Goal: Information Seeking & Learning: Learn about a topic

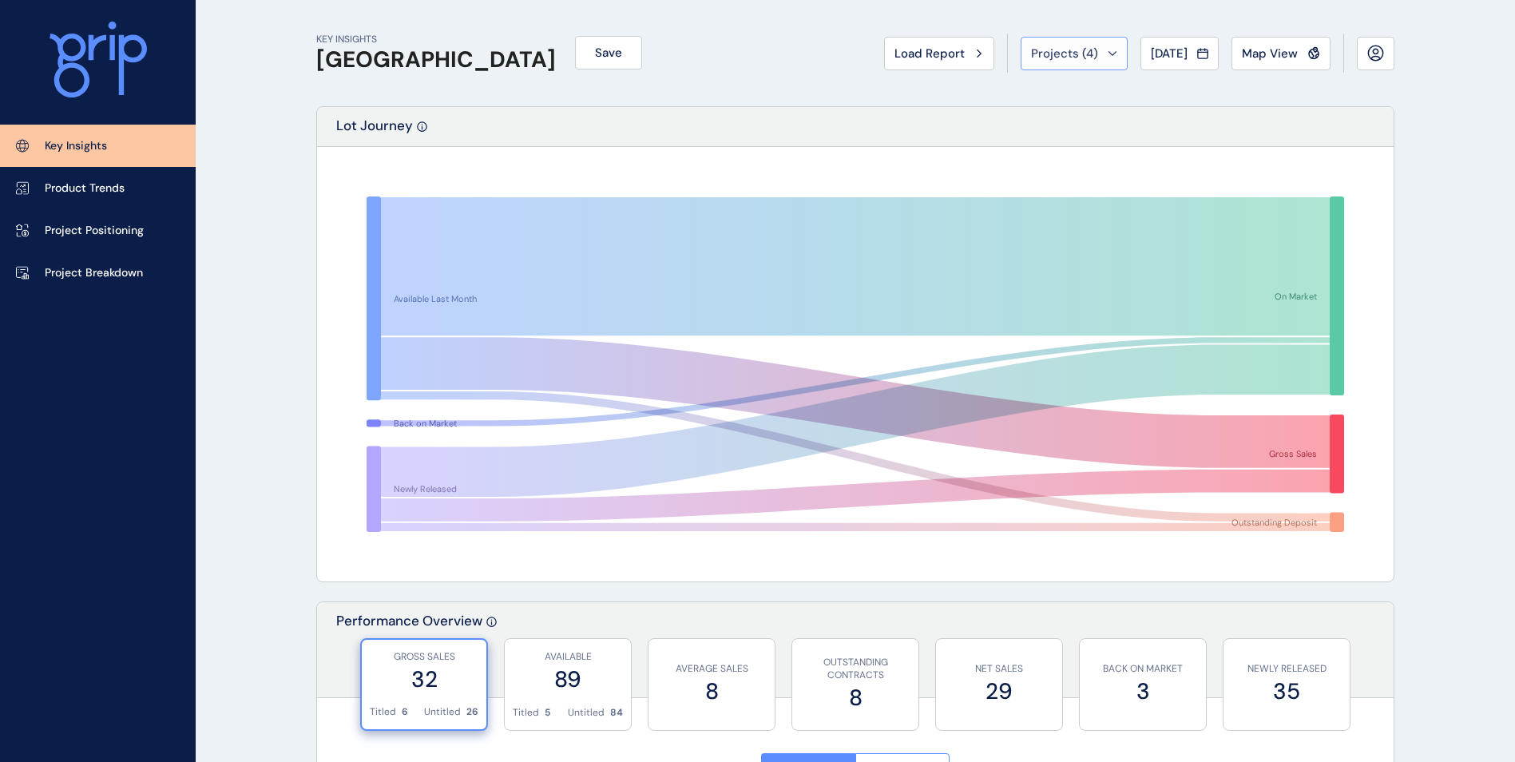
click at [1062, 40] on button "Projects ( 4 )" at bounding box center [1074, 54] width 107 height 34
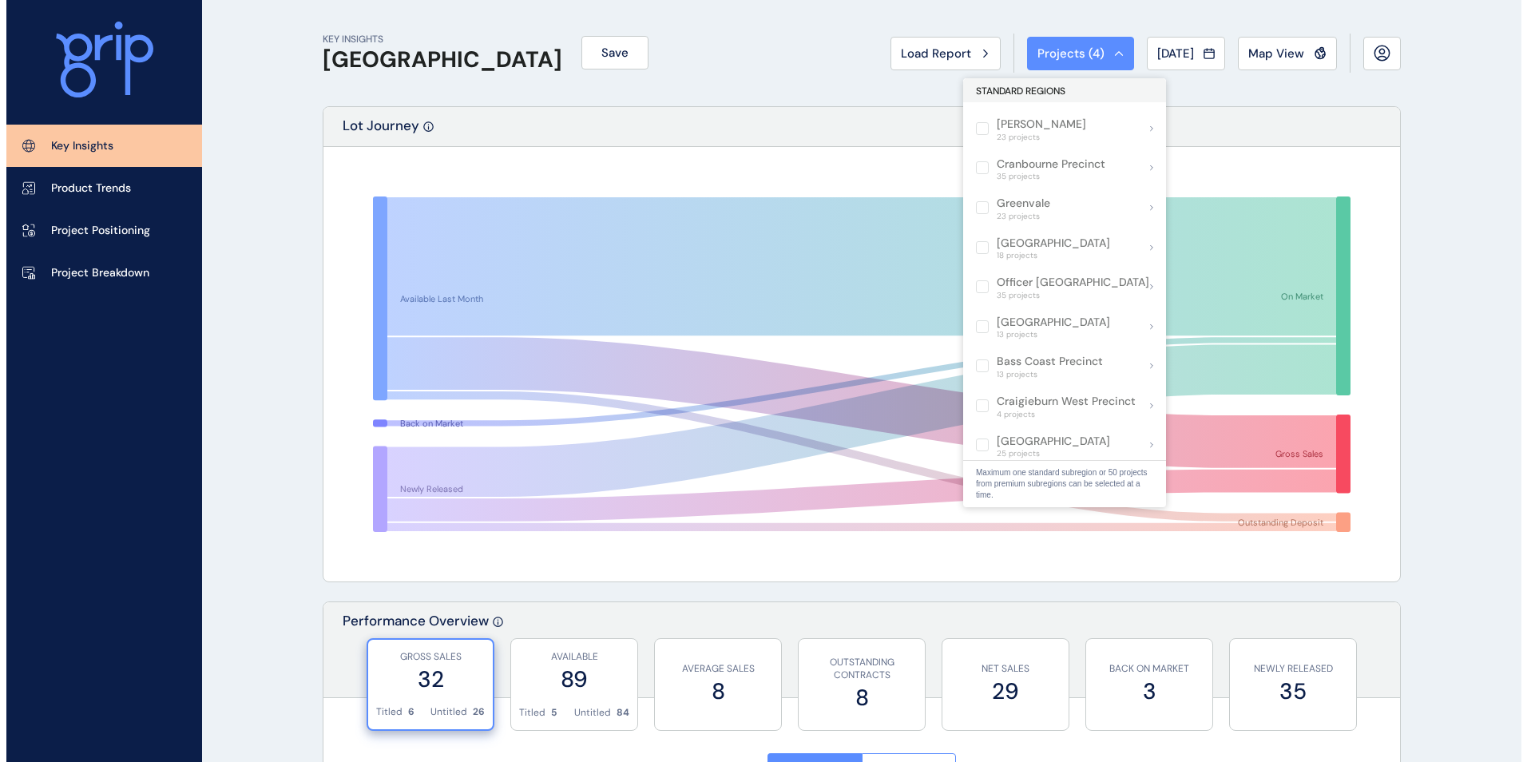
scroll to position [86, 0]
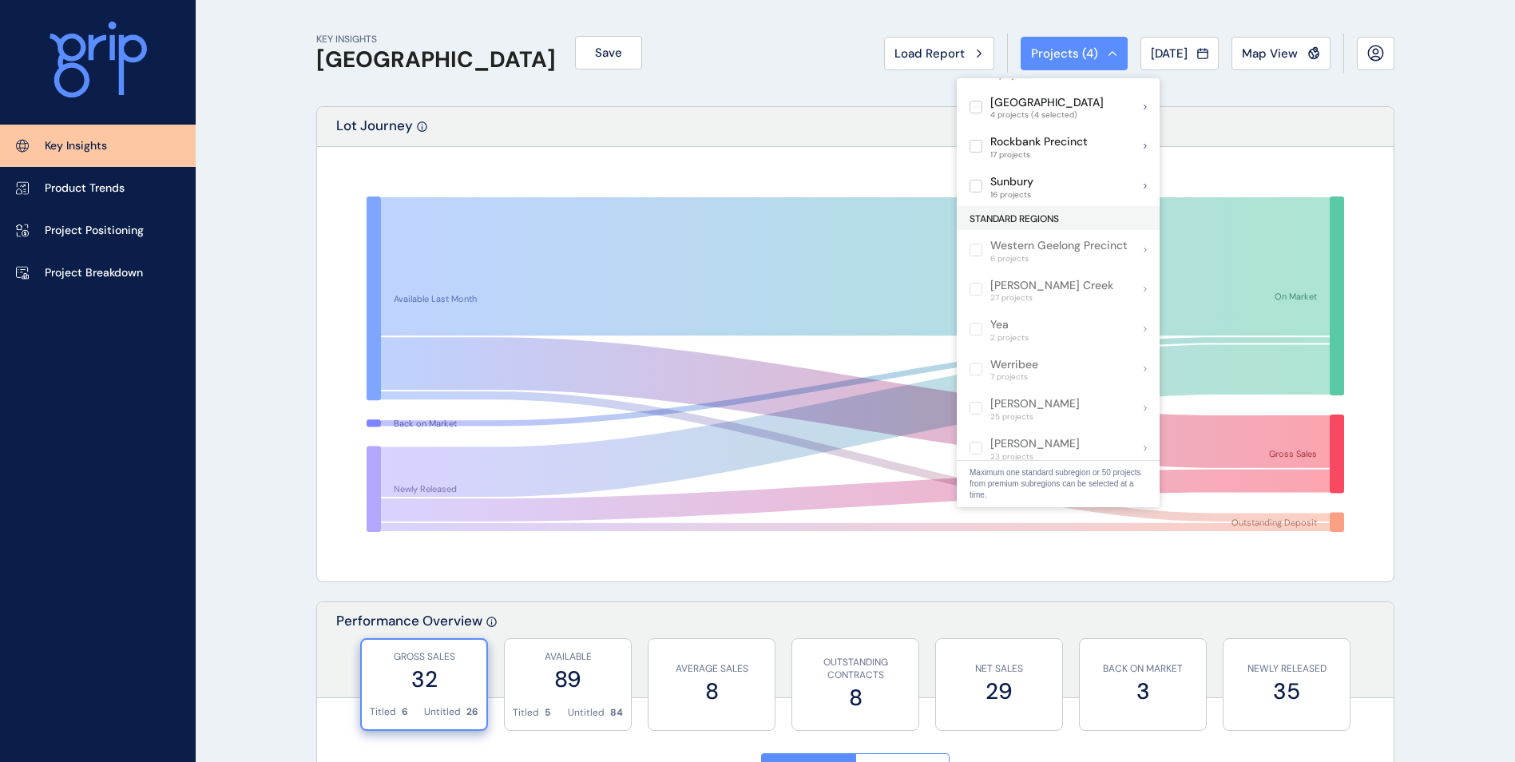
click at [85, 123] on div at bounding box center [98, 62] width 196 height 125
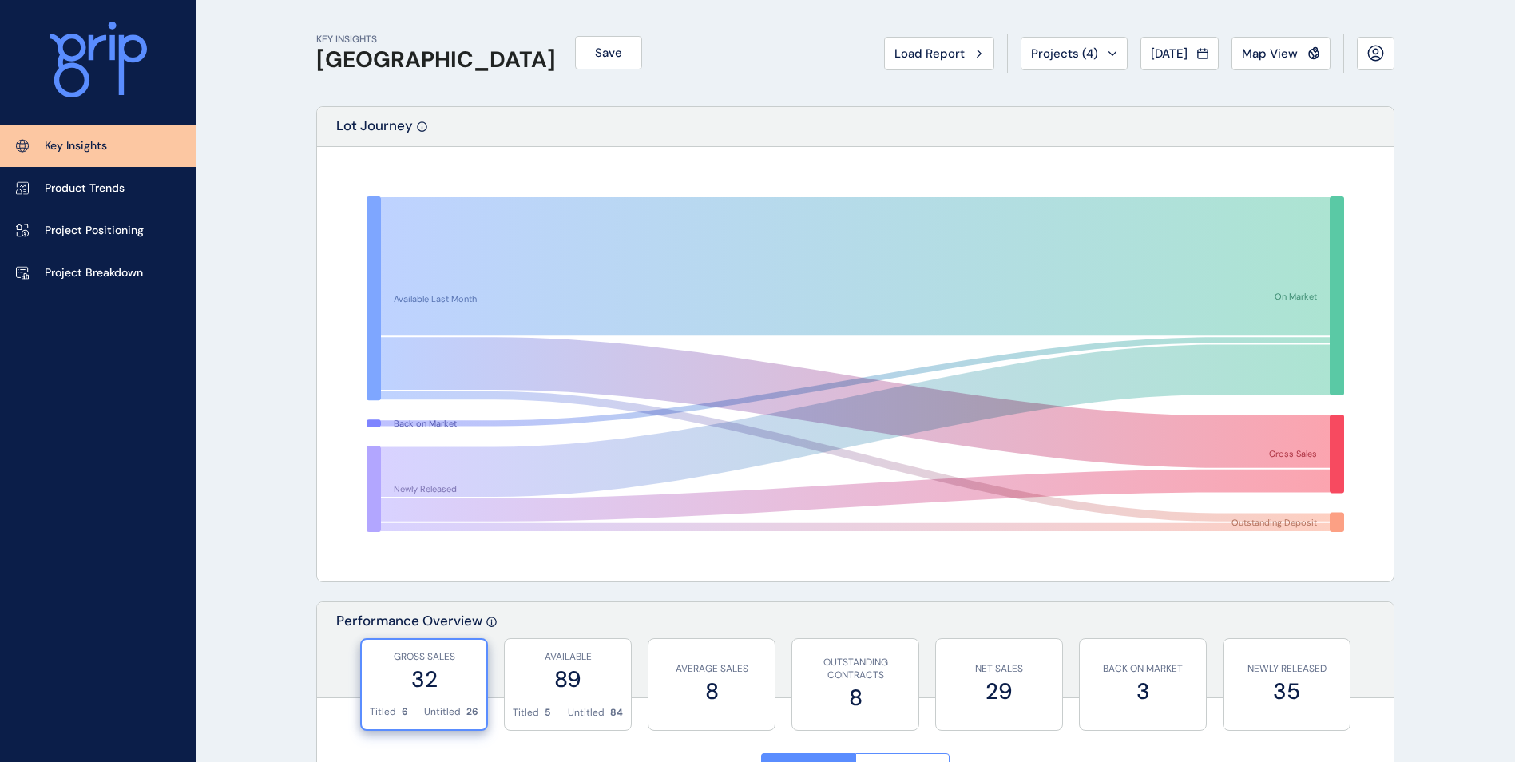
click at [97, 65] on icon at bounding box center [98, 60] width 97 height 77
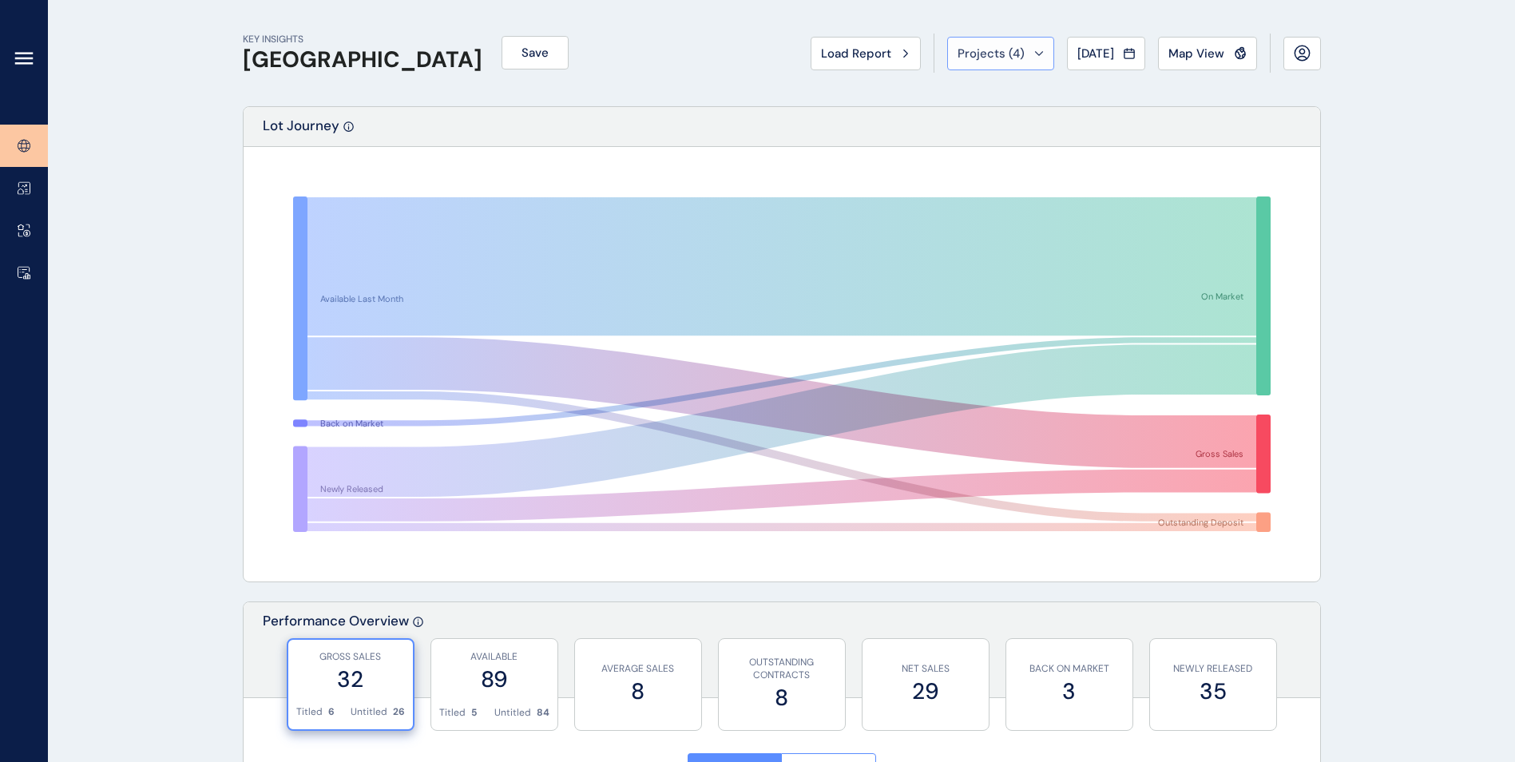
click at [991, 57] on span "Projects ( 4 )" at bounding box center [991, 54] width 67 height 16
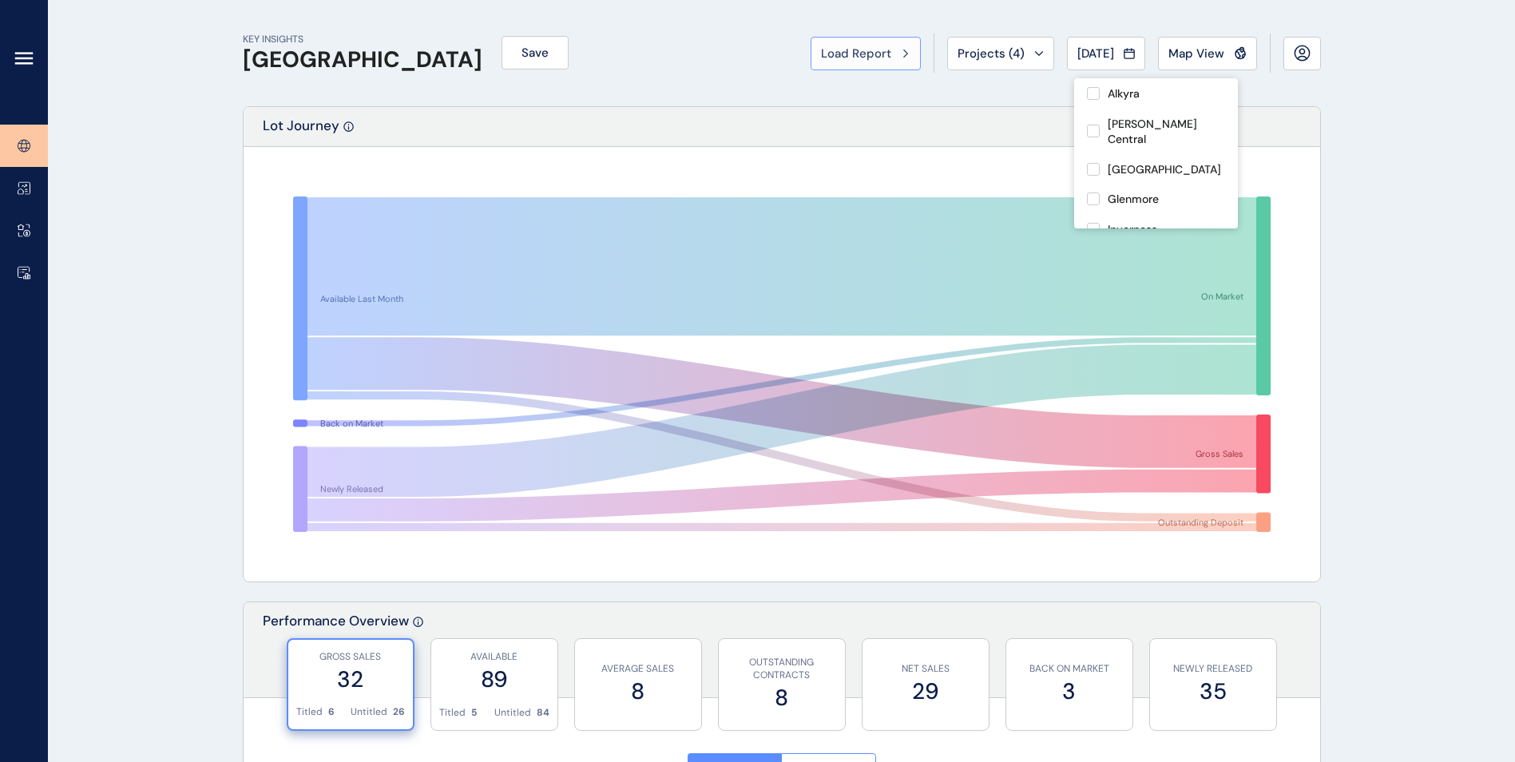
click at [850, 63] on button "Load Report" at bounding box center [866, 54] width 110 height 34
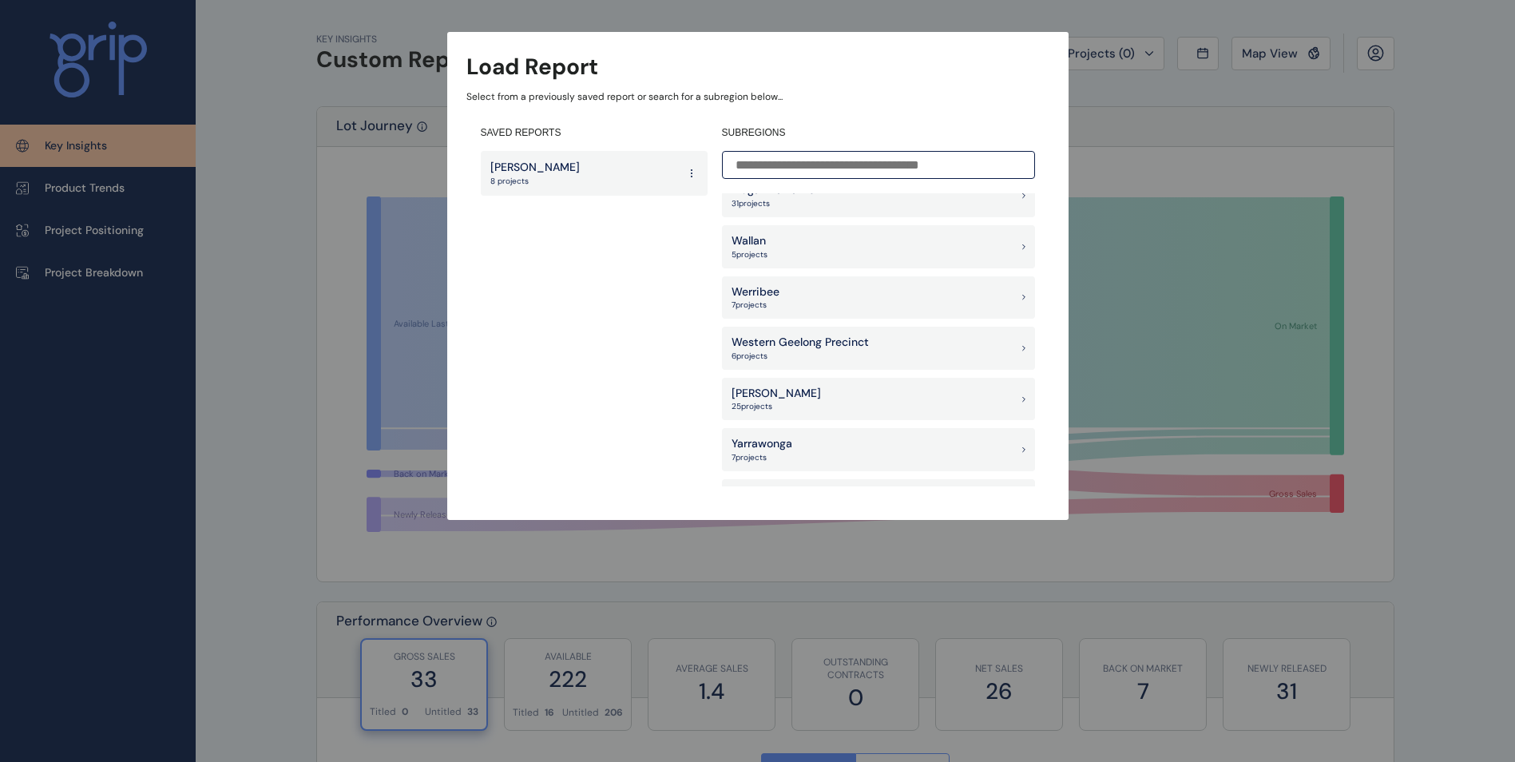
scroll to position [1477, 0]
click at [943, 177] on input at bounding box center [878, 165] width 313 height 28
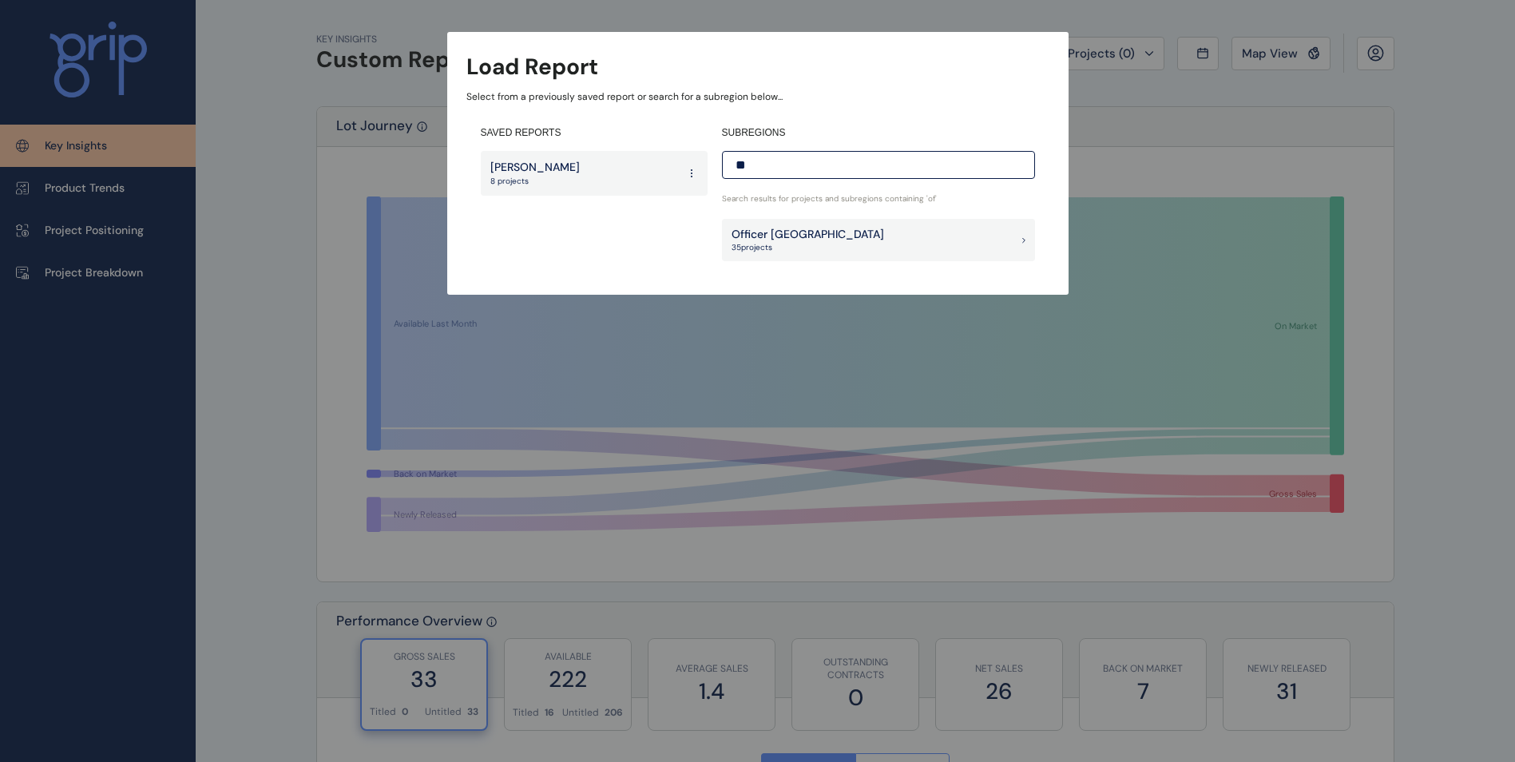
scroll to position [0, 0]
type input "*******"
click at [912, 242] on div "Officer [PERSON_NAME] 35 project s" at bounding box center [878, 240] width 313 height 43
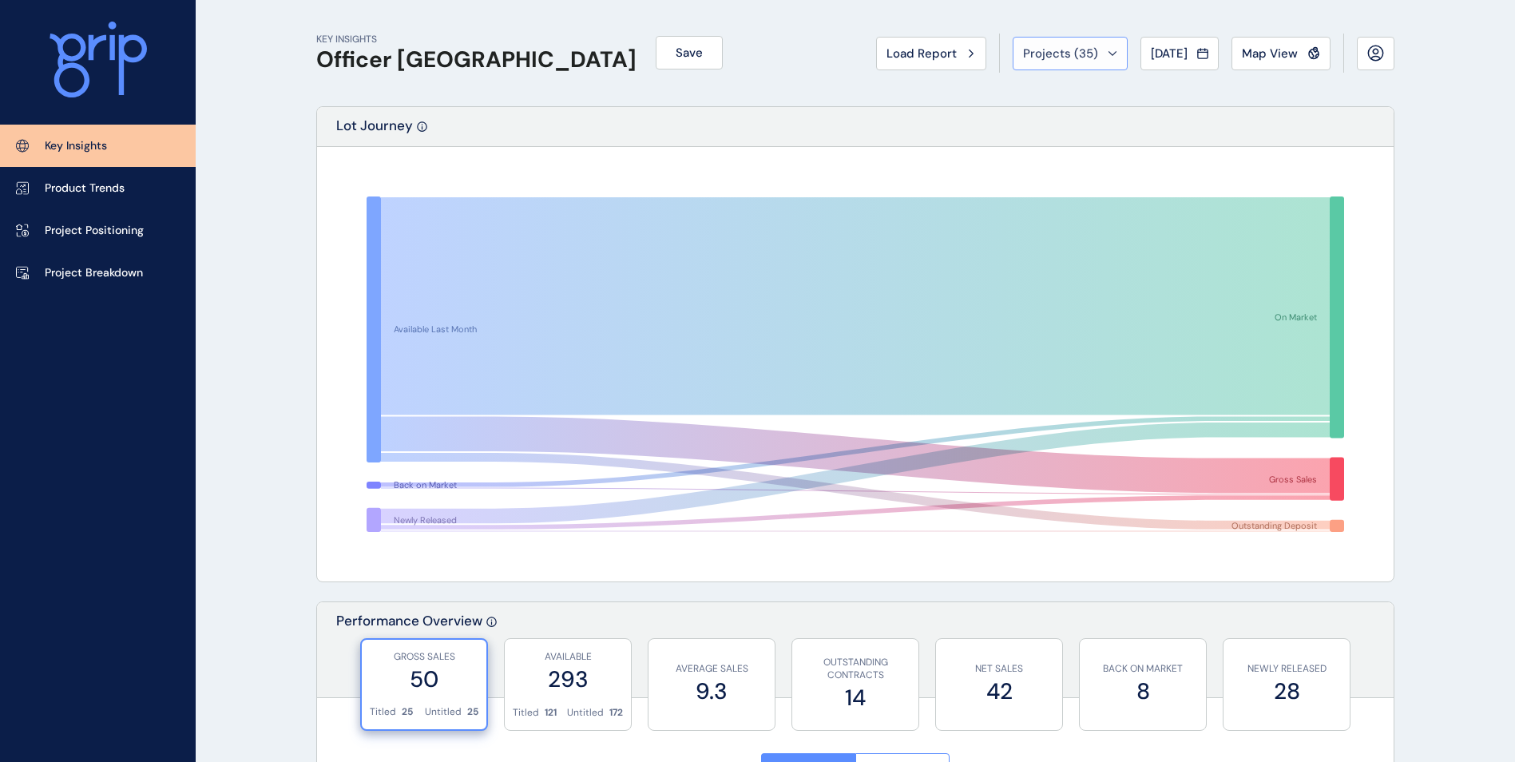
click at [1066, 58] on span "Projects ( 35 )" at bounding box center [1060, 54] width 75 height 16
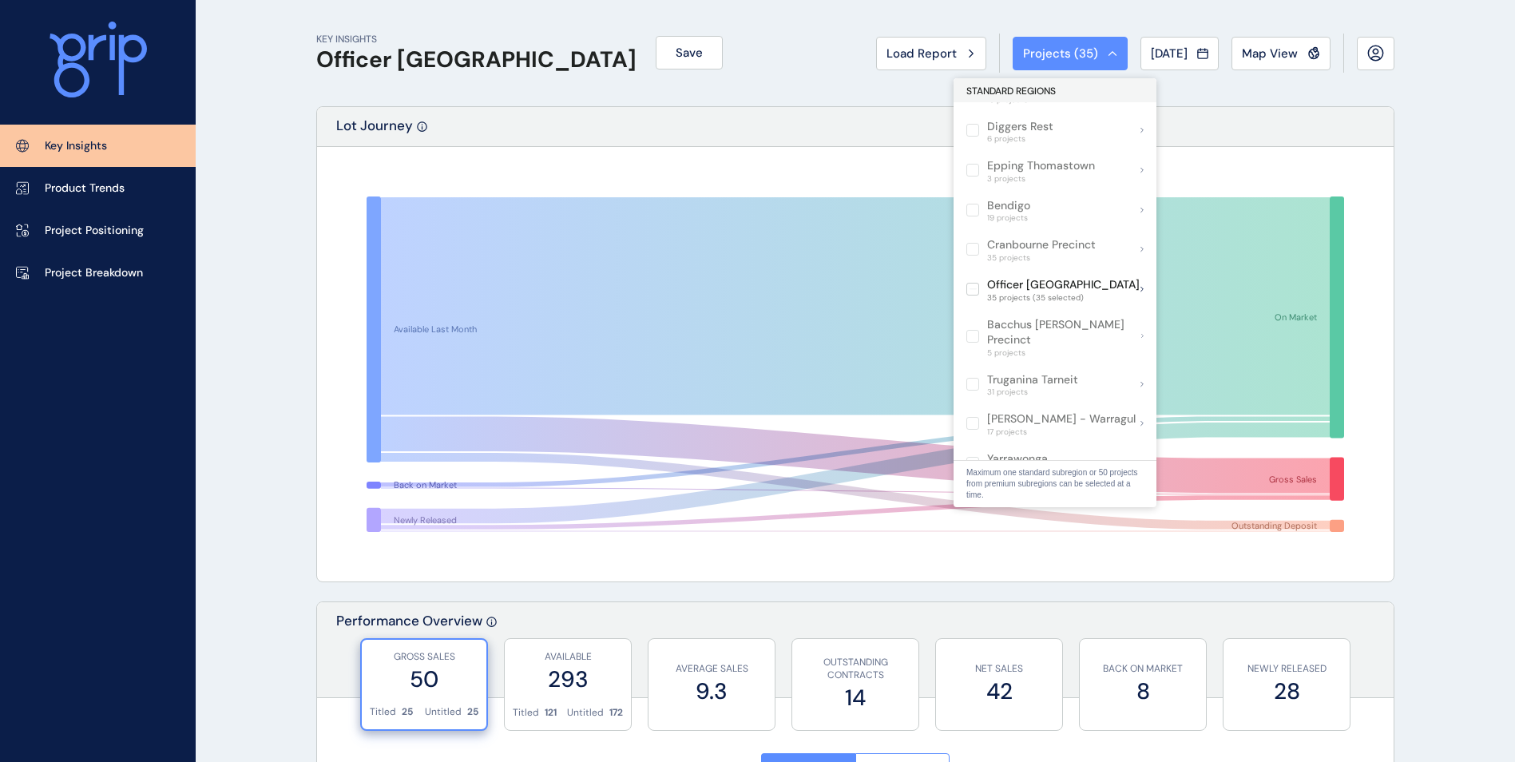
scroll to position [725, 0]
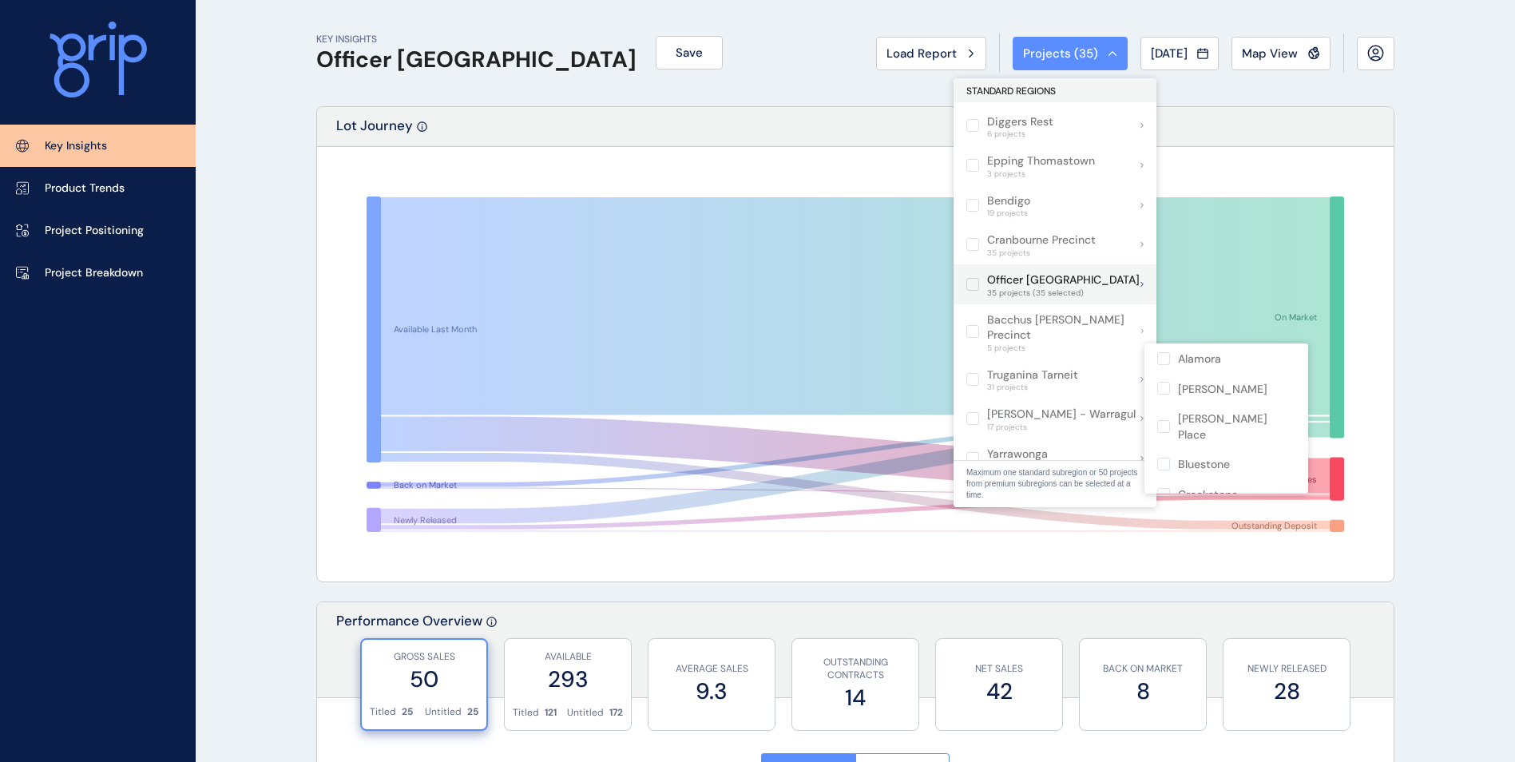
click at [1142, 282] on icon at bounding box center [1142, 284] width 3 height 6
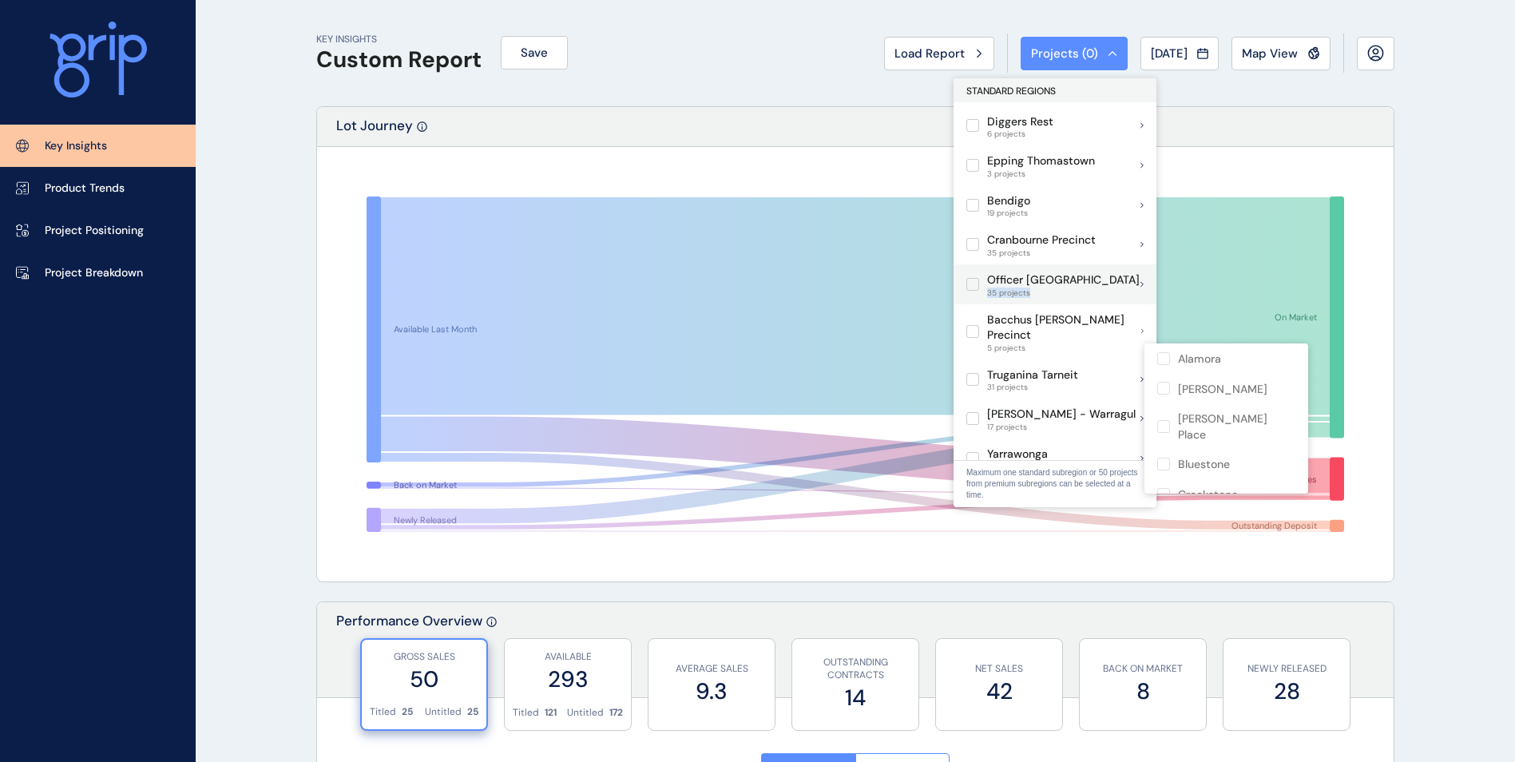
click at [1142, 282] on icon at bounding box center [1142, 284] width 3 height 6
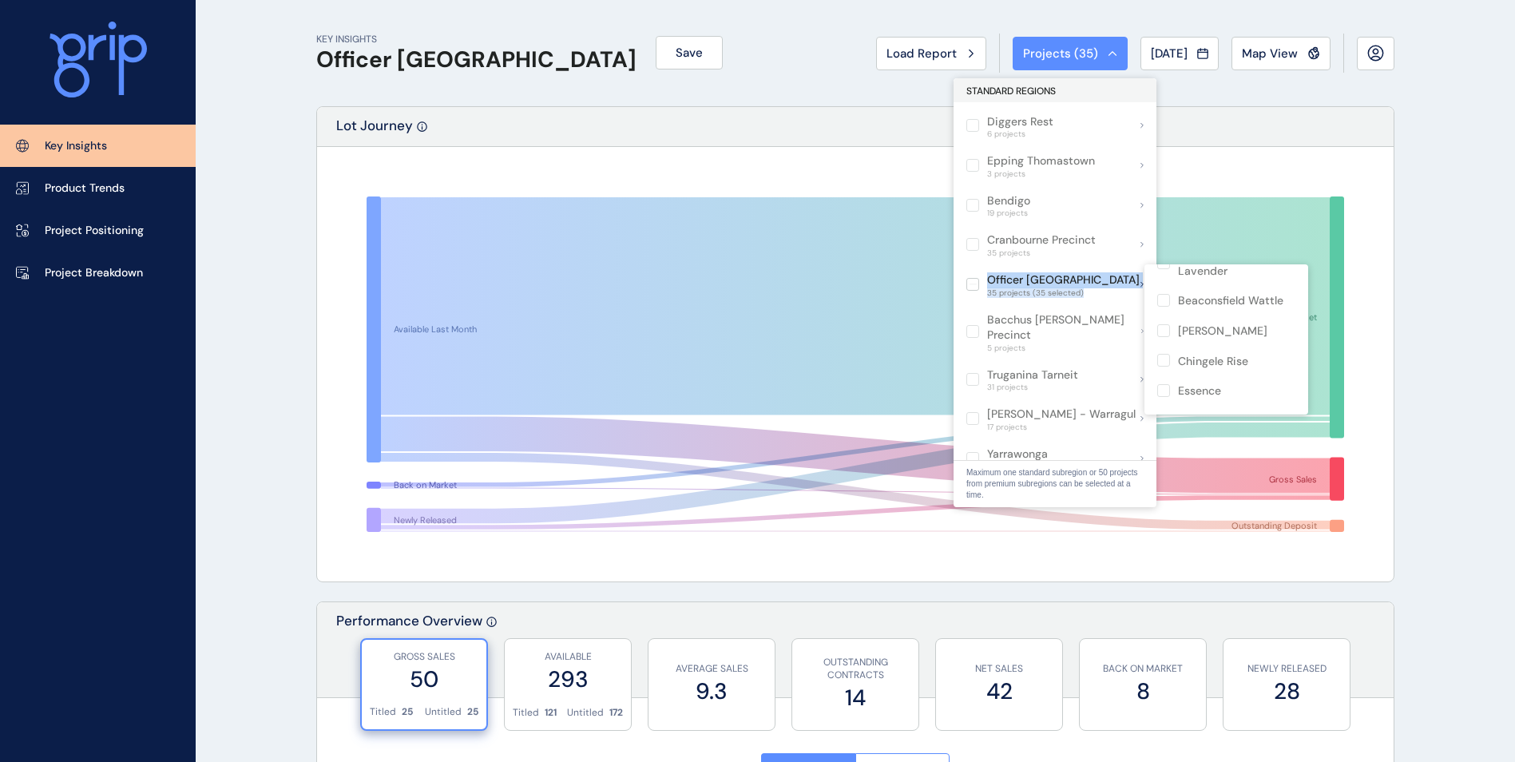
scroll to position [160, 0]
click at [1223, 306] on p "Banyan Place" at bounding box center [1213, 301] width 70 height 16
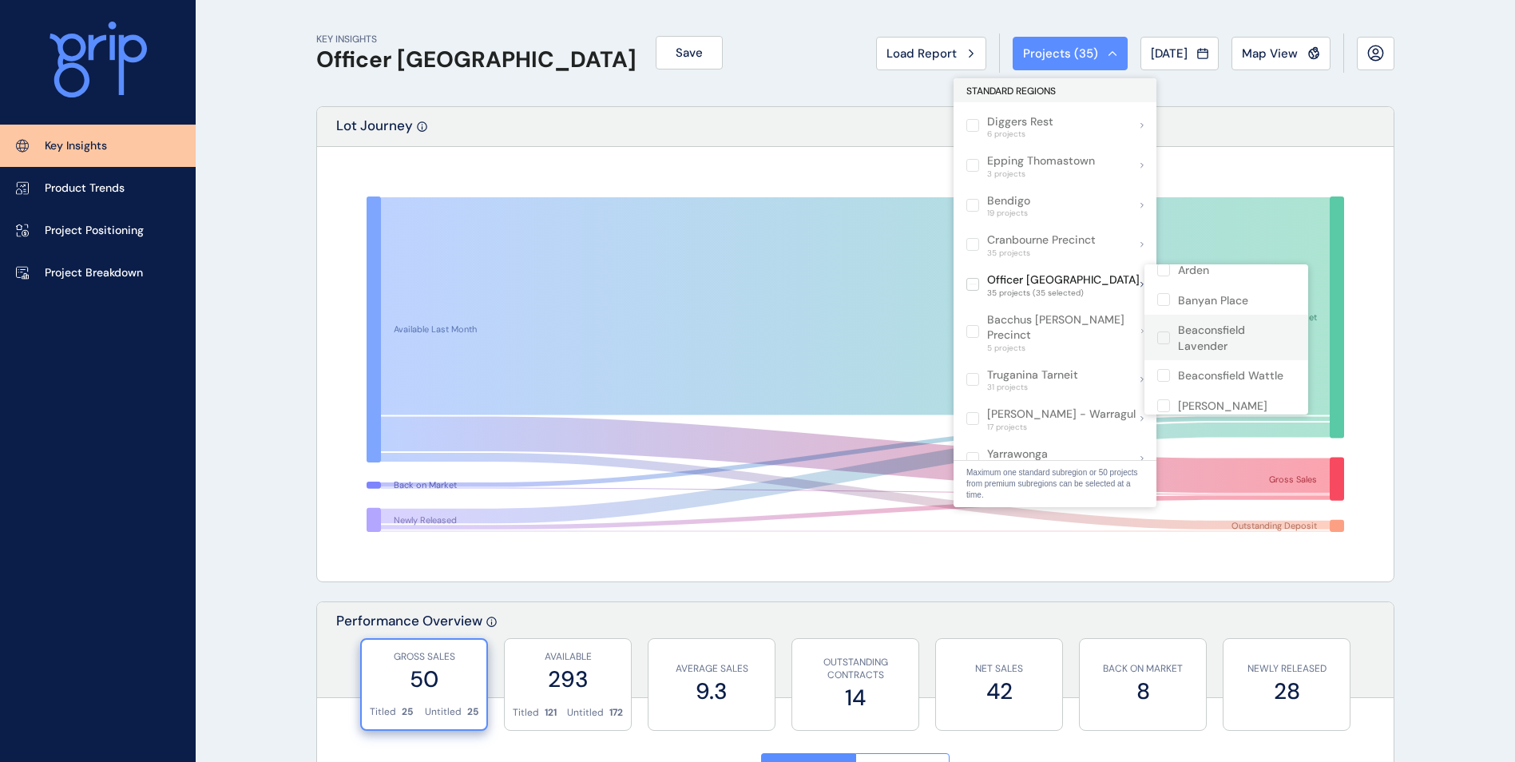
drag, startPoint x: 1223, startPoint y: 306, endPoint x: 1241, endPoint y: 332, distance: 31.5
click at [1241, 332] on p "Beaconsfield Lavender" at bounding box center [1236, 338] width 117 height 31
click at [971, 284] on label at bounding box center [973, 284] width 13 height 13
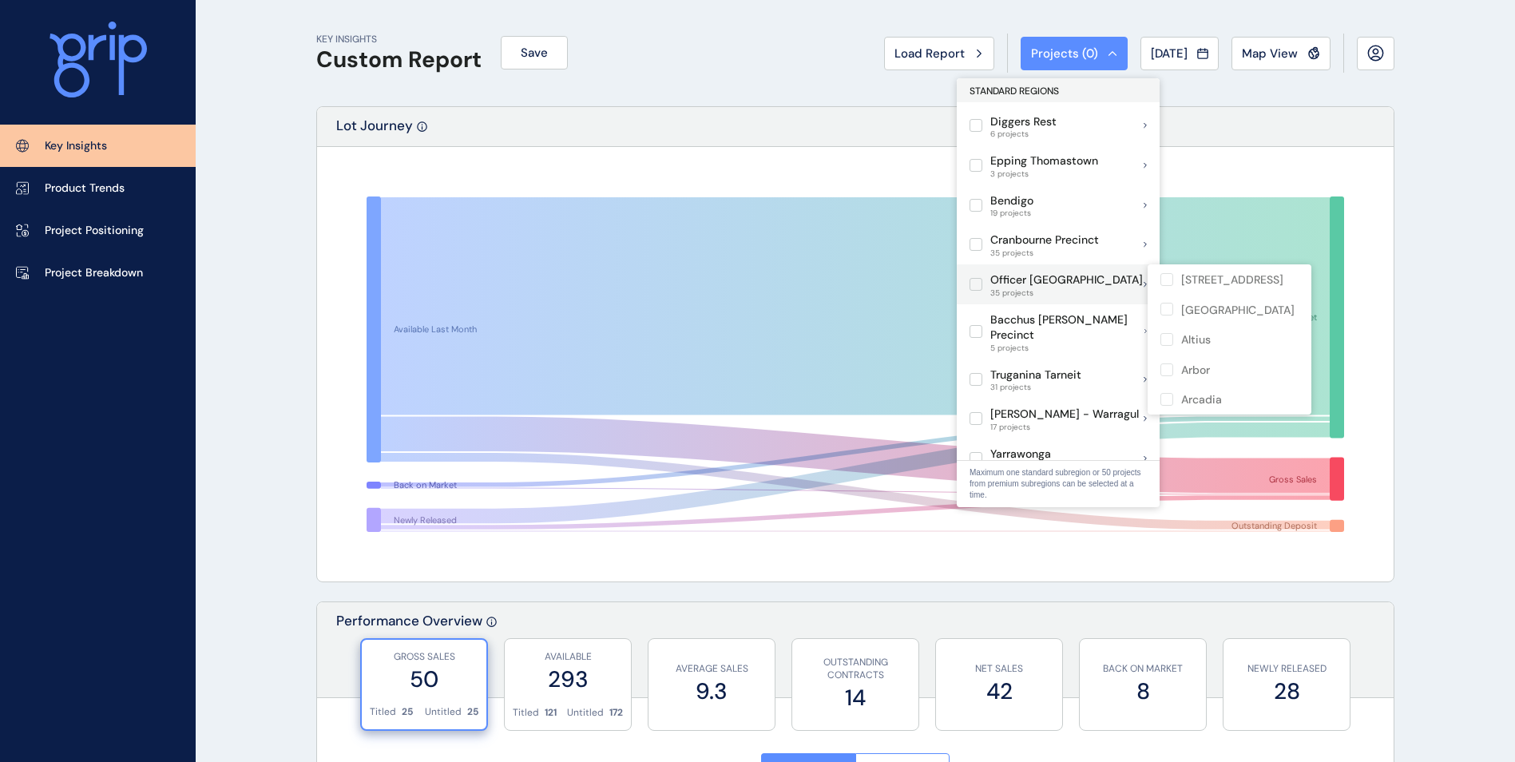
click at [1067, 277] on p "Officer [GEOGRAPHIC_DATA]" at bounding box center [1067, 280] width 153 height 16
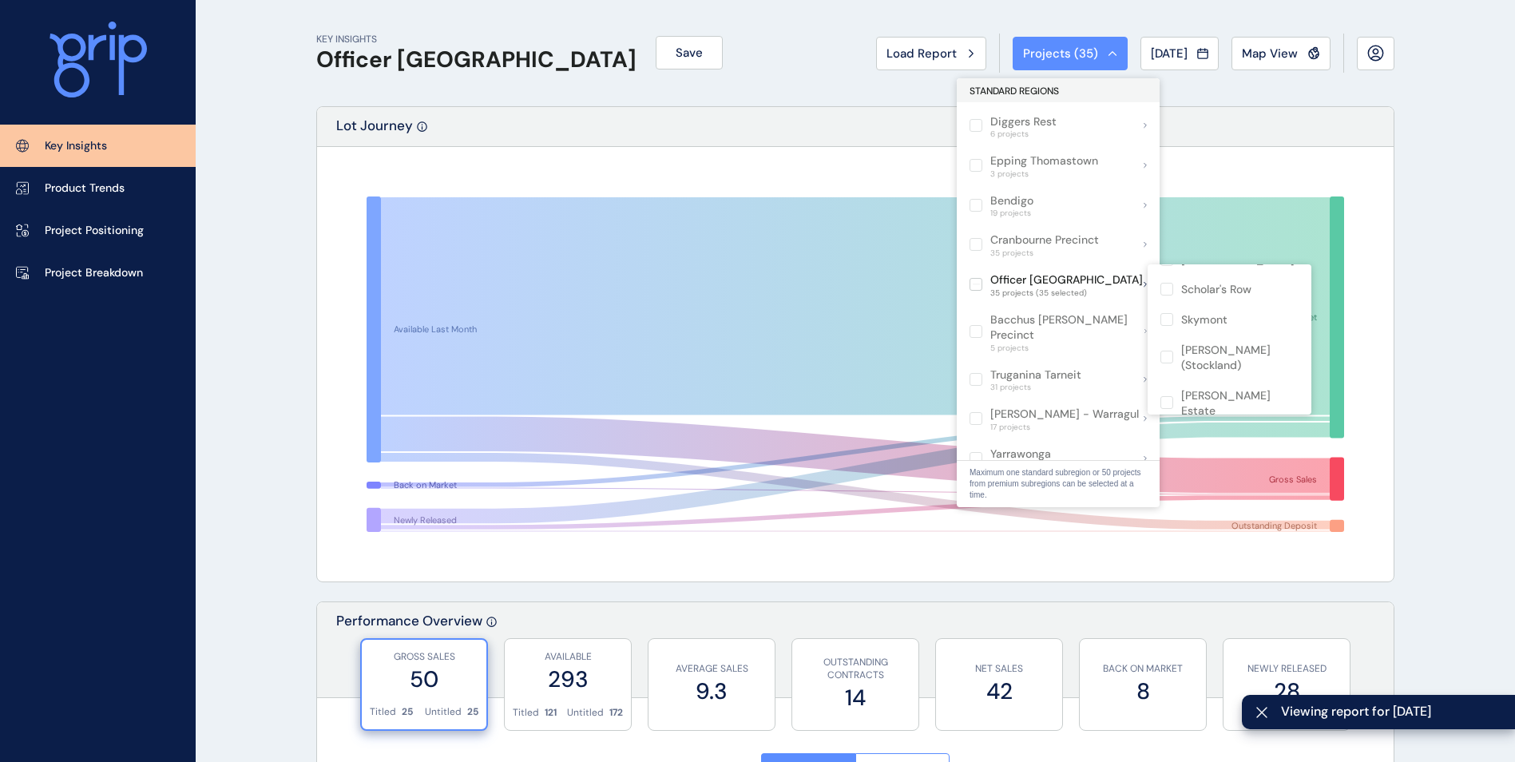
scroll to position [799, 0]
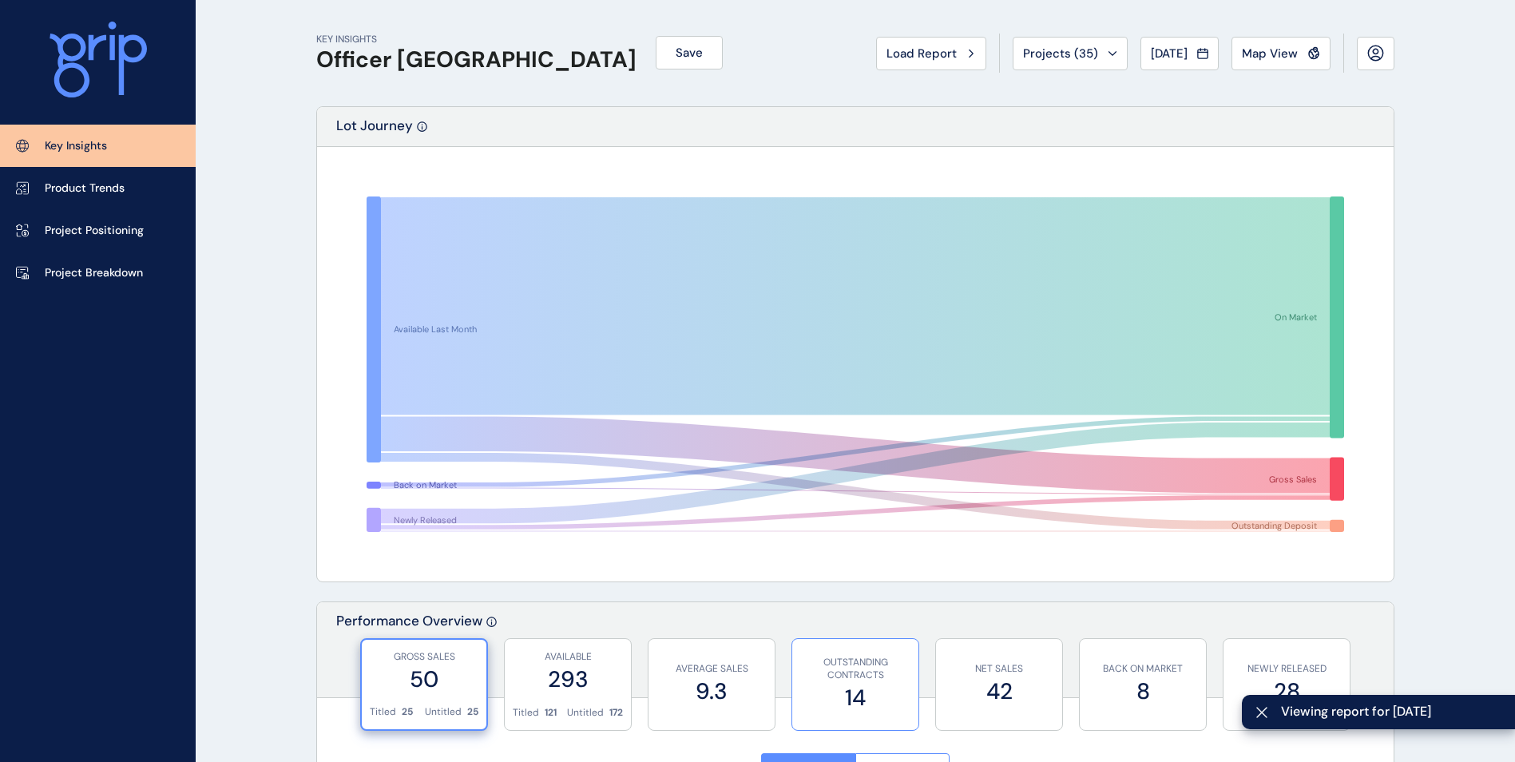
click at [826, 642] on div "OUTSTANDING CONTRACTS 14" at bounding box center [855, 684] width 110 height 91
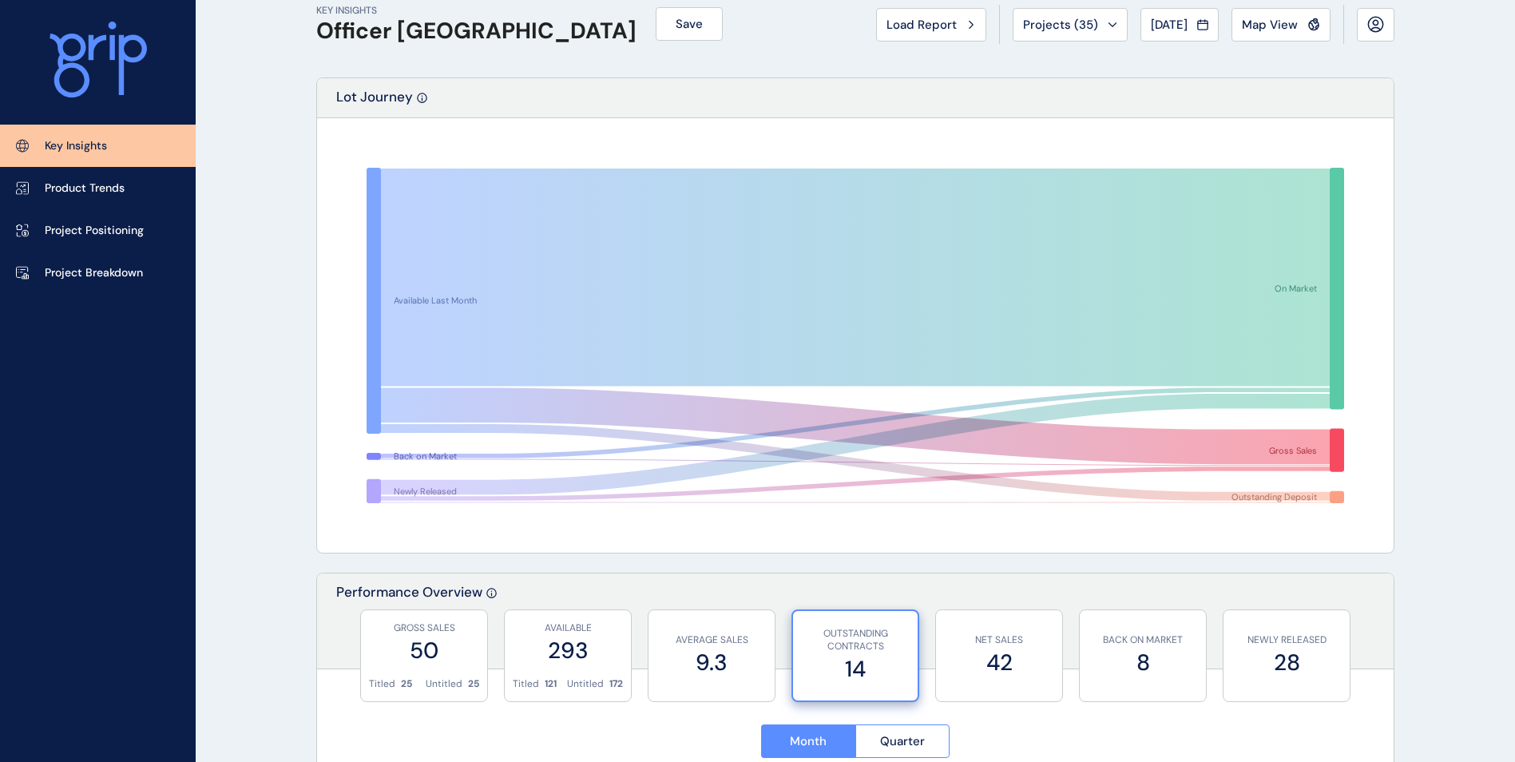
scroll to position [0, 0]
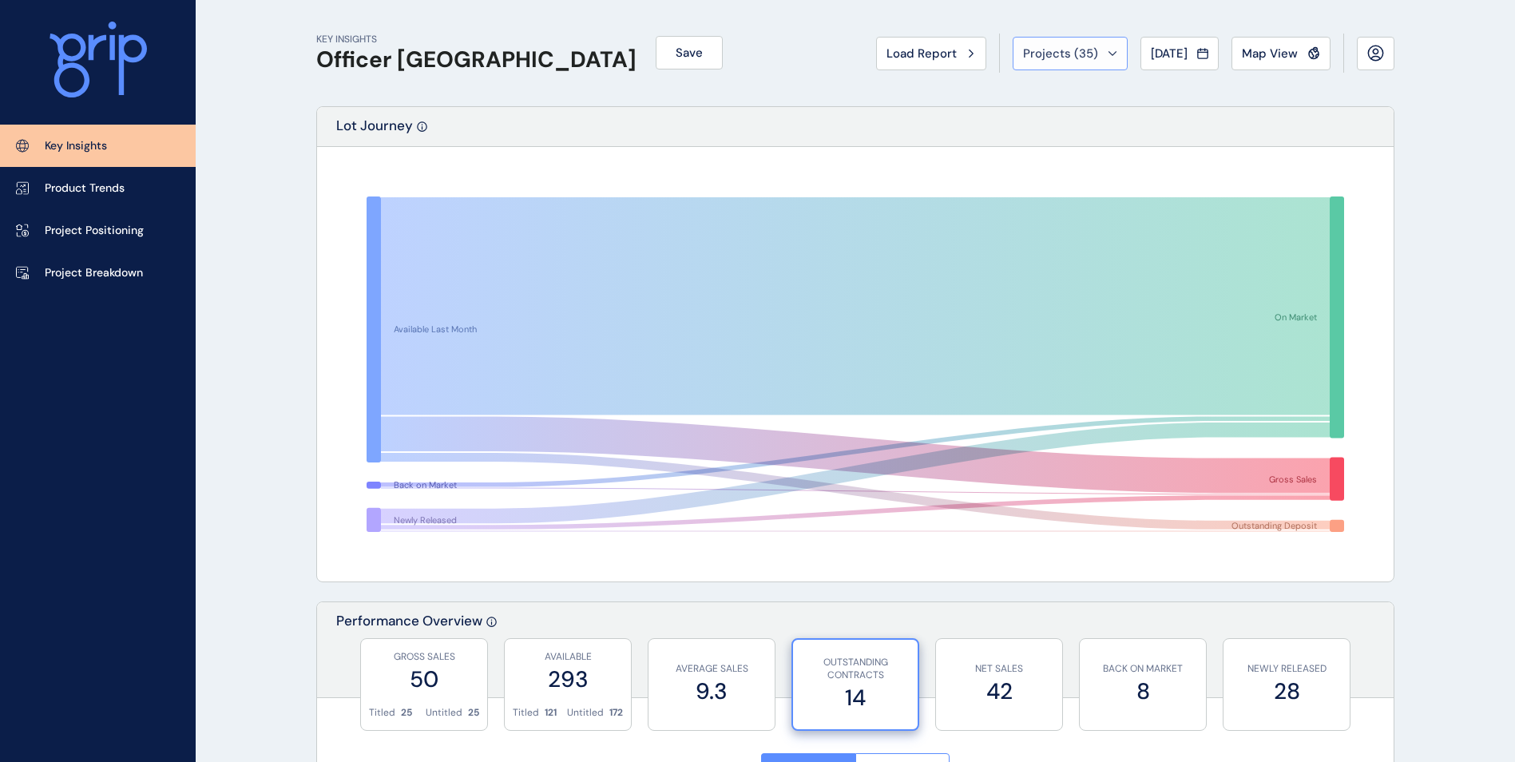
drag, startPoint x: 1055, startPoint y: 53, endPoint x: 1056, endPoint y: 70, distance: 17.6
click at [1055, 54] on span "Projects ( 35 )" at bounding box center [1060, 54] width 75 height 16
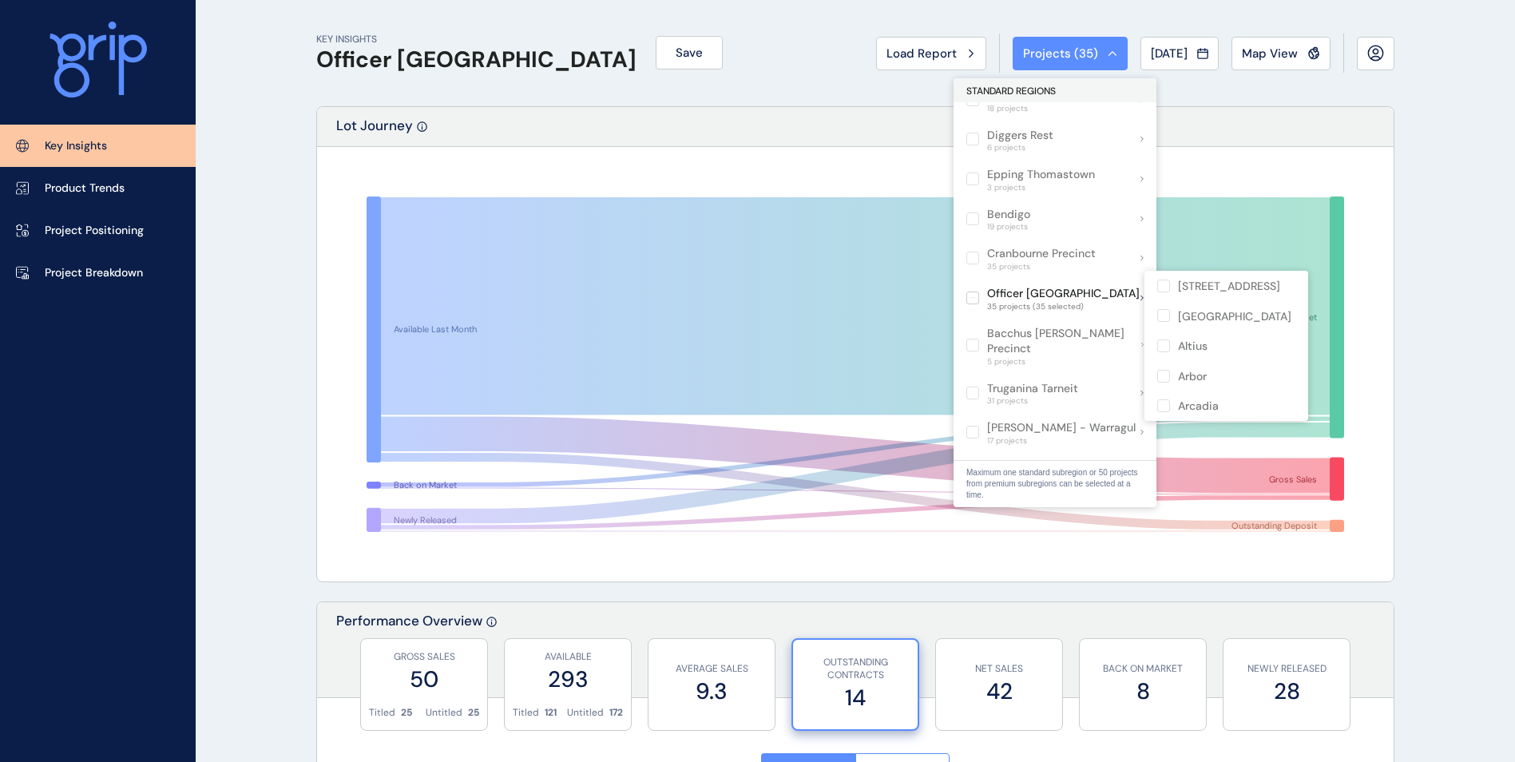
scroll to position [719, 0]
click at [1167, 288] on label at bounding box center [1164, 286] width 13 height 13
click at [1167, 280] on label at bounding box center [1164, 286] width 13 height 13
click at [1168, 310] on label at bounding box center [1164, 315] width 13 height 13
click at [1166, 322] on label at bounding box center [1164, 315] width 13 height 13
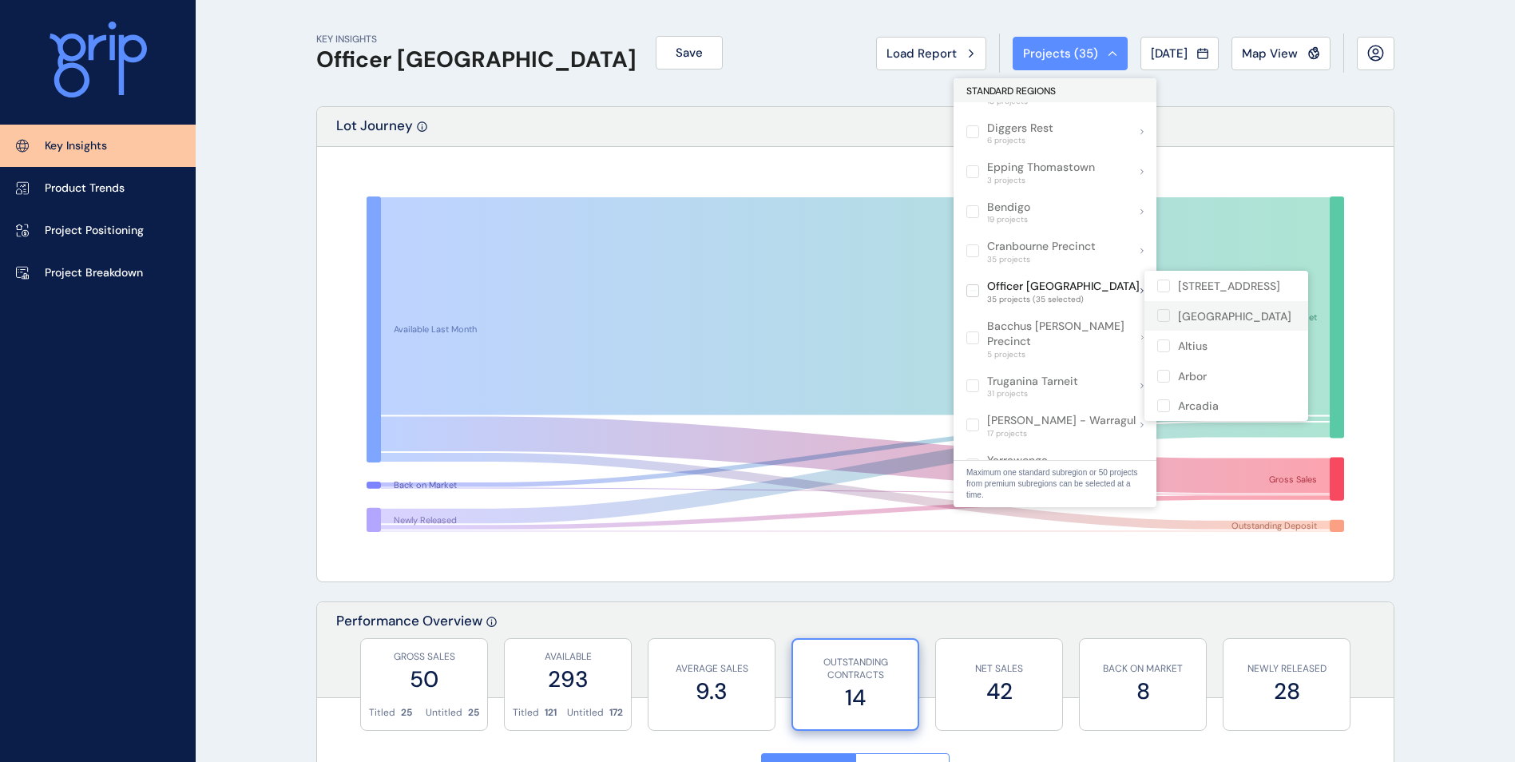
click at [1186, 309] on p "[GEOGRAPHIC_DATA]" at bounding box center [1234, 317] width 113 height 16
click at [1239, 349] on p "Banyan Place" at bounding box center [1213, 350] width 70 height 16
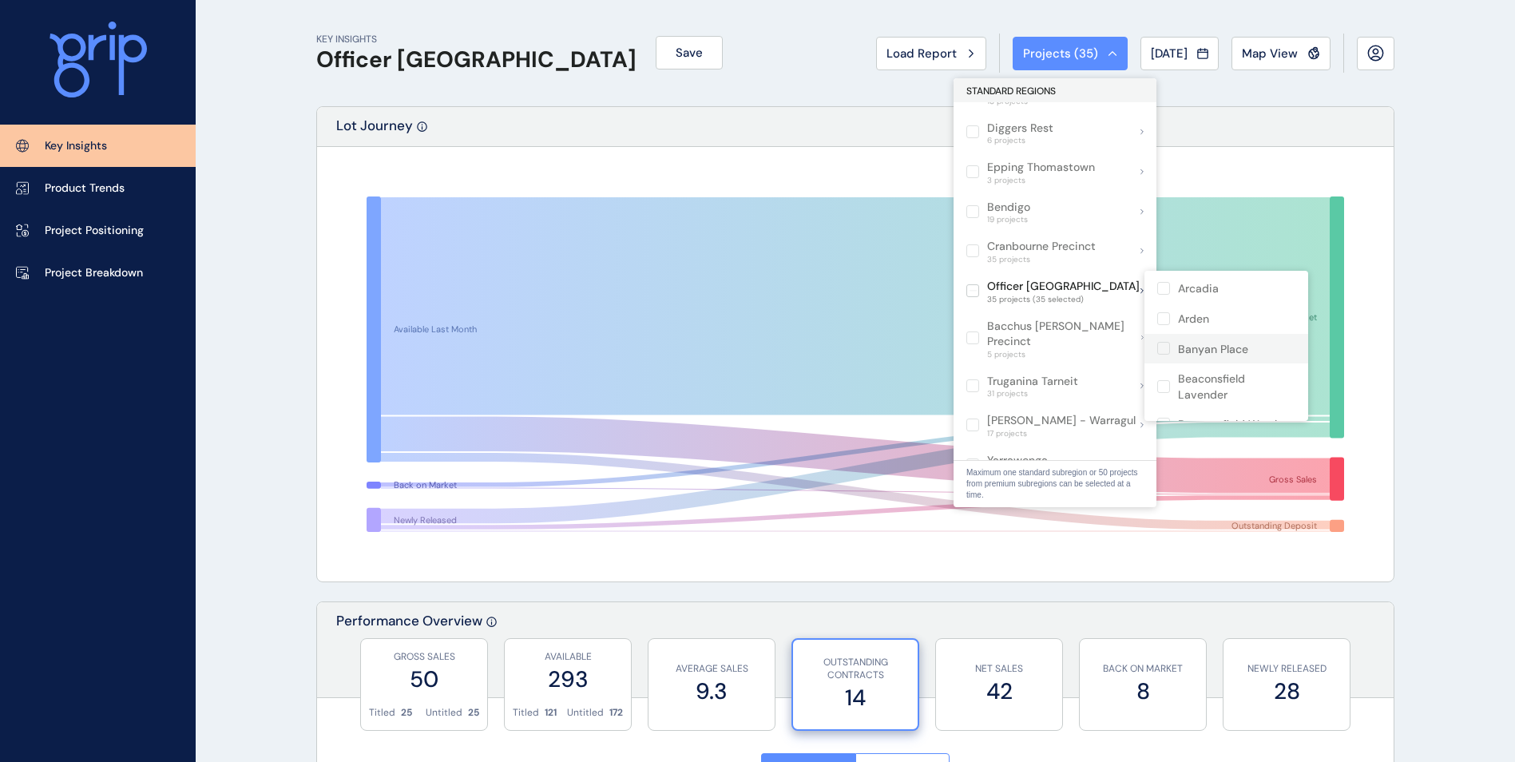
drag, startPoint x: 1239, startPoint y: 349, endPoint x: 1177, endPoint y: 352, distance: 62.4
click at [1177, 352] on span at bounding box center [1168, 348] width 21 height 13
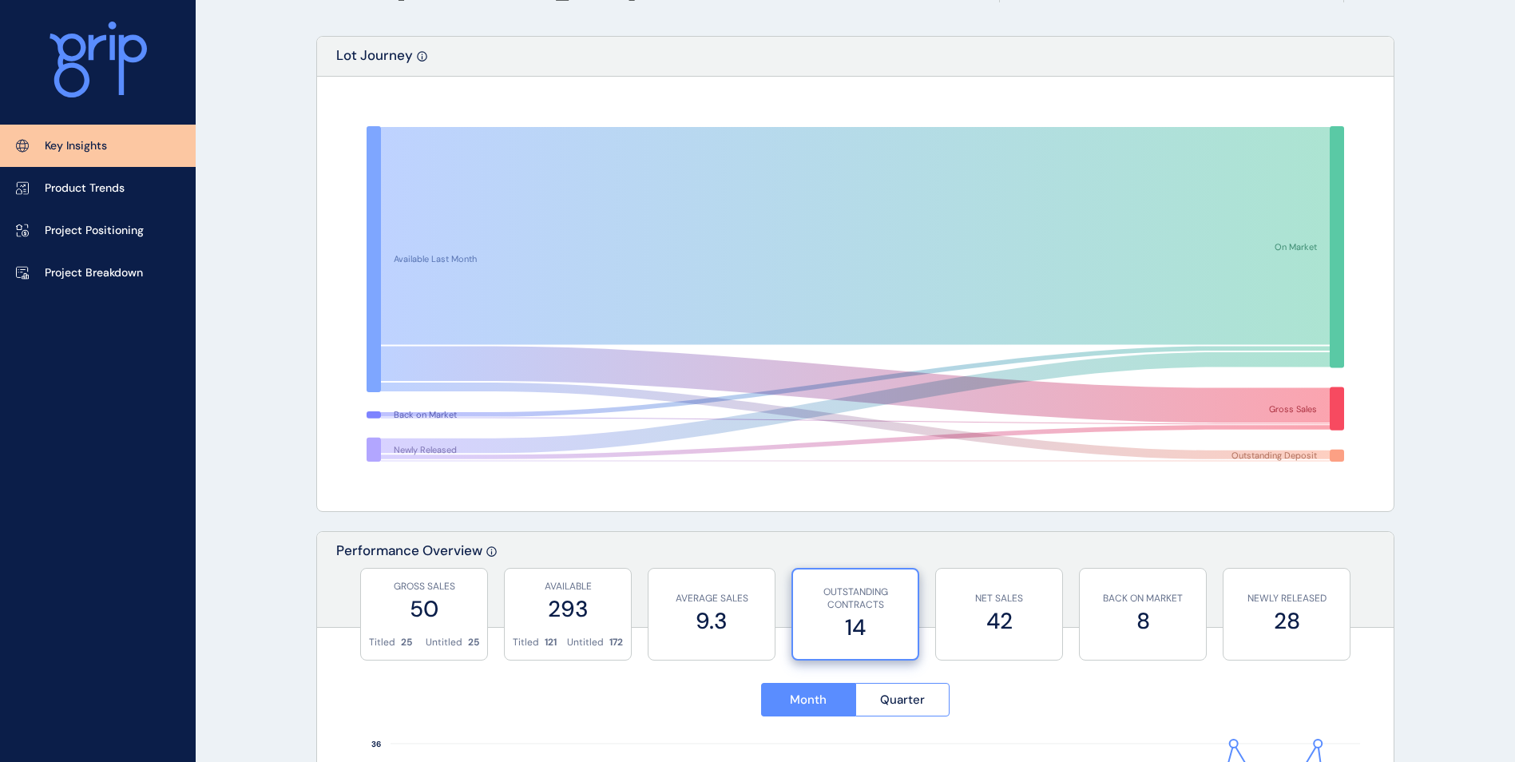
scroll to position [0, 0]
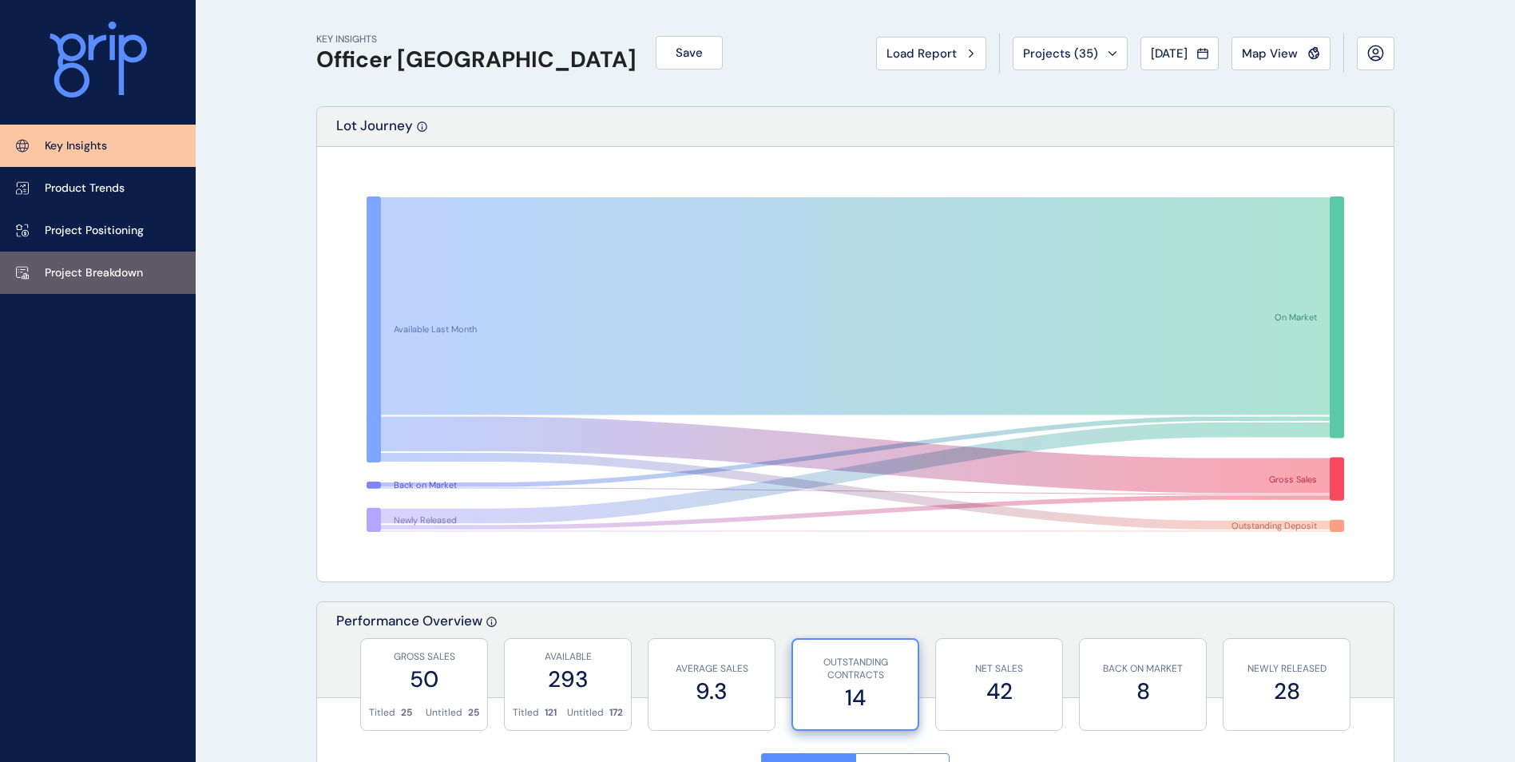
click at [59, 267] on p "Project Breakdown" at bounding box center [94, 273] width 98 height 16
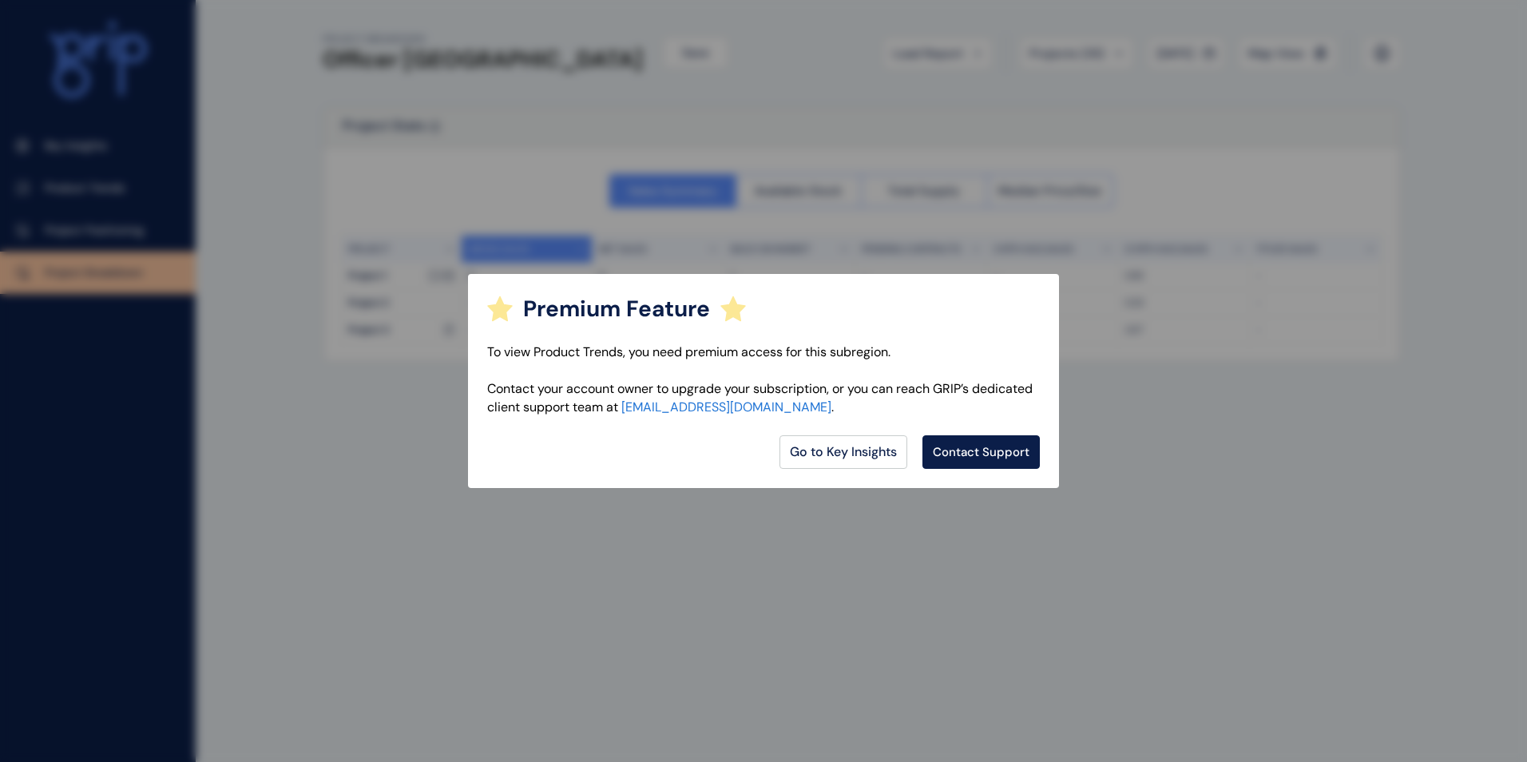
click at [796, 541] on div "Premium Feature To view Product Trends, you need premium access for this subreg…" at bounding box center [763, 381] width 1527 height 762
click at [794, 541] on div "Premium Feature To view Product Trends, you need premium access for this subreg…" at bounding box center [763, 381] width 1527 height 762
drag, startPoint x: 794, startPoint y: 541, endPoint x: 677, endPoint y: 466, distance: 138.7
click at [677, 466] on div "Go to Key Insights Contact Support" at bounding box center [763, 452] width 553 height 34
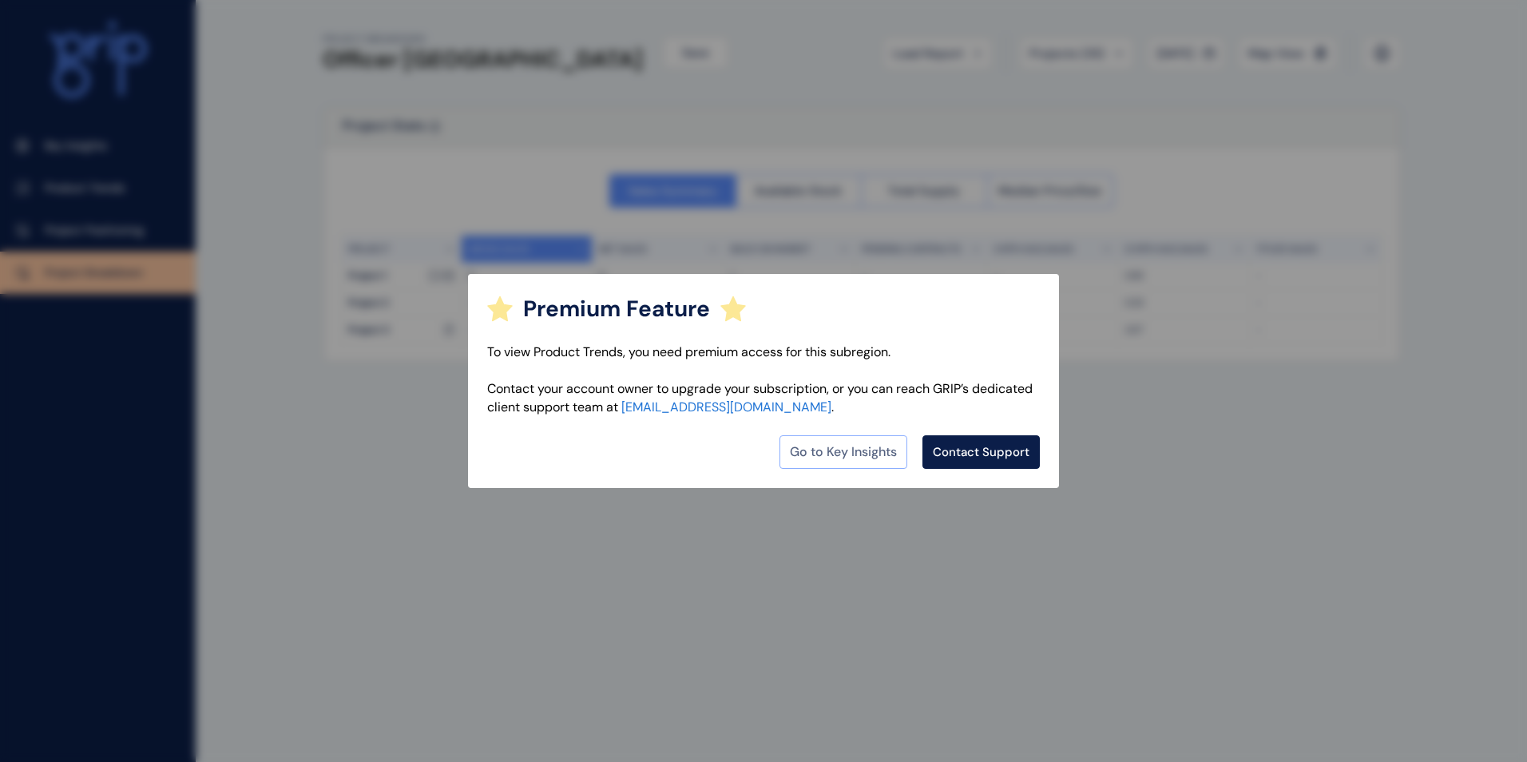
click at [836, 439] on link "Go to Key Insights" at bounding box center [844, 452] width 128 height 34
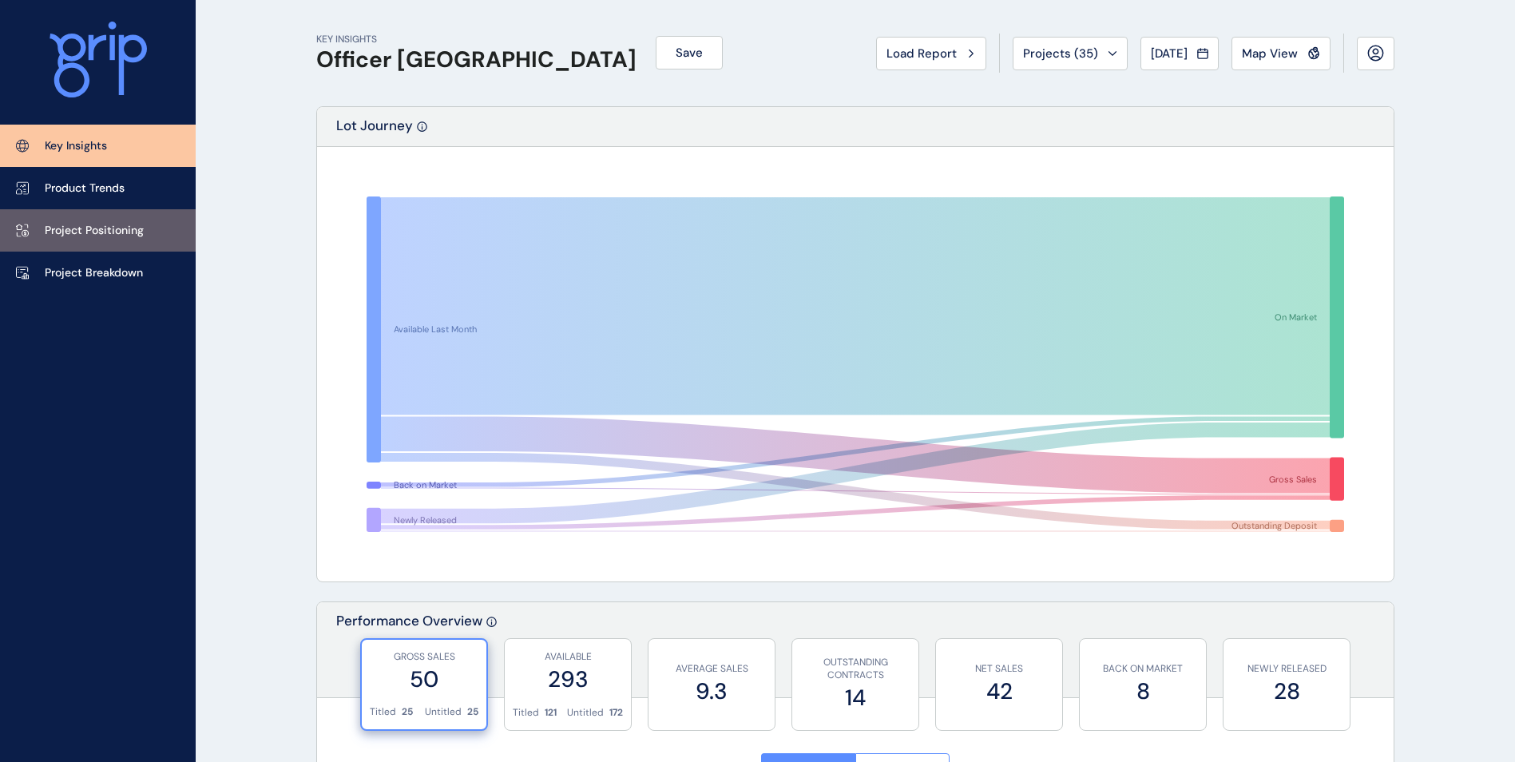
click at [86, 224] on p "Project Positioning" at bounding box center [94, 231] width 99 height 16
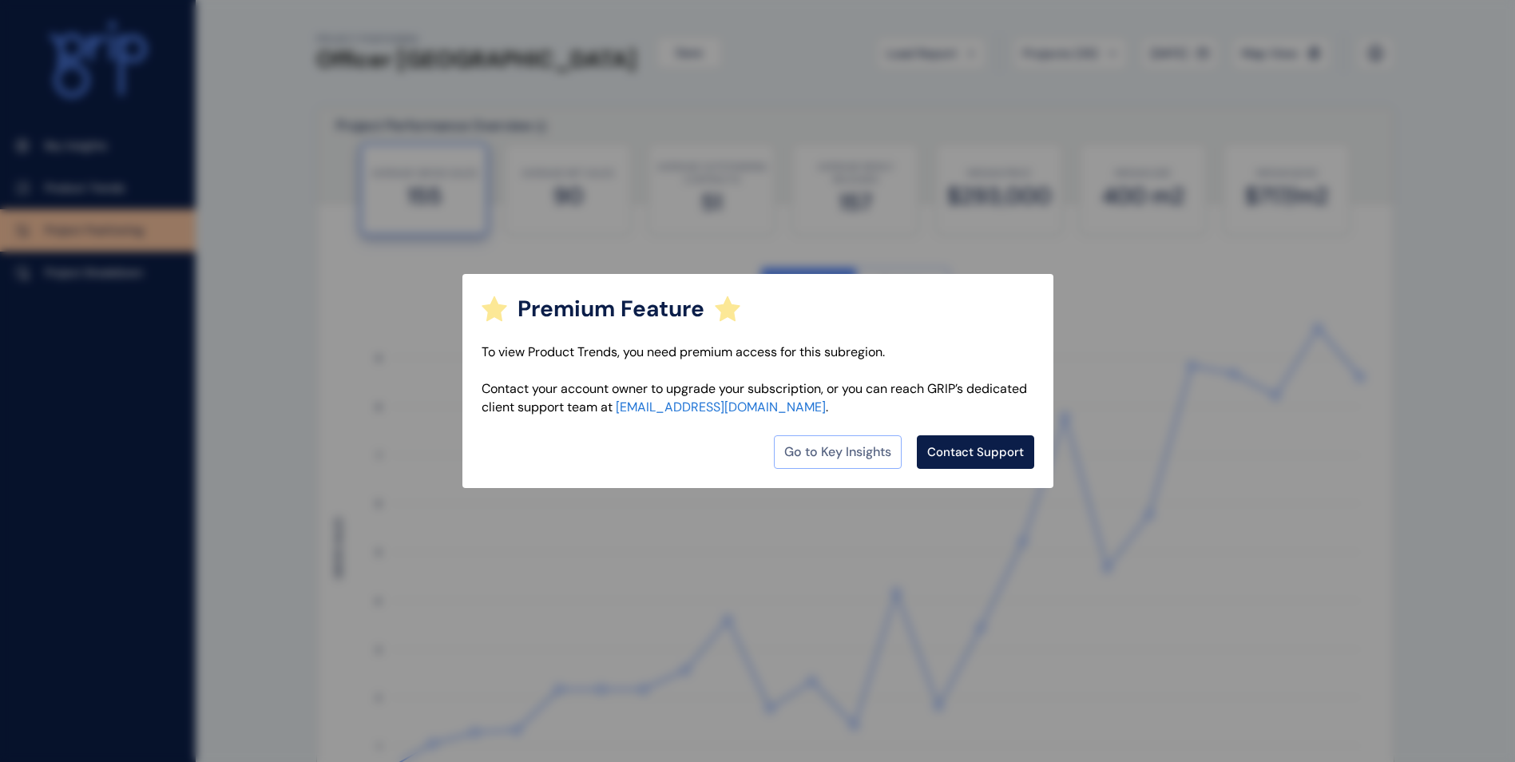
click at [851, 448] on link "Go to Key Insights" at bounding box center [838, 452] width 128 height 34
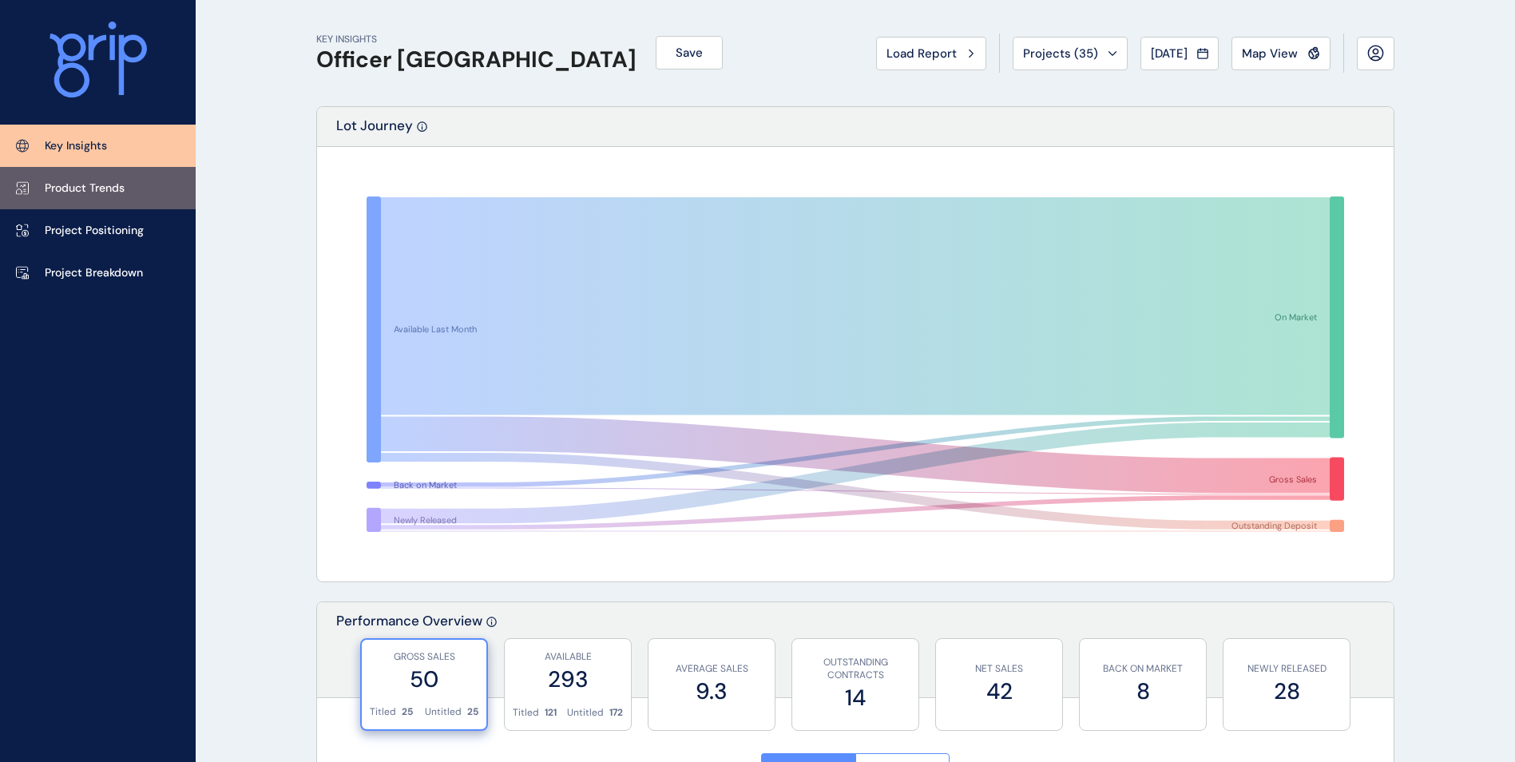
click at [77, 192] on p "Product Trends" at bounding box center [85, 189] width 80 height 16
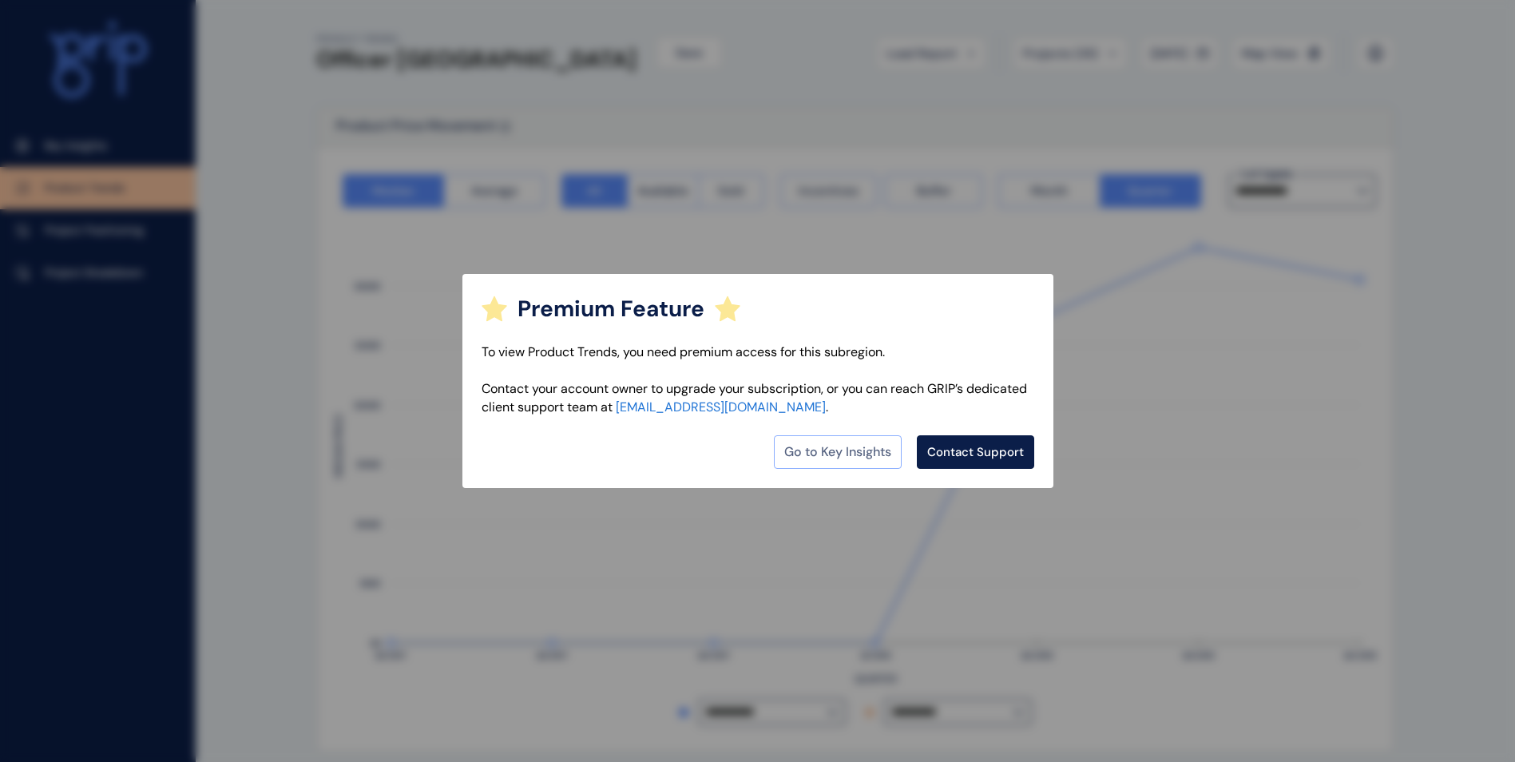
click at [828, 439] on link "Go to Key Insights" at bounding box center [838, 452] width 128 height 34
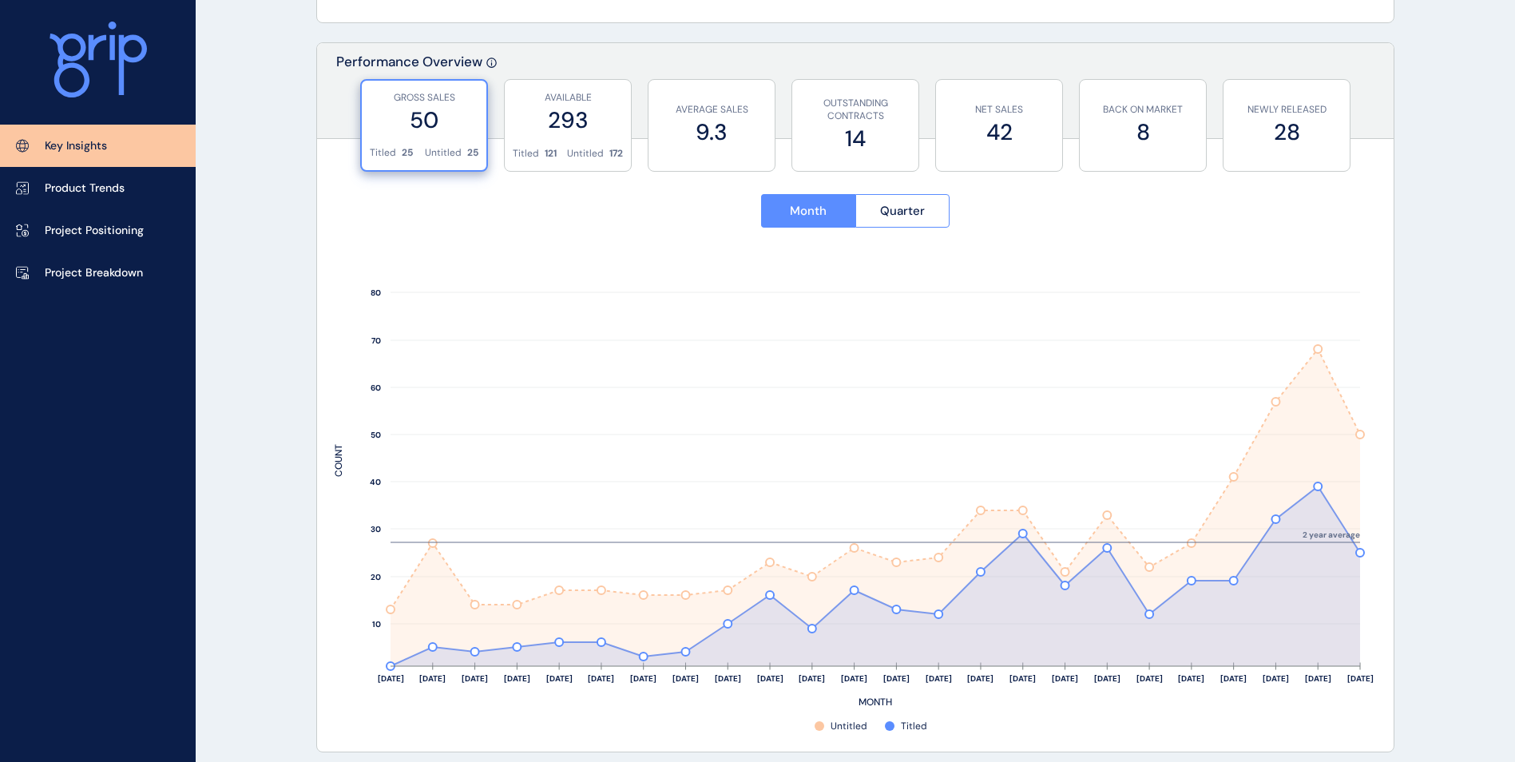
scroll to position [639, 0]
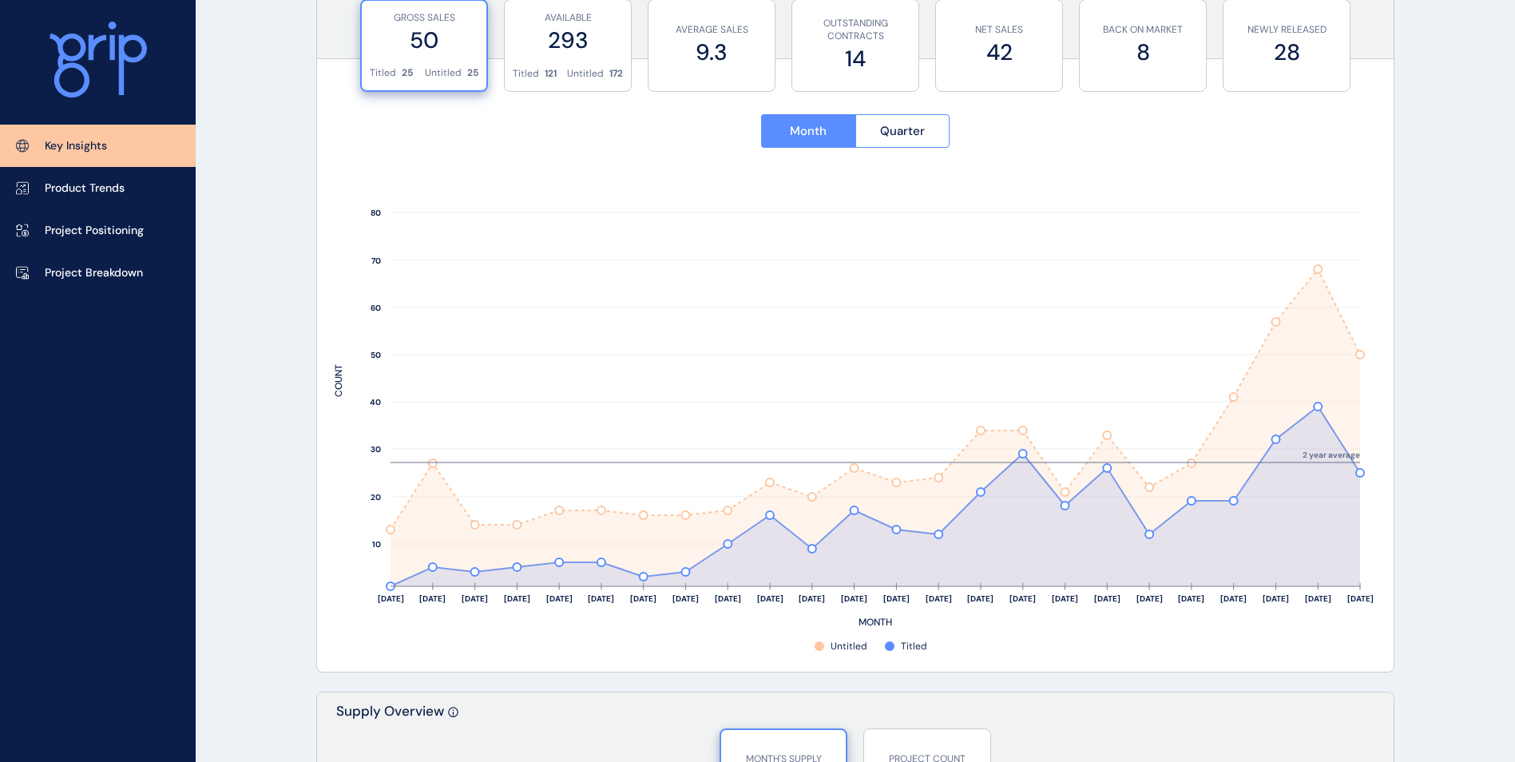
click at [832, 640] on rect at bounding box center [840, 646] width 51 height 16
click at [940, 661] on div "Month Quarter [DATE] Oct ’[DATE] Dec ’[DATE] Feb ’[DATE] Apr ’[DATE] Jun ’[DATE…" at bounding box center [855, 375] width 1077 height 593
click at [884, 659] on div "[DATE] Oct ’[DATE] Dec ’[DATE] Feb ’[DATE] Apr ’[DATE] Jun ’[DATE] Aug ’[DATE] …" at bounding box center [856, 413] width 1042 height 492
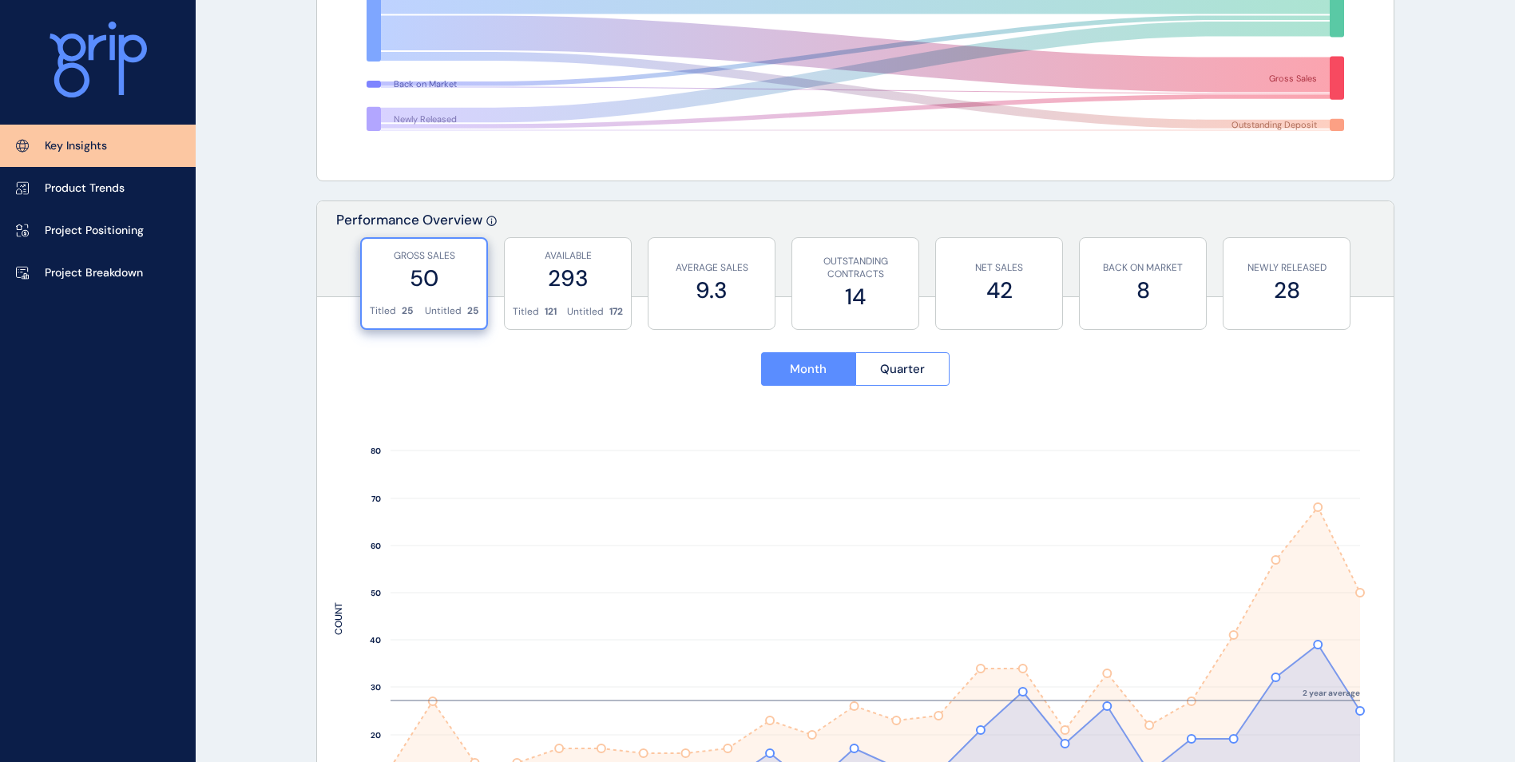
scroll to position [0, 0]
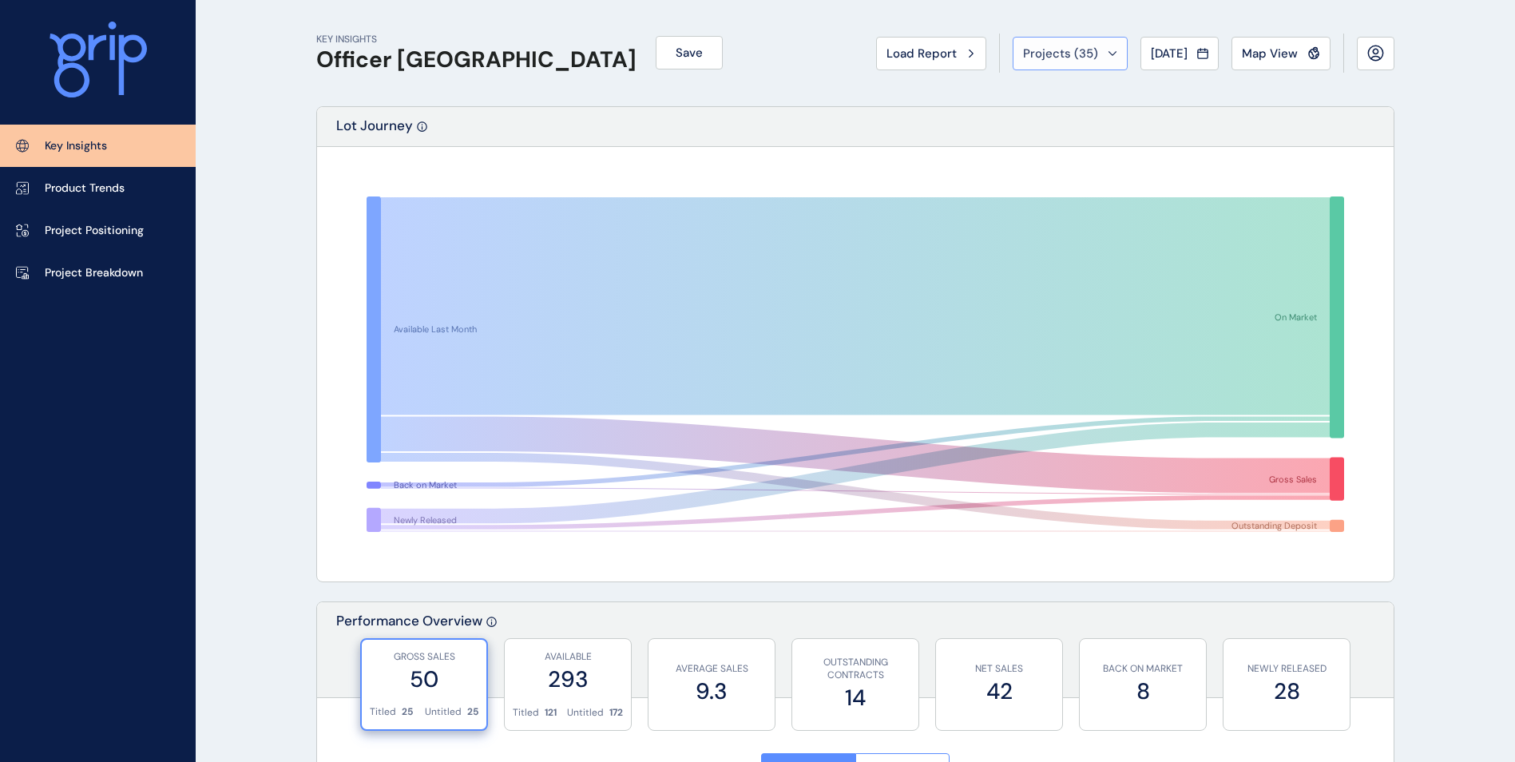
click at [1052, 37] on button "Projects ( 35 )" at bounding box center [1070, 54] width 115 height 34
click at [1104, 45] on button "Projects ( 35 )" at bounding box center [1070, 54] width 115 height 34
drag, startPoint x: 1055, startPoint y: 42, endPoint x: 1007, endPoint y: 80, distance: 61.4
click at [1007, 80] on div "KEY INSIGHTS Officer Pakenham Save Load Report Projects ( 35 ) [DATE] 2025 < > …" at bounding box center [855, 53] width 1079 height 106
click at [1032, 60] on span "Projects ( 35 )" at bounding box center [1060, 54] width 75 height 16
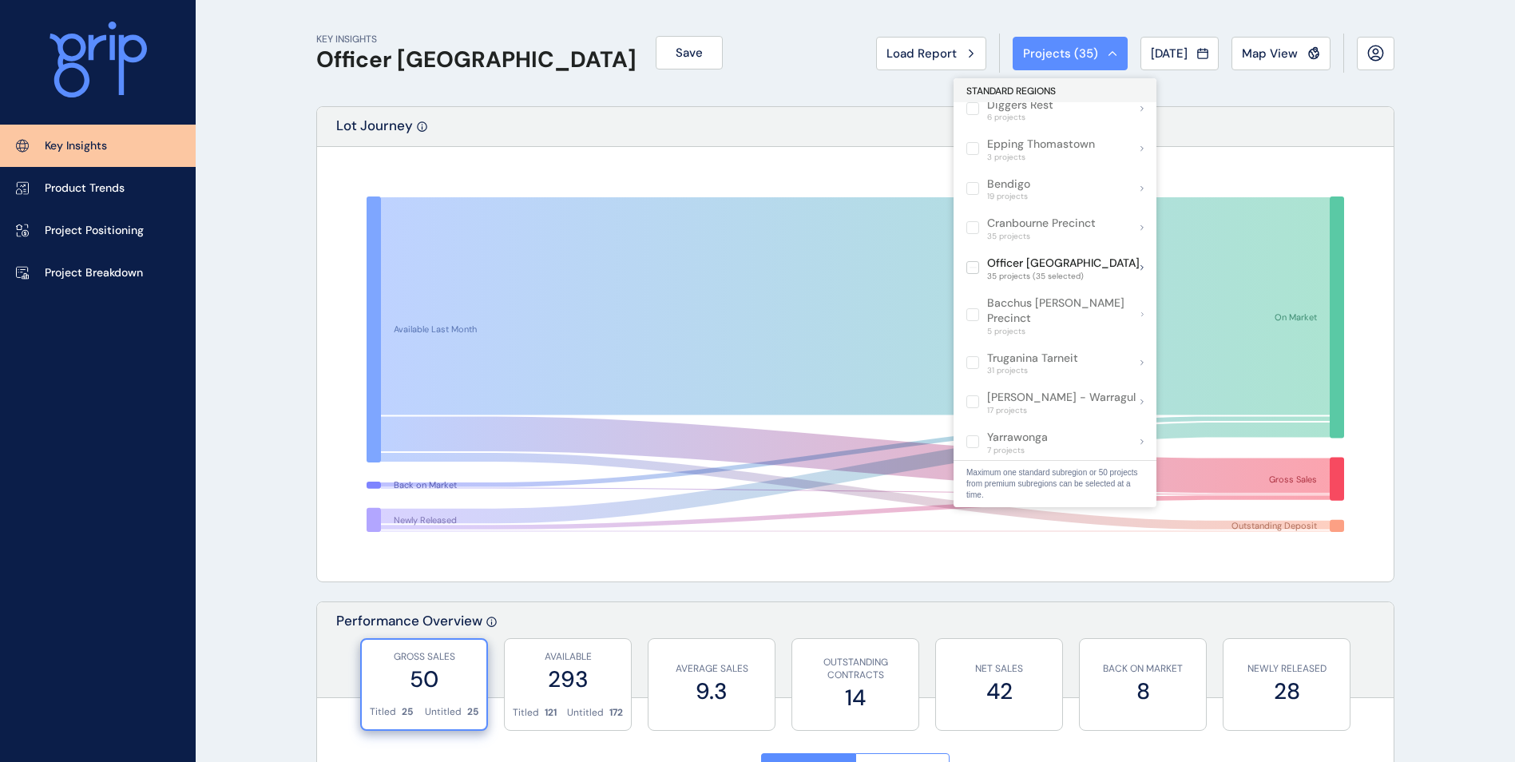
scroll to position [799, 0]
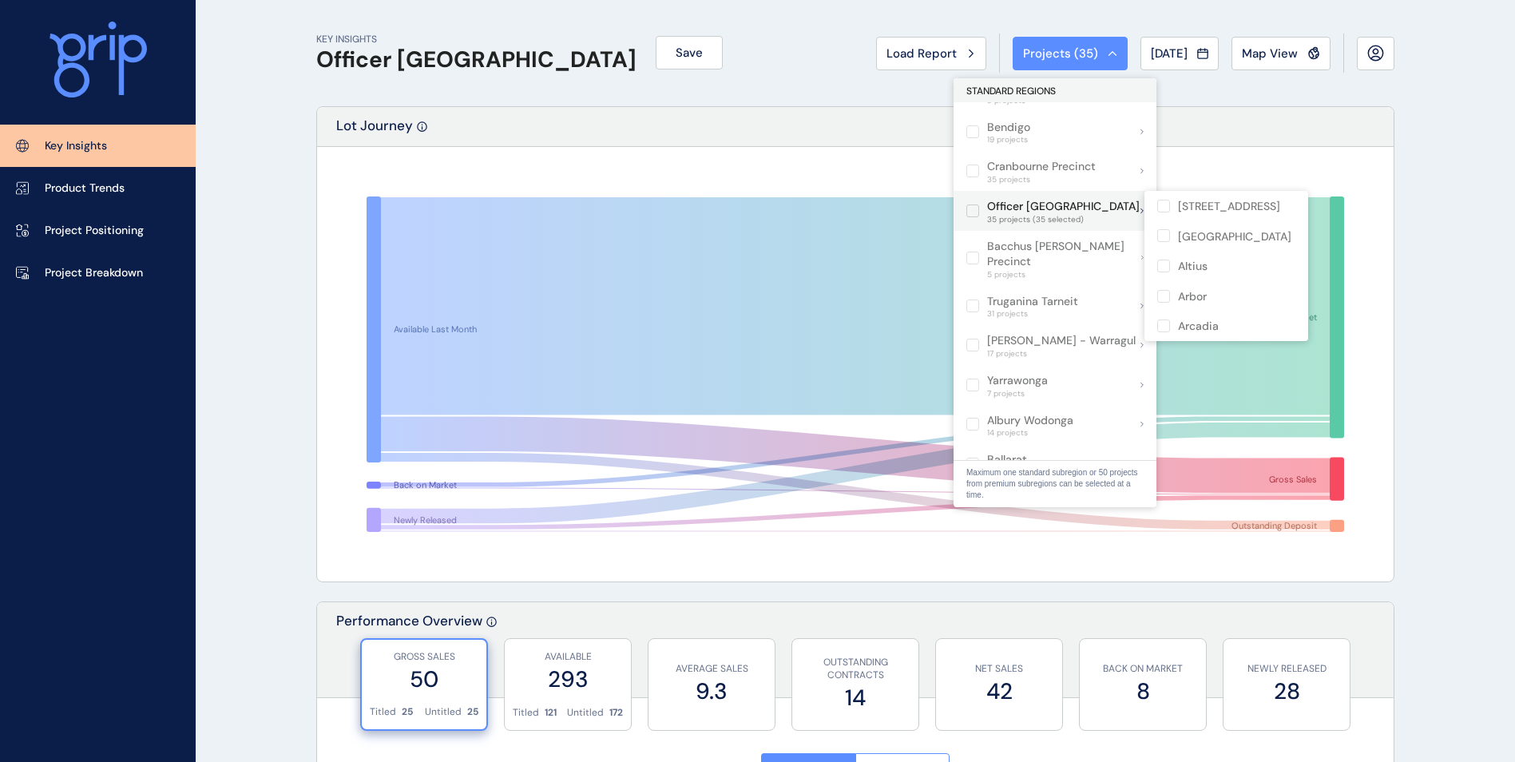
click at [967, 216] on label at bounding box center [973, 211] width 13 height 13
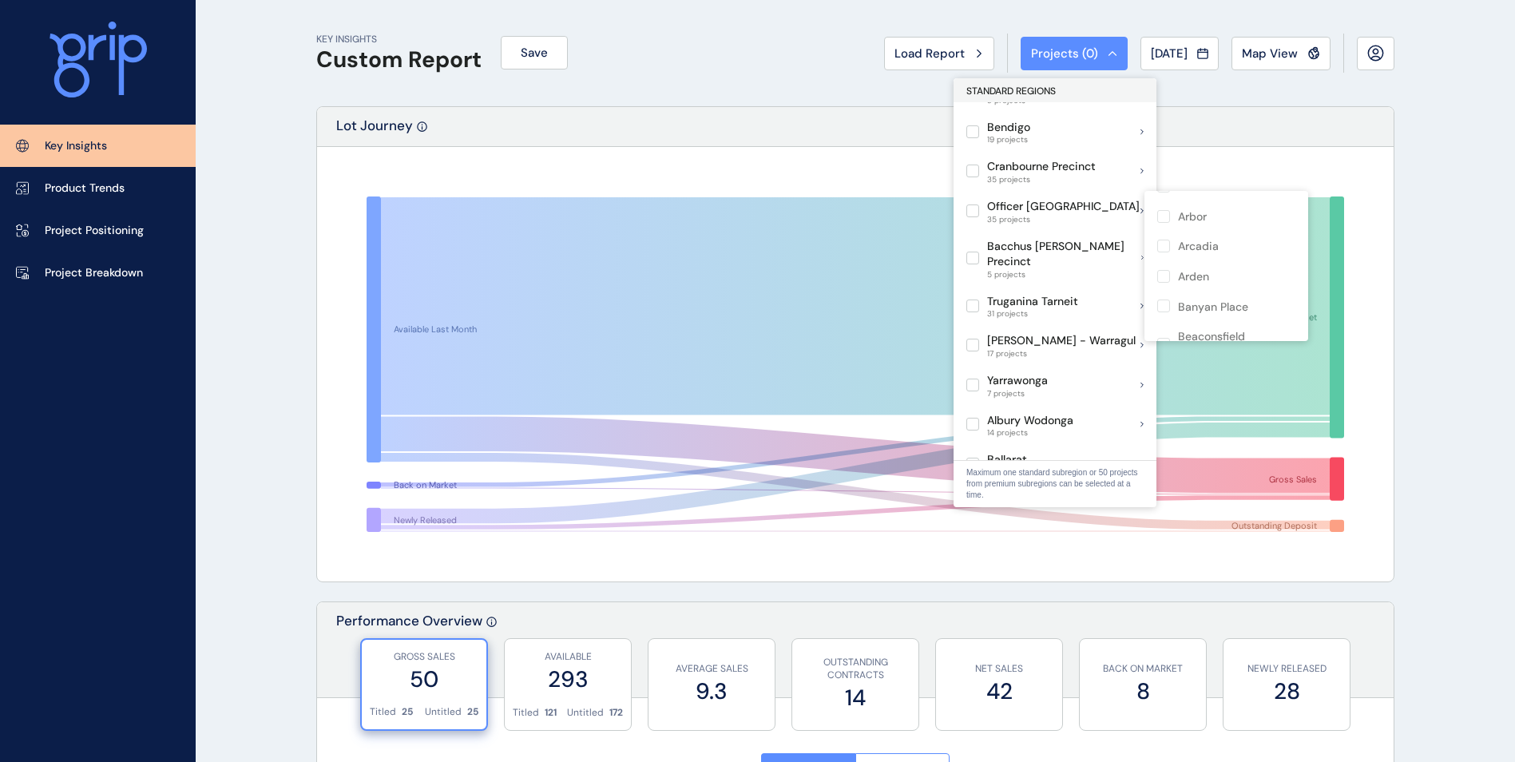
scroll to position [160, 0]
click at [1208, 237] on div "Banyan Place" at bounding box center [1227, 227] width 164 height 30
click at [1164, 223] on label at bounding box center [1164, 226] width 13 height 13
click at [1159, 229] on label at bounding box center [1164, 226] width 13 height 13
click at [1164, 229] on label at bounding box center [1164, 226] width 13 height 13
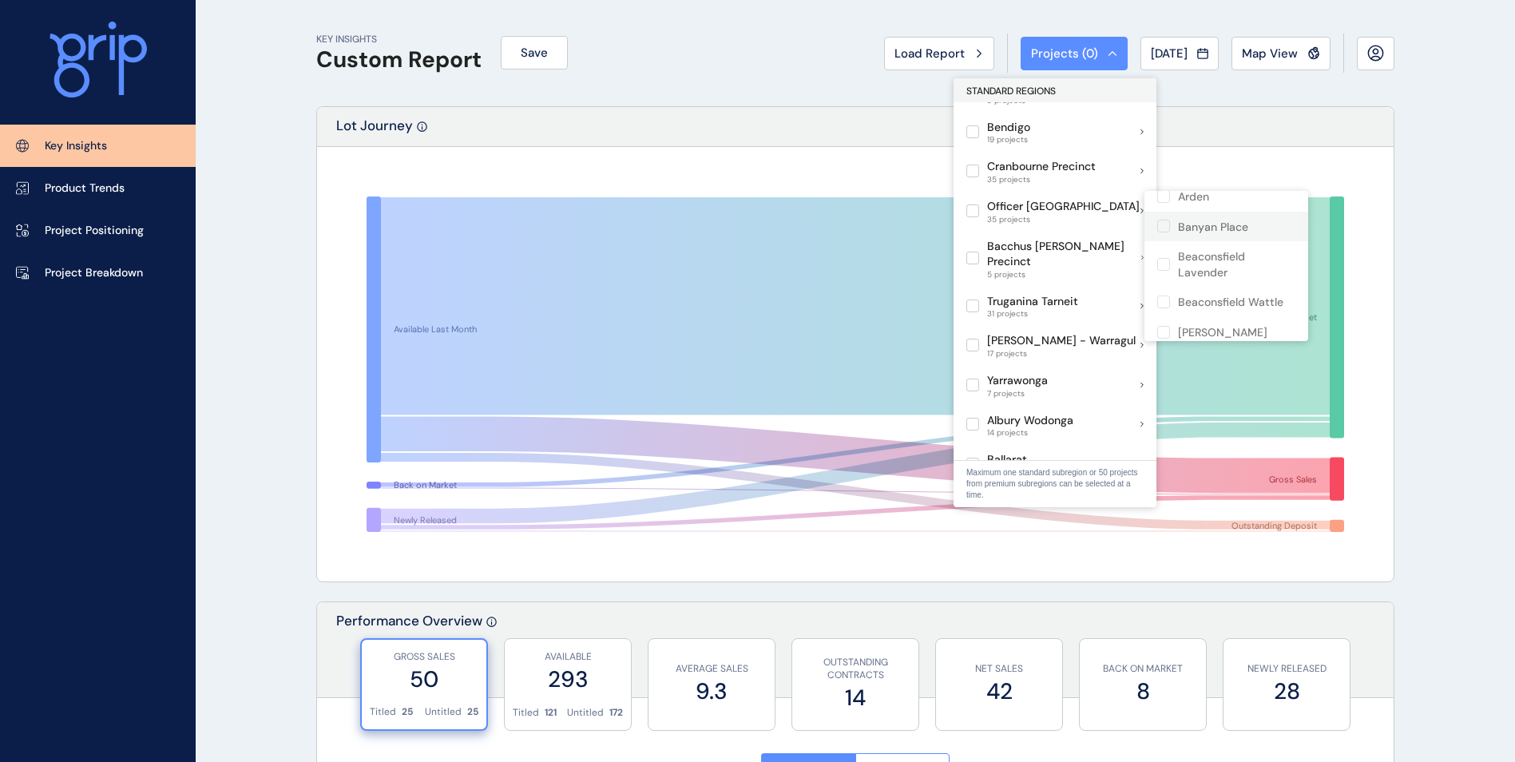
drag, startPoint x: 1164, startPoint y: 229, endPoint x: 1197, endPoint y: 224, distance: 33.1
click at [1197, 224] on p "Banyan Place" at bounding box center [1213, 228] width 70 height 16
click at [1201, 224] on p "Banyan Place" at bounding box center [1213, 228] width 70 height 16
click at [1207, 224] on p "Banyan Place" at bounding box center [1213, 228] width 70 height 16
click at [1207, 223] on p "Banyan Place" at bounding box center [1213, 228] width 70 height 16
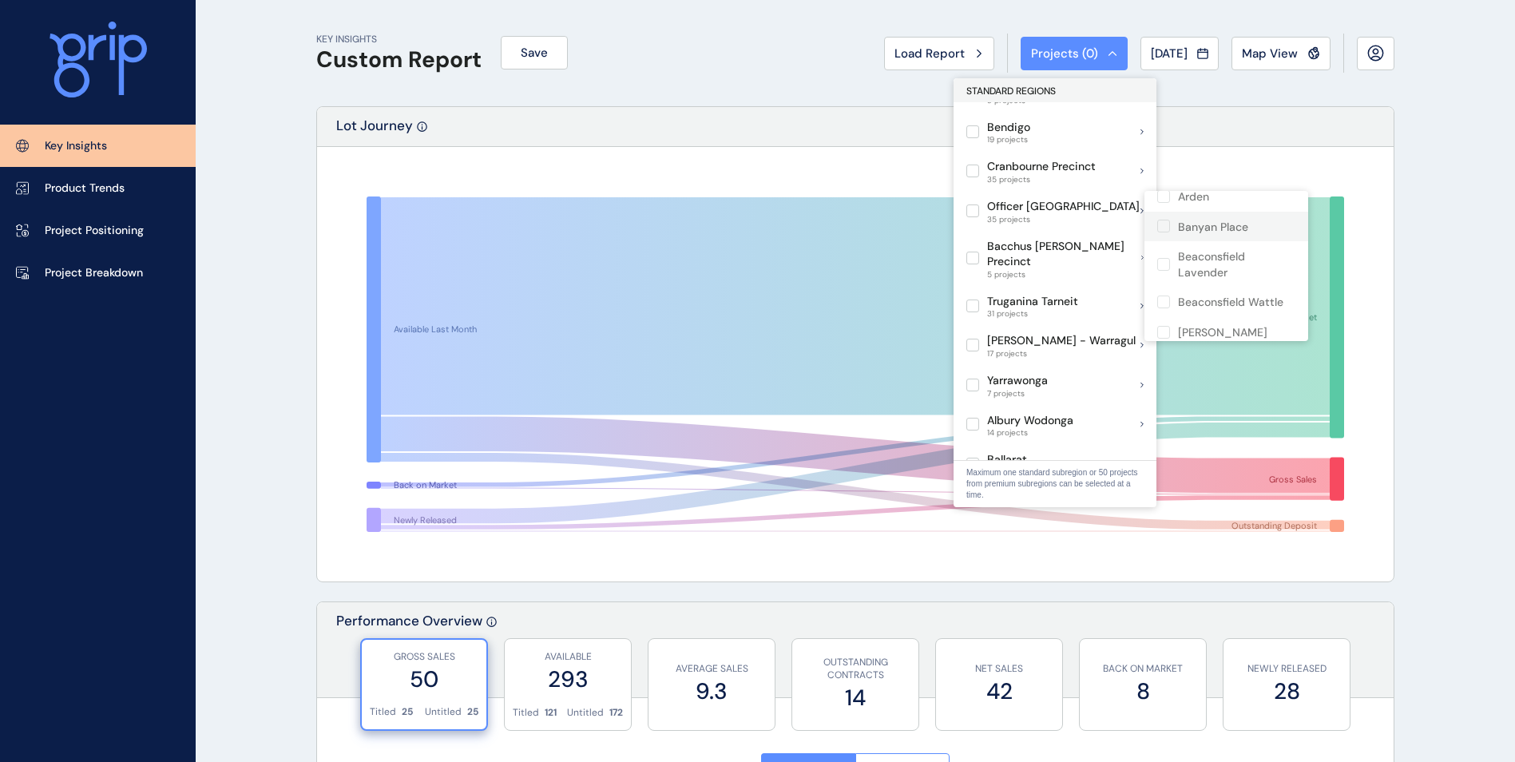
drag, startPoint x: 1207, startPoint y: 223, endPoint x: 1159, endPoint y: 232, distance: 48.9
click at [1159, 232] on label at bounding box center [1164, 226] width 13 height 13
click at [1170, 228] on label at bounding box center [1164, 226] width 13 height 13
click at [1159, 232] on label at bounding box center [1164, 226] width 13 height 13
click at [1162, 226] on label at bounding box center [1164, 226] width 13 height 13
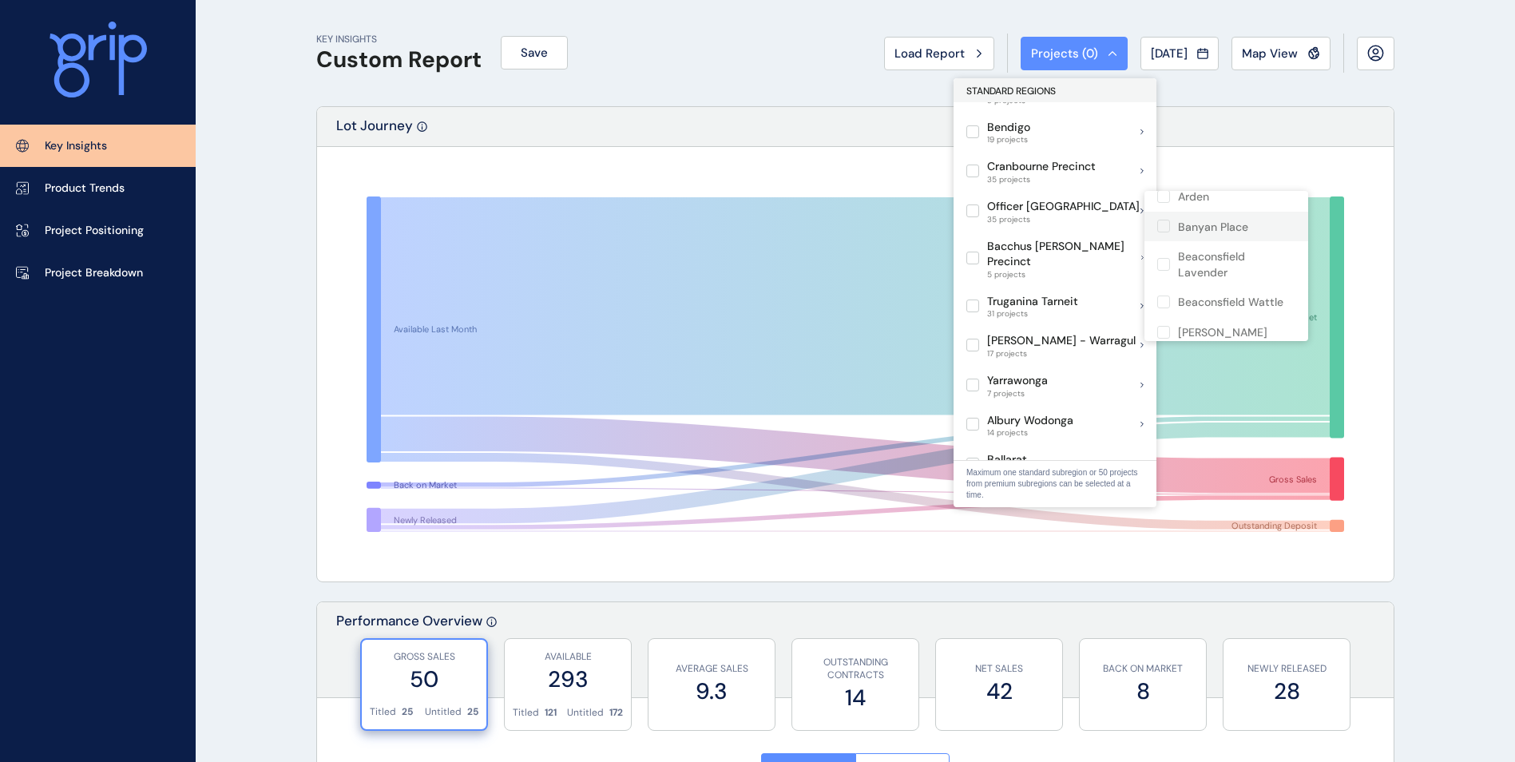
click at [1194, 225] on p "Banyan Place" at bounding box center [1213, 228] width 70 height 16
click at [1245, 225] on p "Banyan Place" at bounding box center [1213, 228] width 70 height 16
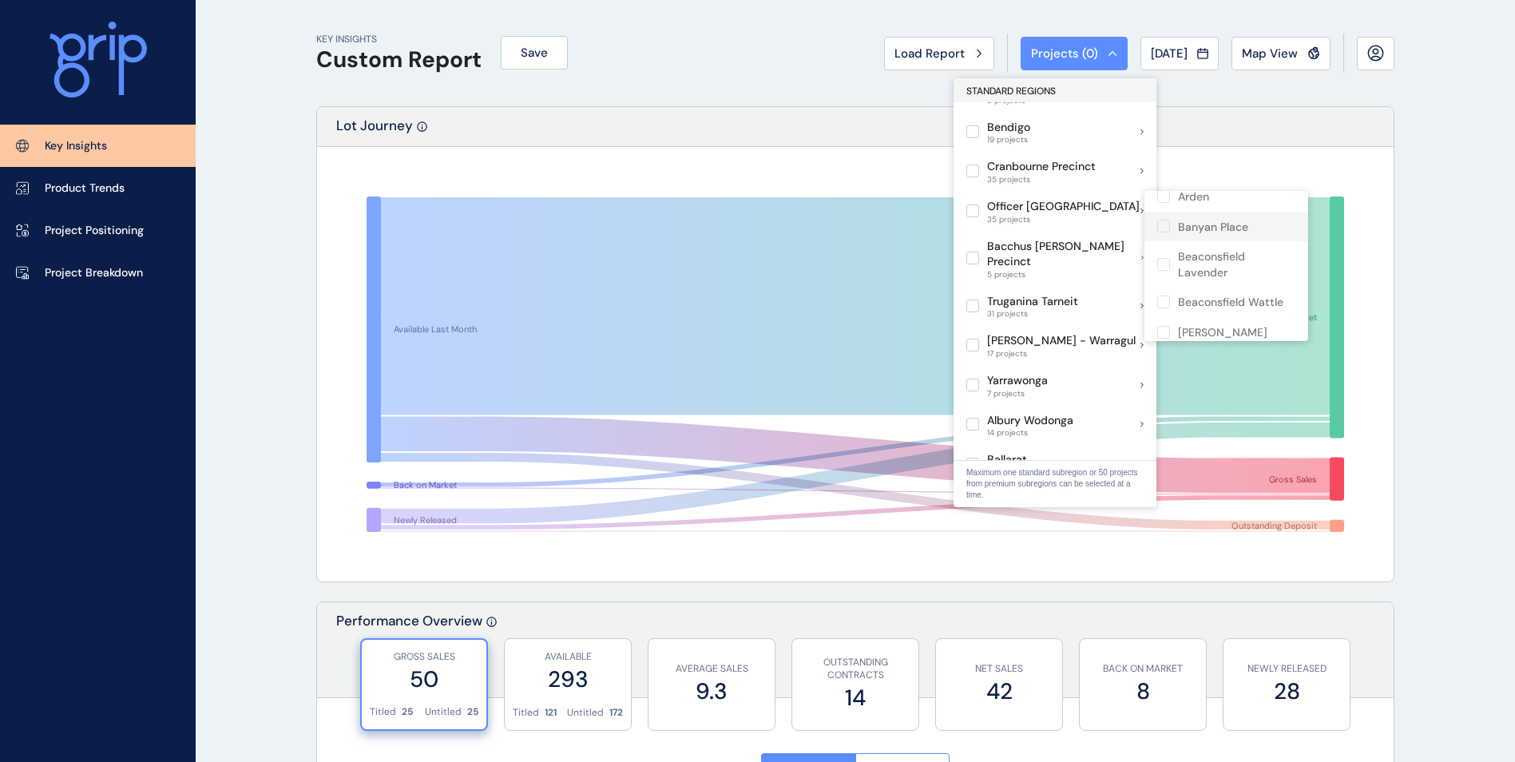
drag, startPoint x: 1274, startPoint y: 220, endPoint x: 1235, endPoint y: 230, distance: 40.5
click at [1235, 230] on p "Banyan Place" at bounding box center [1213, 228] width 70 height 16
click at [1174, 226] on span at bounding box center [1168, 226] width 21 height 13
click at [1164, 224] on label at bounding box center [1164, 226] width 13 height 13
click at [975, 208] on label at bounding box center [973, 211] width 13 height 13
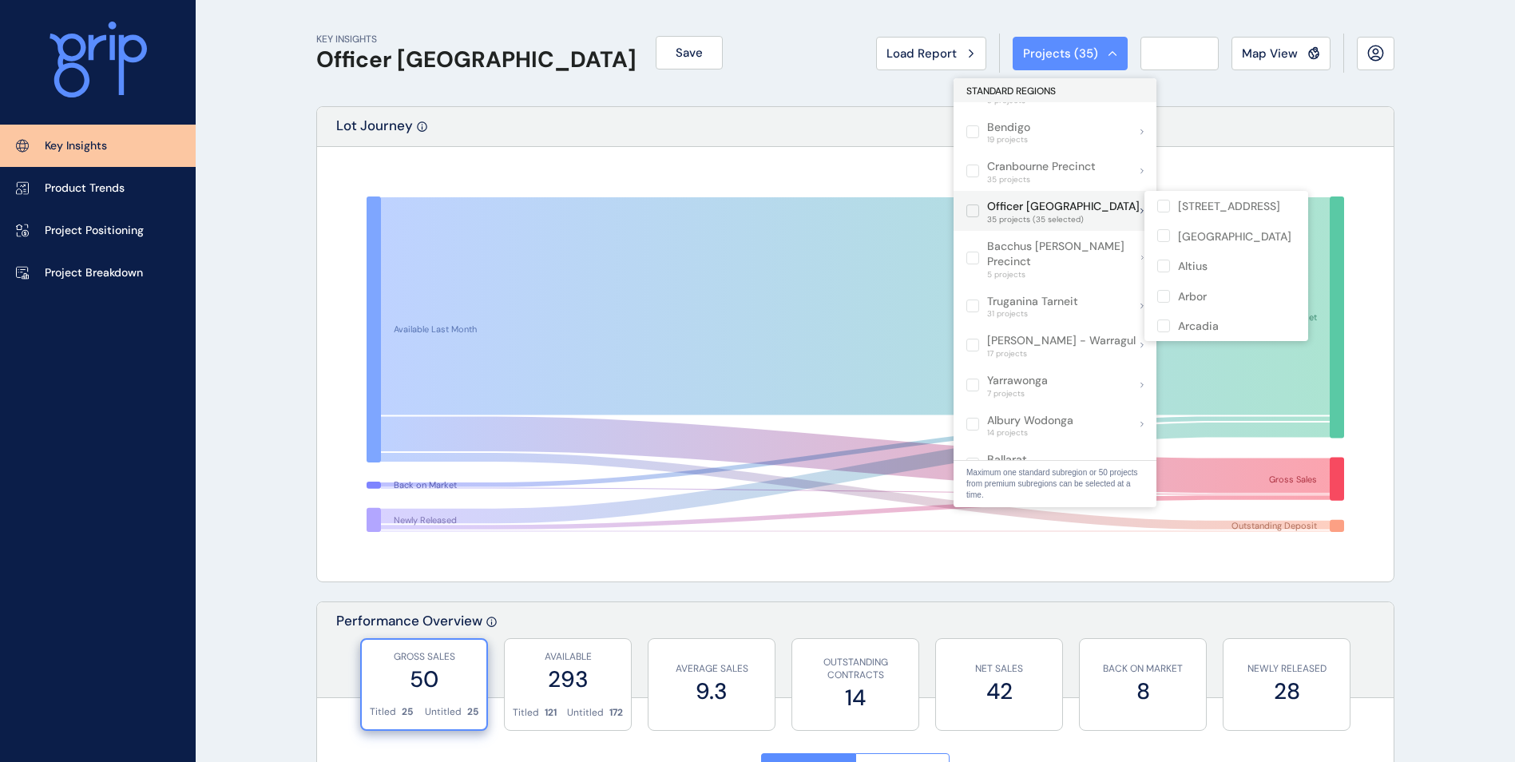
click at [975, 208] on label at bounding box center [973, 211] width 13 height 13
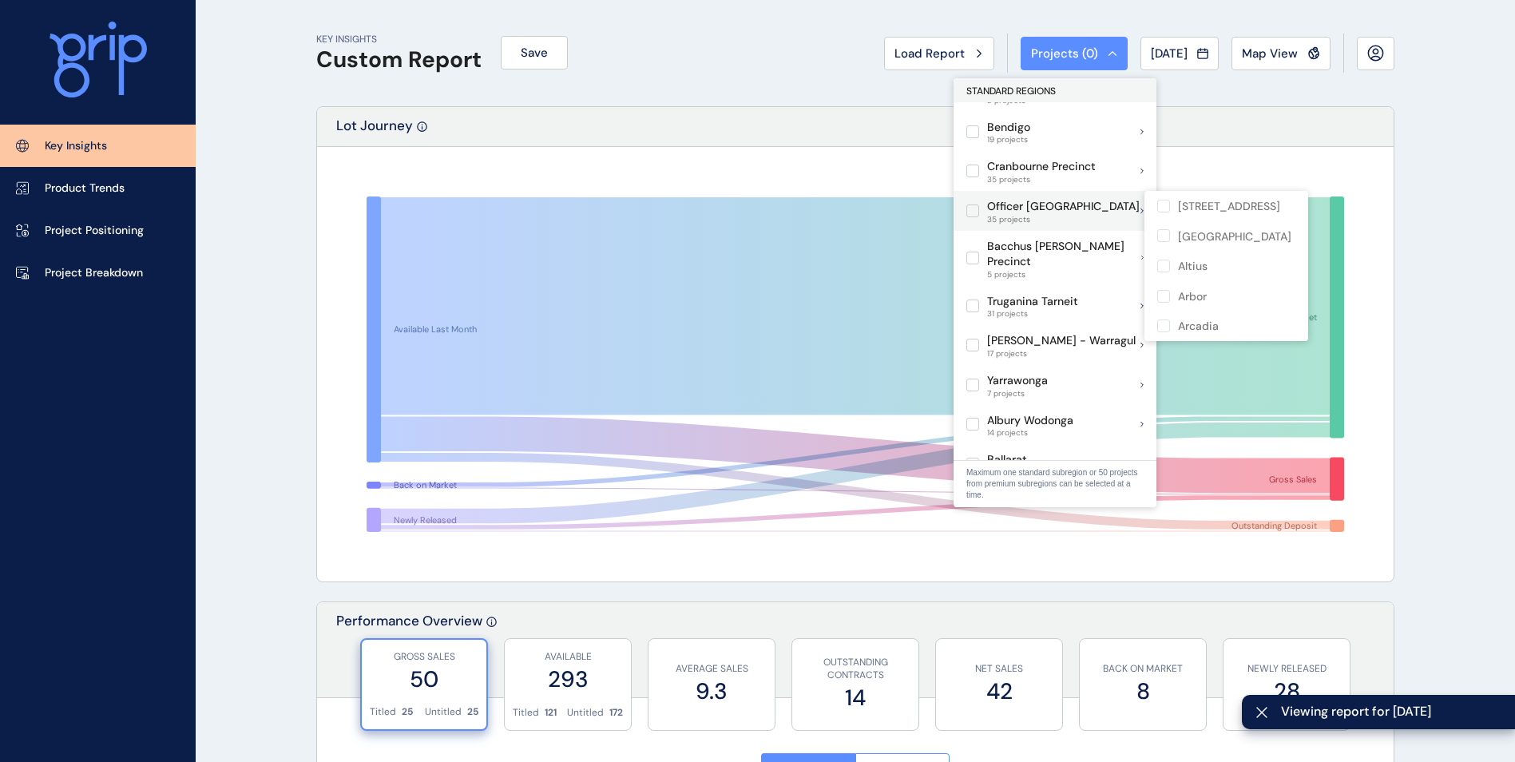
click at [975, 208] on label at bounding box center [973, 211] width 13 height 13
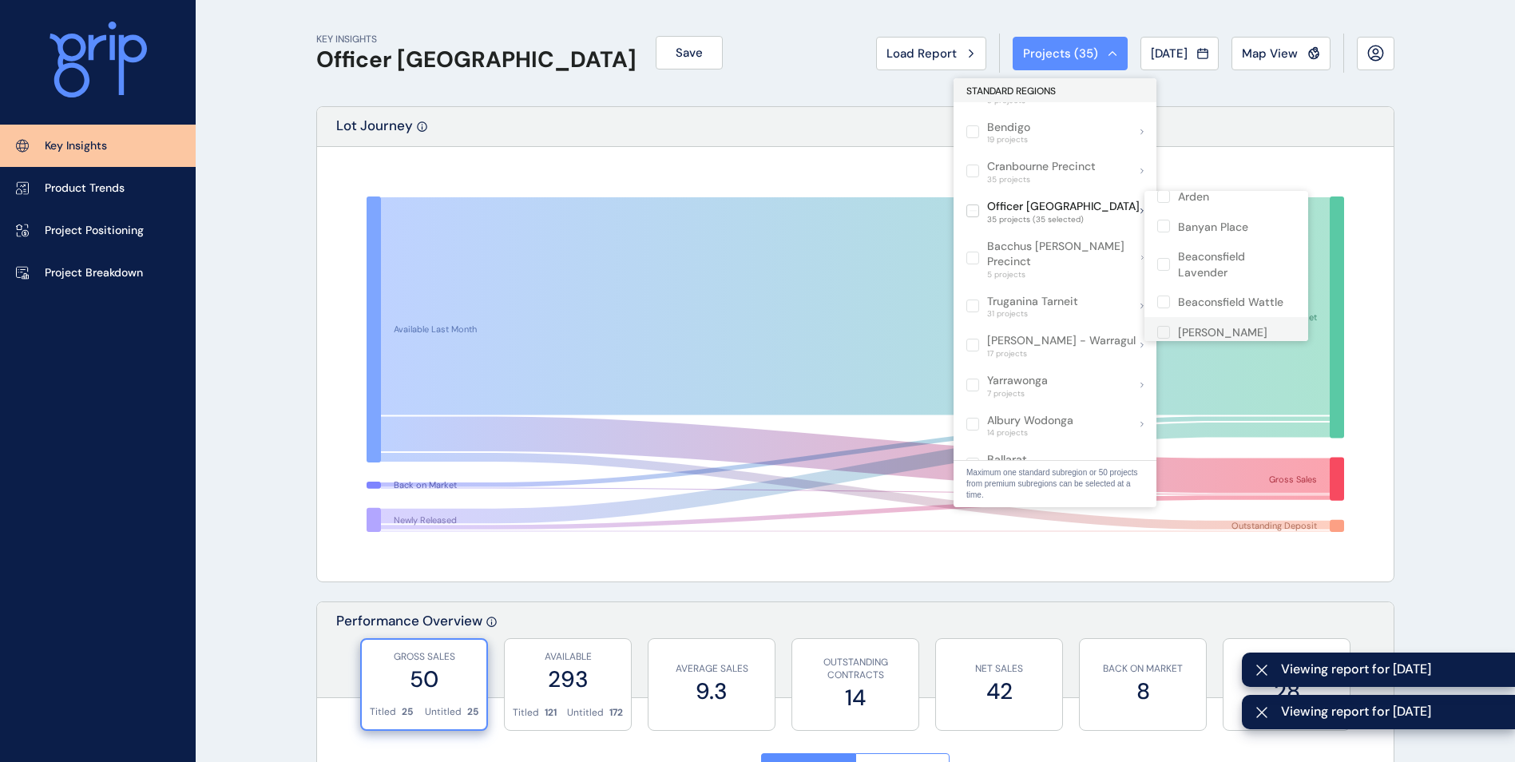
scroll to position [80, 0]
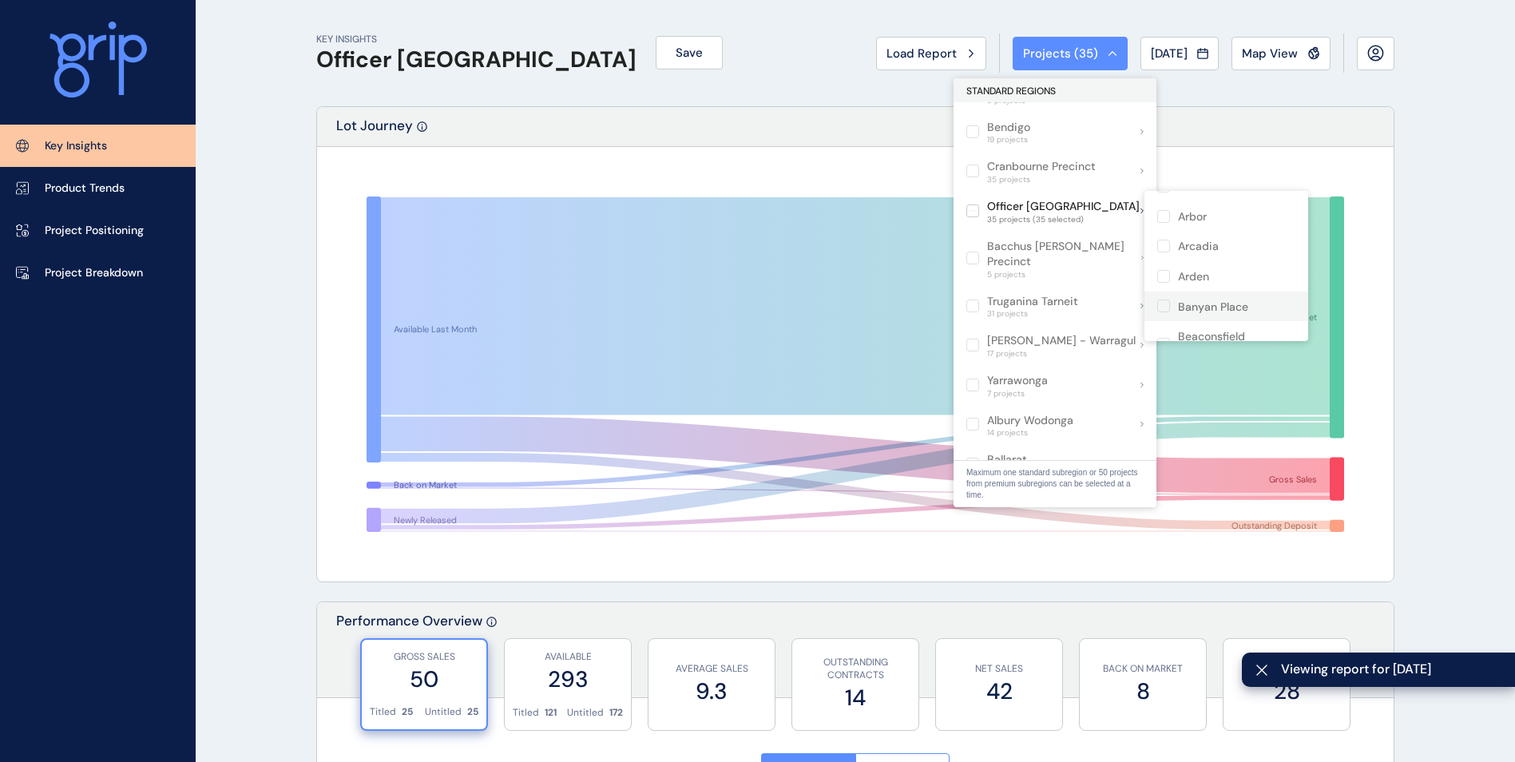
click at [1204, 304] on p "Banyan Place" at bounding box center [1213, 308] width 70 height 16
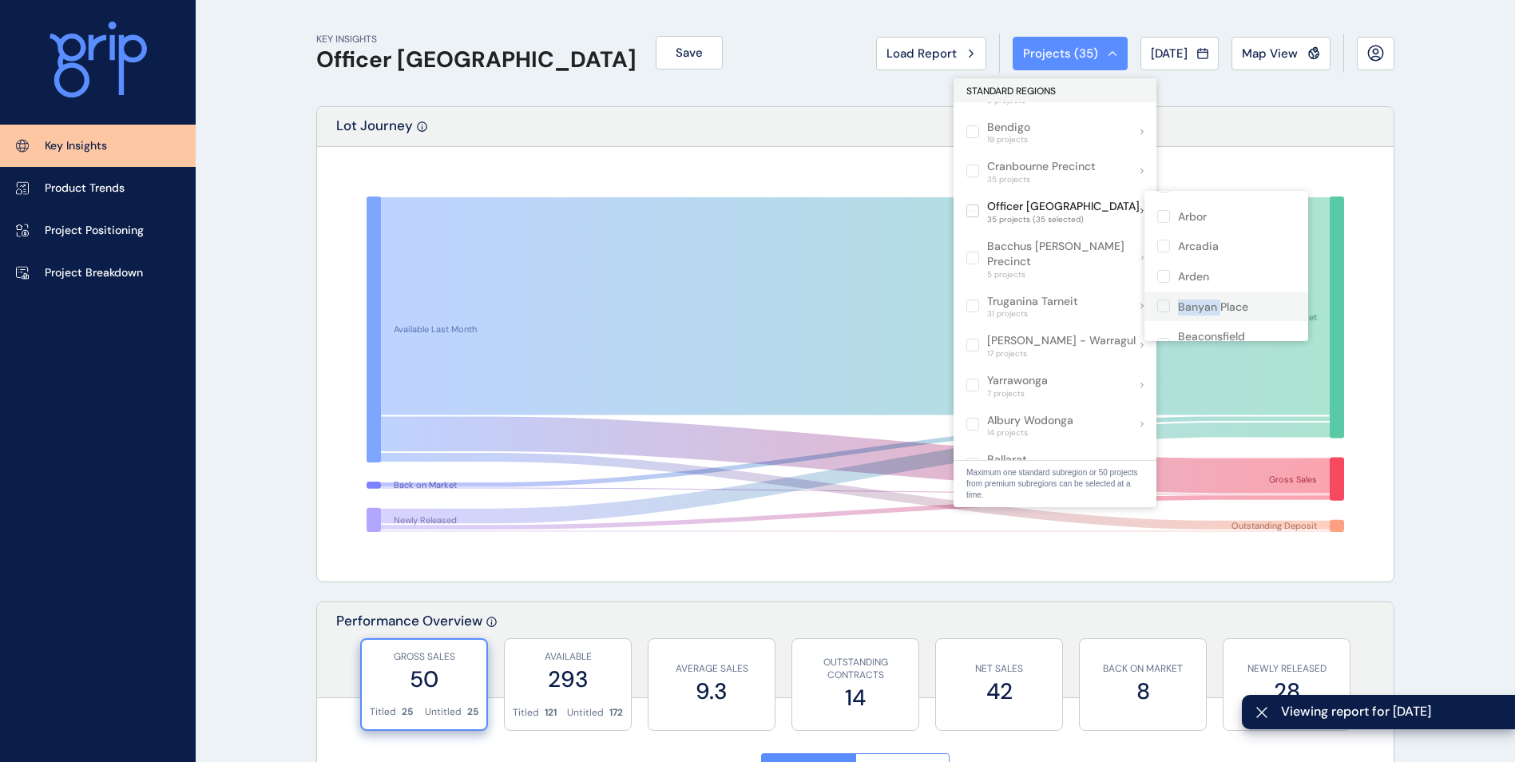
click at [1204, 304] on p "Banyan Place" at bounding box center [1213, 308] width 70 height 16
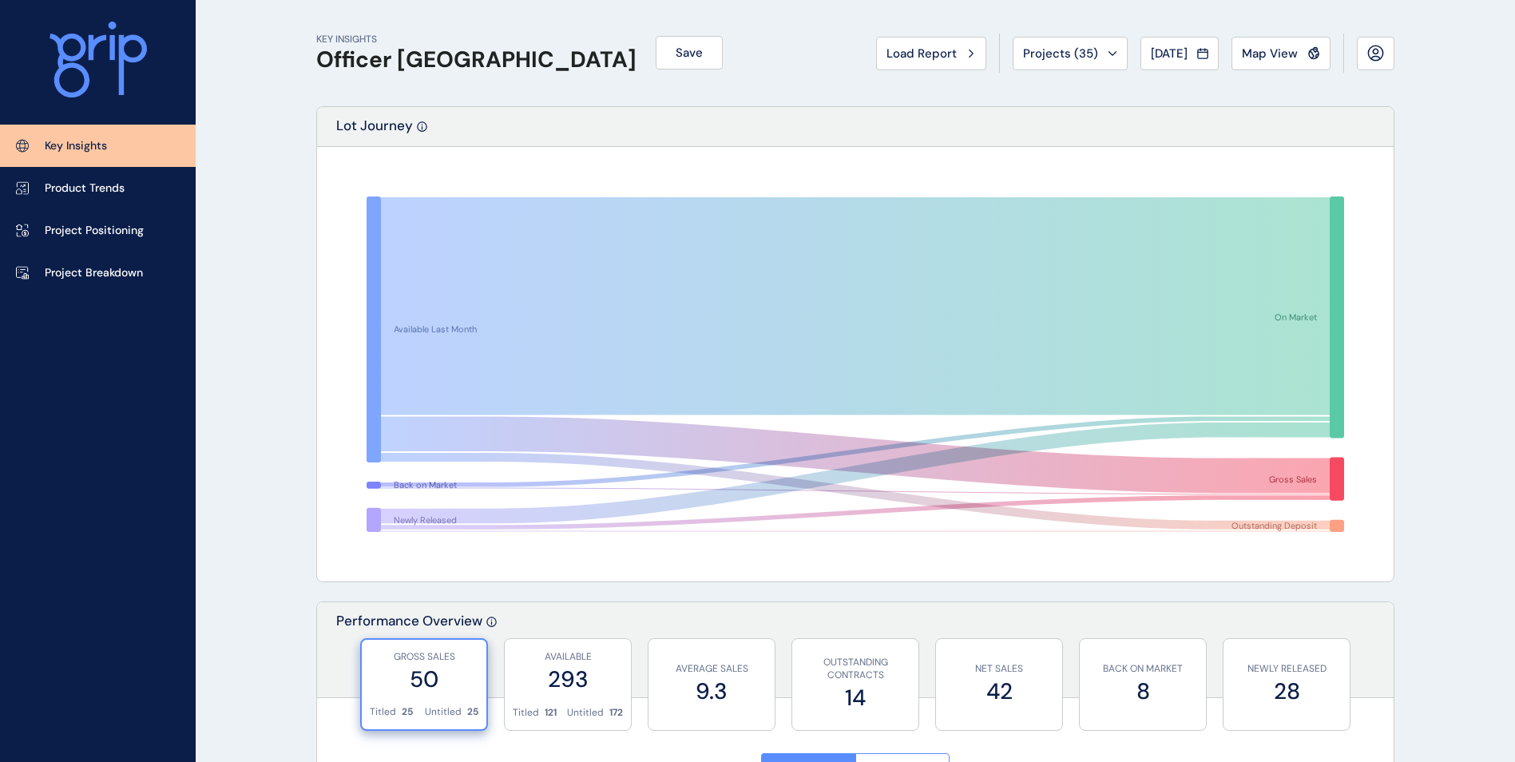
drag, startPoint x: 278, startPoint y: 427, endPoint x: 306, endPoint y: 431, distance: 28.1
click at [429, 704] on div "GROSS SALES 50" at bounding box center [424, 673] width 109 height 66
click at [417, 686] on label "50" at bounding box center [424, 679] width 109 height 31
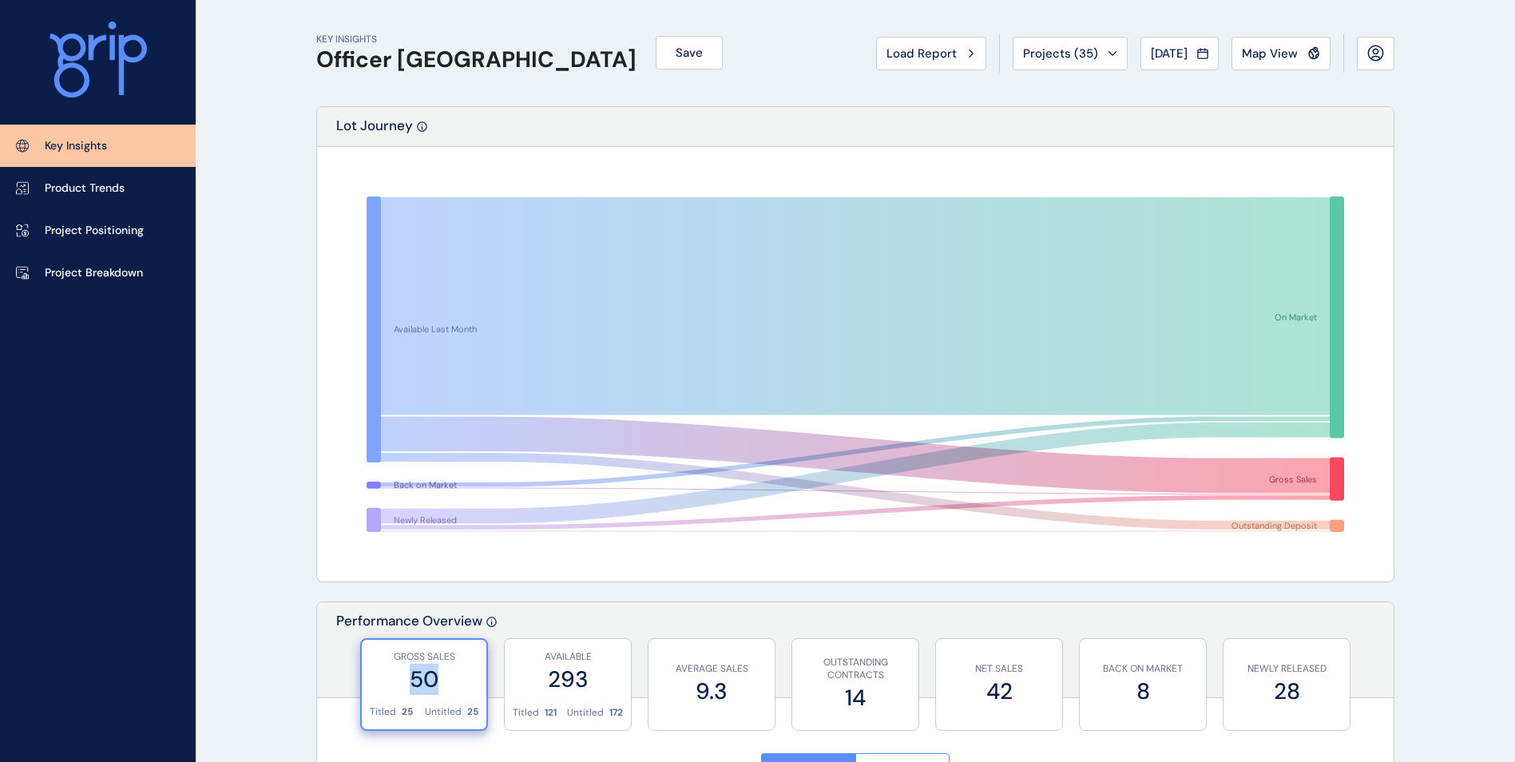
click at [417, 686] on label "50" at bounding box center [424, 679] width 109 height 31
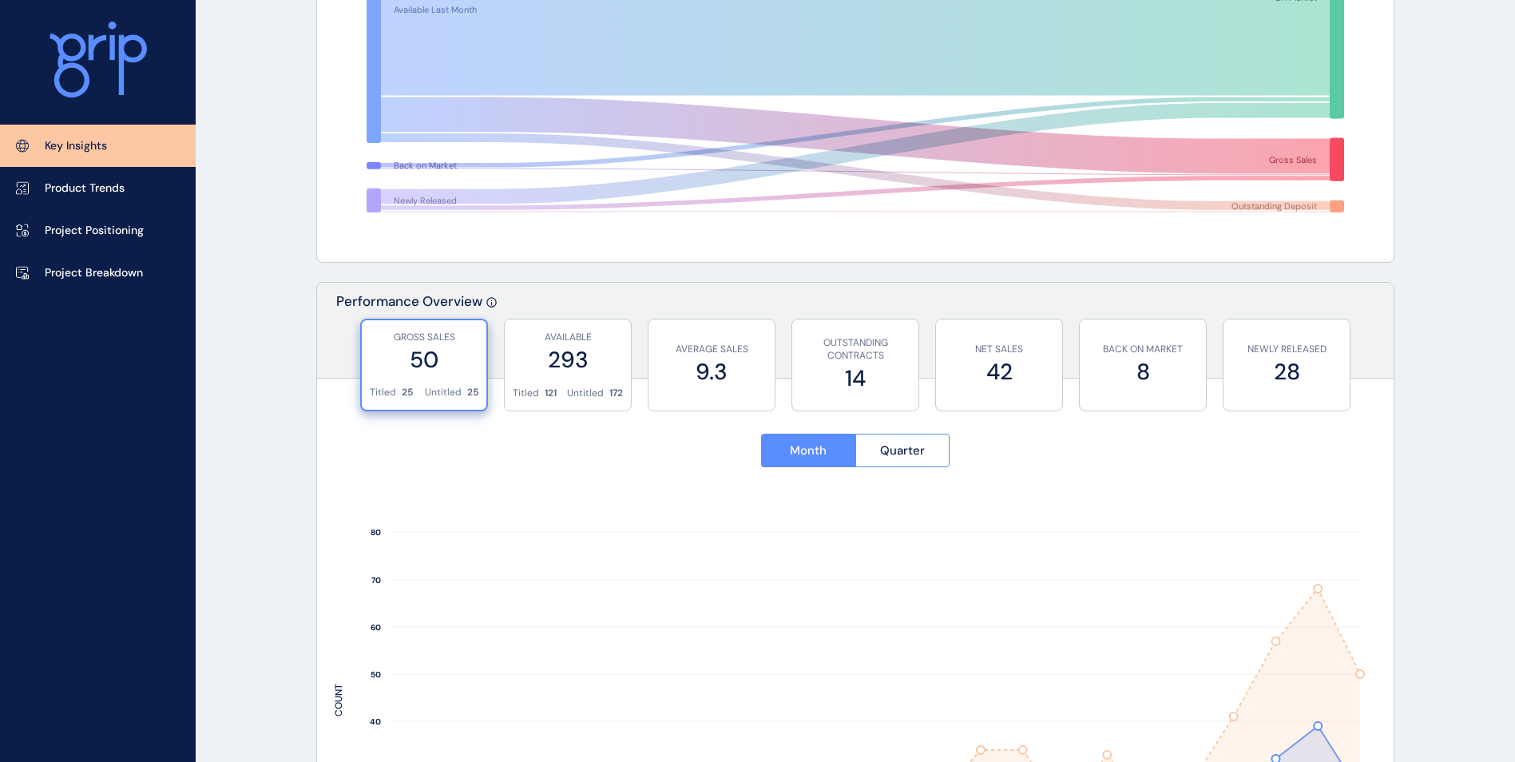
click at [437, 367] on label "50" at bounding box center [424, 359] width 109 height 31
click at [582, 357] on label "293" at bounding box center [568, 359] width 110 height 31
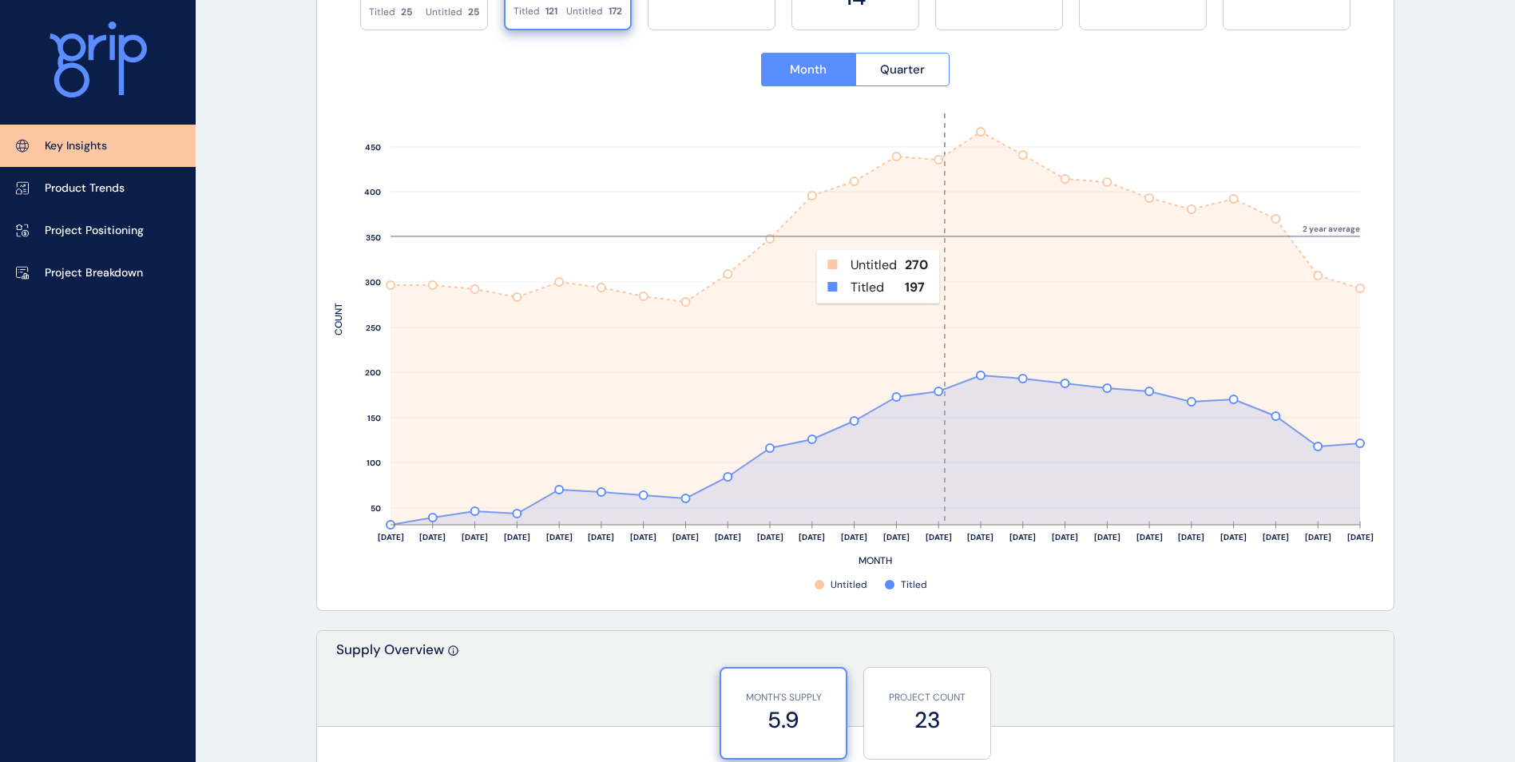
scroll to position [719, 0]
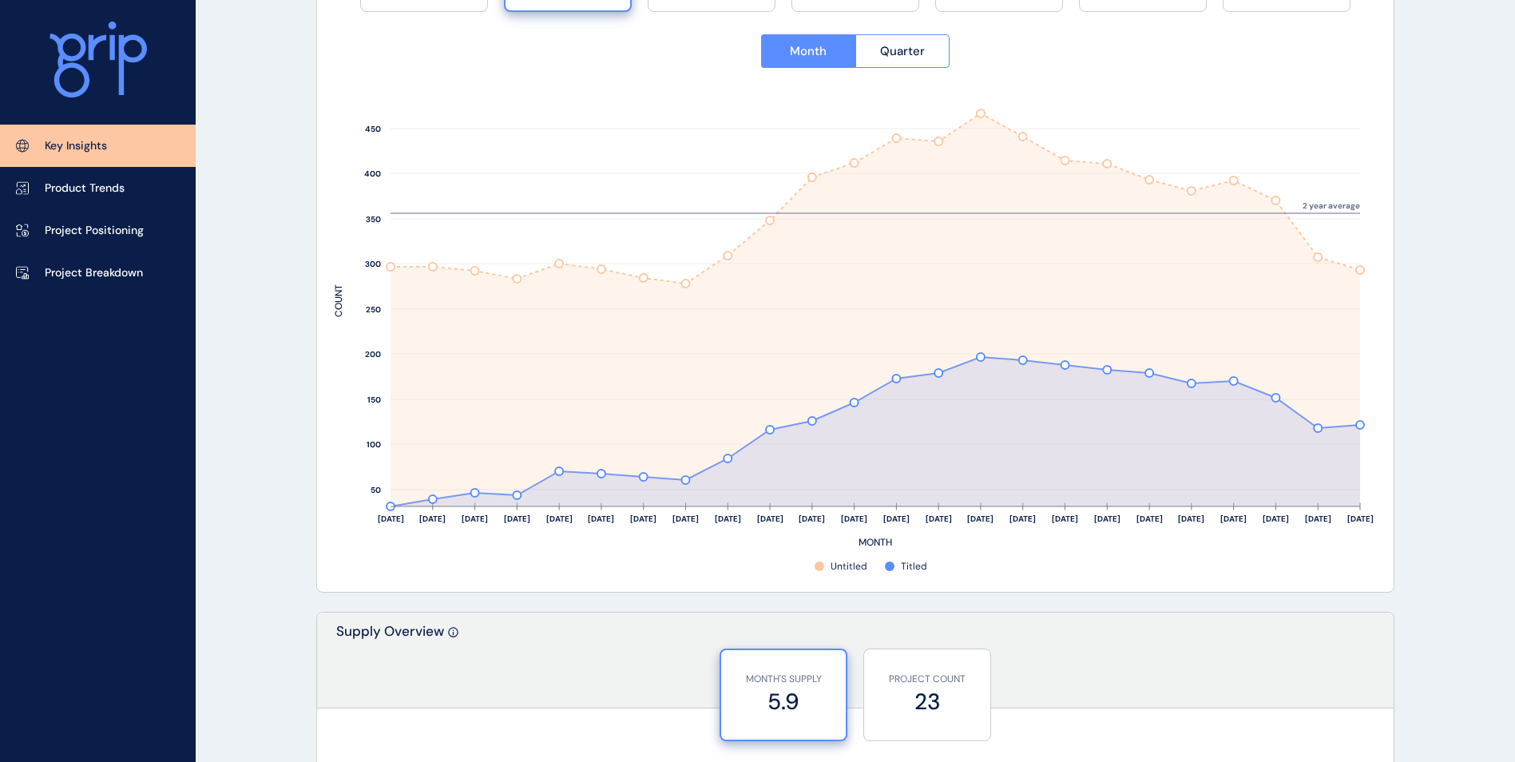
click at [846, 565] on rect at bounding box center [840, 566] width 51 height 16
click at [876, 559] on rect at bounding box center [856, 330] width 1042 height 487
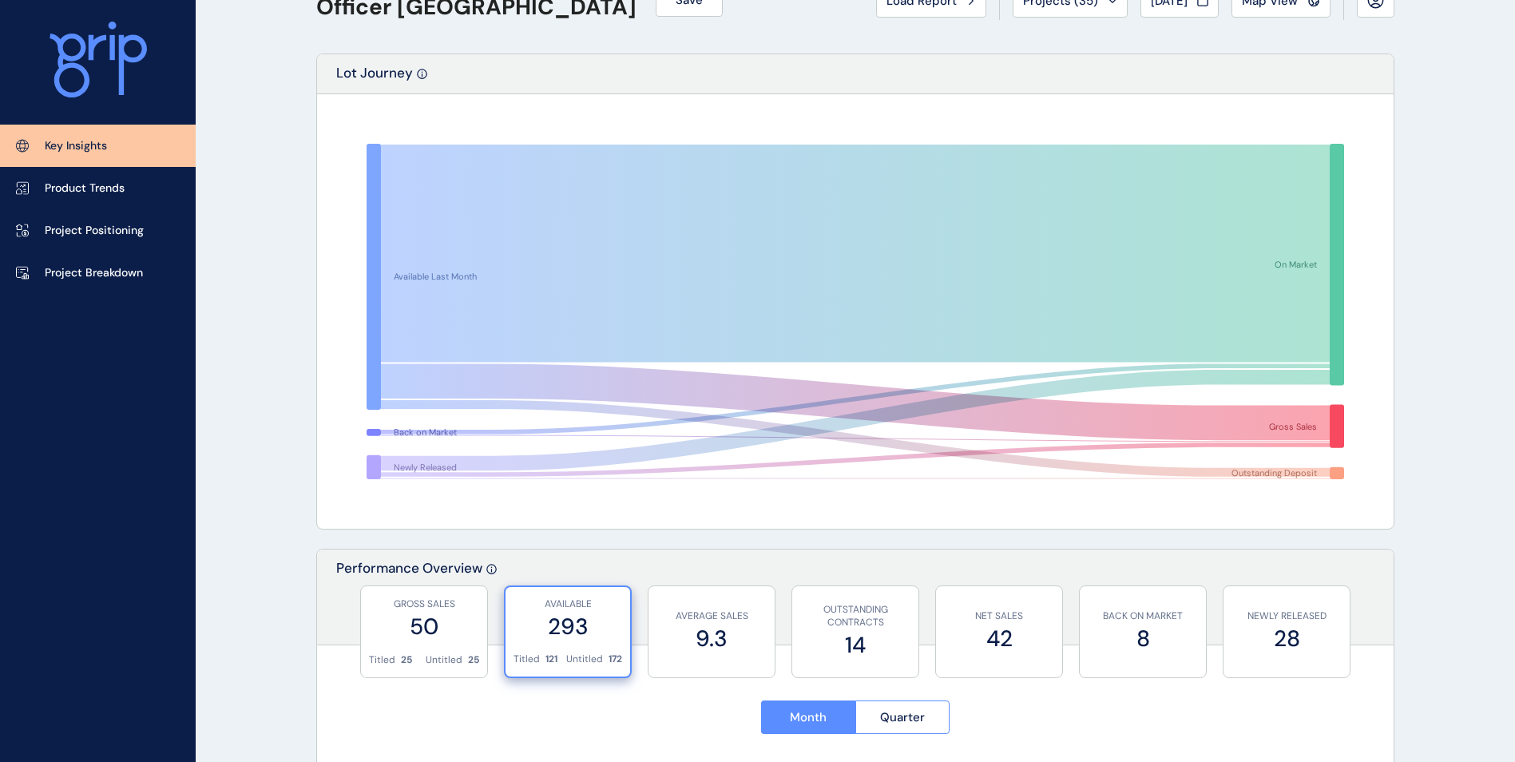
scroll to position [0, 0]
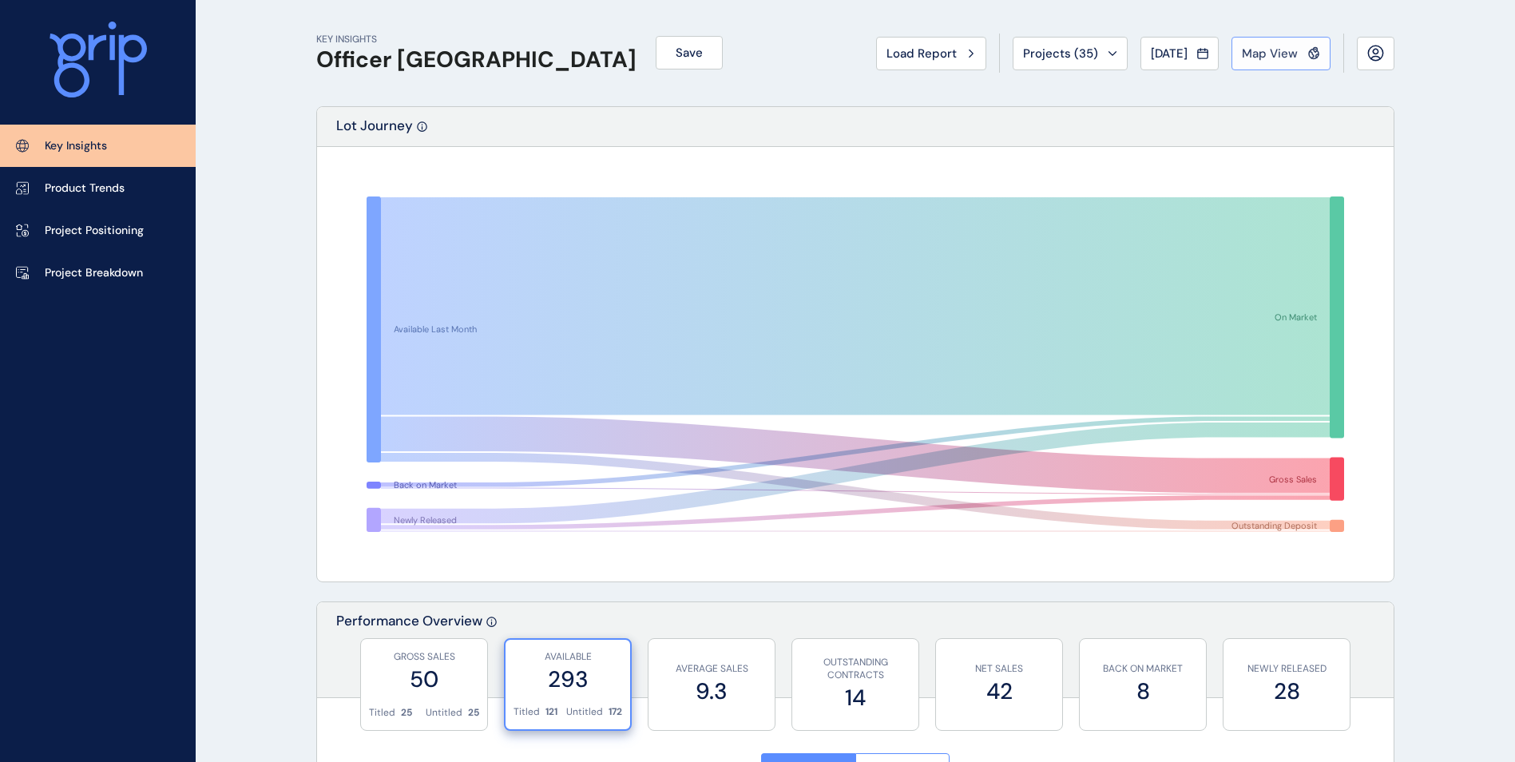
click at [1273, 38] on button "Map View" at bounding box center [1281, 54] width 99 height 34
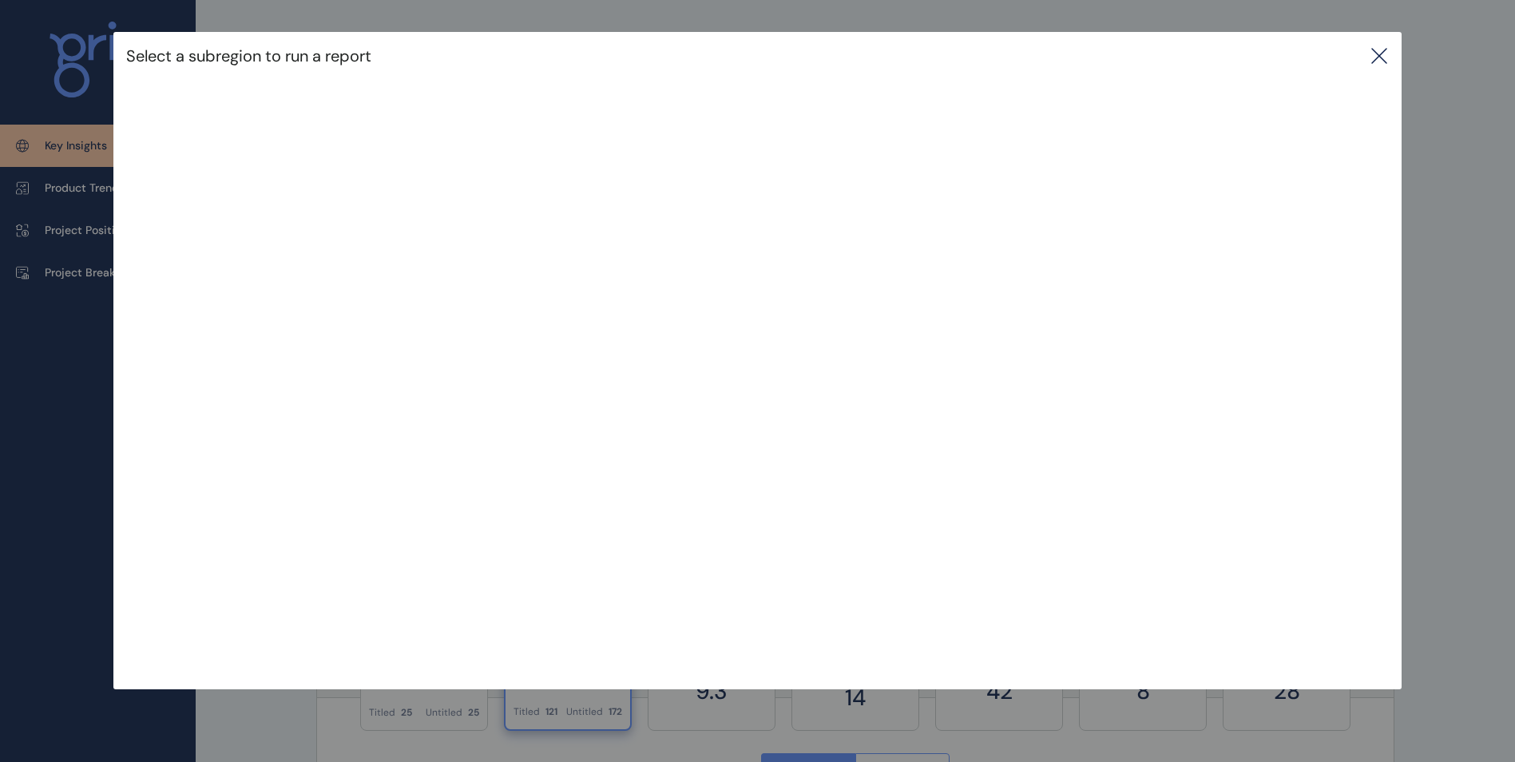
click at [1385, 50] on icon at bounding box center [1379, 55] width 19 height 19
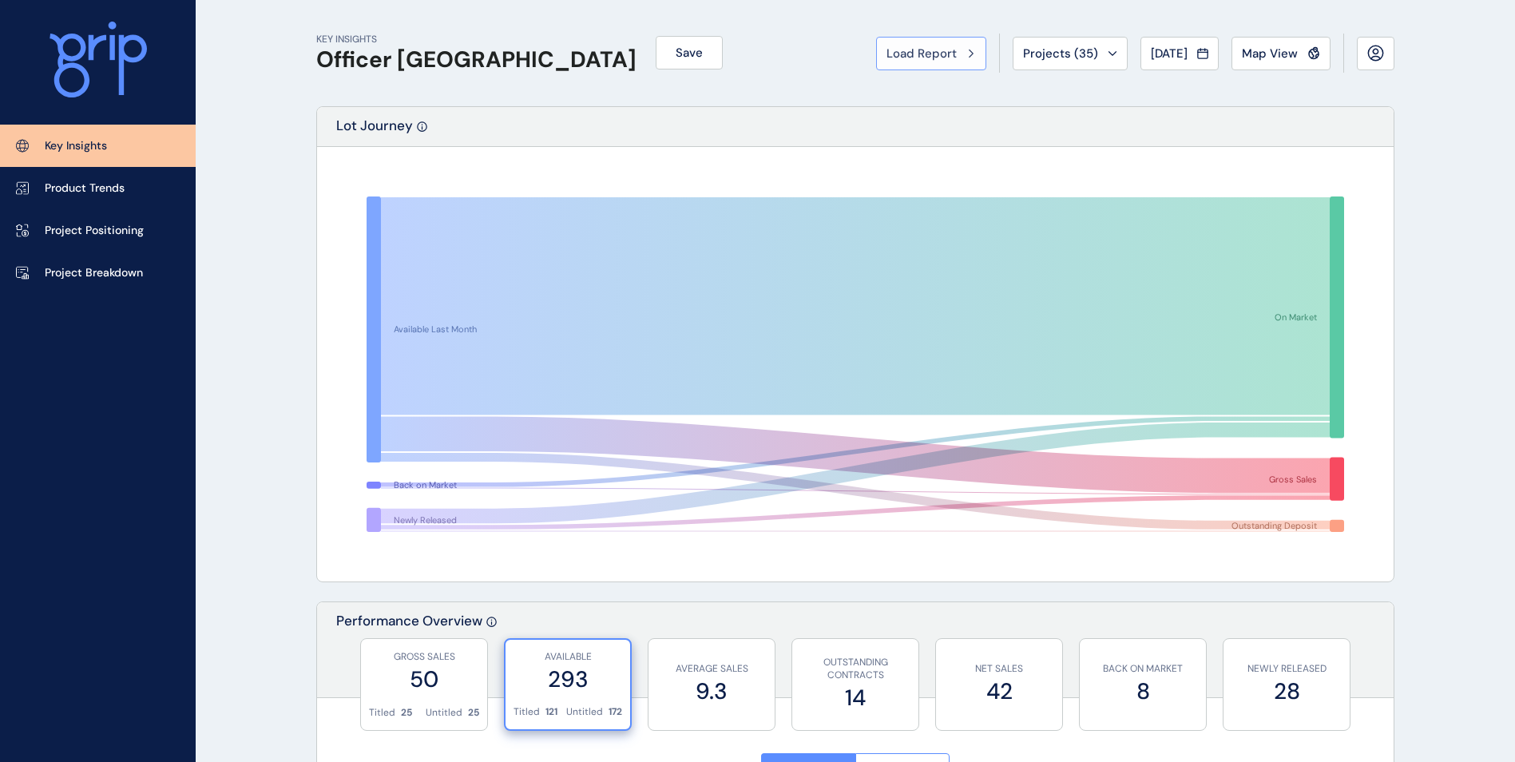
click at [940, 53] on span "Load Report" at bounding box center [922, 54] width 70 height 16
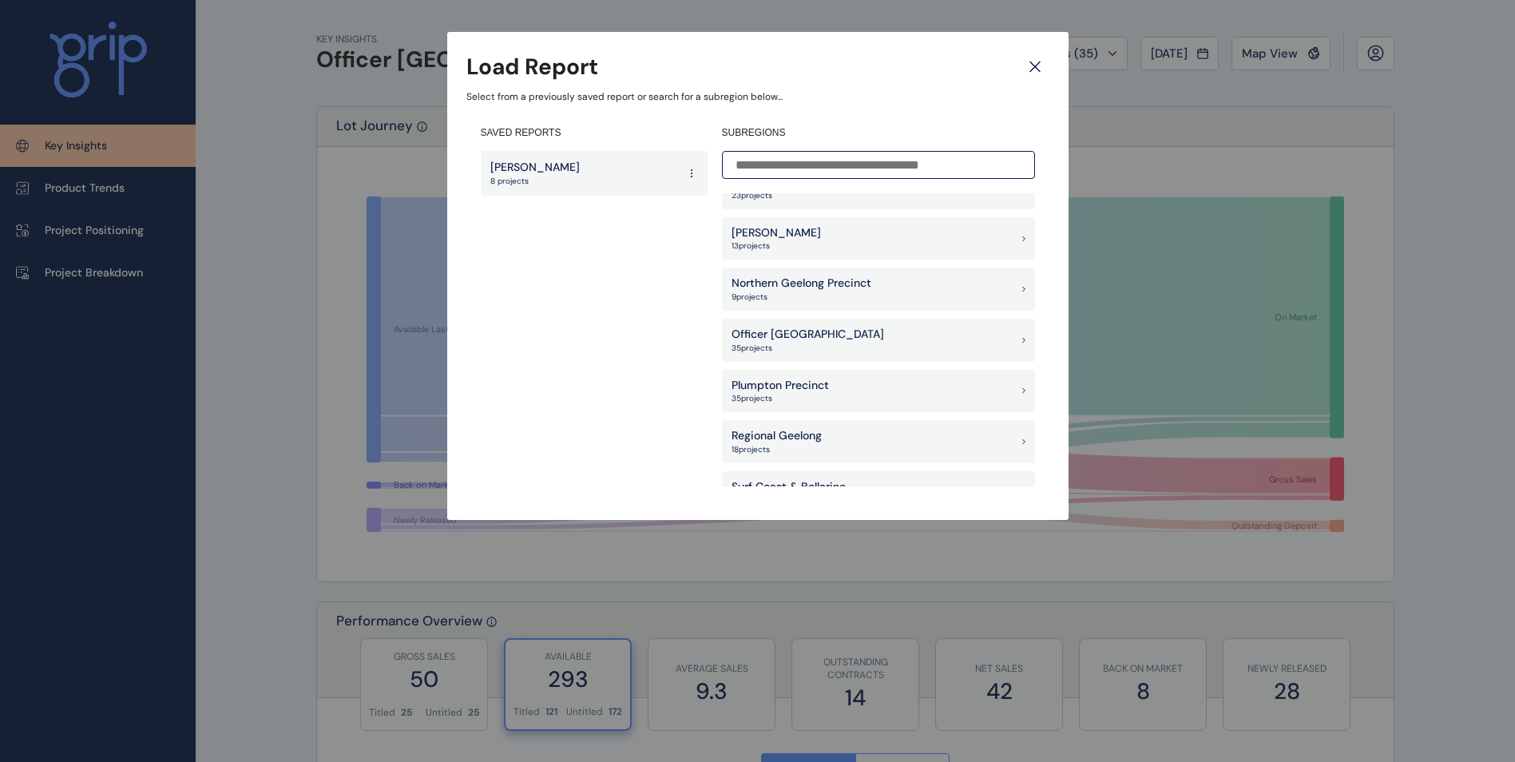
scroll to position [1118, 0]
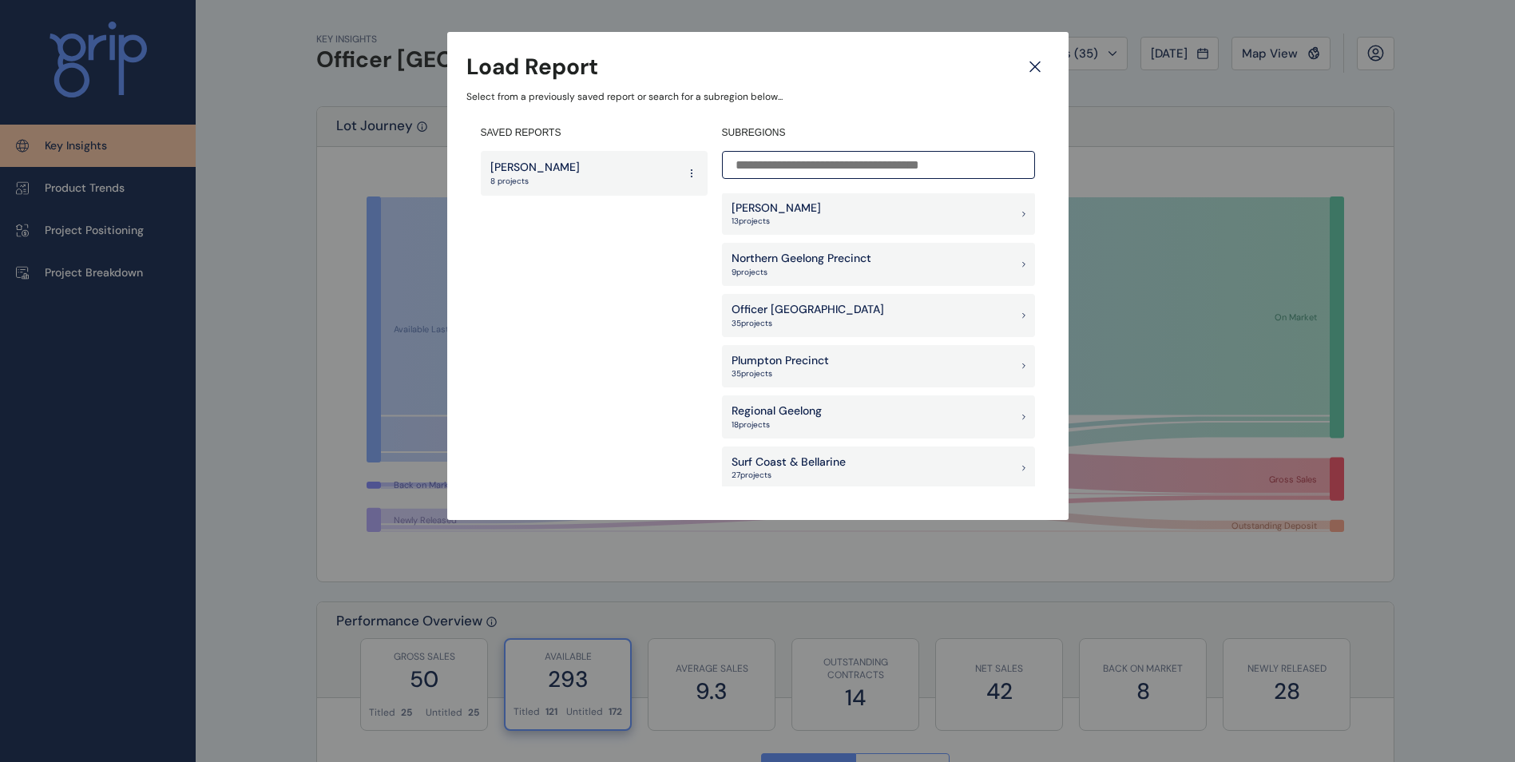
click at [824, 320] on p "35 project s" at bounding box center [808, 323] width 153 height 11
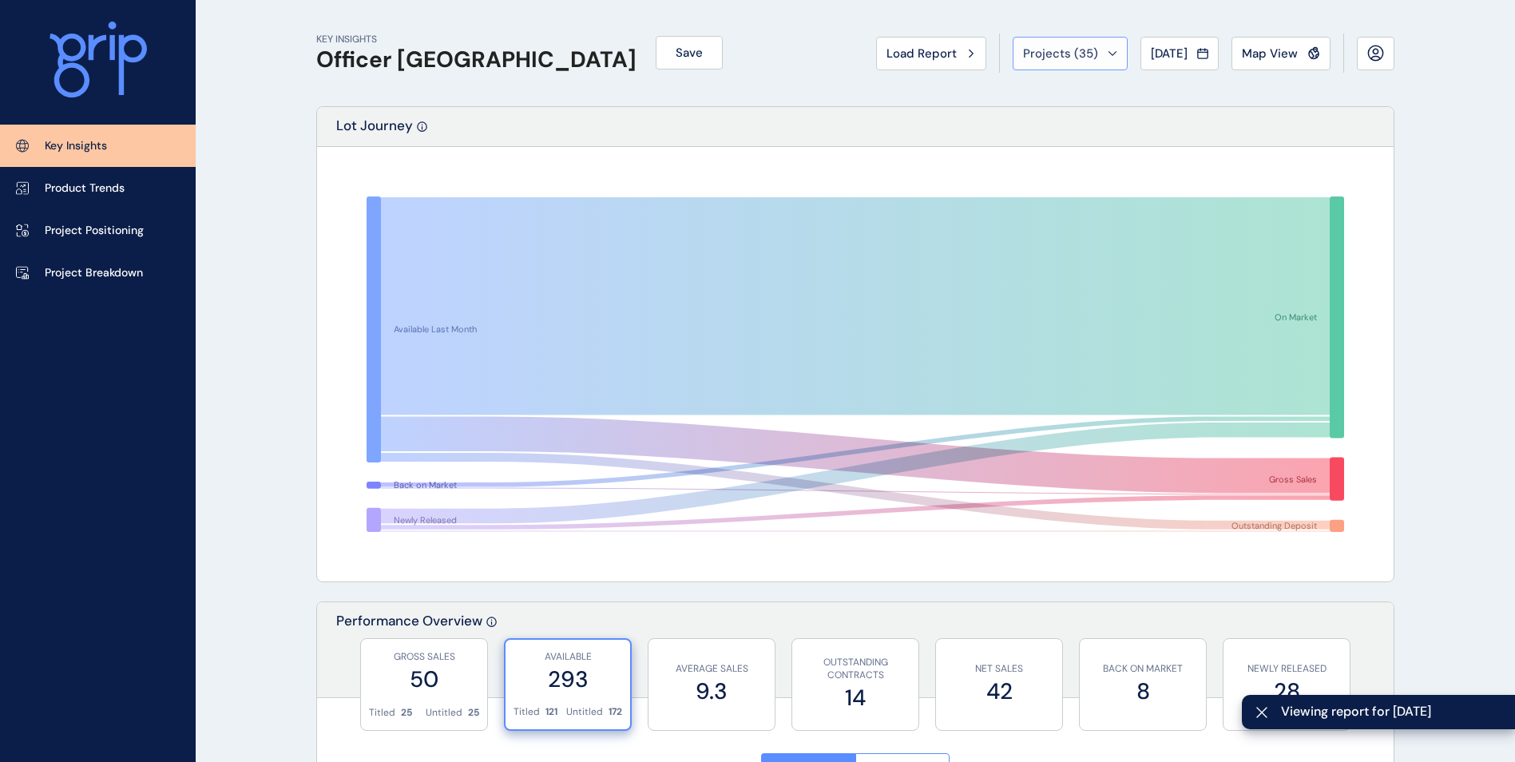
click at [1051, 46] on span "Projects ( 35 )" at bounding box center [1060, 54] width 75 height 16
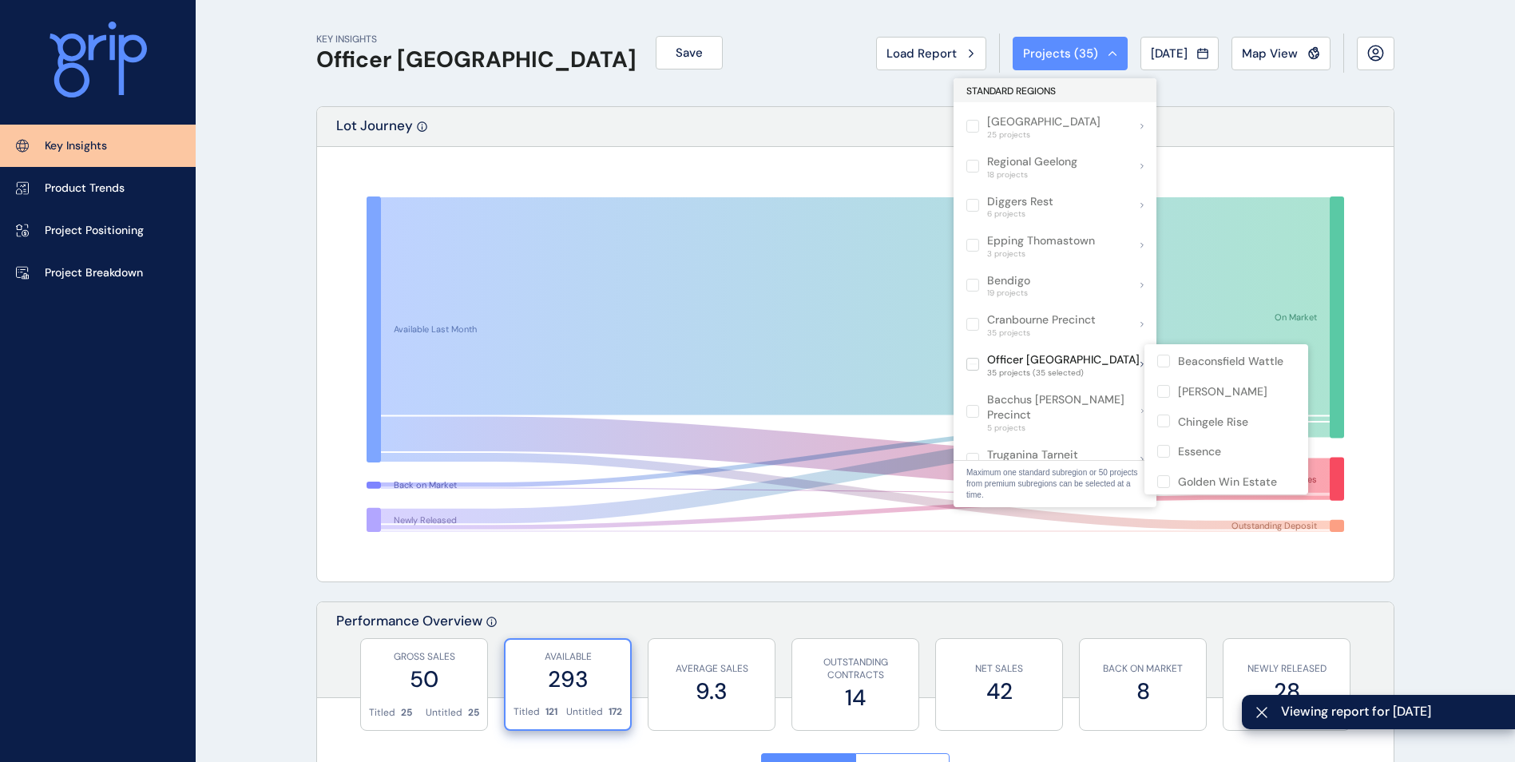
scroll to position [320, 0]
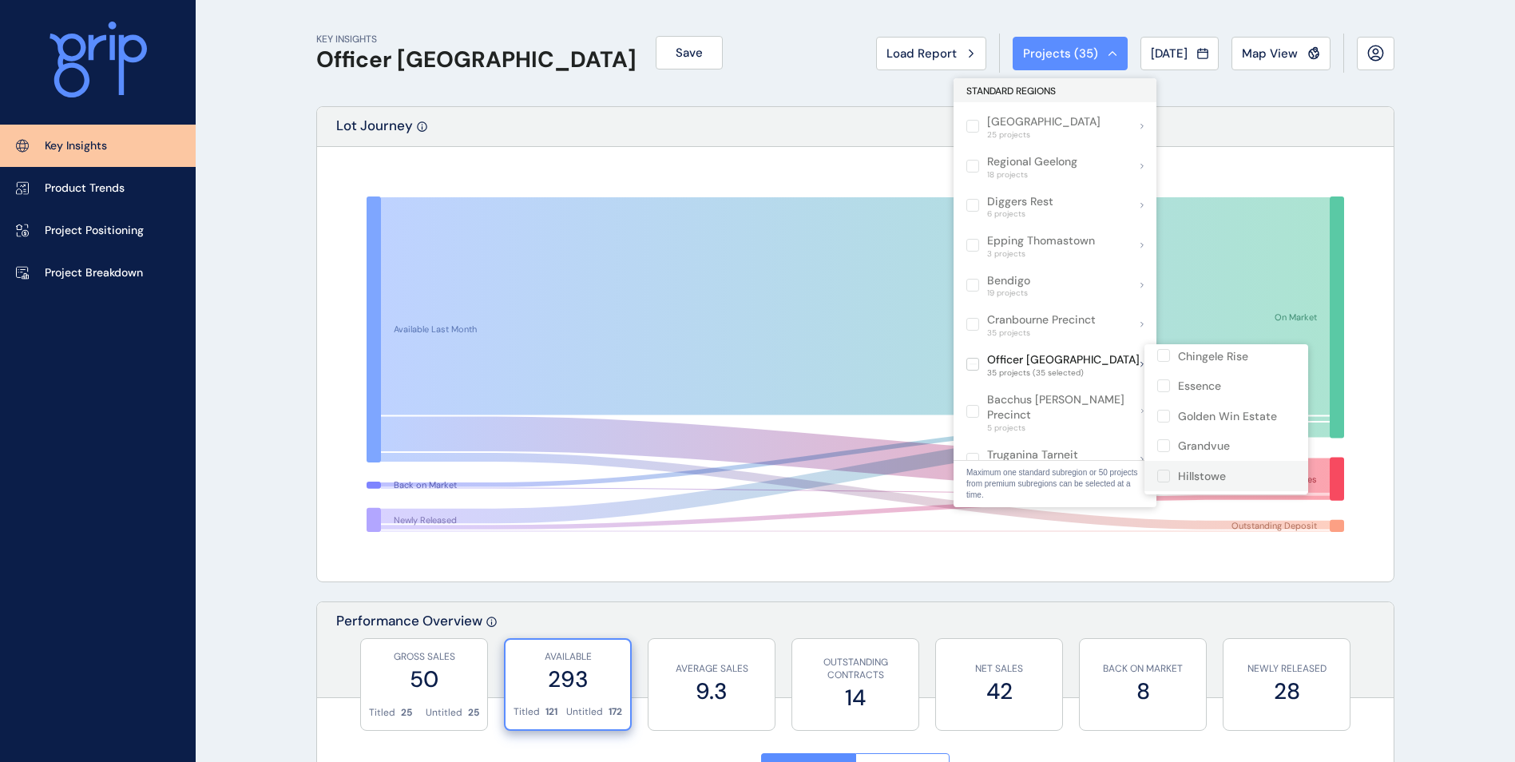
click at [1225, 474] on p "Hillstowe" at bounding box center [1202, 477] width 48 height 16
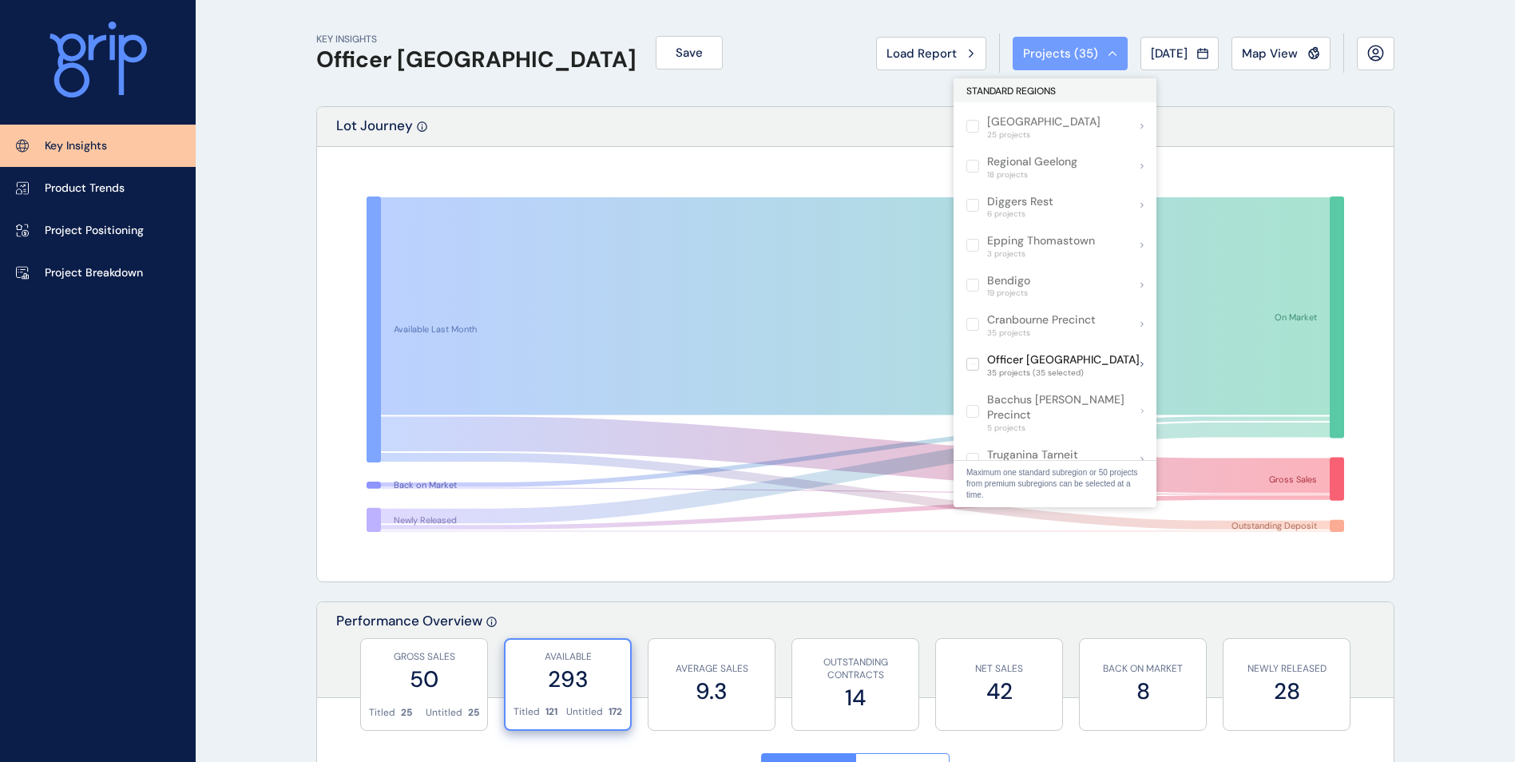
click at [1098, 47] on div "Projects ( 35 )" at bounding box center [1070, 54] width 94 height 16
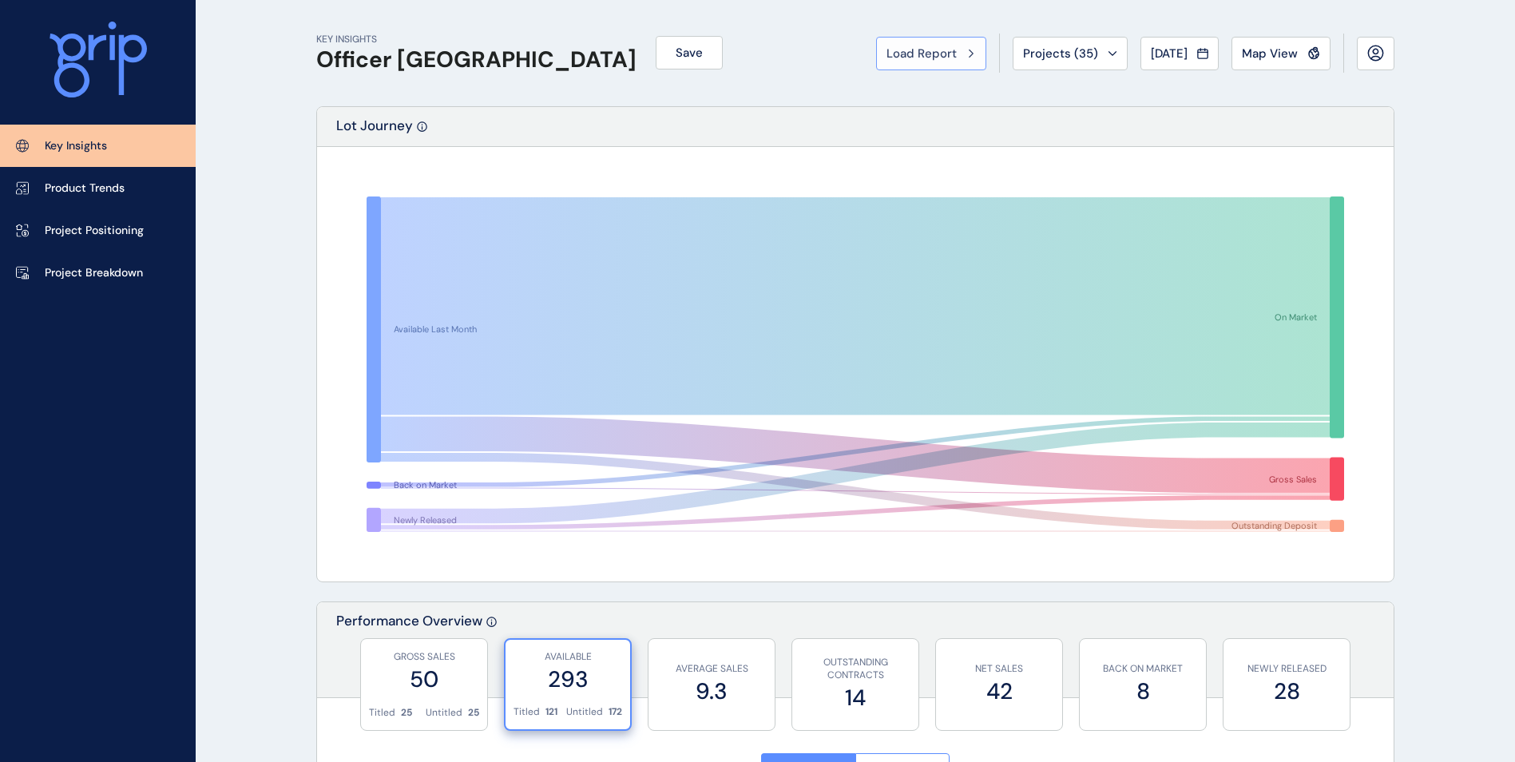
click at [908, 61] on span "Load Report" at bounding box center [922, 54] width 70 height 16
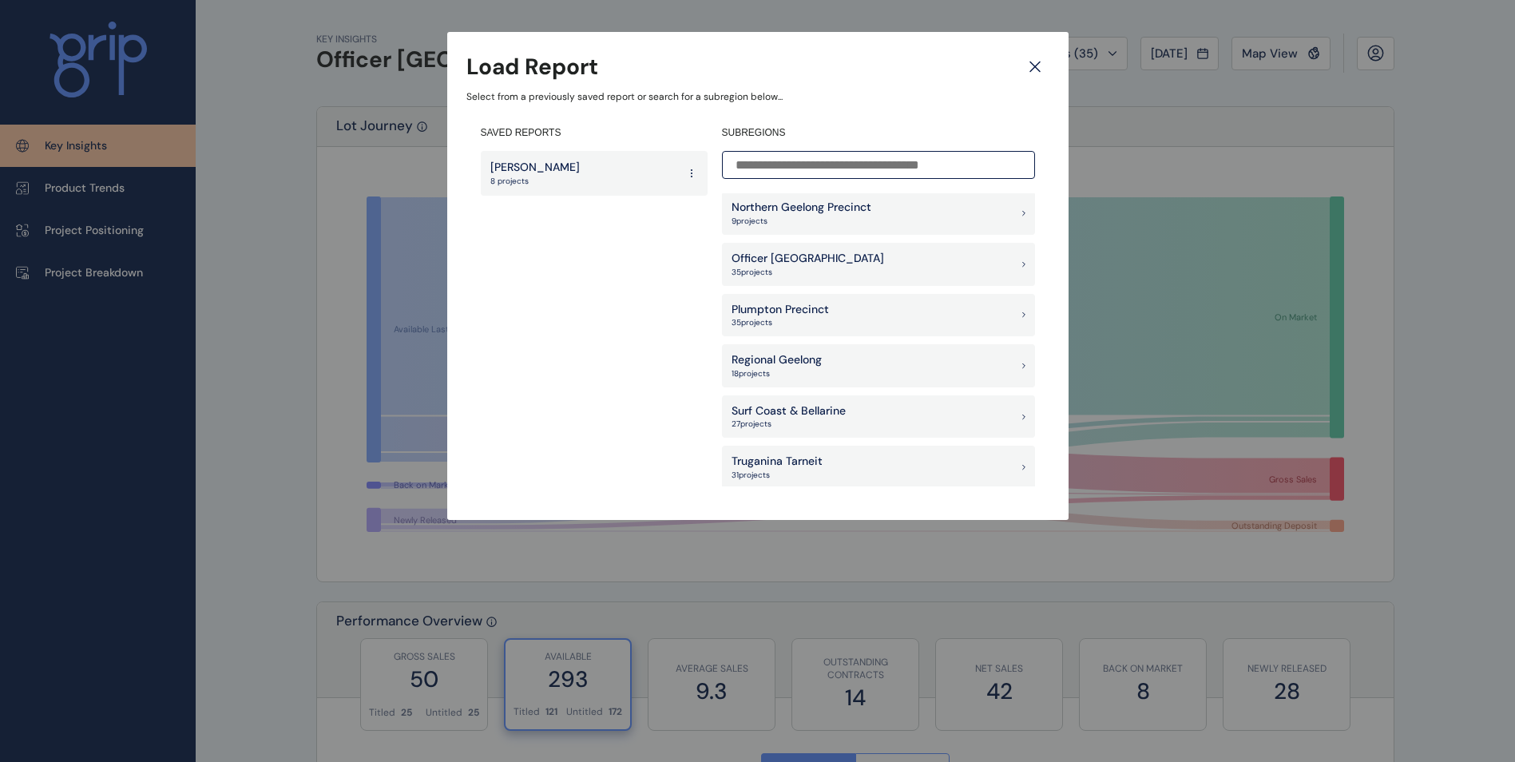
scroll to position [1198, 0]
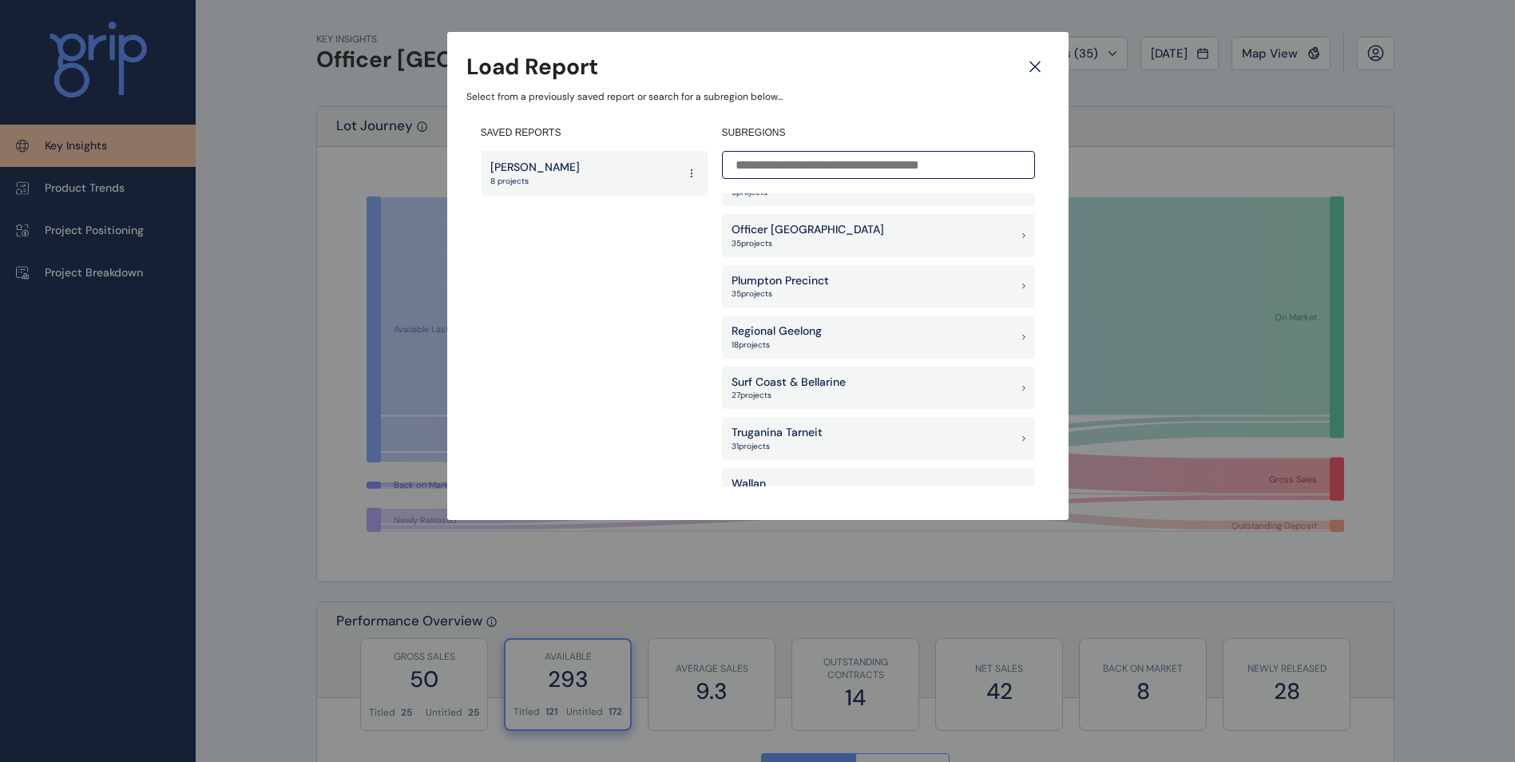
click at [1023, 235] on icon at bounding box center [1024, 235] width 3 height 6
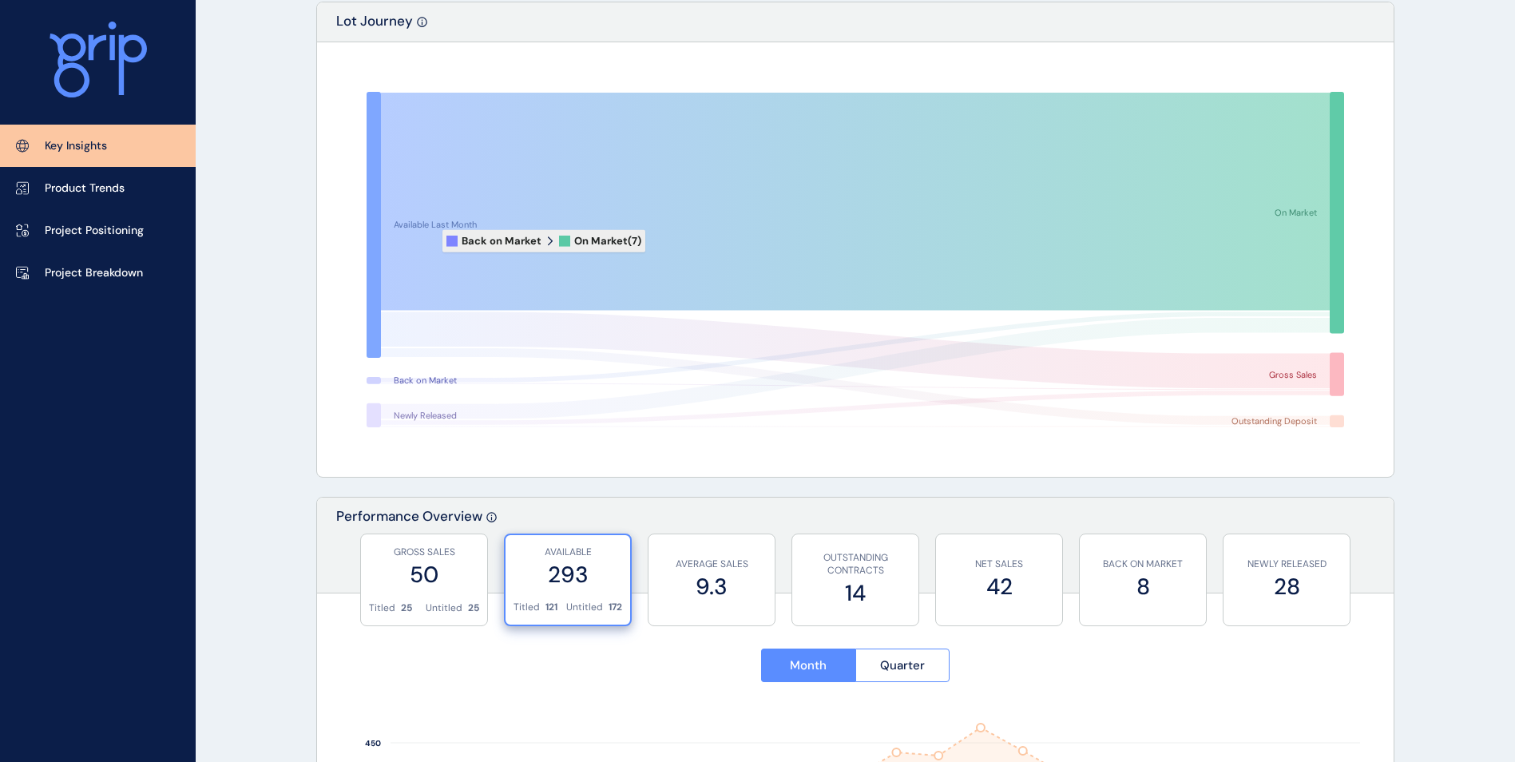
scroll to position [320, 0]
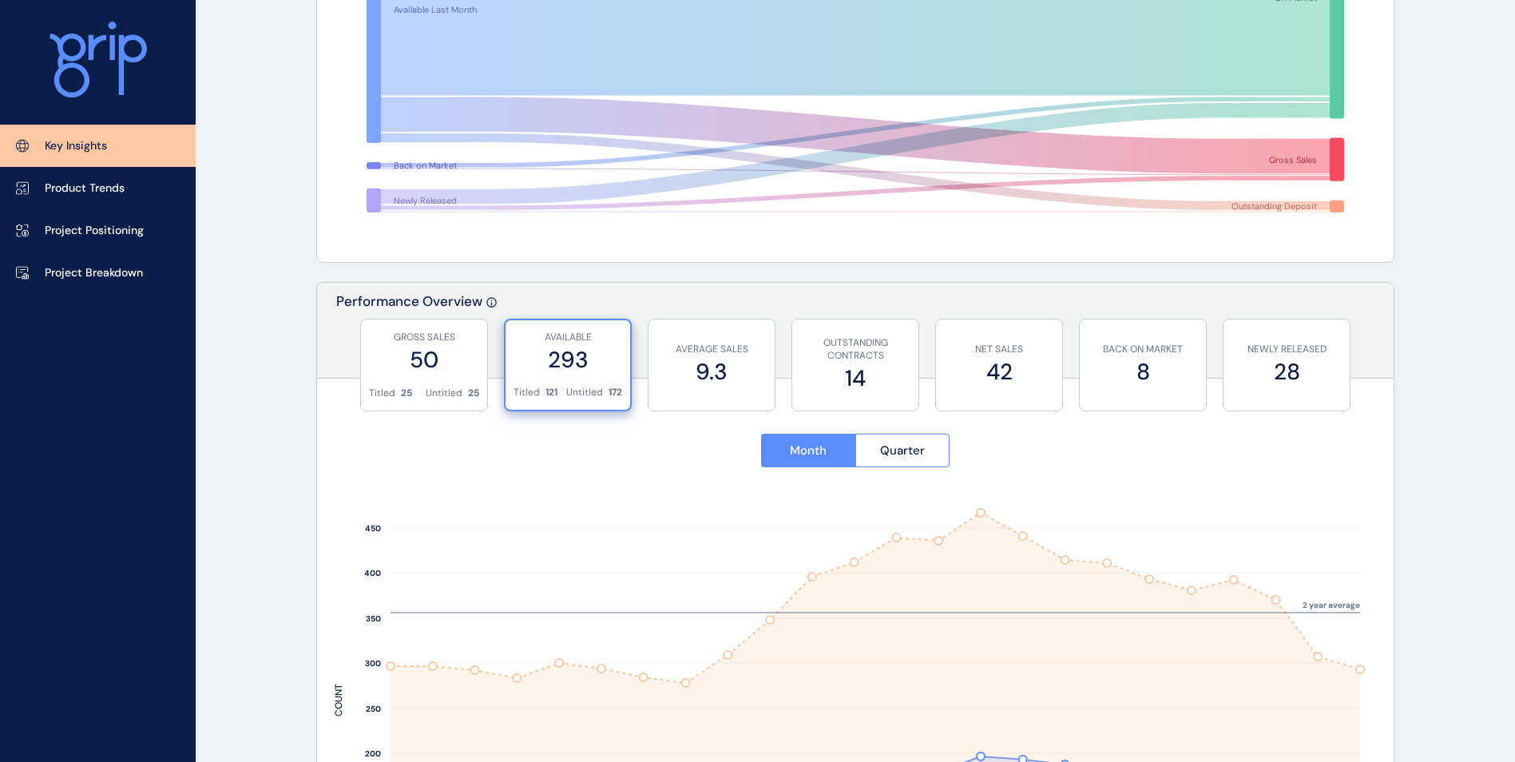
click at [431, 336] on p "GROSS SALES" at bounding box center [424, 338] width 110 height 14
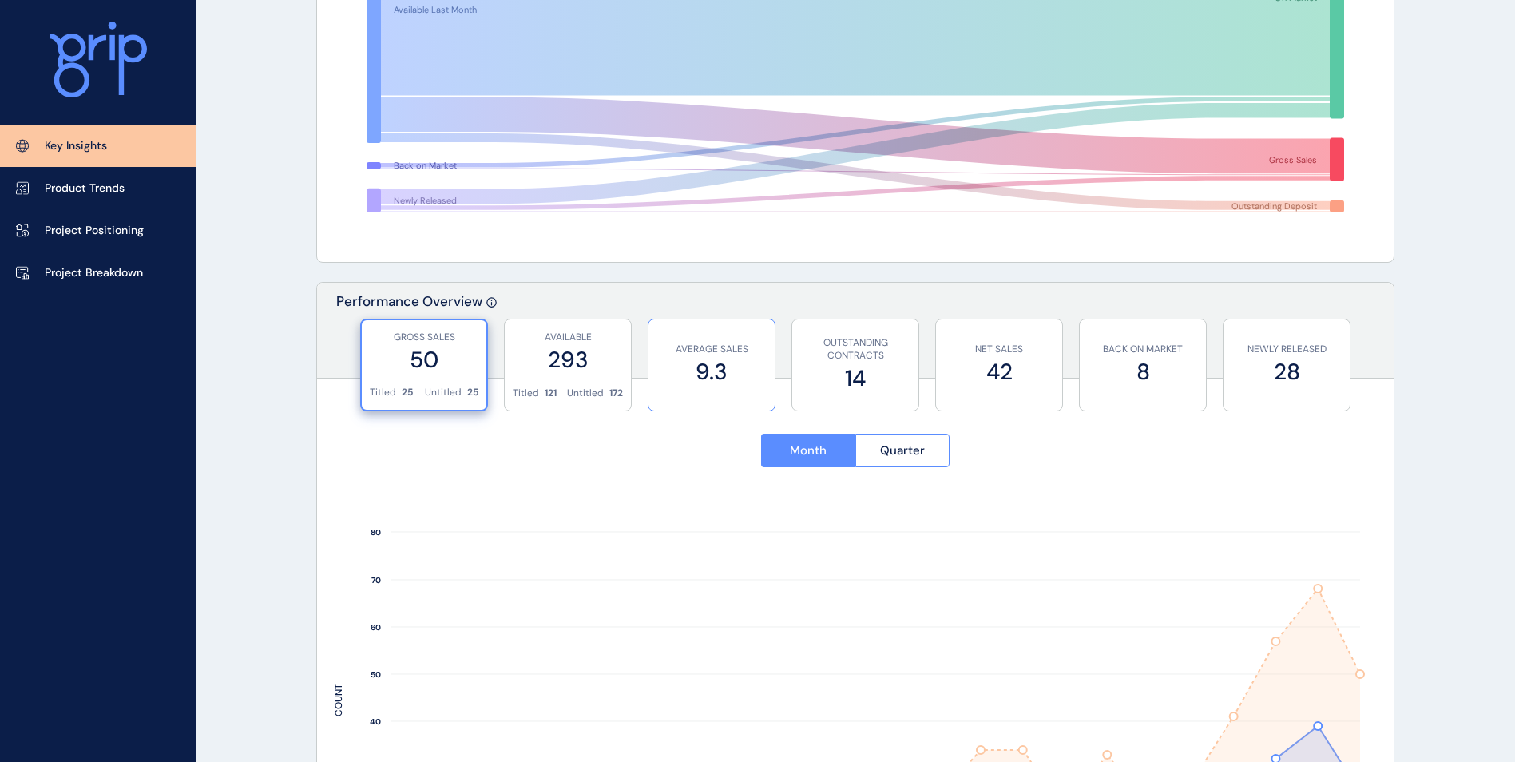
click at [673, 356] on label "9.3" at bounding box center [712, 371] width 110 height 31
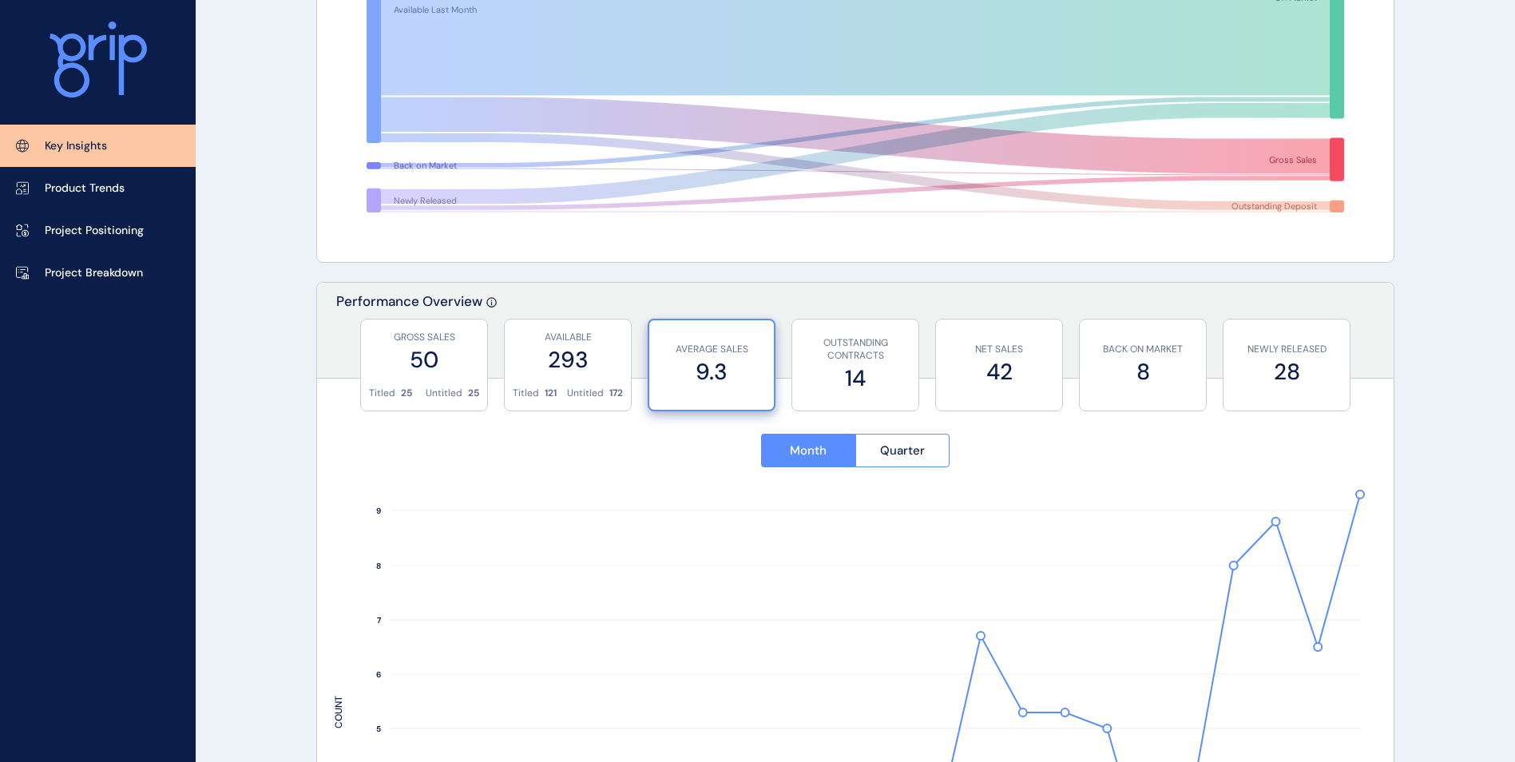
click at [898, 399] on div "Month Quarter [DATE] Oct ’[DATE] Dec ’[DATE] Feb ’[DATE] Apr ’[DATE] Jun ’[DATE…" at bounding box center [855, 695] width 1077 height 593
click at [1040, 370] on label "42" at bounding box center [999, 371] width 110 height 31
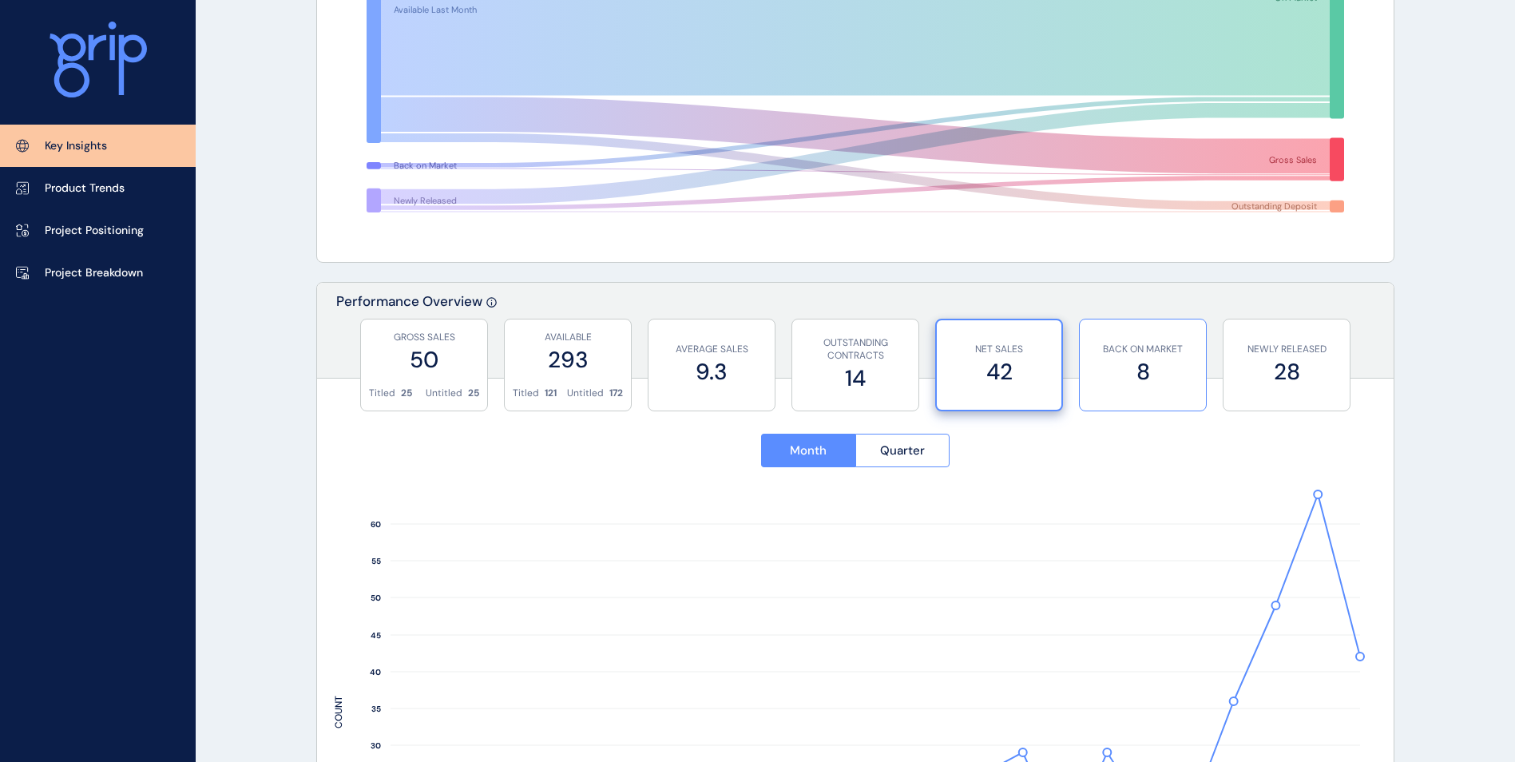
click at [1186, 367] on label "8" at bounding box center [1143, 371] width 110 height 31
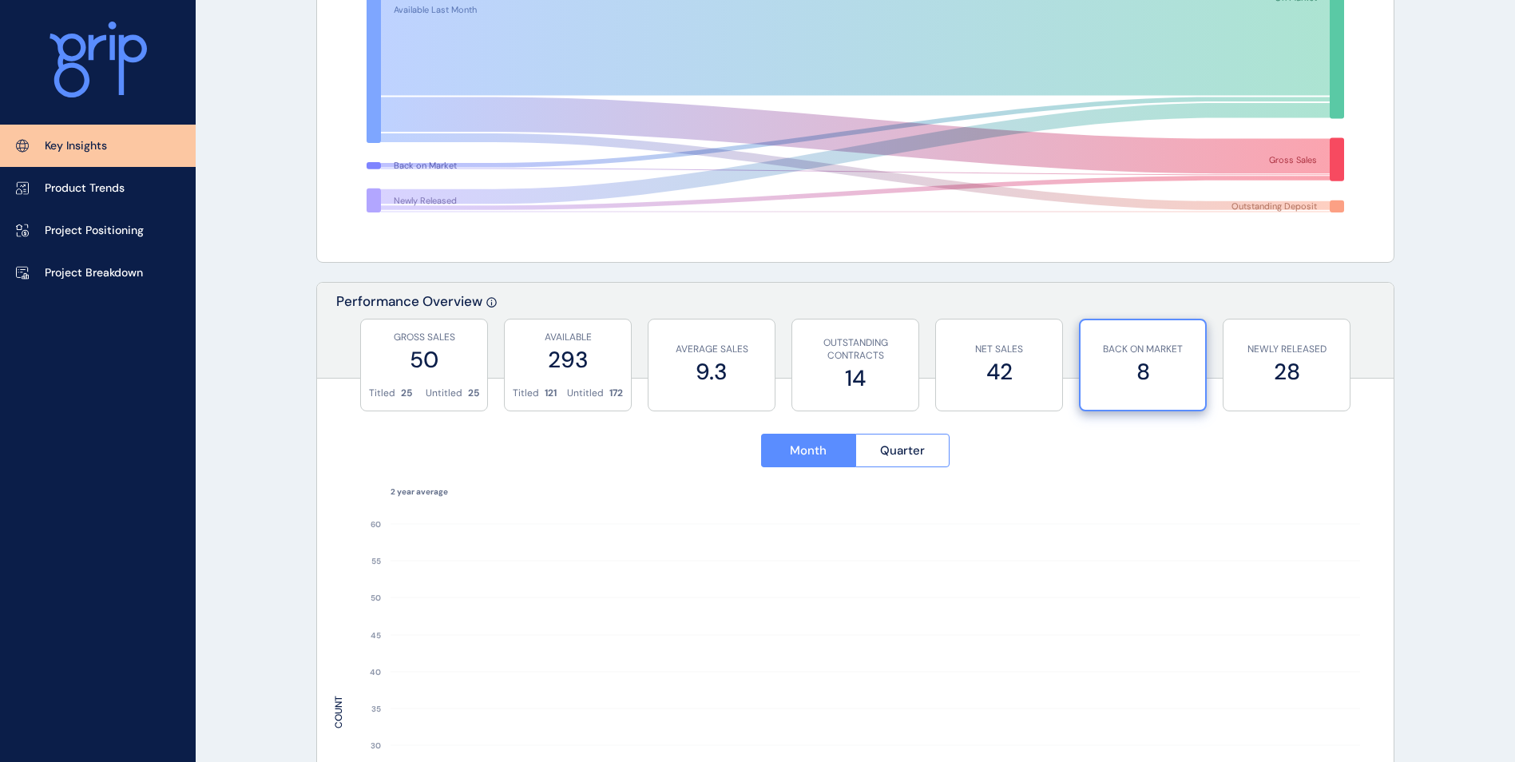
click at [1393, 351] on div "GROSS SALES 50 Titled 25 Untitled 25 AVAILABLE 293 Titled 121 Untitled 172 AVER…" at bounding box center [855, 359] width 1077 height 80
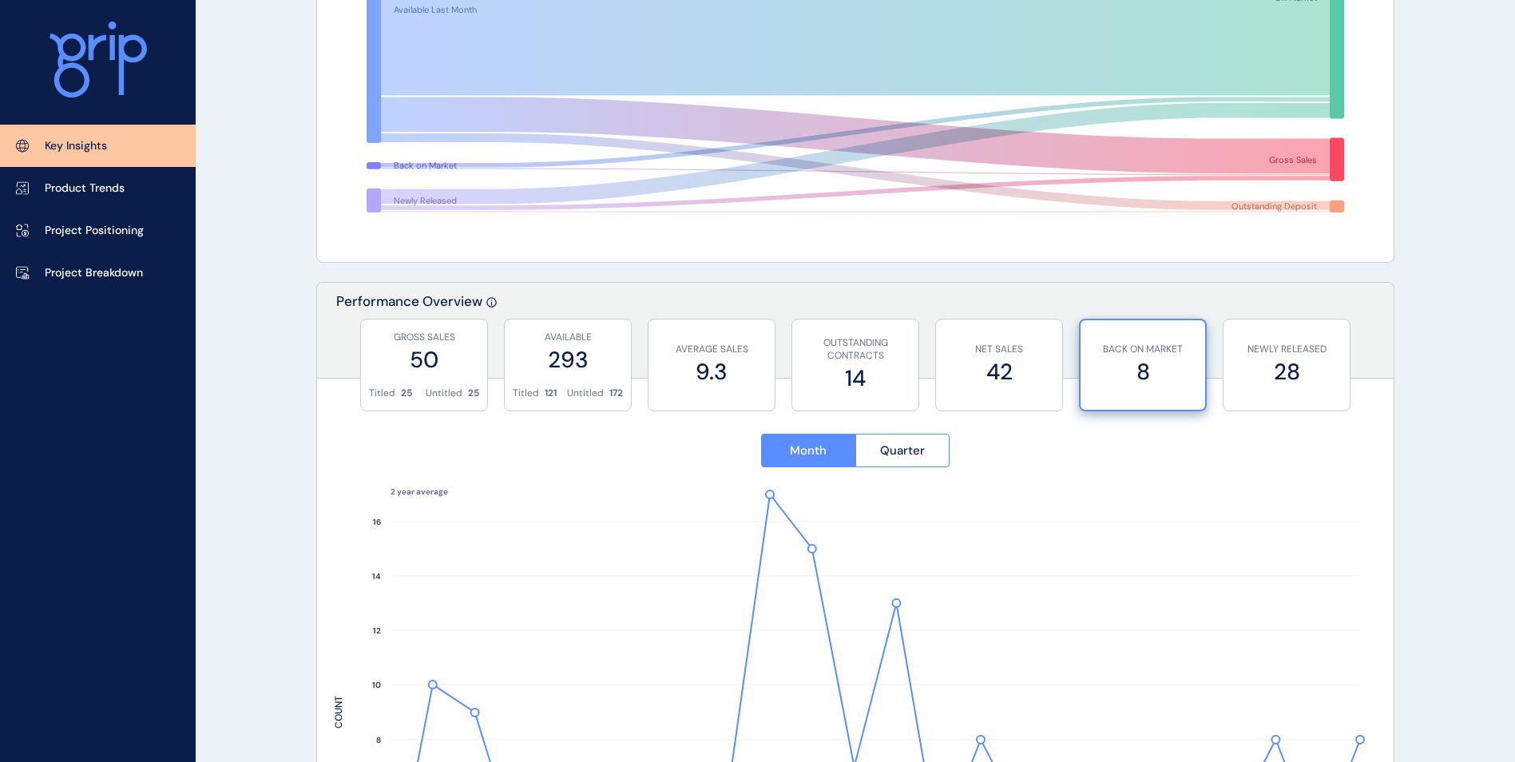
click at [1351, 360] on div "GROSS SALES 50 Titled 25 Untitled 25 AVAILABLE 293 Titled 121 Untitled 172 AVER…" at bounding box center [855, 359] width 1077 height 80
click at [1272, 382] on label "28" at bounding box center [1287, 371] width 110 height 31
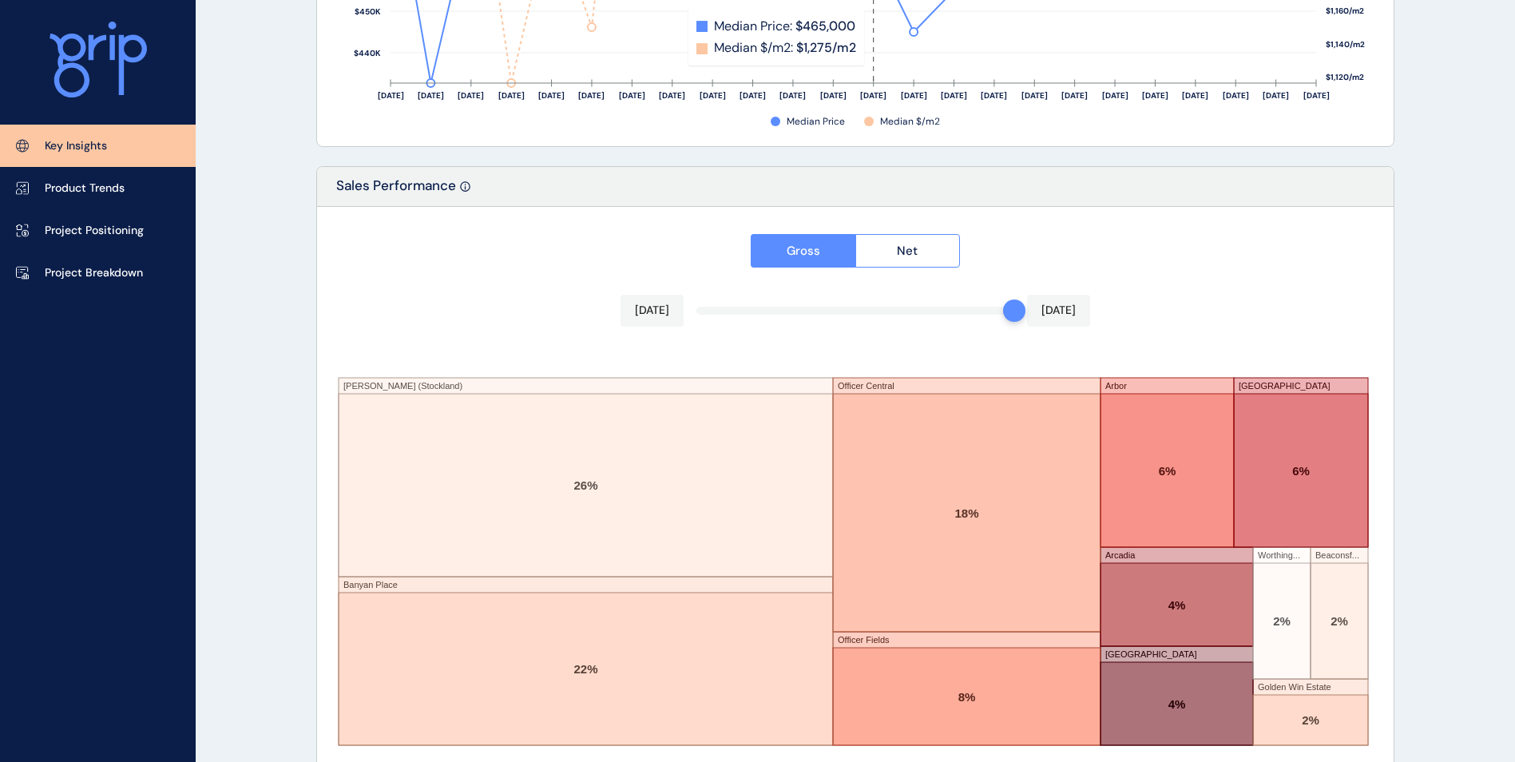
scroll to position [2601, 0]
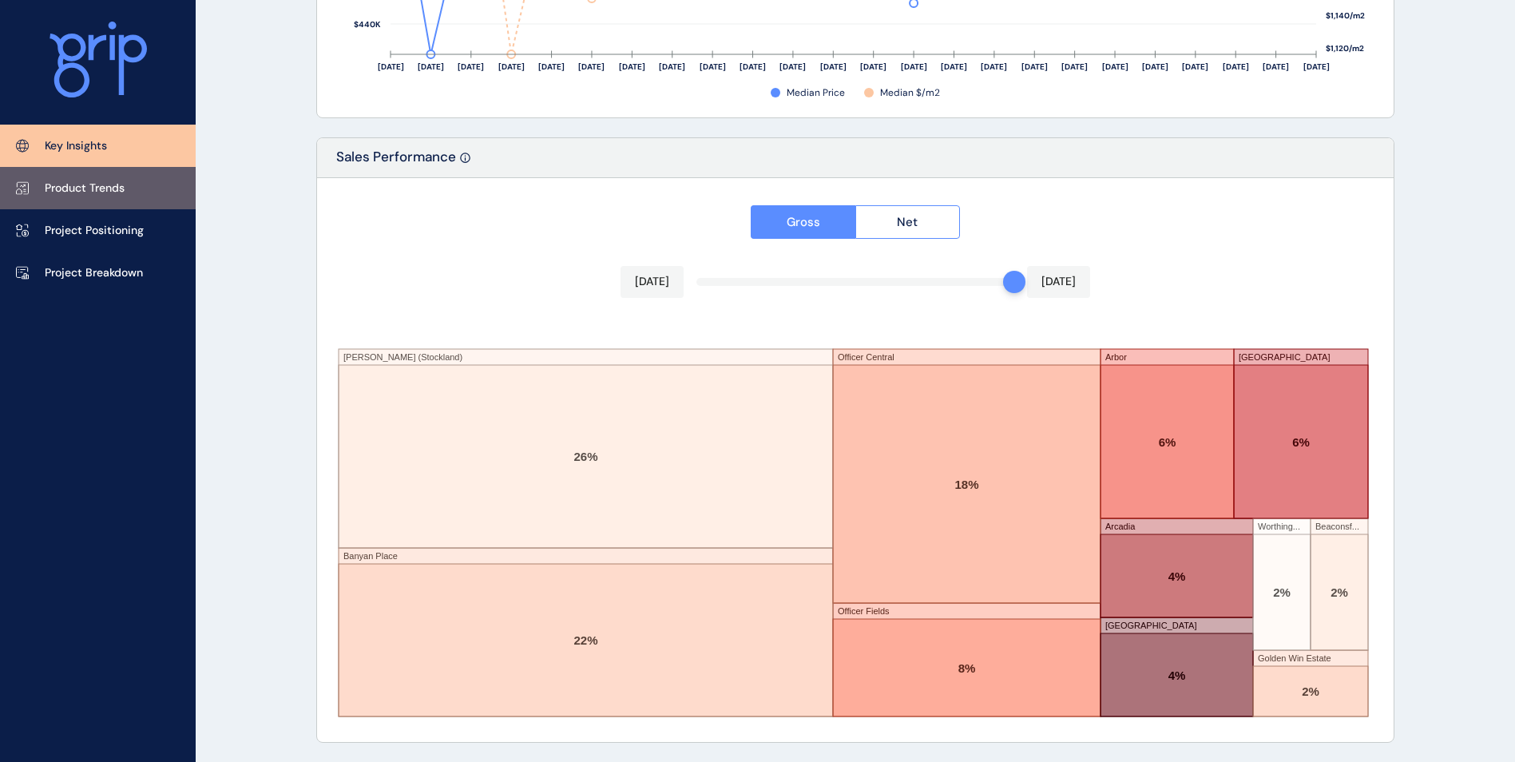
click at [179, 182] on link "Product Trends" at bounding box center [98, 188] width 196 height 42
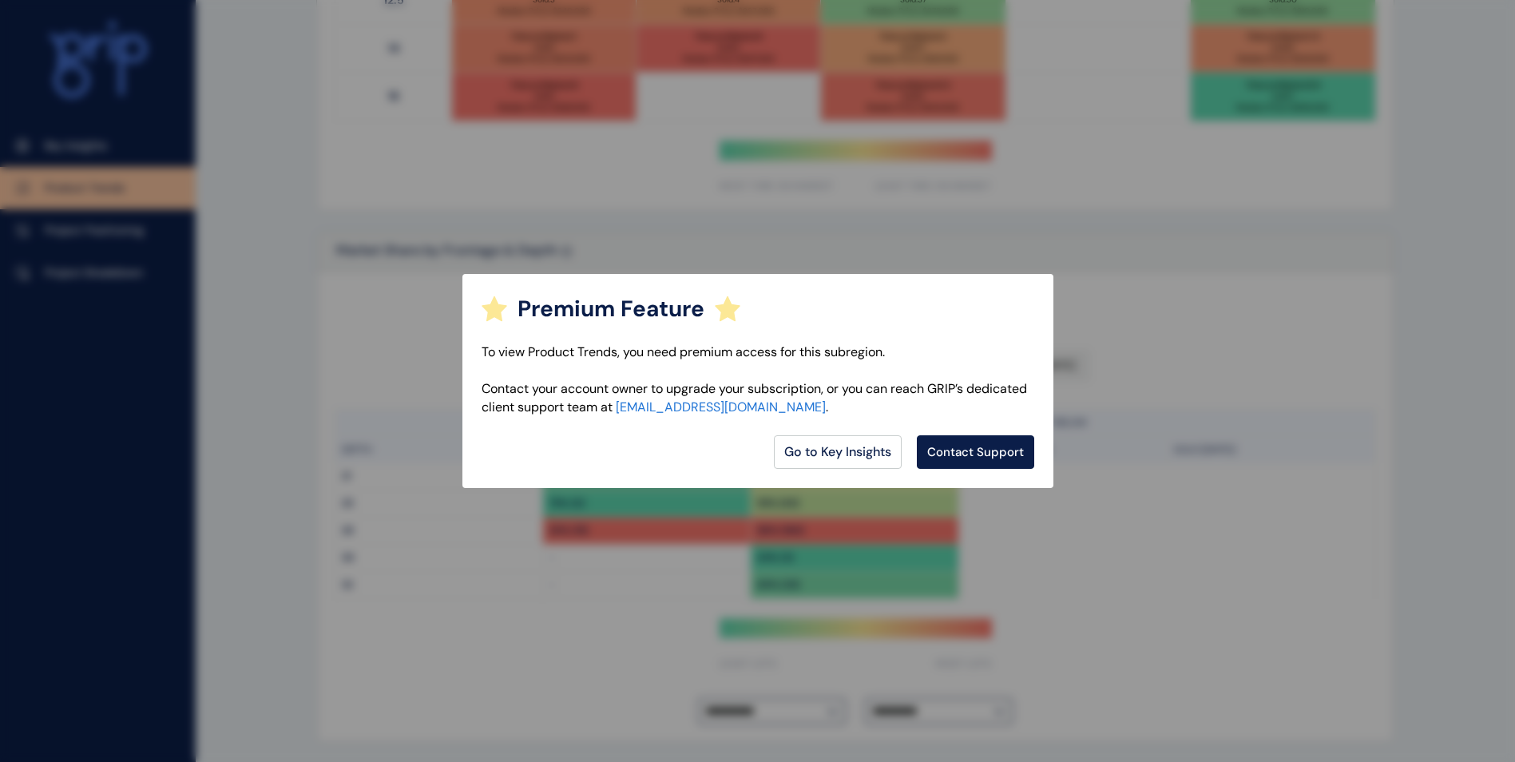
scroll to position [1107, 0]
click at [685, 282] on div "Premium Feature To view Product Trends, you need premium access for this subreg…" at bounding box center [758, 381] width 591 height 214
click at [700, 168] on div "Premium Feature To view Product Trends, you need premium access for this subreg…" at bounding box center [757, 381] width 1515 height 762
click at [804, 446] on link "Go to Key Insights" at bounding box center [838, 452] width 128 height 34
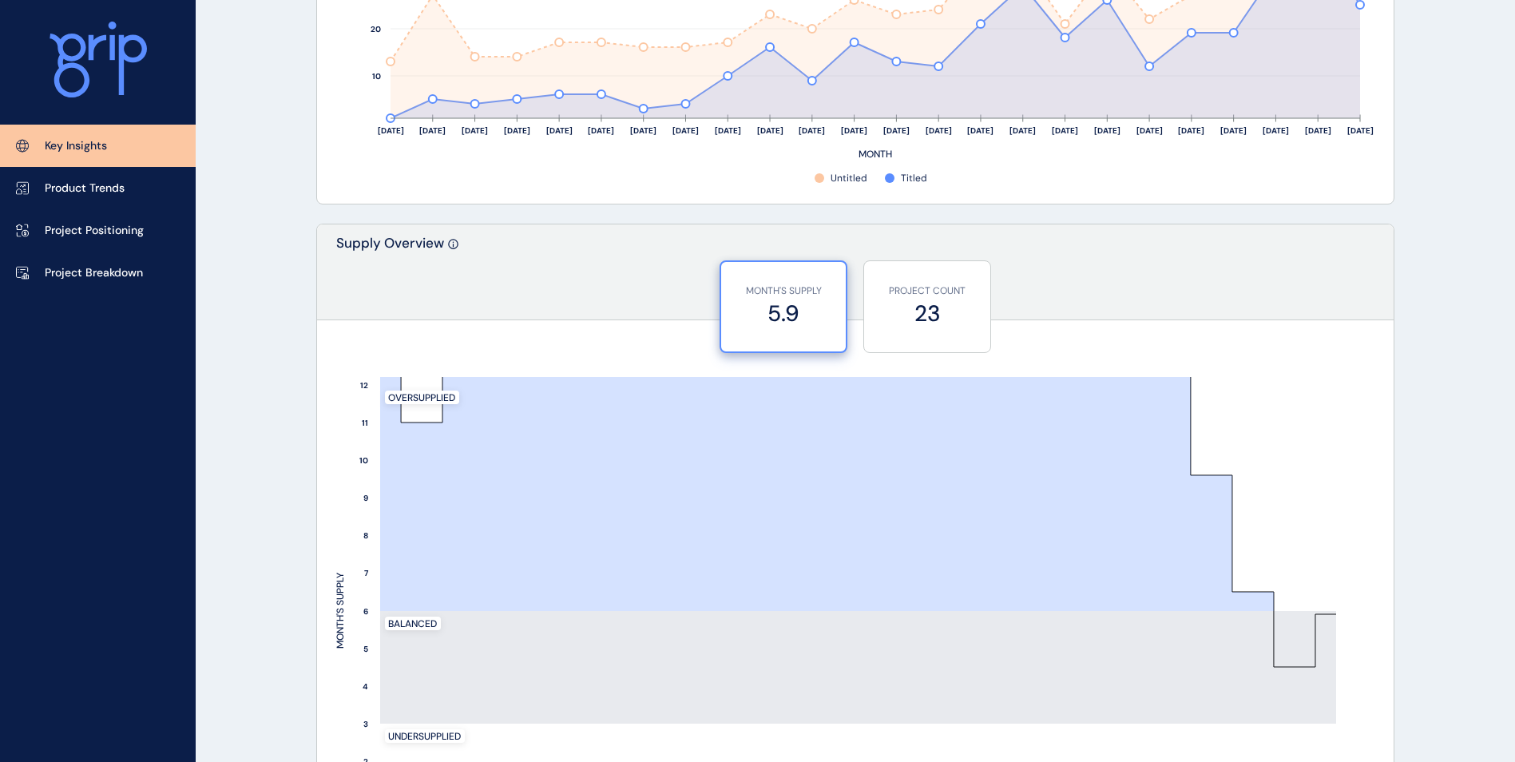
drag, startPoint x: 56, startPoint y: 185, endPoint x: 347, endPoint y: 228, distance: 294.0
click at [347, 228] on div "Supply Overview" at bounding box center [855, 272] width 1077 height 96
click at [141, 149] on link "Key Insights" at bounding box center [98, 146] width 196 height 42
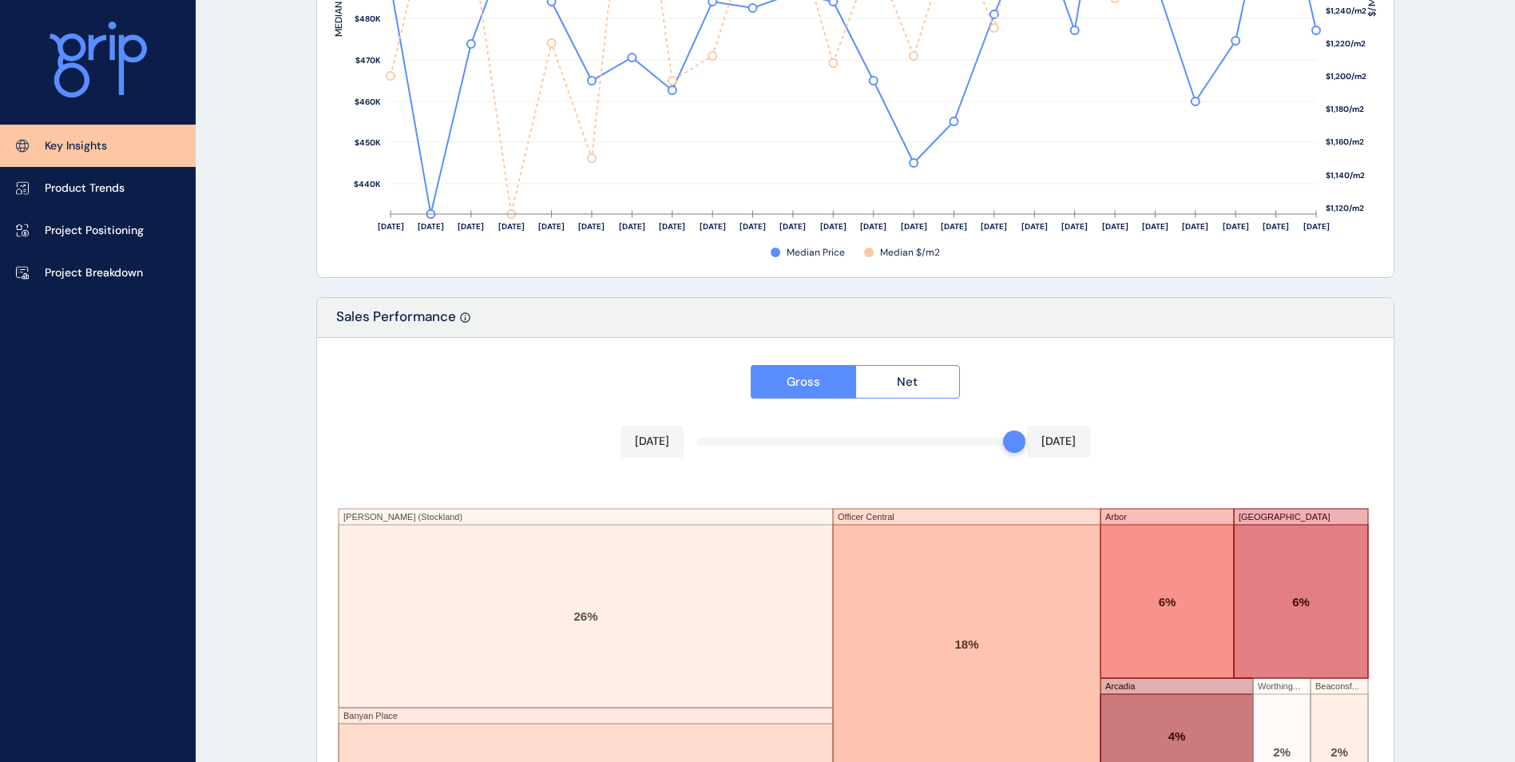
scroll to position [2601, 0]
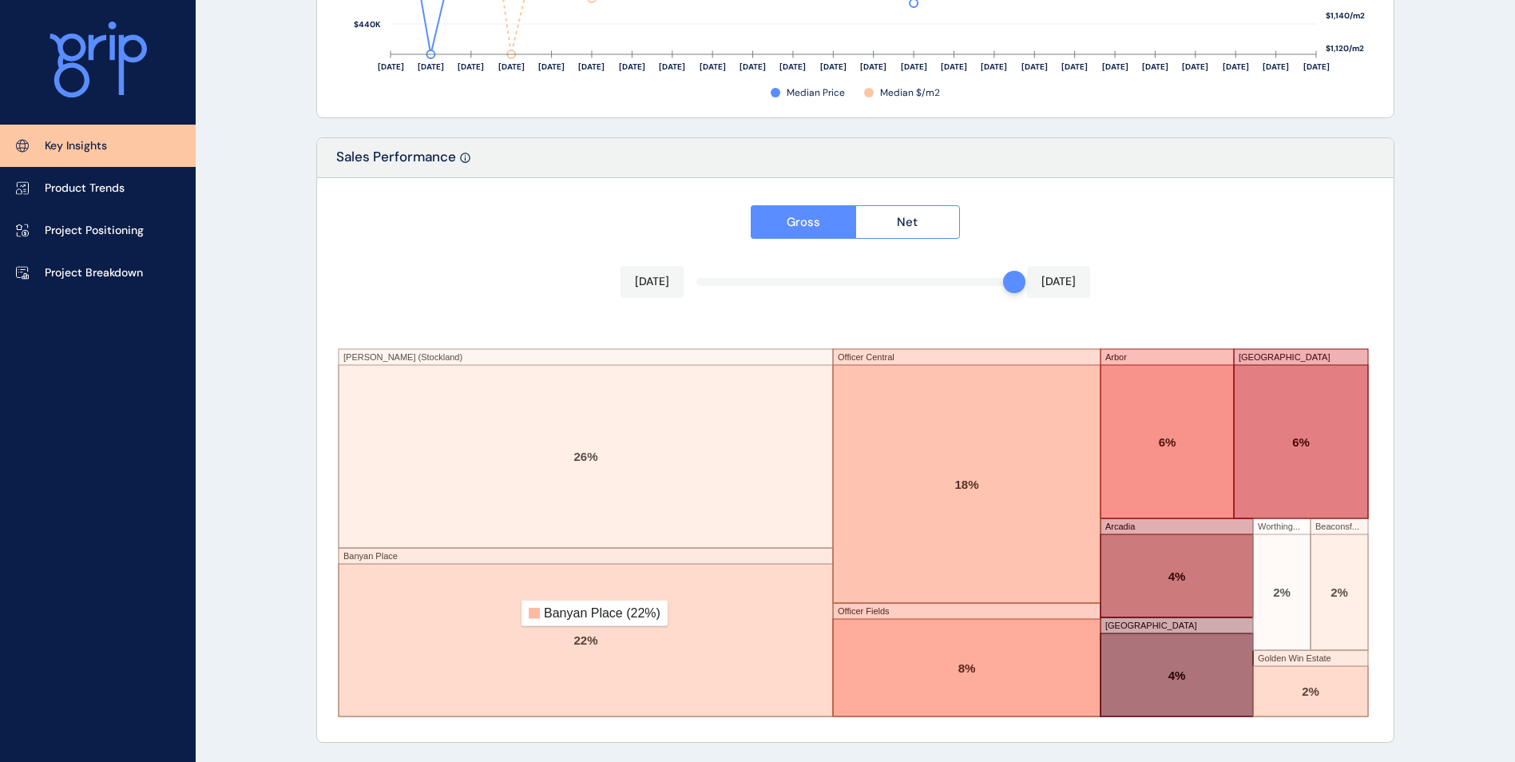
click at [417, 584] on rect at bounding box center [586, 640] width 495 height 153
click at [399, 597] on rect at bounding box center [586, 640] width 495 height 153
click at [402, 598] on rect at bounding box center [586, 640] width 495 height 153
click at [932, 205] on button "Net" at bounding box center [908, 222] width 105 height 34
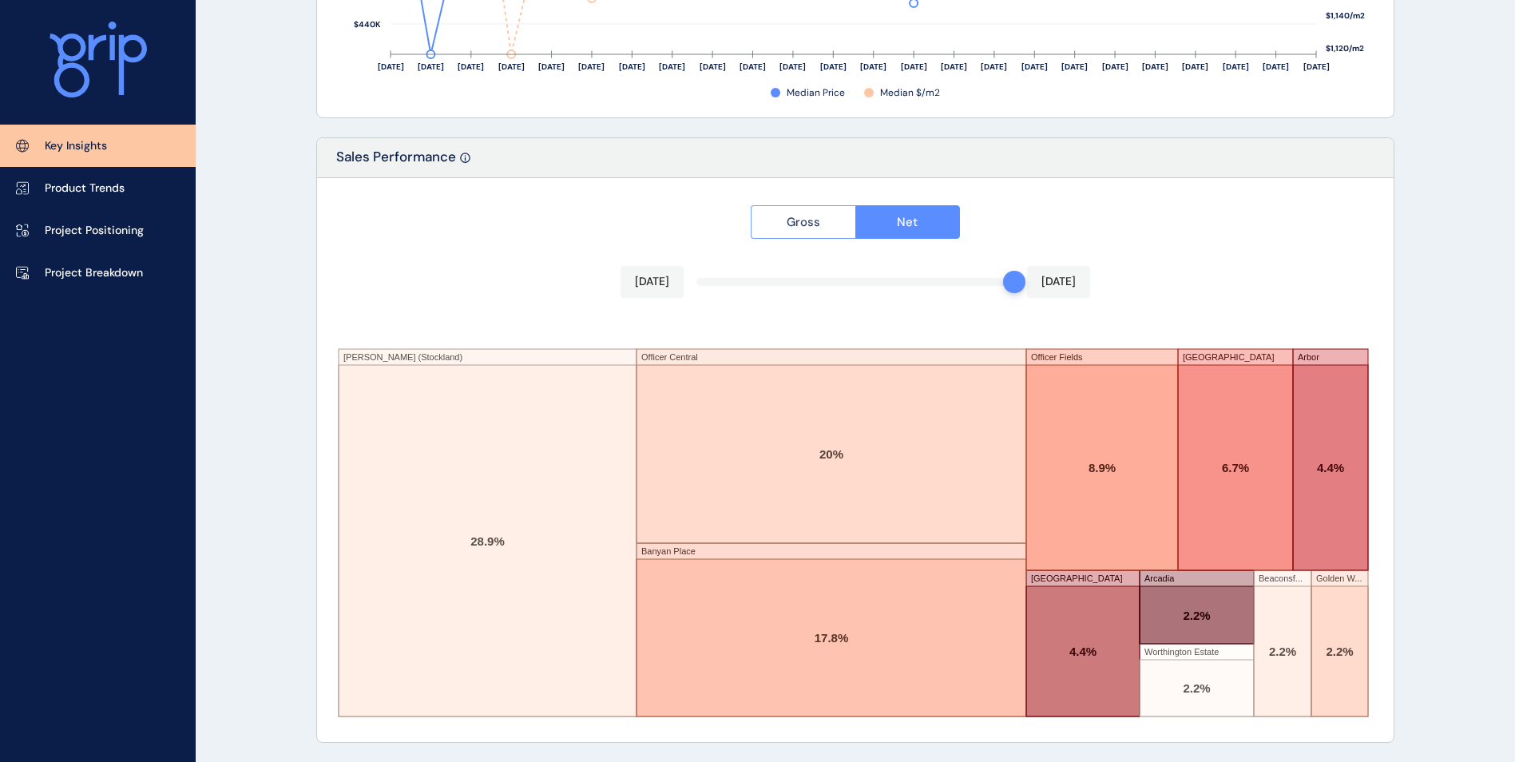
click at [802, 218] on span "Gross" at bounding box center [804, 222] width 34 height 16
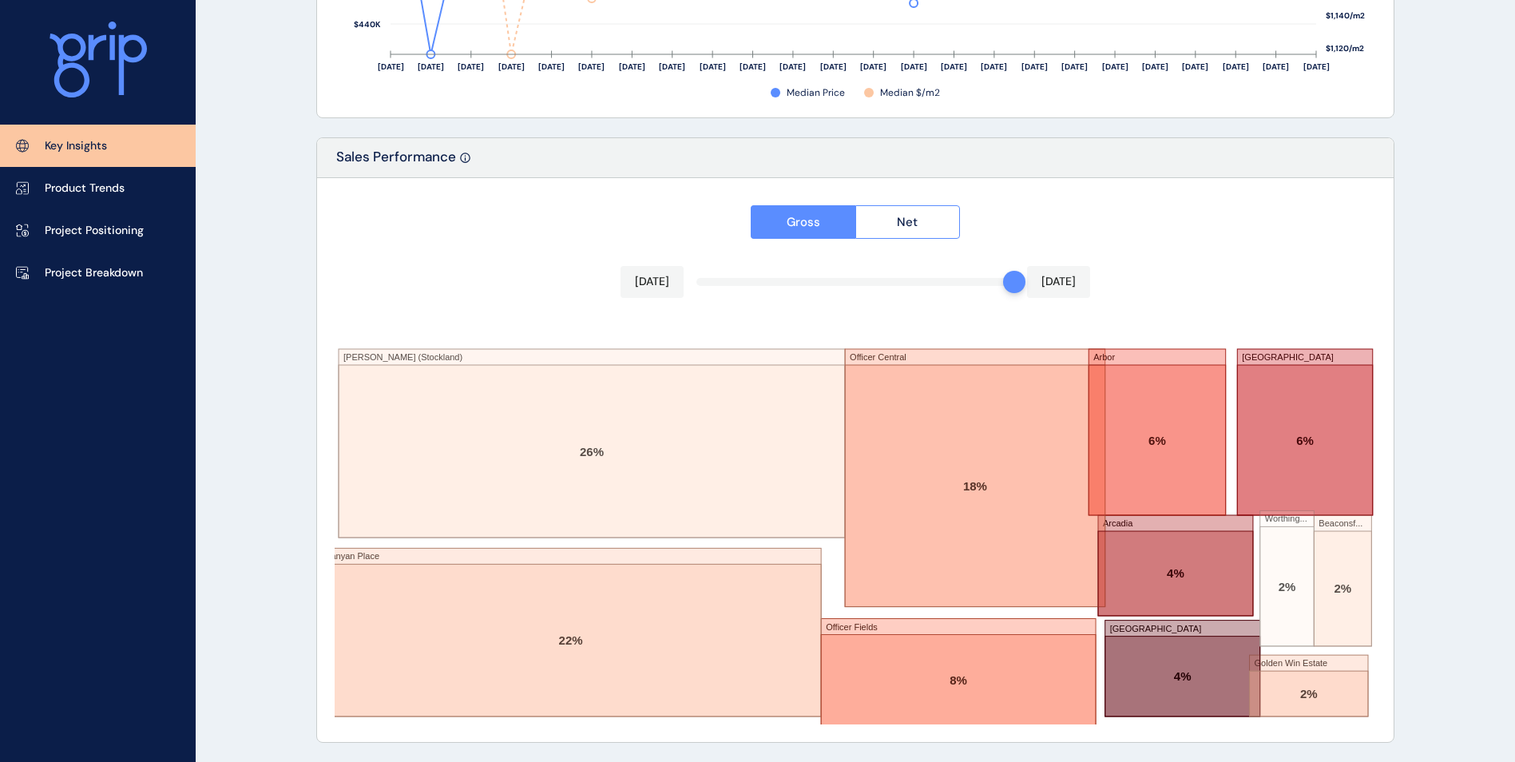
click at [657, 270] on div "[DATE]" at bounding box center [652, 282] width 63 height 32
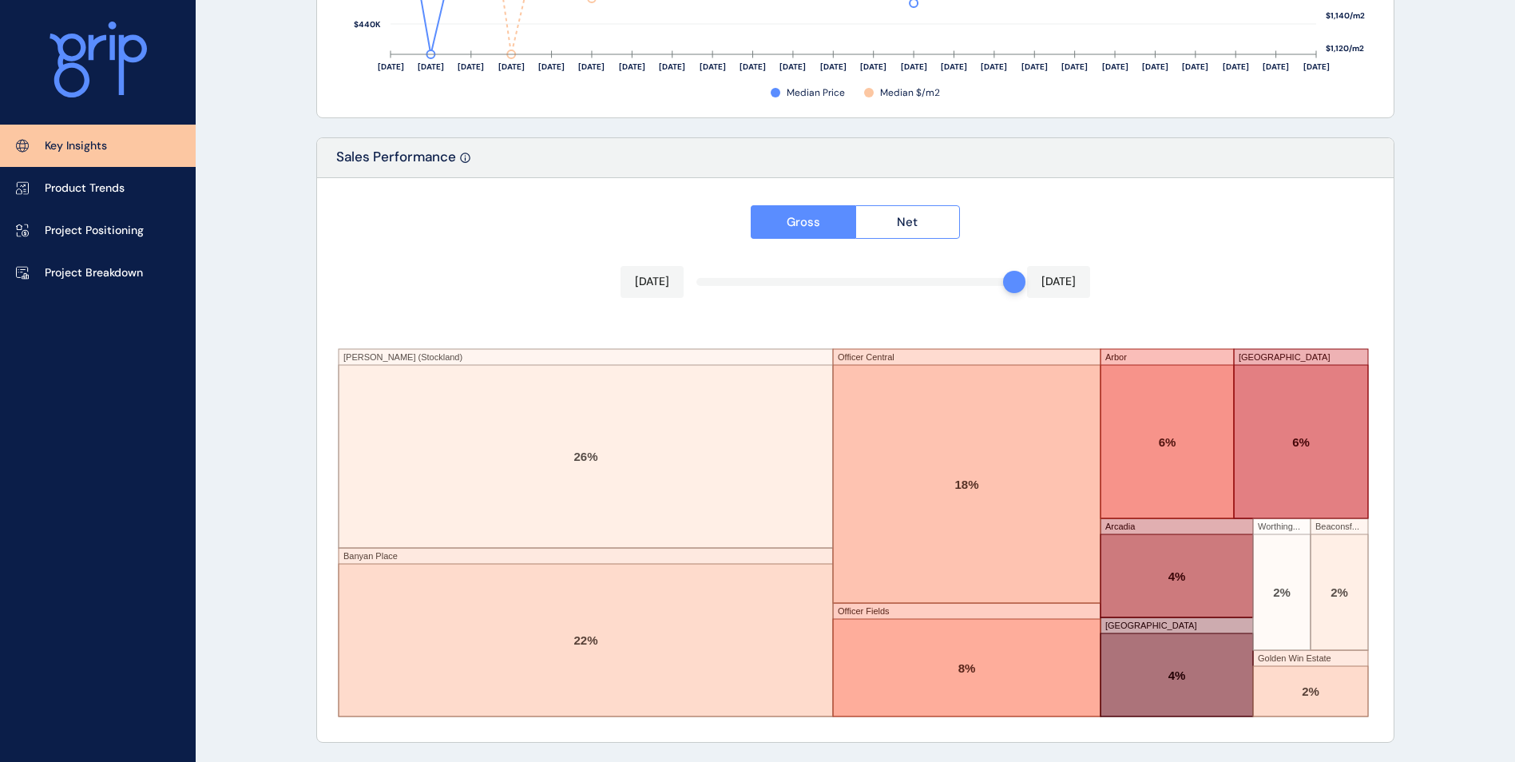
drag, startPoint x: 1022, startPoint y: 295, endPoint x: 690, endPoint y: 289, distance: 331.6
click at [690, 289] on div "[DATE] [DATE]" at bounding box center [856, 282] width 470 height 32
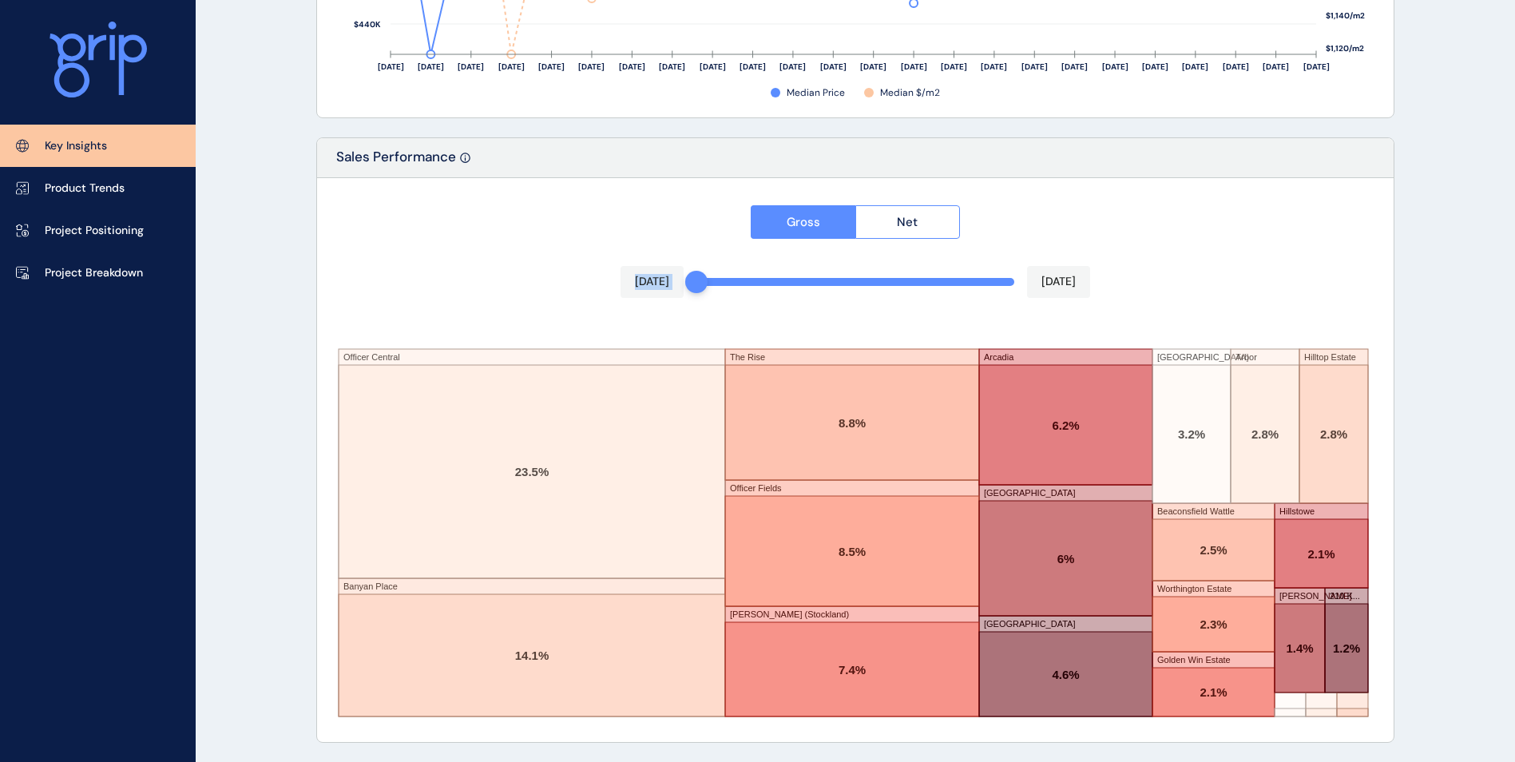
click at [703, 285] on div at bounding box center [696, 282] width 22 height 22
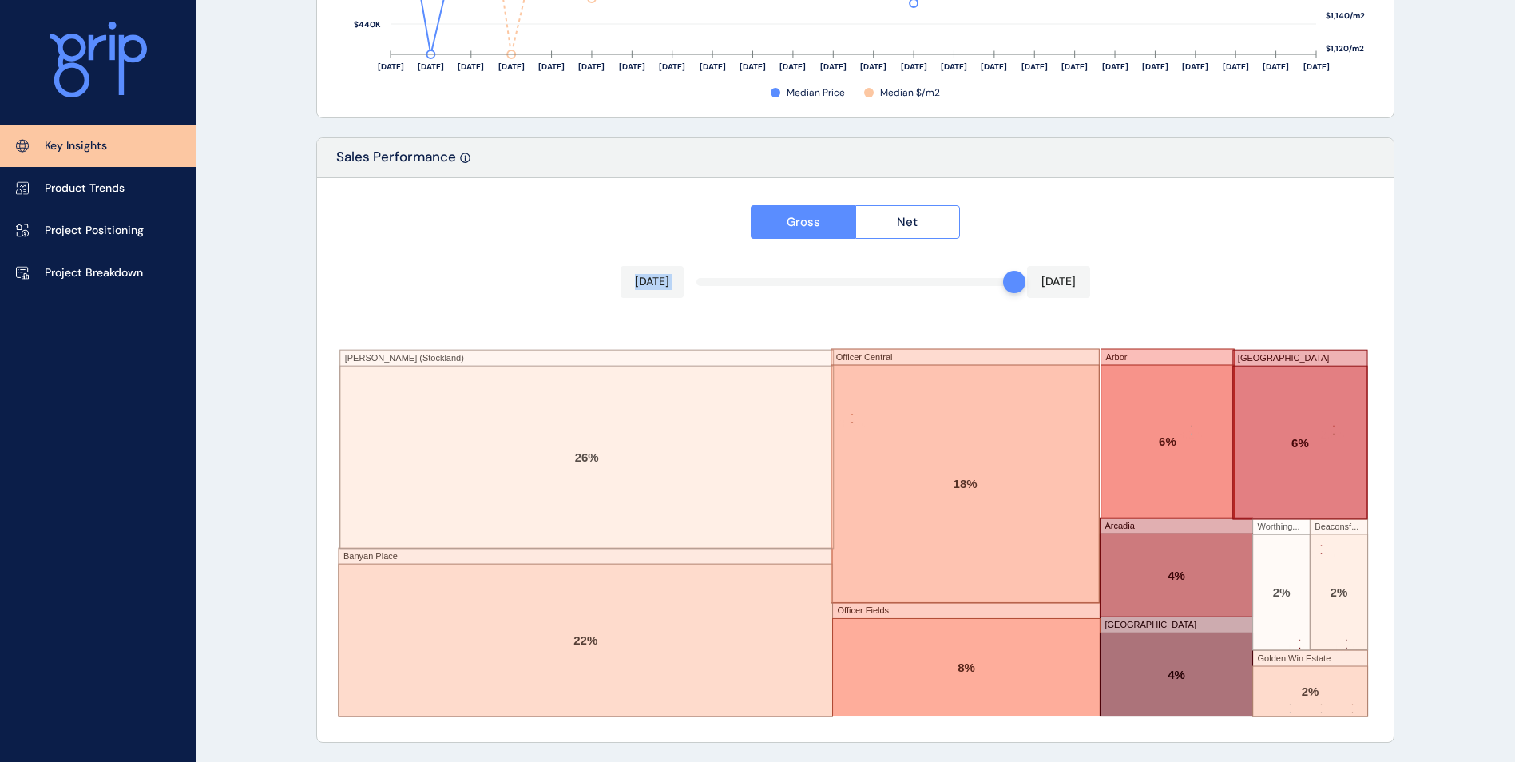
click at [1235, 257] on div "Gross Net [DATE] [DATE] [PERSON_NAME] (Stockland) [GEOGRAPHIC_DATA] The Rise Of…" at bounding box center [855, 460] width 1077 height 564
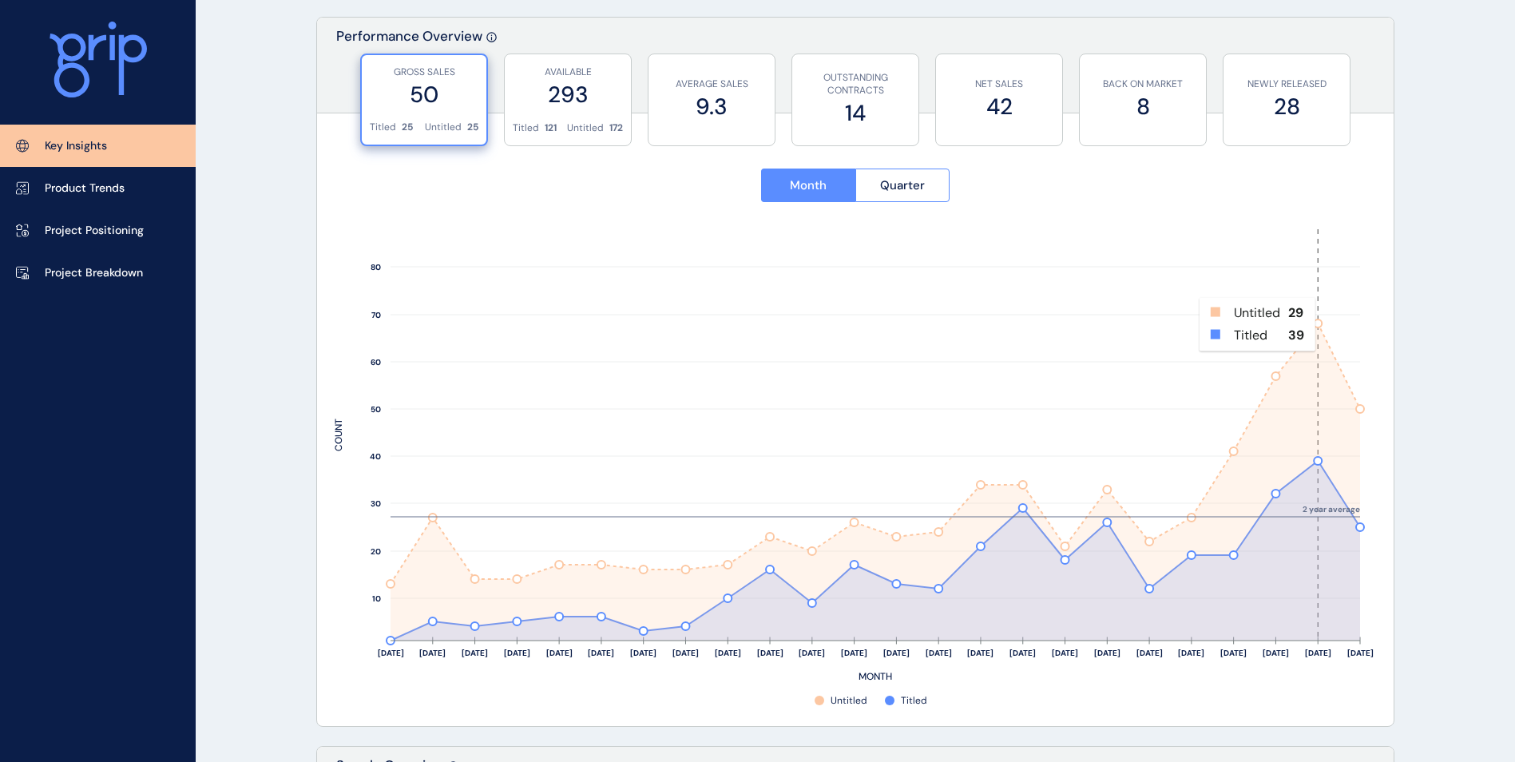
scroll to position [604, 0]
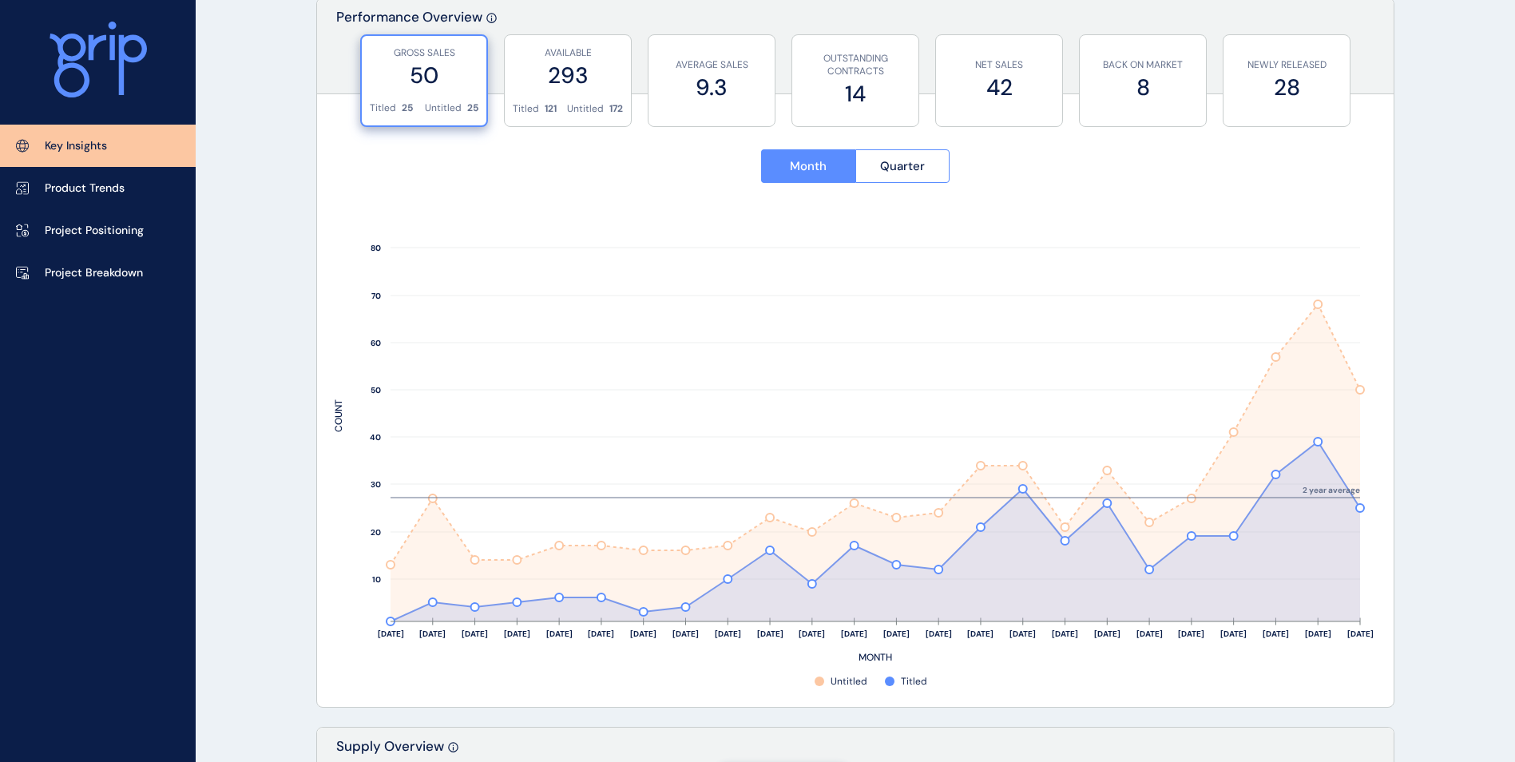
click at [97, 151] on p "Key Insights" at bounding box center [76, 146] width 62 height 16
click at [1363, 508] on rect at bounding box center [856, 445] width 1042 height 487
click at [1357, 510] on rect at bounding box center [1350, 415] width 21 height 411
drag, startPoint x: 1357, startPoint y: 510, endPoint x: 1318, endPoint y: 517, distance: 38.9
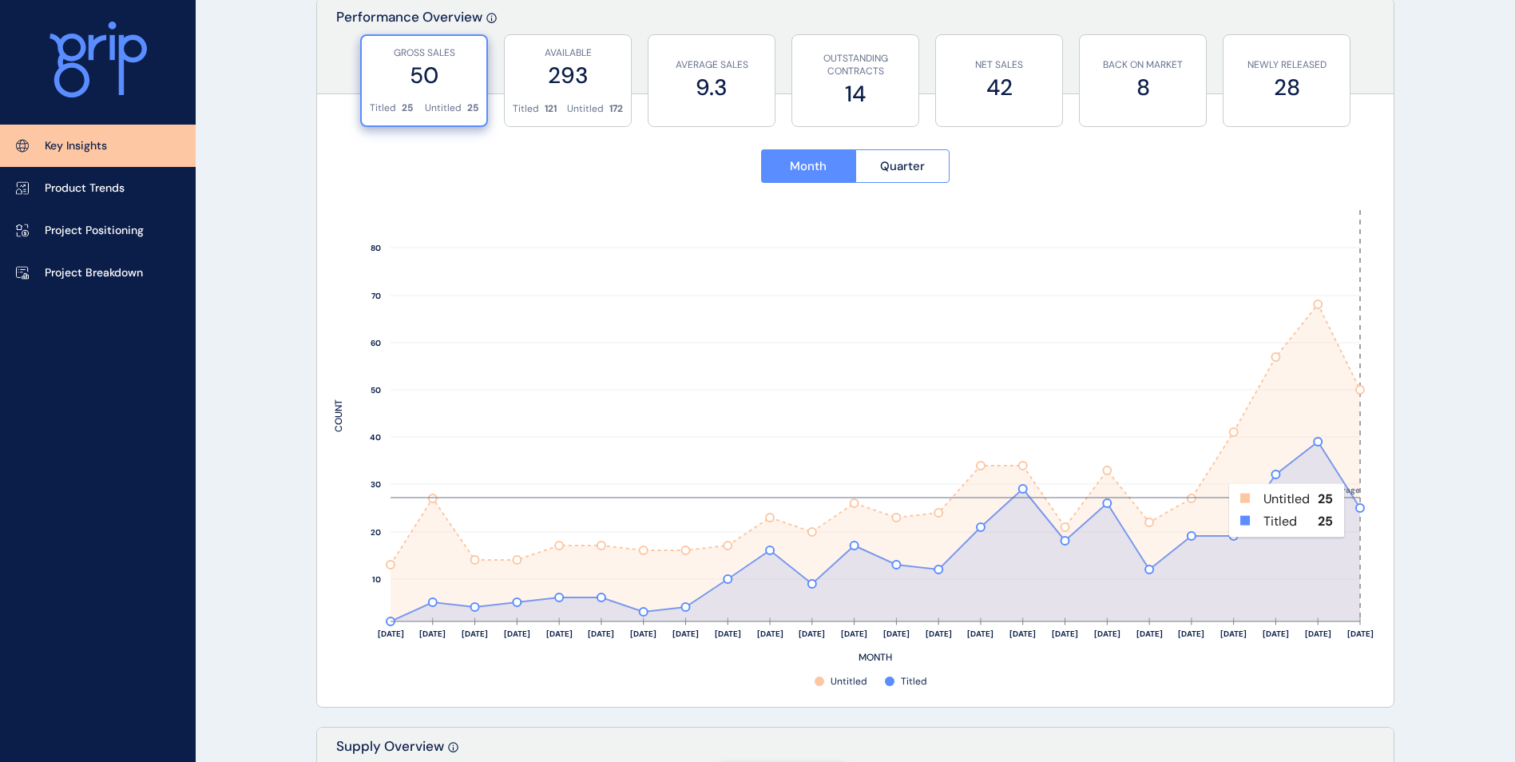
click at [1318, 517] on rect at bounding box center [1318, 415] width 42 height 411
click at [1259, 84] on label "28" at bounding box center [1287, 87] width 110 height 31
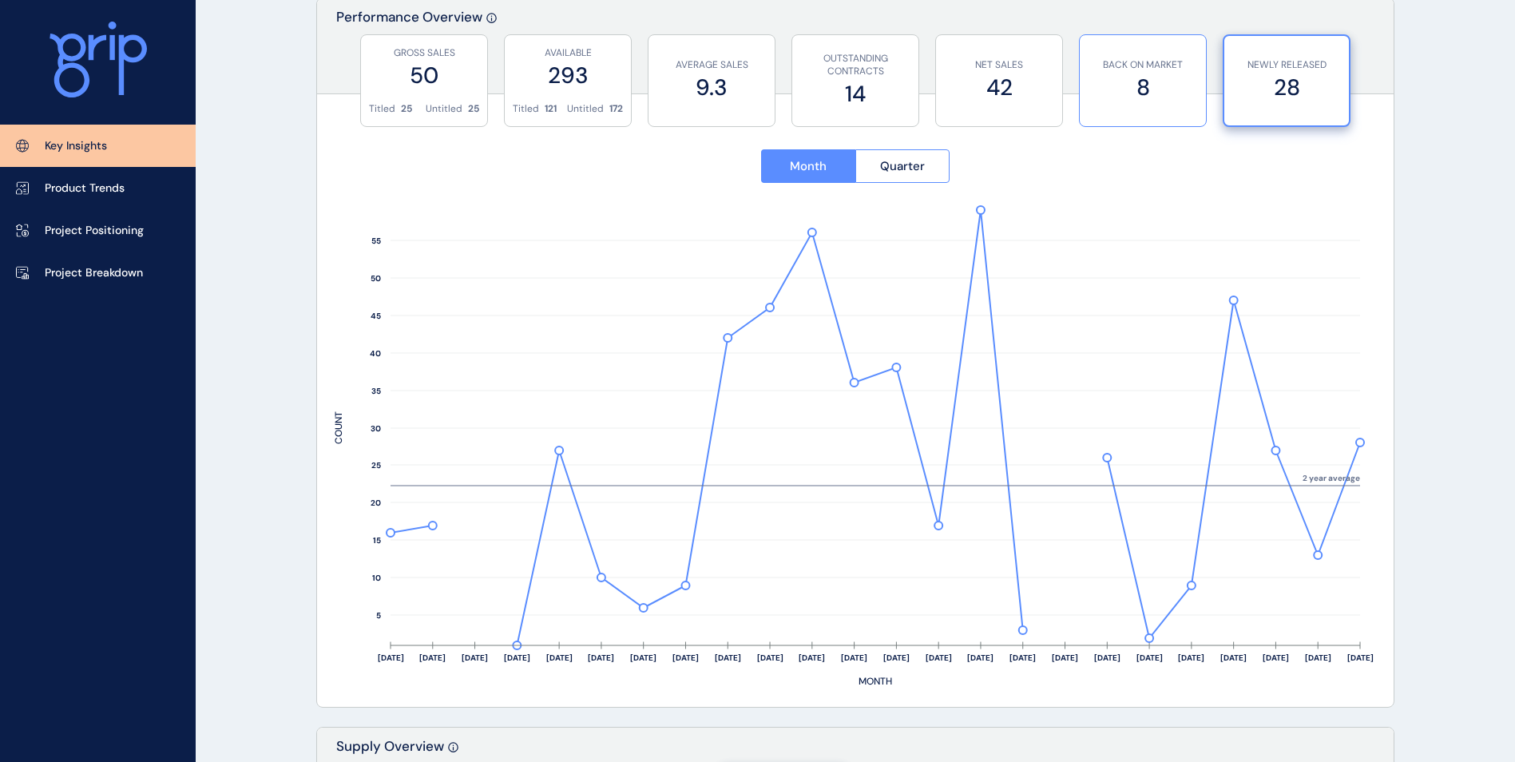
click at [1130, 77] on label "8" at bounding box center [1143, 87] width 110 height 31
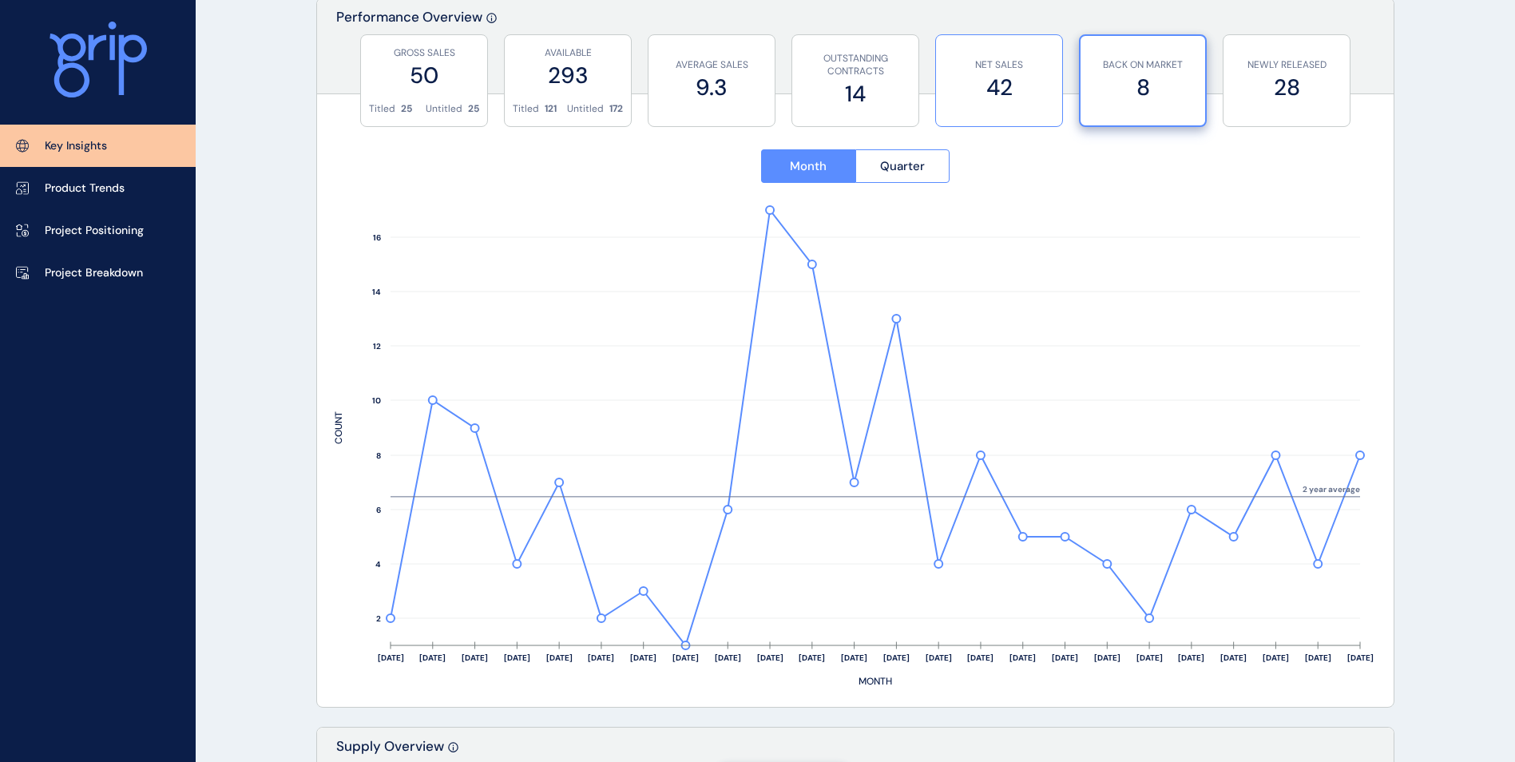
click at [1055, 91] on div "NET SALES 42" at bounding box center [1000, 80] width 128 height 93
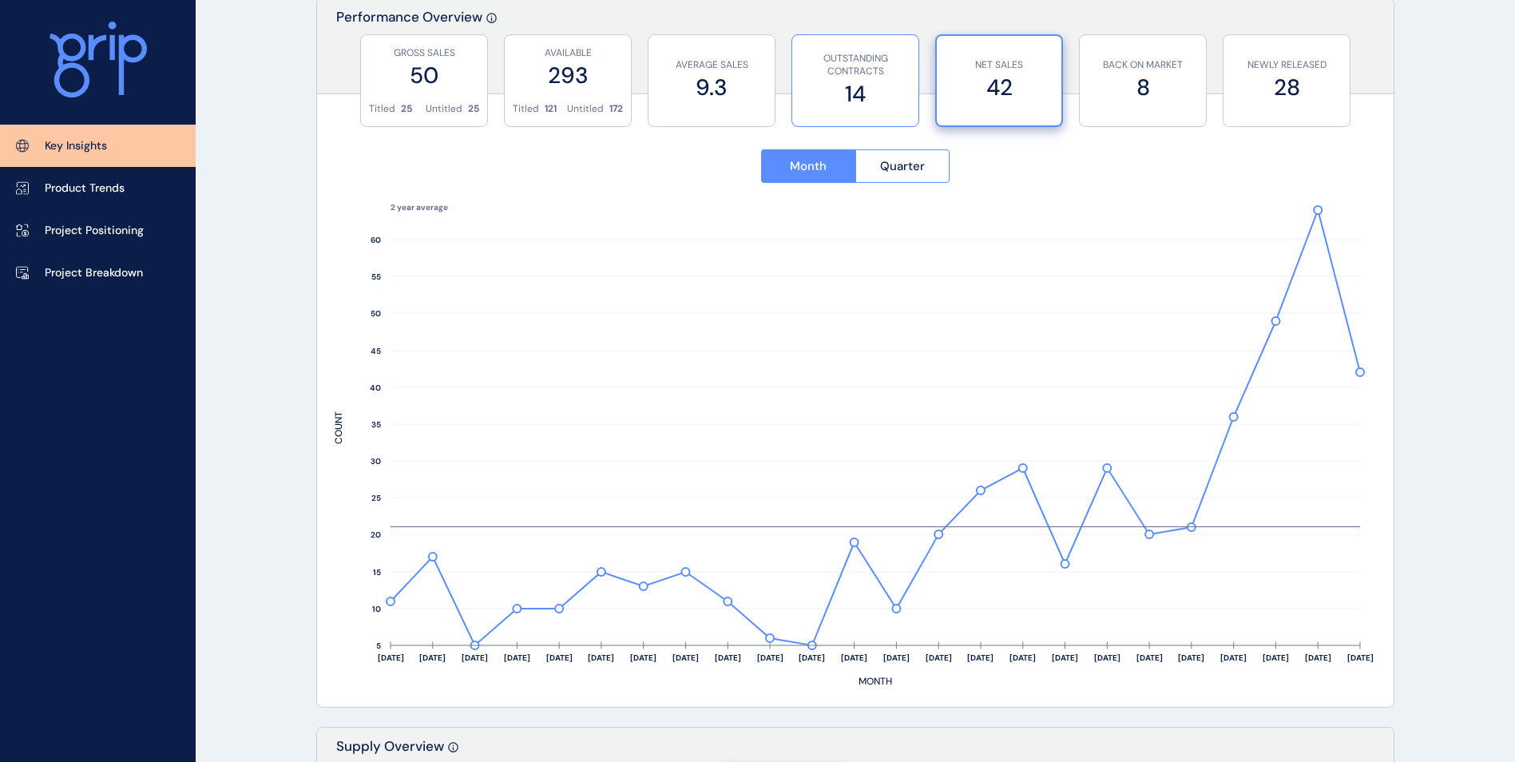
click at [877, 85] on label "14" at bounding box center [855, 93] width 110 height 31
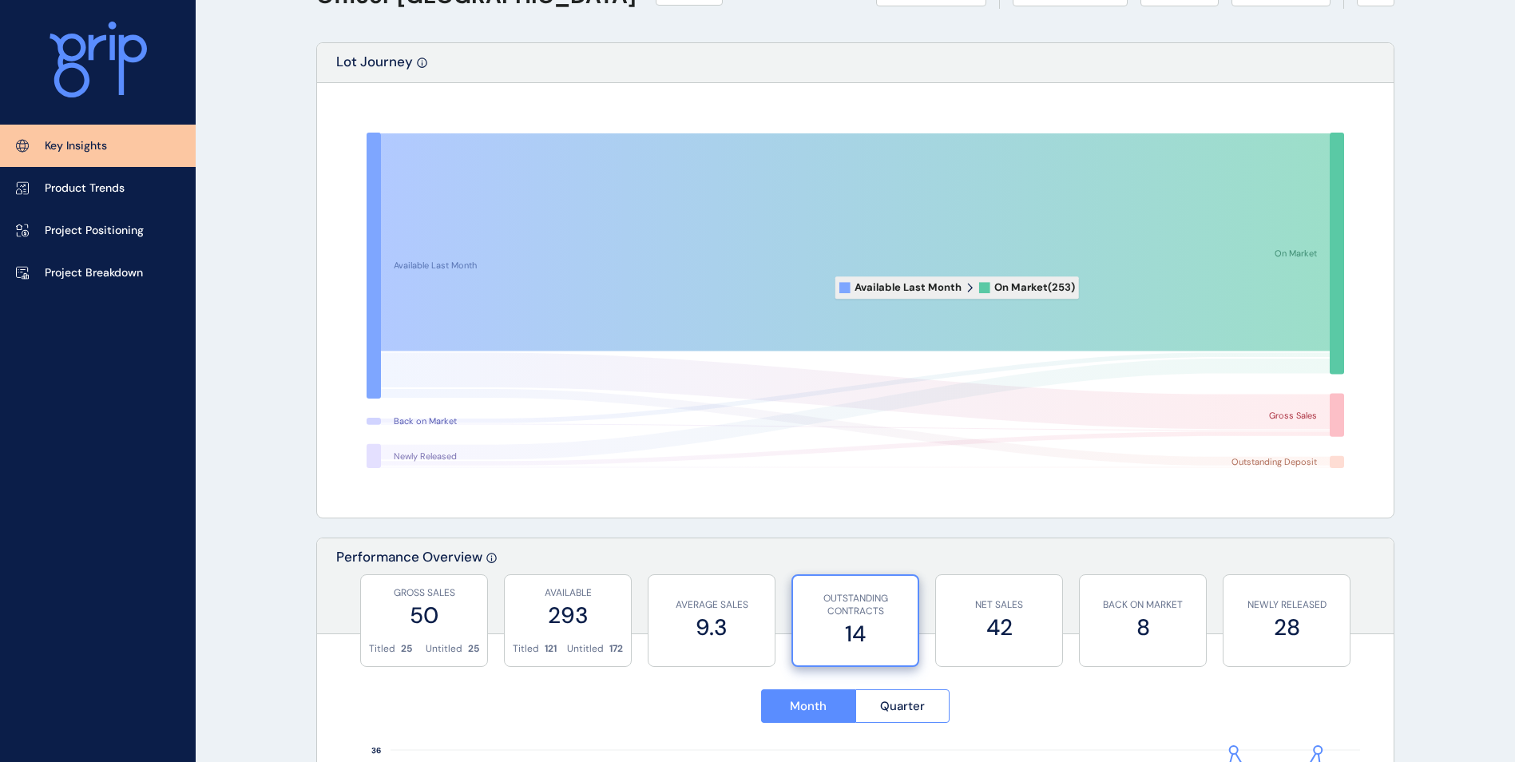
scroll to position [0, 0]
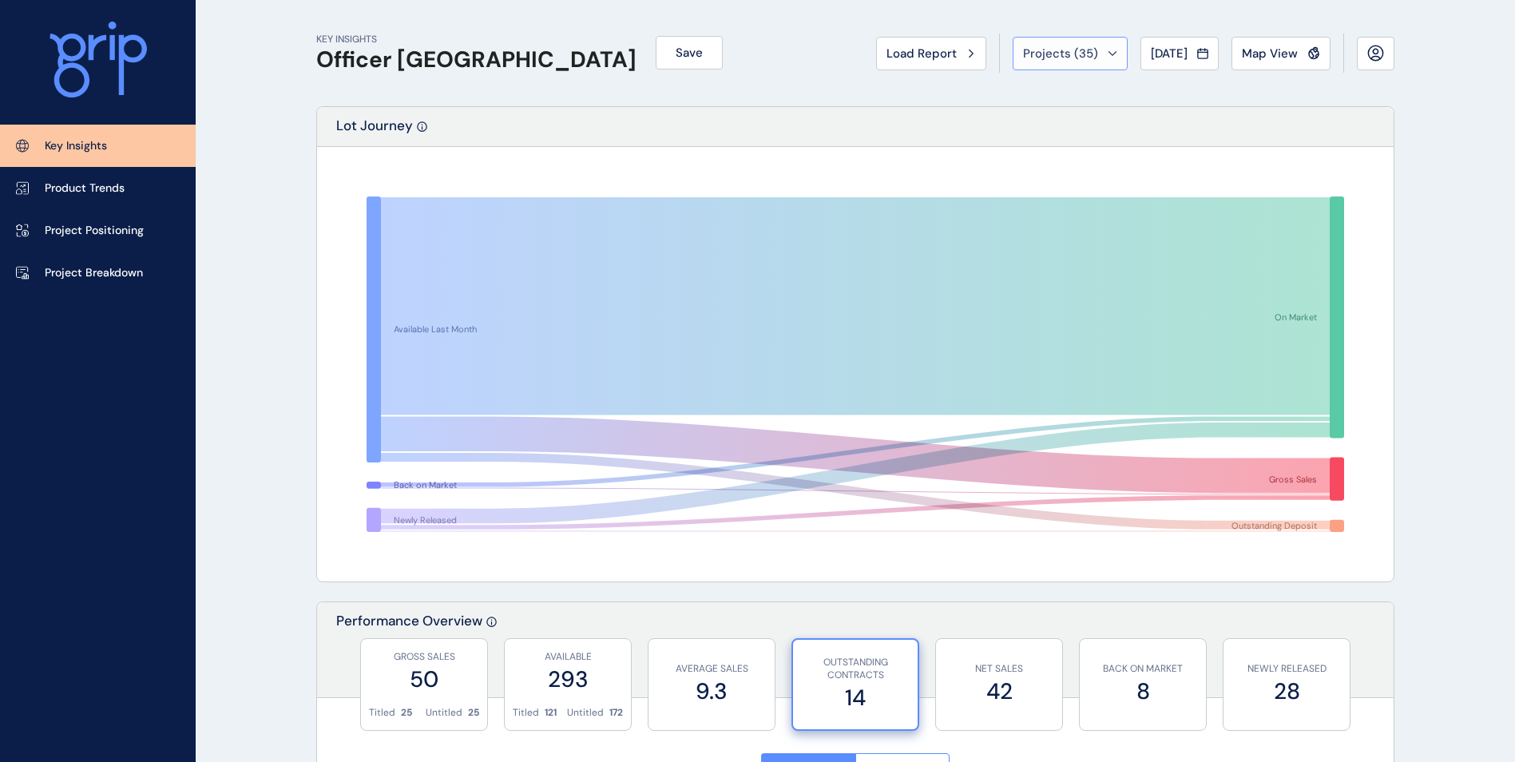
click at [1063, 51] on span "Projects ( 35 )" at bounding box center [1060, 54] width 75 height 16
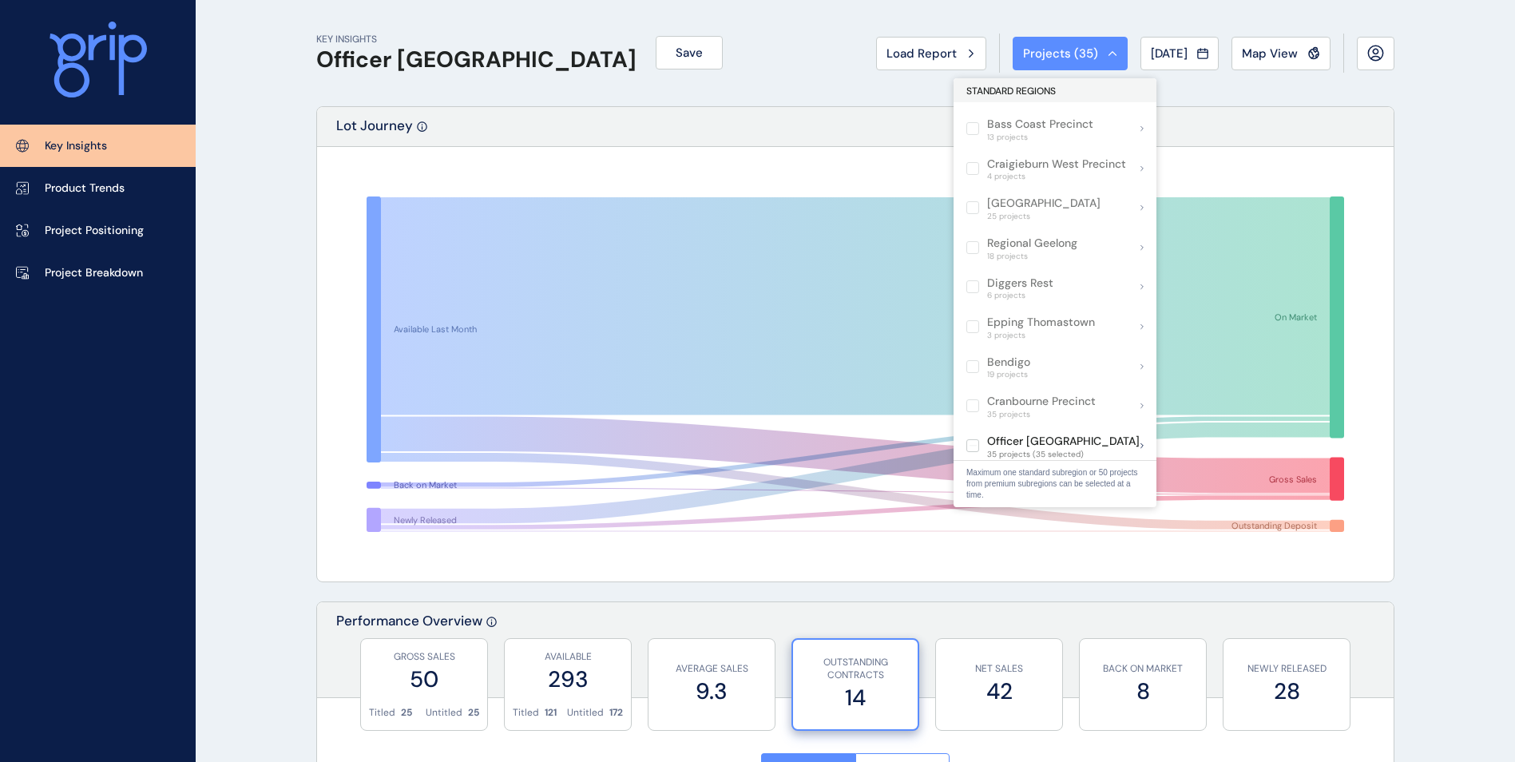
scroll to position [566, 0]
click at [1034, 449] on span "35 projects (35 selected)" at bounding box center [1063, 453] width 153 height 10
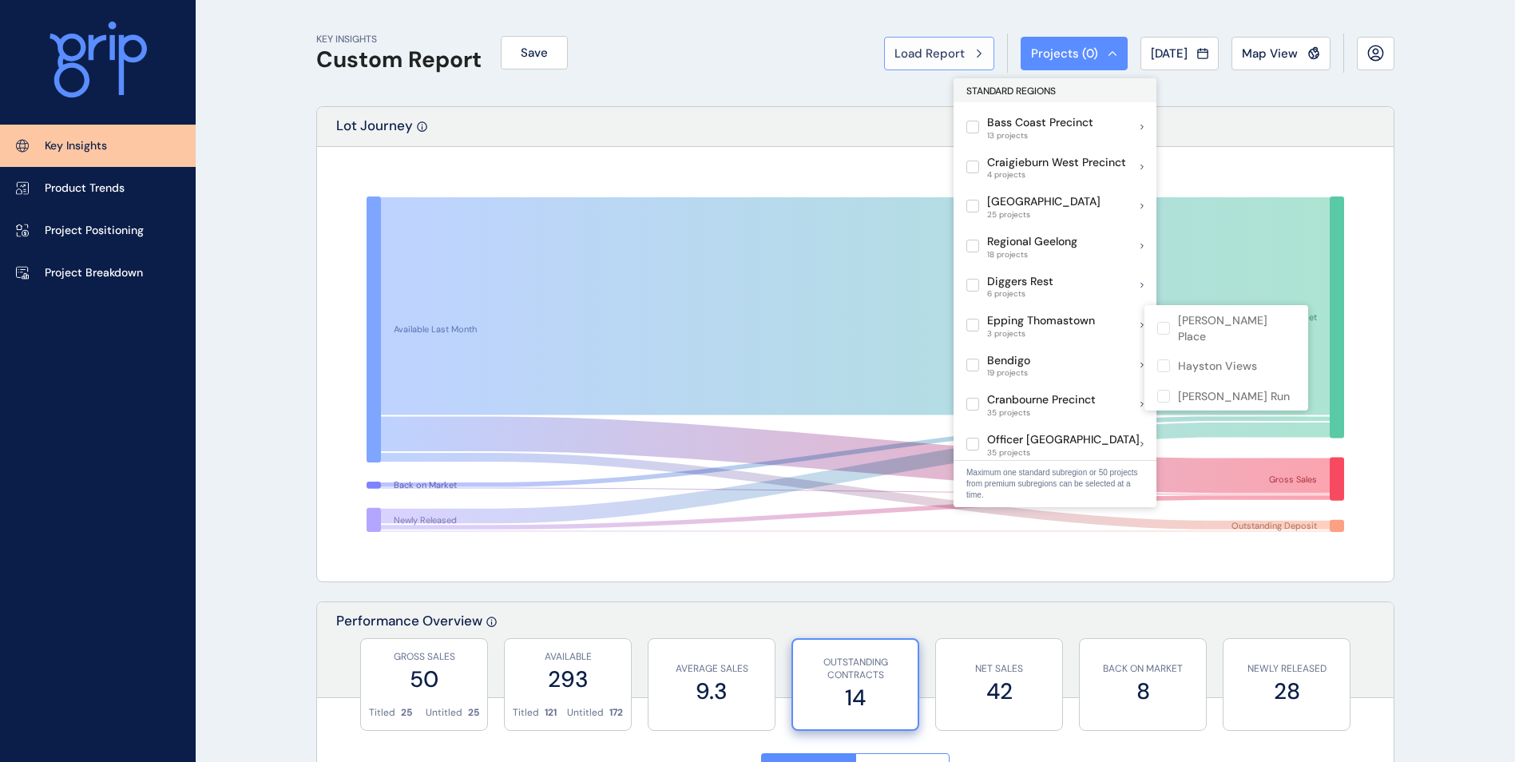
click at [924, 58] on span "Load Report" at bounding box center [930, 54] width 70 height 16
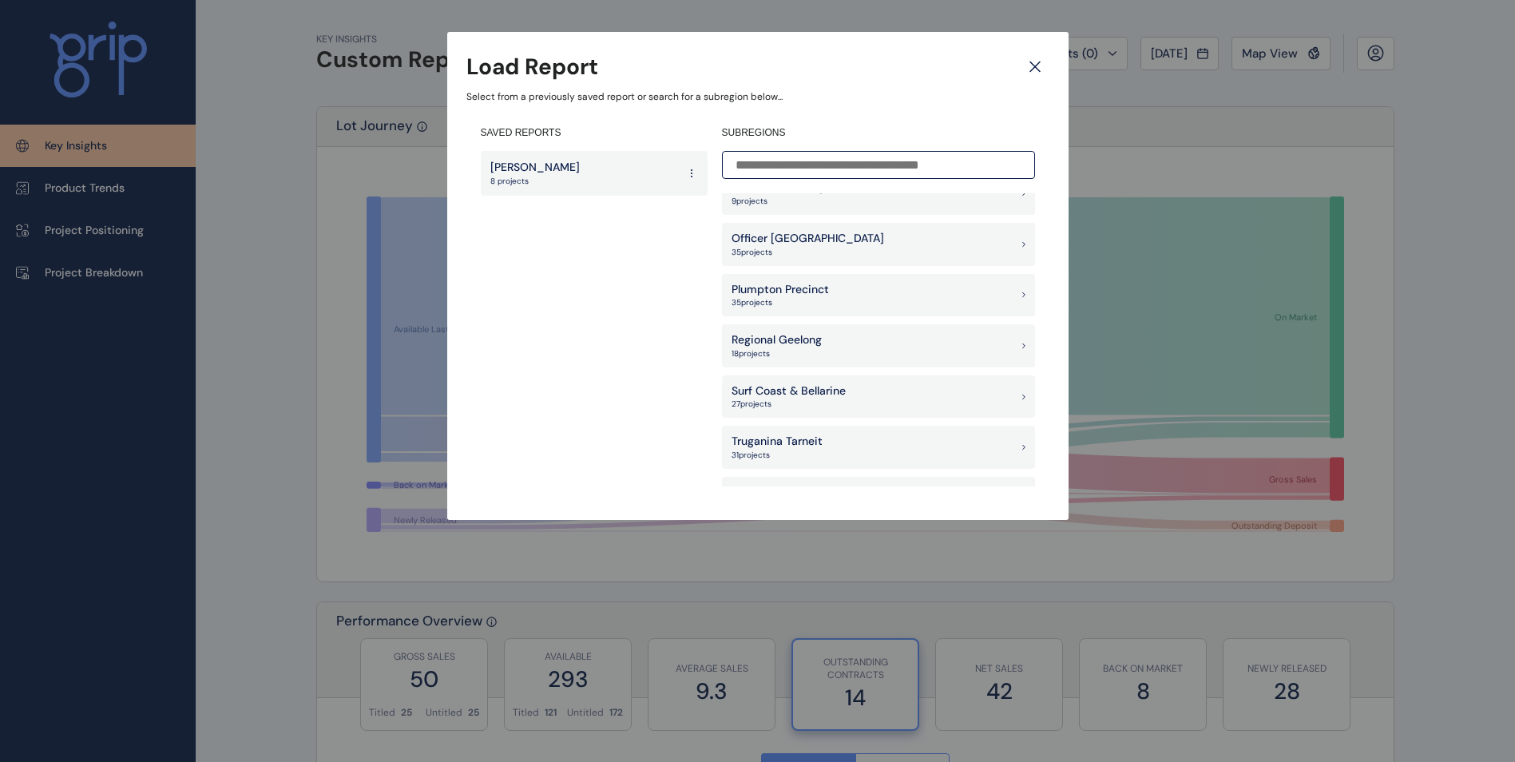
scroll to position [1198, 0]
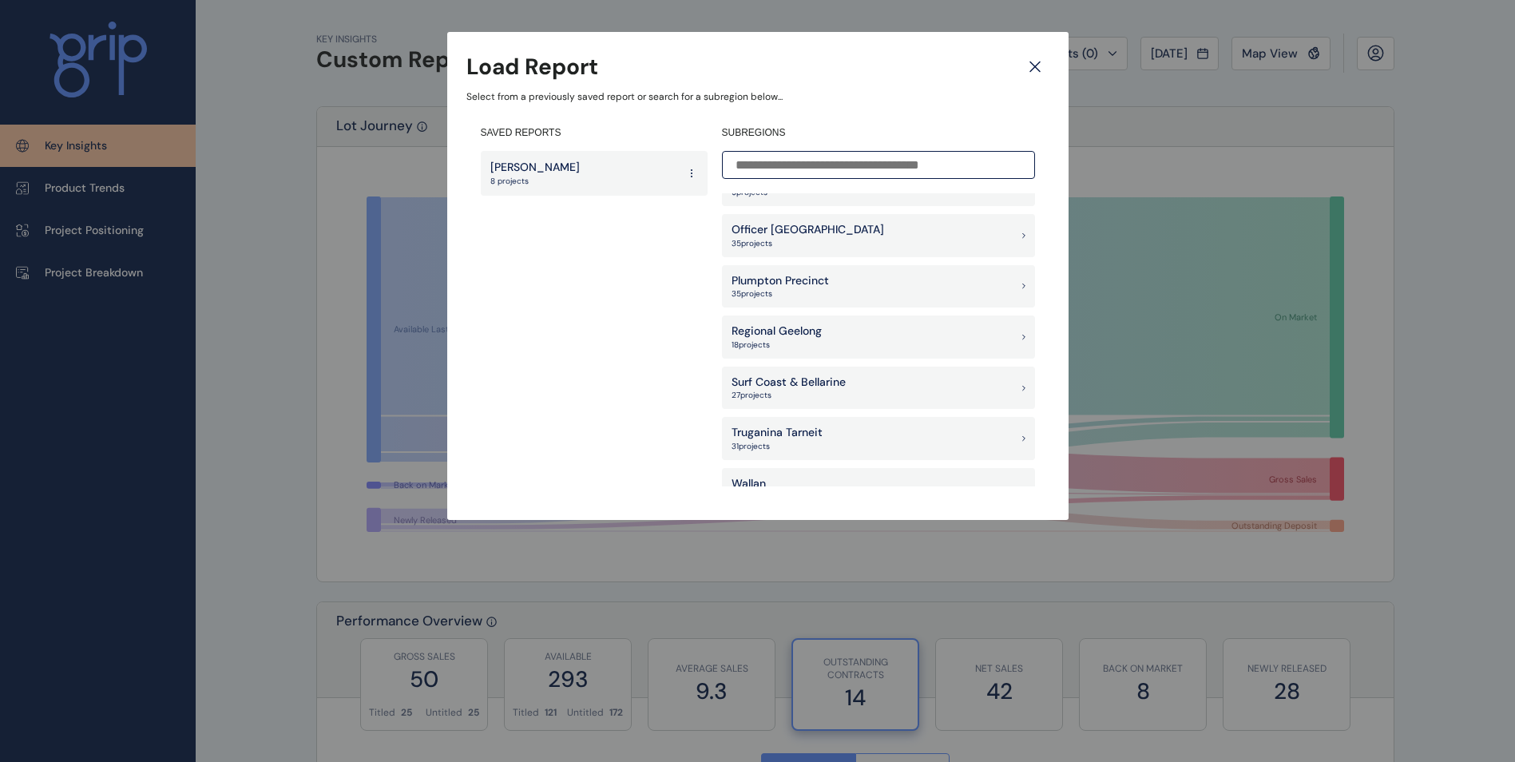
click at [919, 246] on div "Officer [PERSON_NAME] 35 project s" at bounding box center [878, 235] width 313 height 43
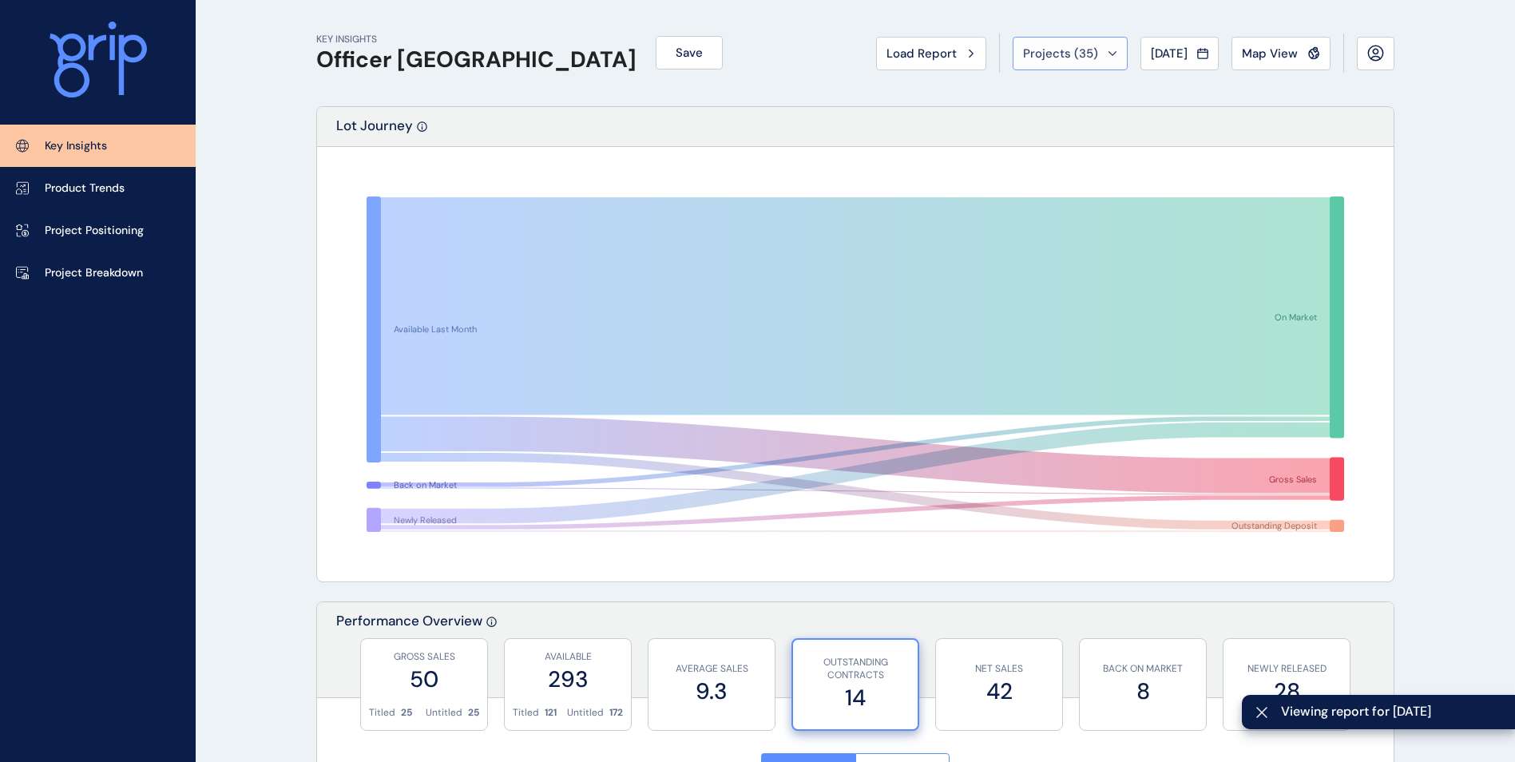
click at [1050, 61] on span "Projects ( 35 )" at bounding box center [1060, 54] width 75 height 16
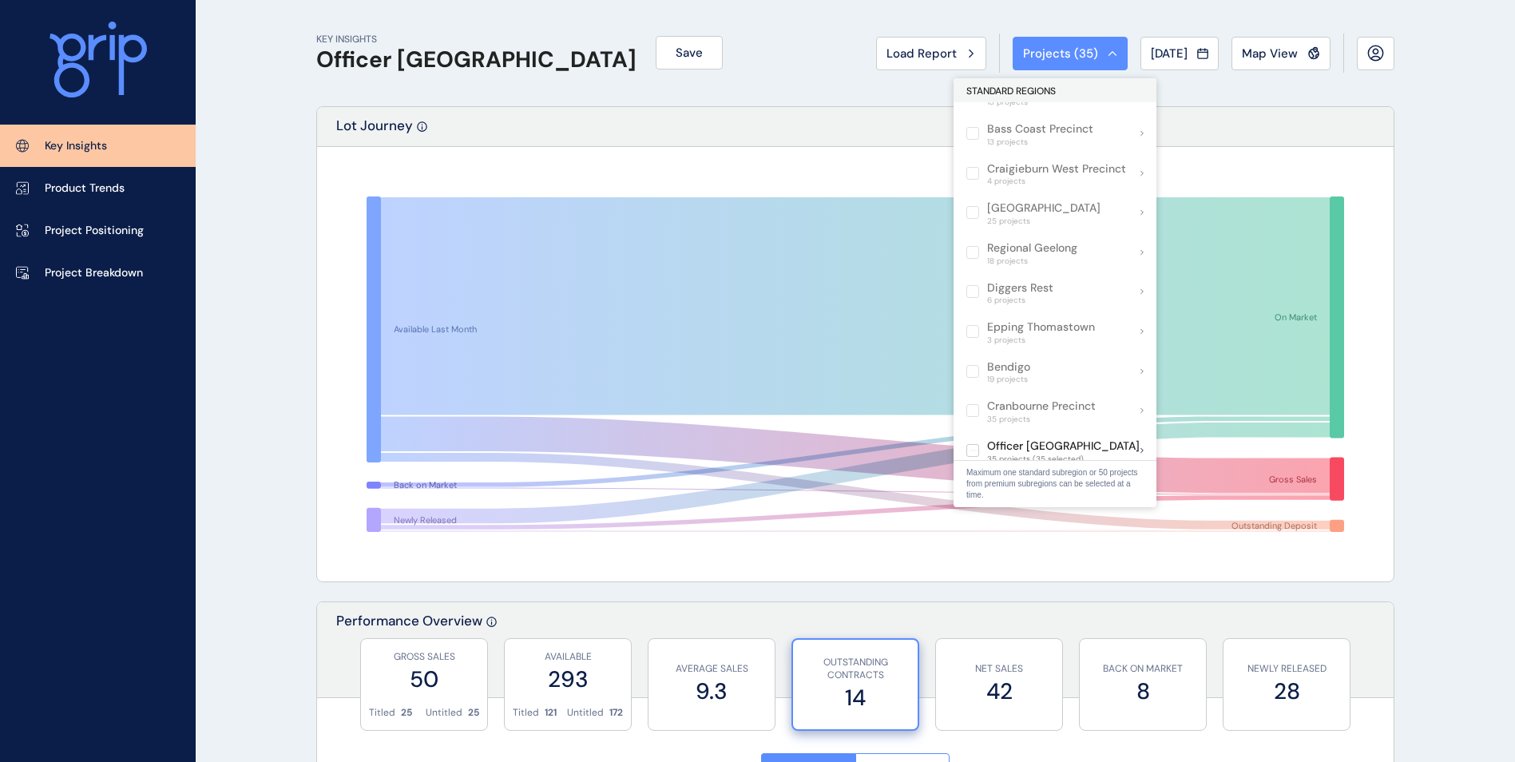
scroll to position [639, 0]
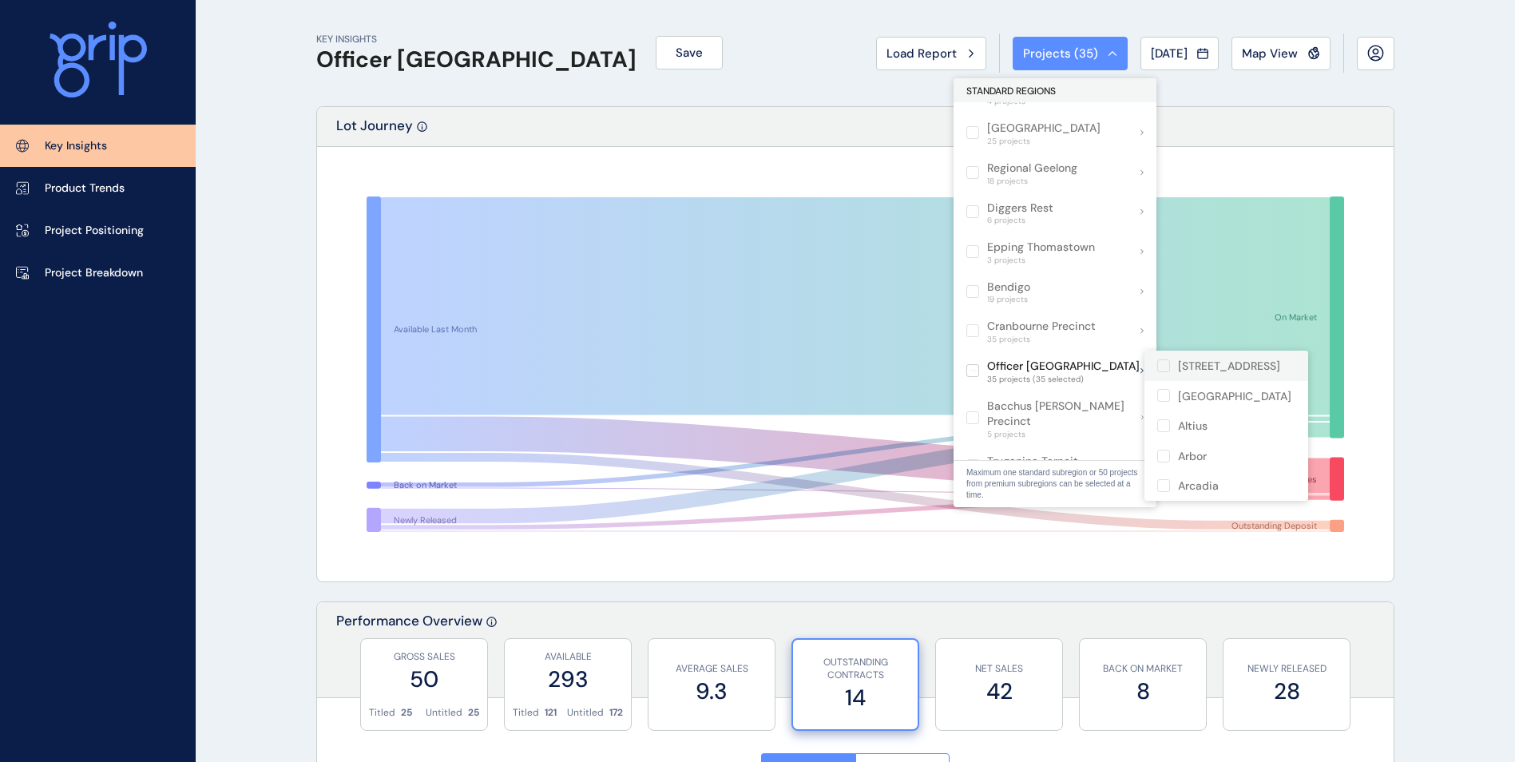
click at [1170, 371] on label at bounding box center [1164, 366] width 13 height 13
click at [1161, 365] on label at bounding box center [1164, 366] width 13 height 13
drag, startPoint x: 1161, startPoint y: 365, endPoint x: 1157, endPoint y: 407, distance: 41.7
click at [1157, 407] on div "[GEOGRAPHIC_DATA]" at bounding box center [1227, 396] width 164 height 30
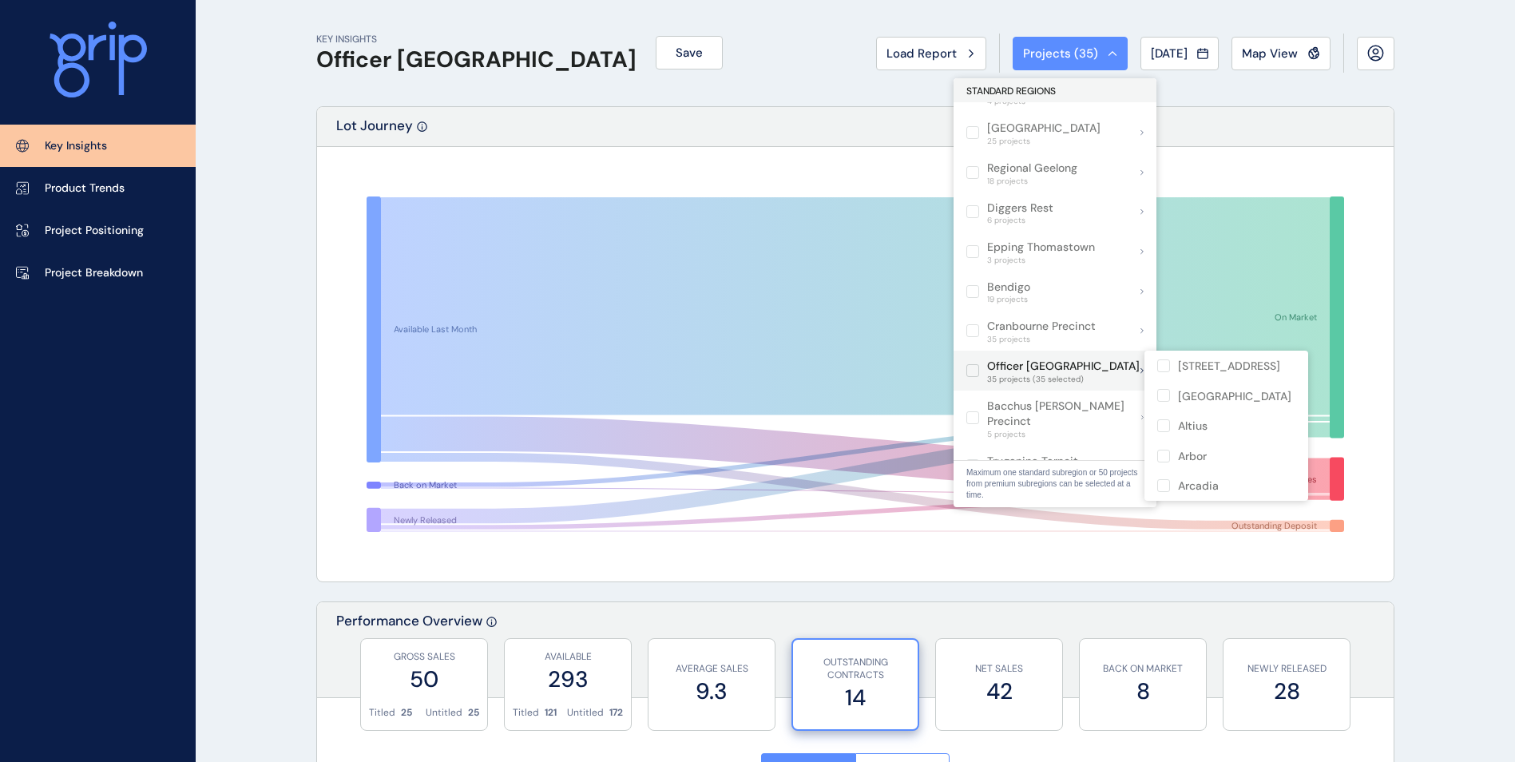
click at [976, 366] on label at bounding box center [973, 370] width 13 height 13
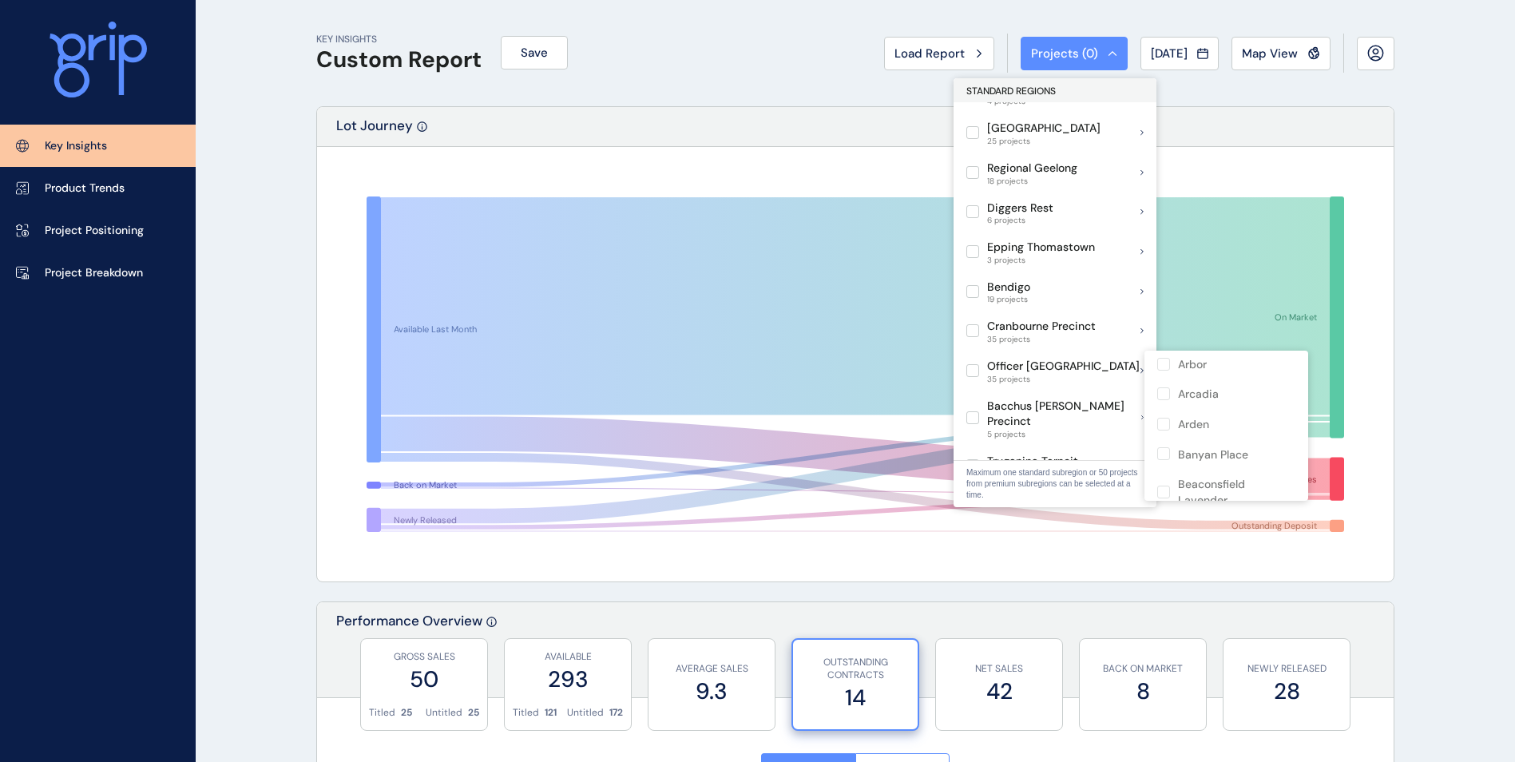
scroll to position [80, 0]
click at [1206, 475] on p "Banyan Place" at bounding box center [1213, 467] width 70 height 16
click at [1206, 469] on p "Banyan Place" at bounding box center [1213, 467] width 70 height 16
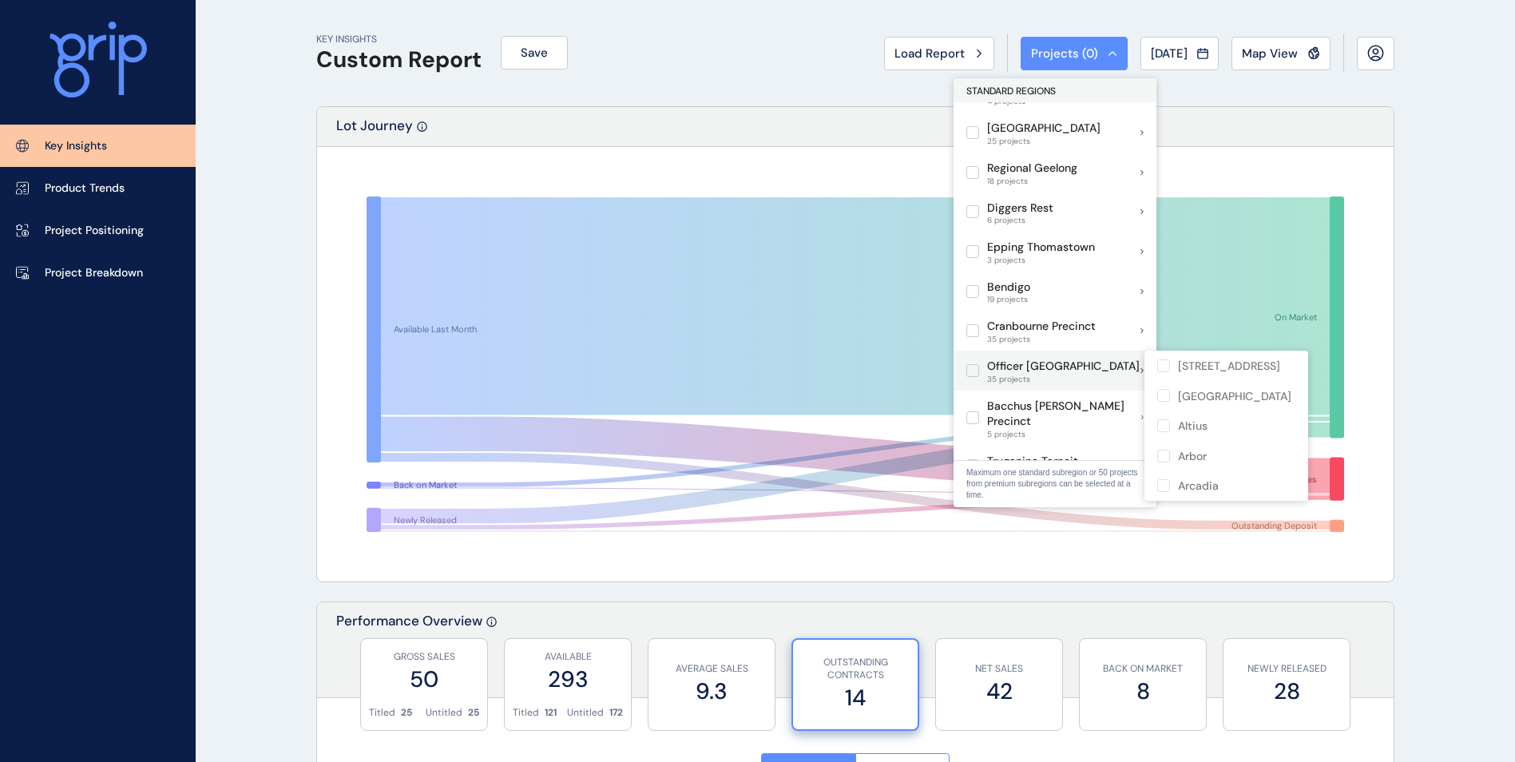
click at [977, 370] on label at bounding box center [973, 370] width 13 height 13
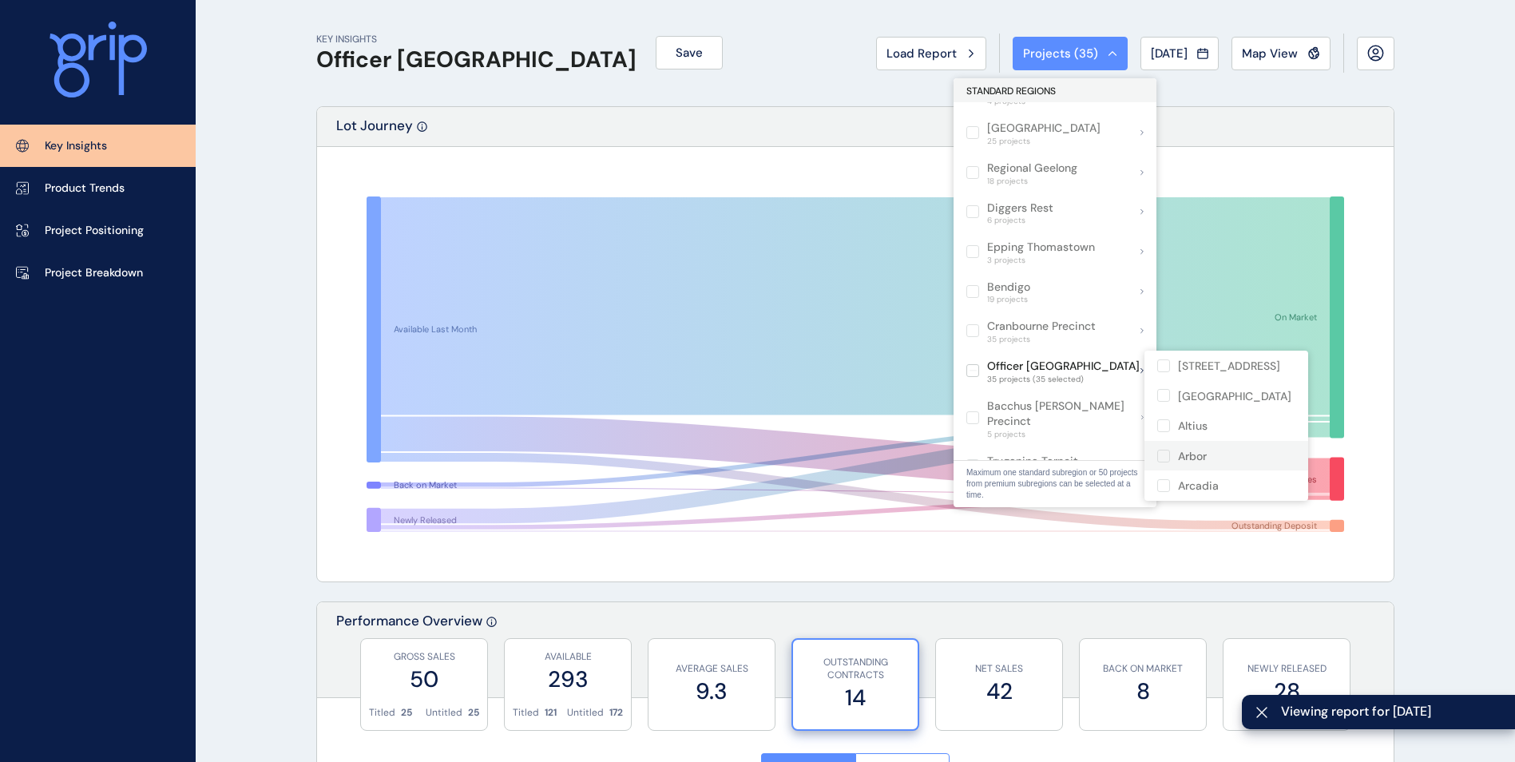
scroll to position [160, 0]
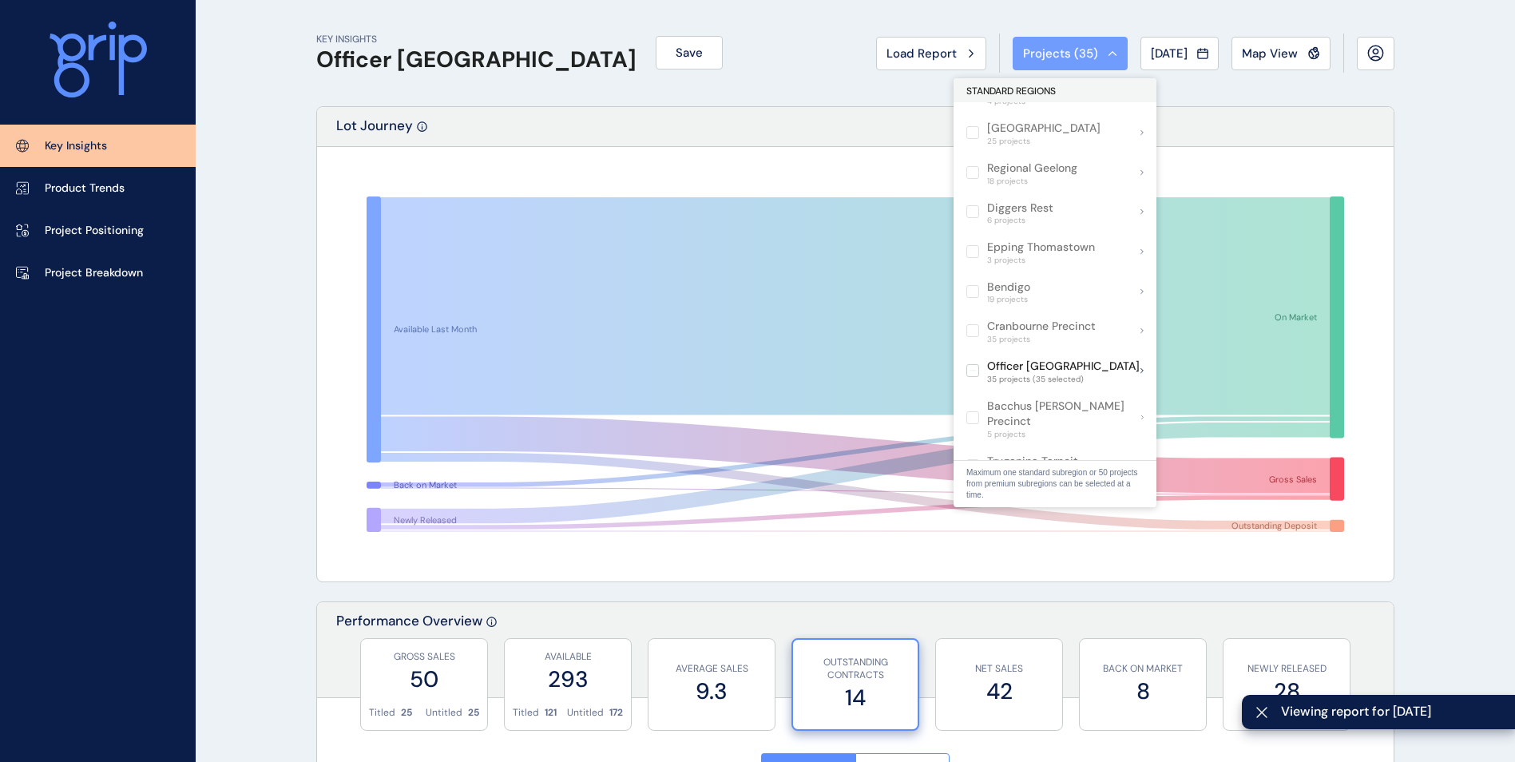
click at [1051, 54] on span "Projects ( 35 )" at bounding box center [1060, 54] width 75 height 16
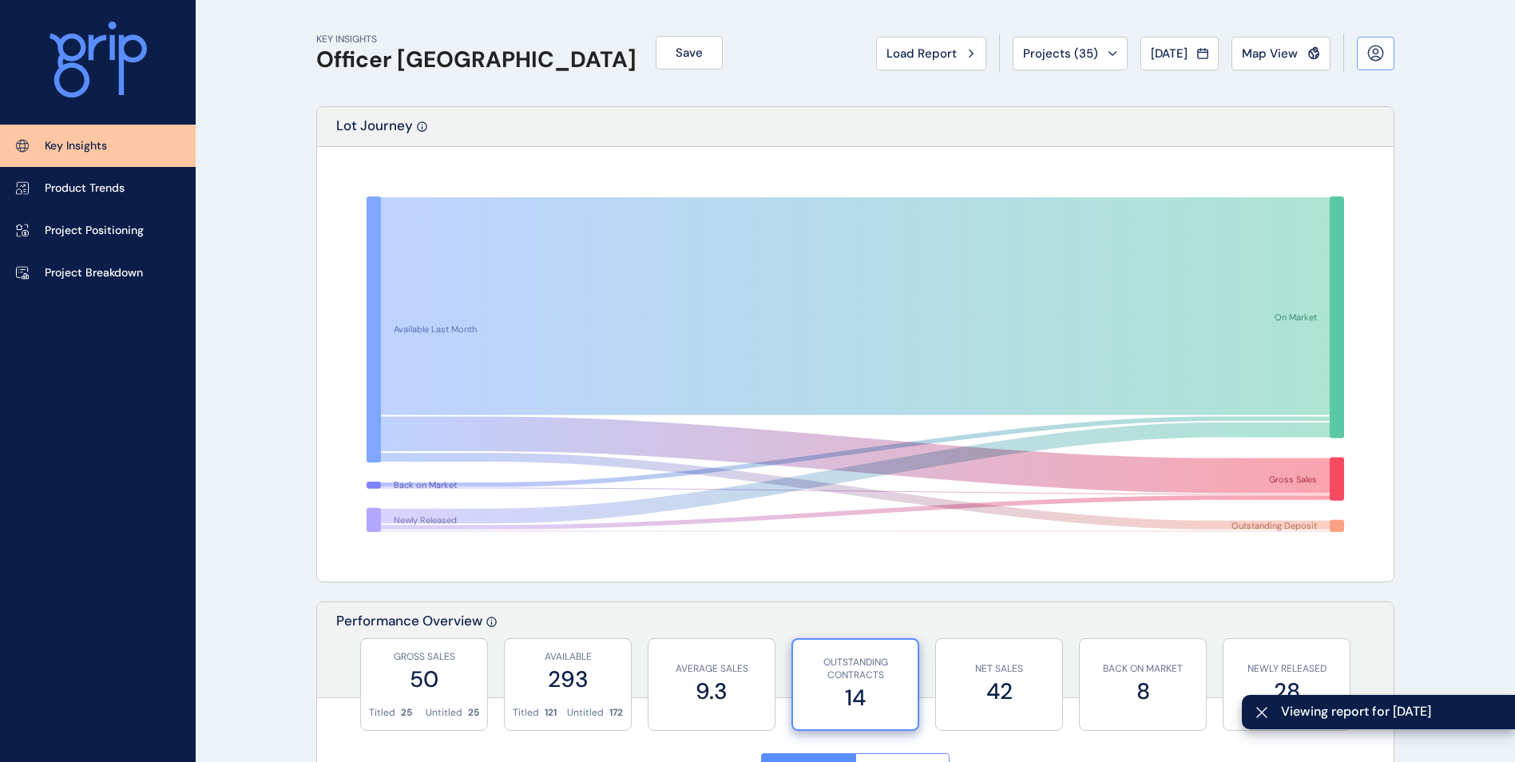
click at [1376, 58] on icon at bounding box center [1376, 53] width 17 height 17
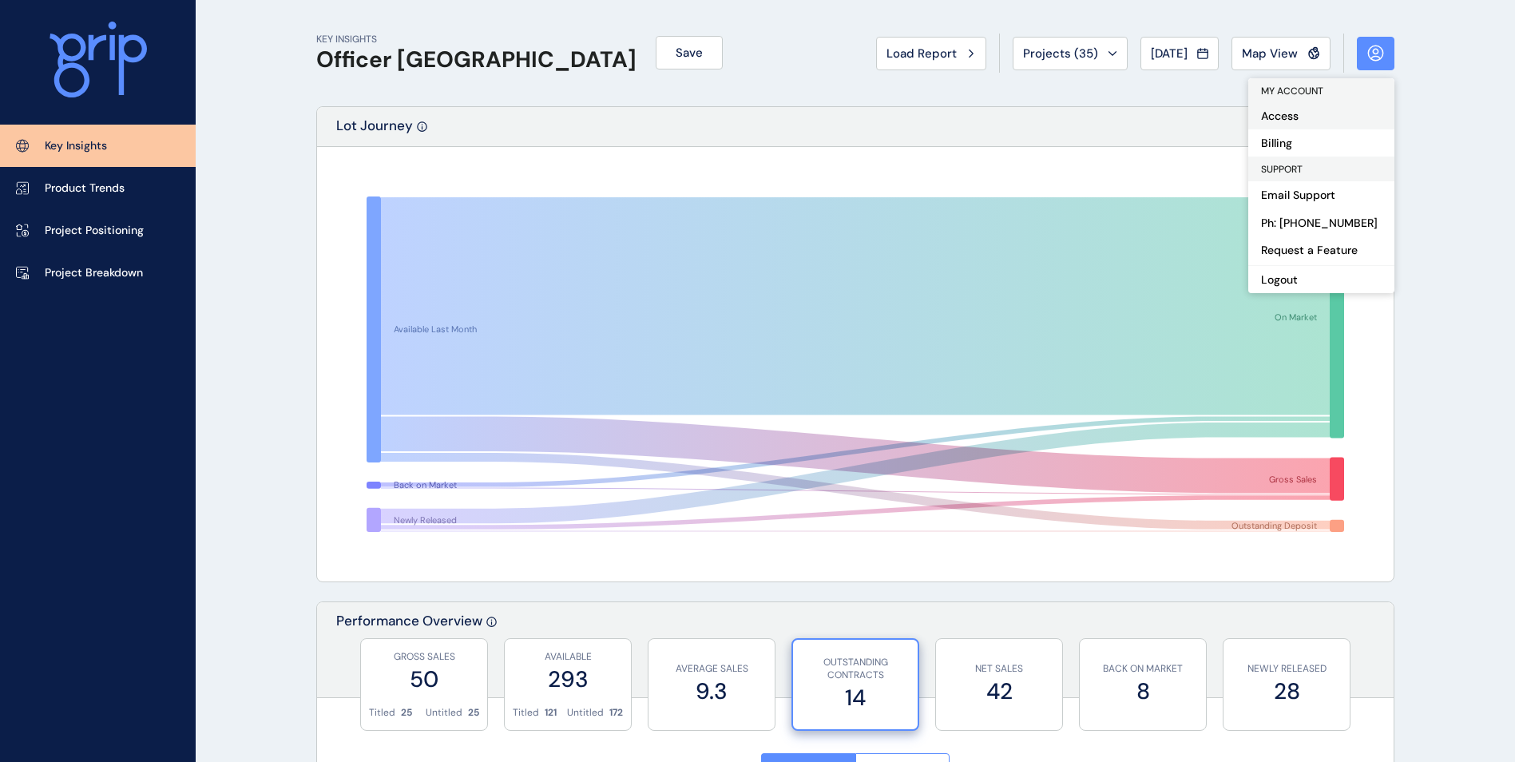
click at [1319, 124] on button "Access" at bounding box center [1322, 115] width 146 height 27
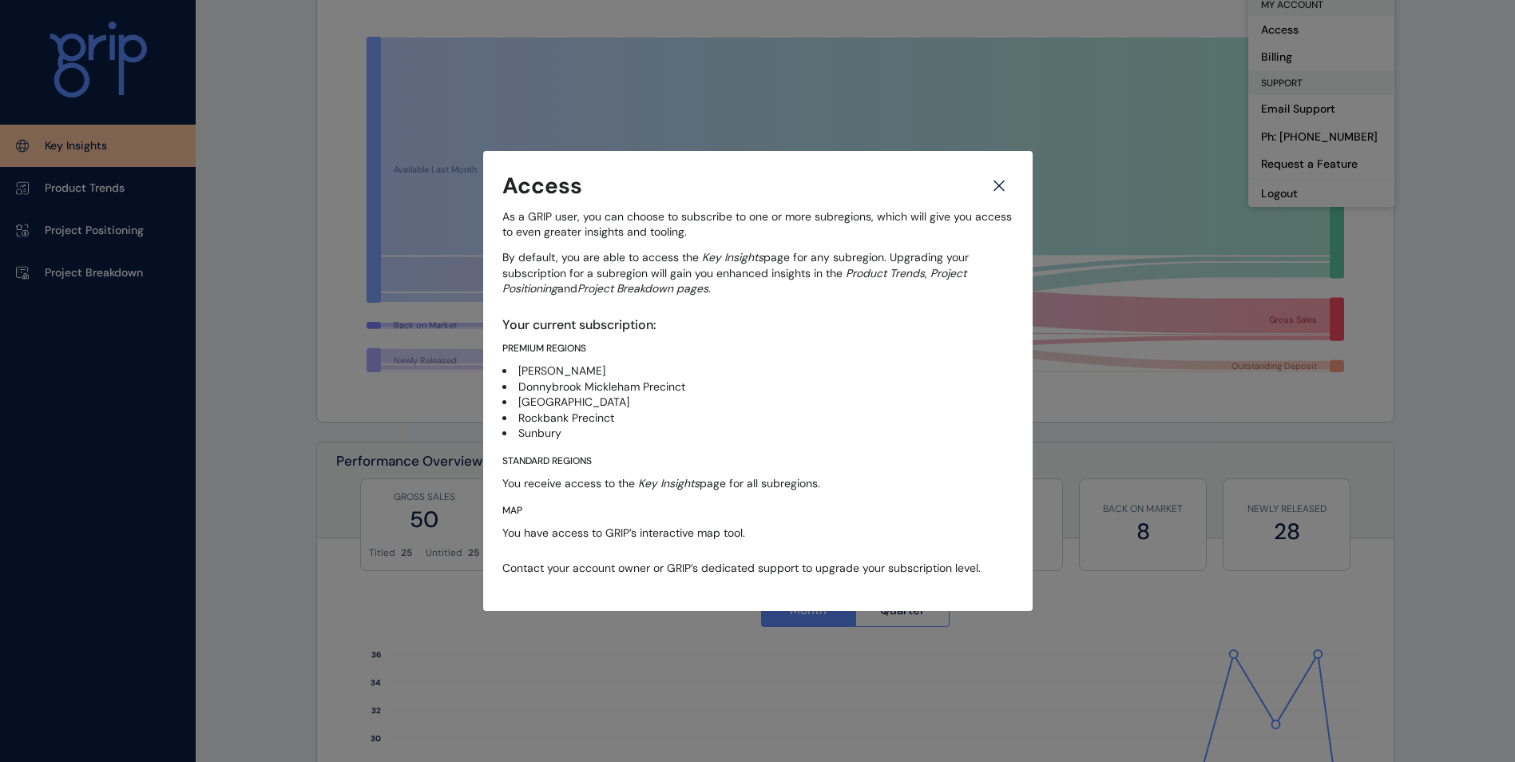
scroll to position [0, 0]
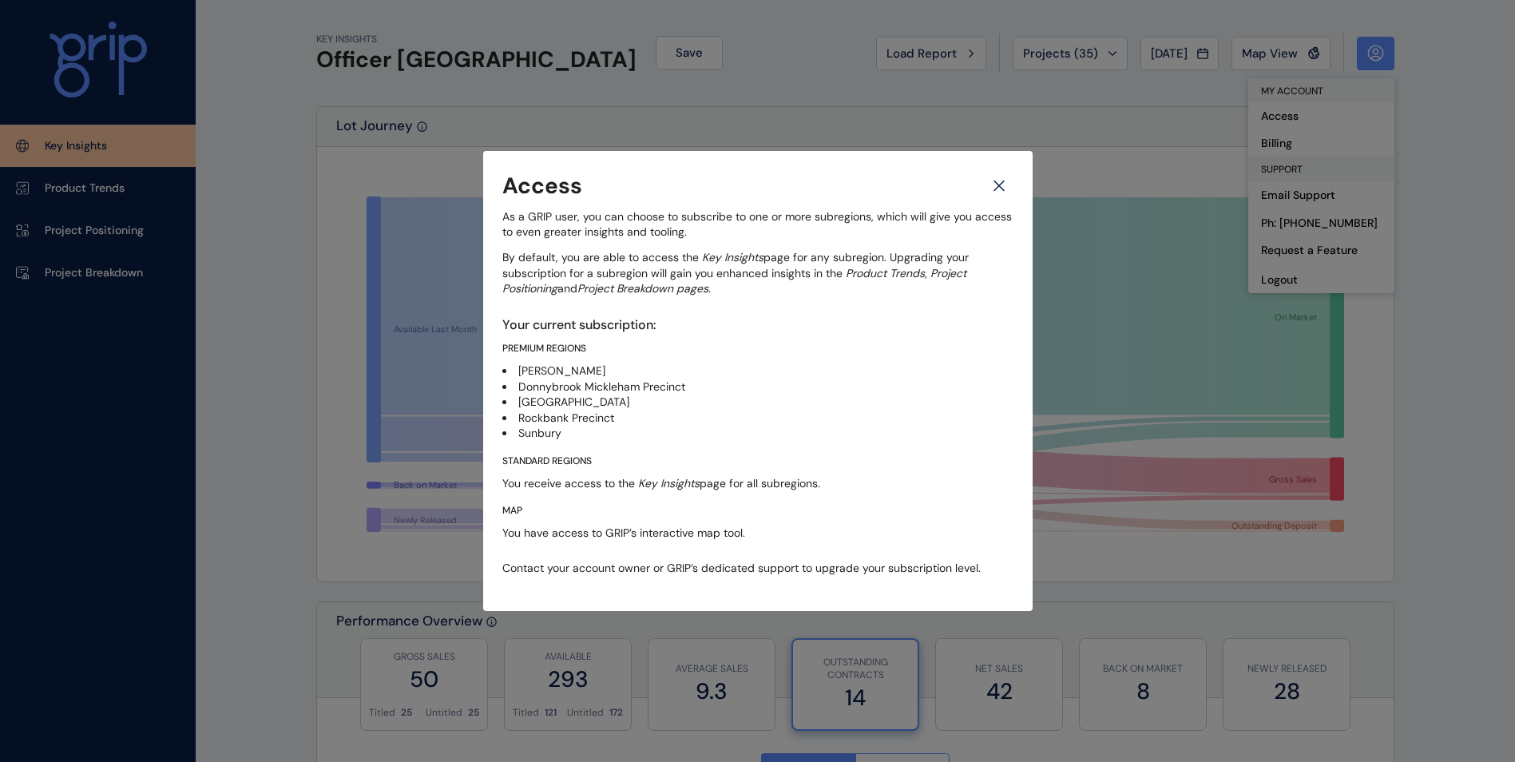
click at [1023, 162] on div "Access As a GRIP user, you can choose to subscribe to one or more subregions, w…" at bounding box center [758, 381] width 550 height 461
click at [1013, 179] on icon at bounding box center [999, 186] width 29 height 28
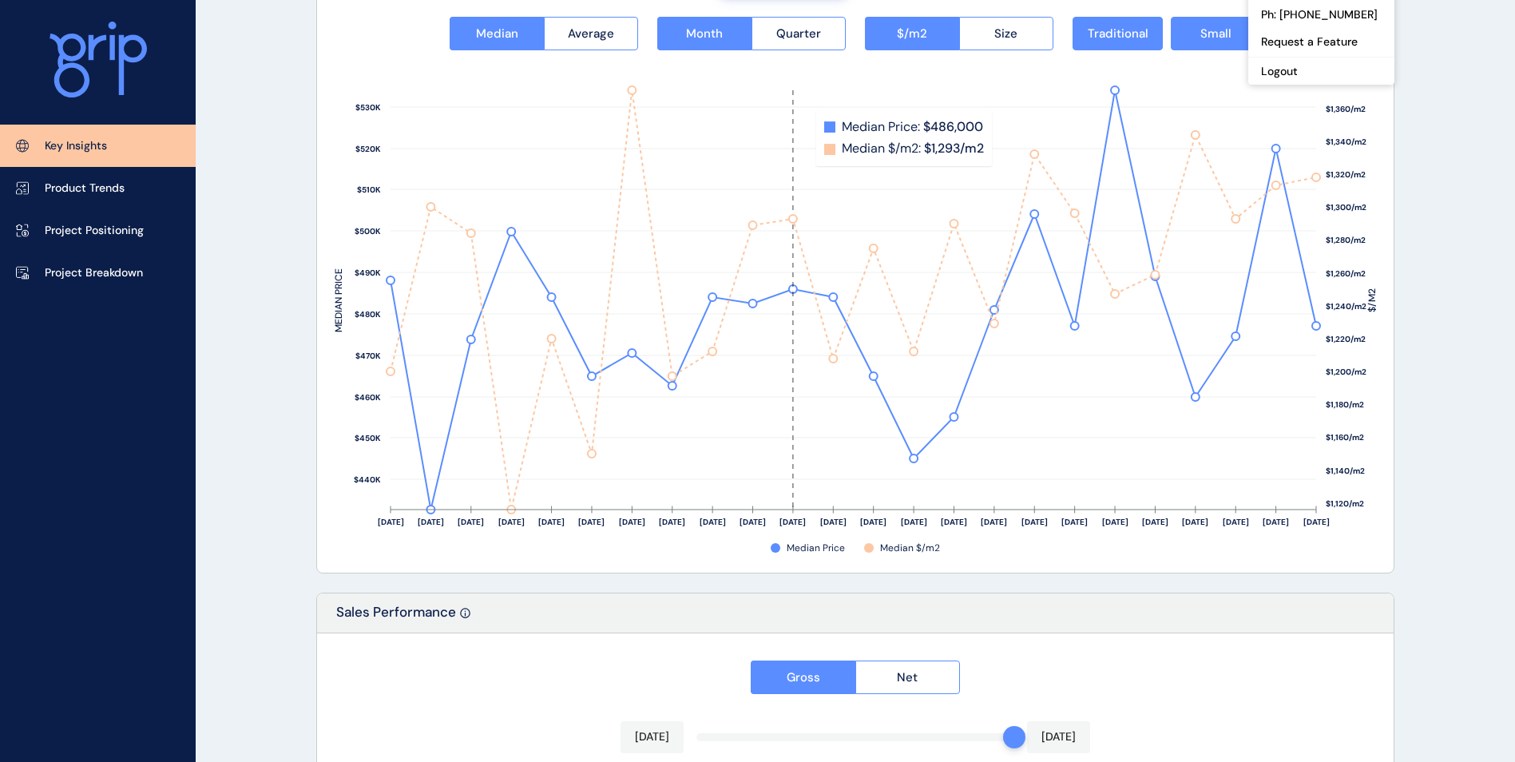
scroll to position [2157, 0]
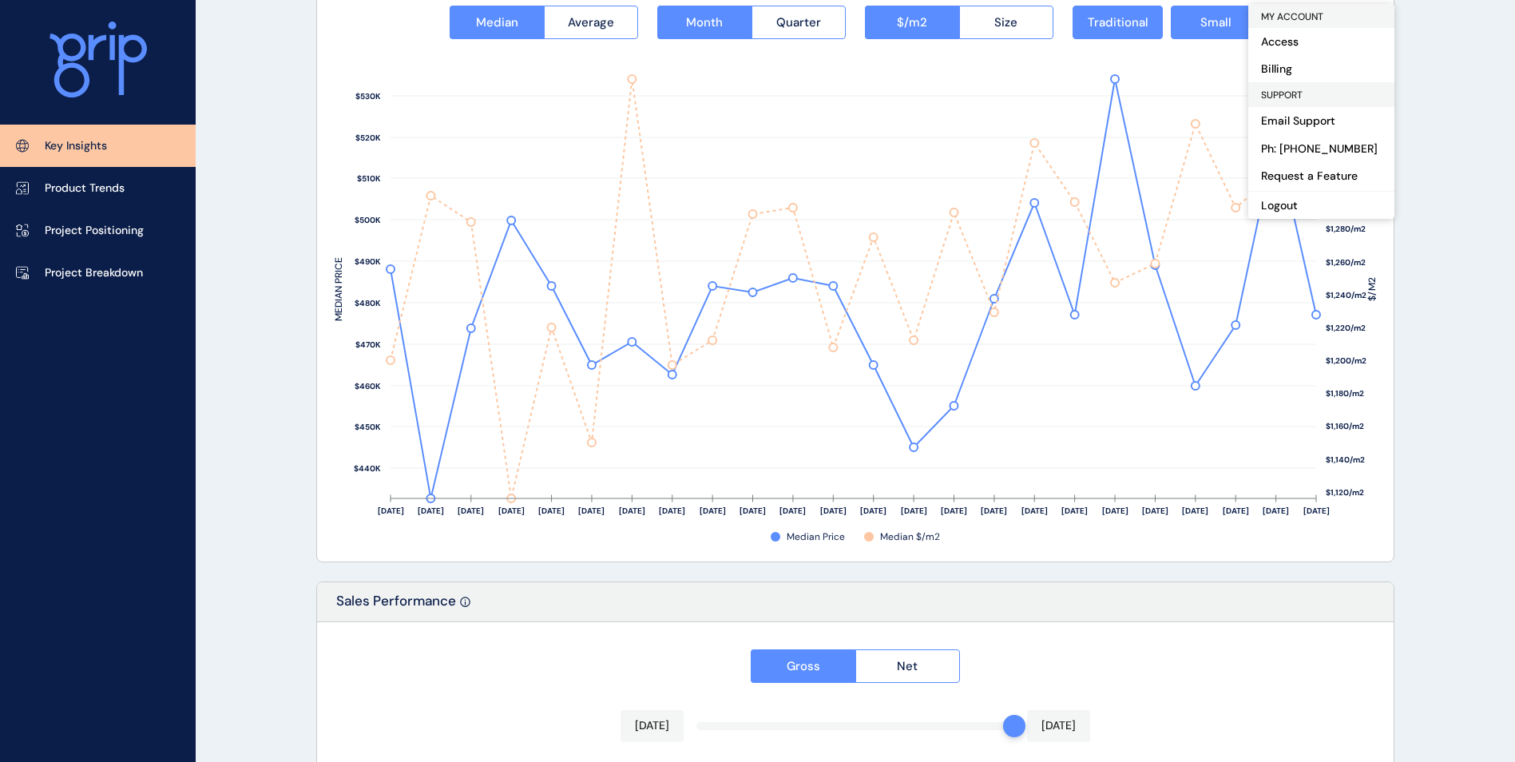
click at [805, 546] on div "Median Average Month Quarter $/m2 Size Traditional Small $1,120/m2 $1,140/m2 $1…" at bounding box center [855, 265] width 1077 height 593
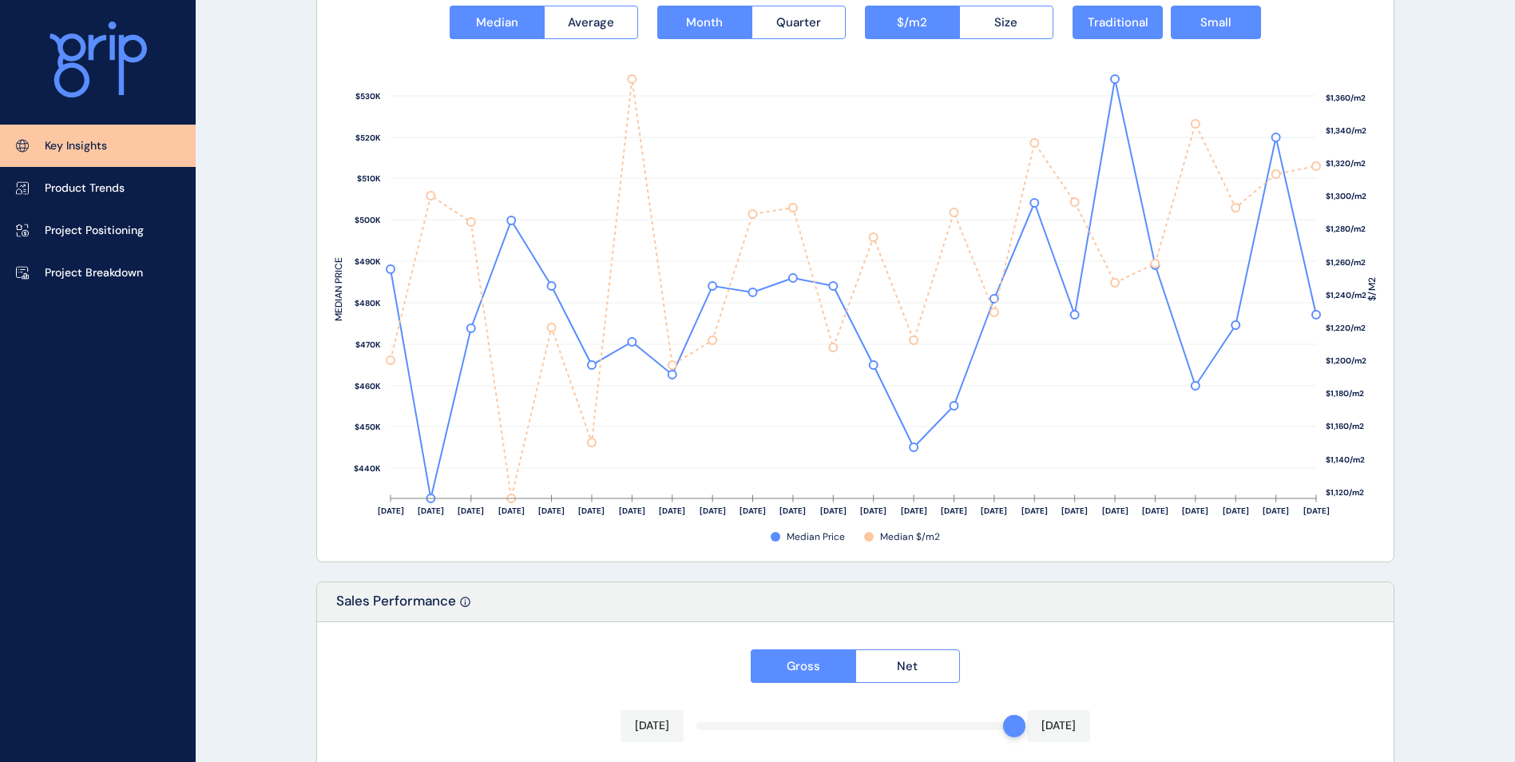
click at [811, 543] on span "Median Price" at bounding box center [816, 537] width 58 height 14
click at [861, 537] on div "Median Price Median $/m2" at bounding box center [856, 537] width 1042 height 14
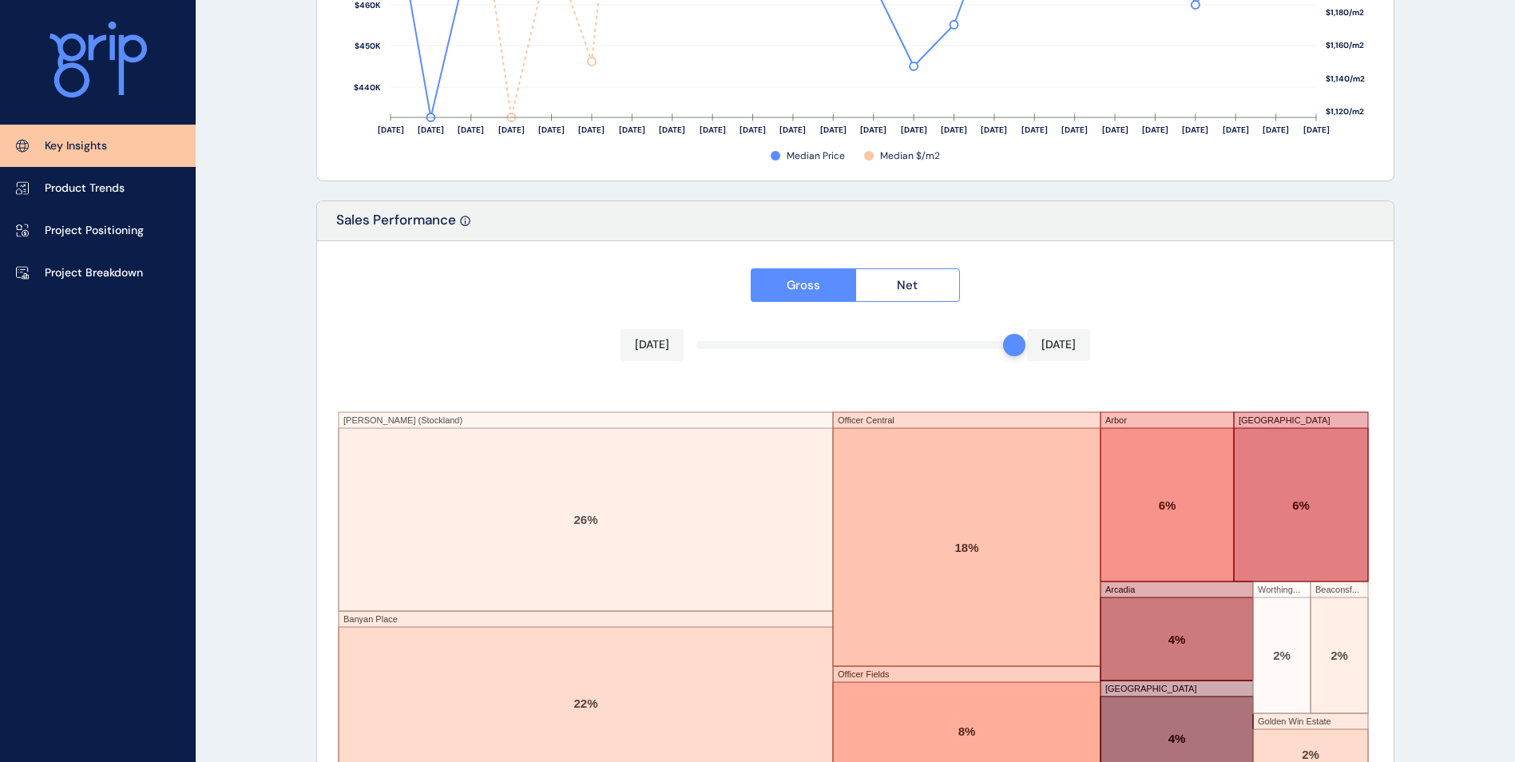
scroll to position [2601, 0]
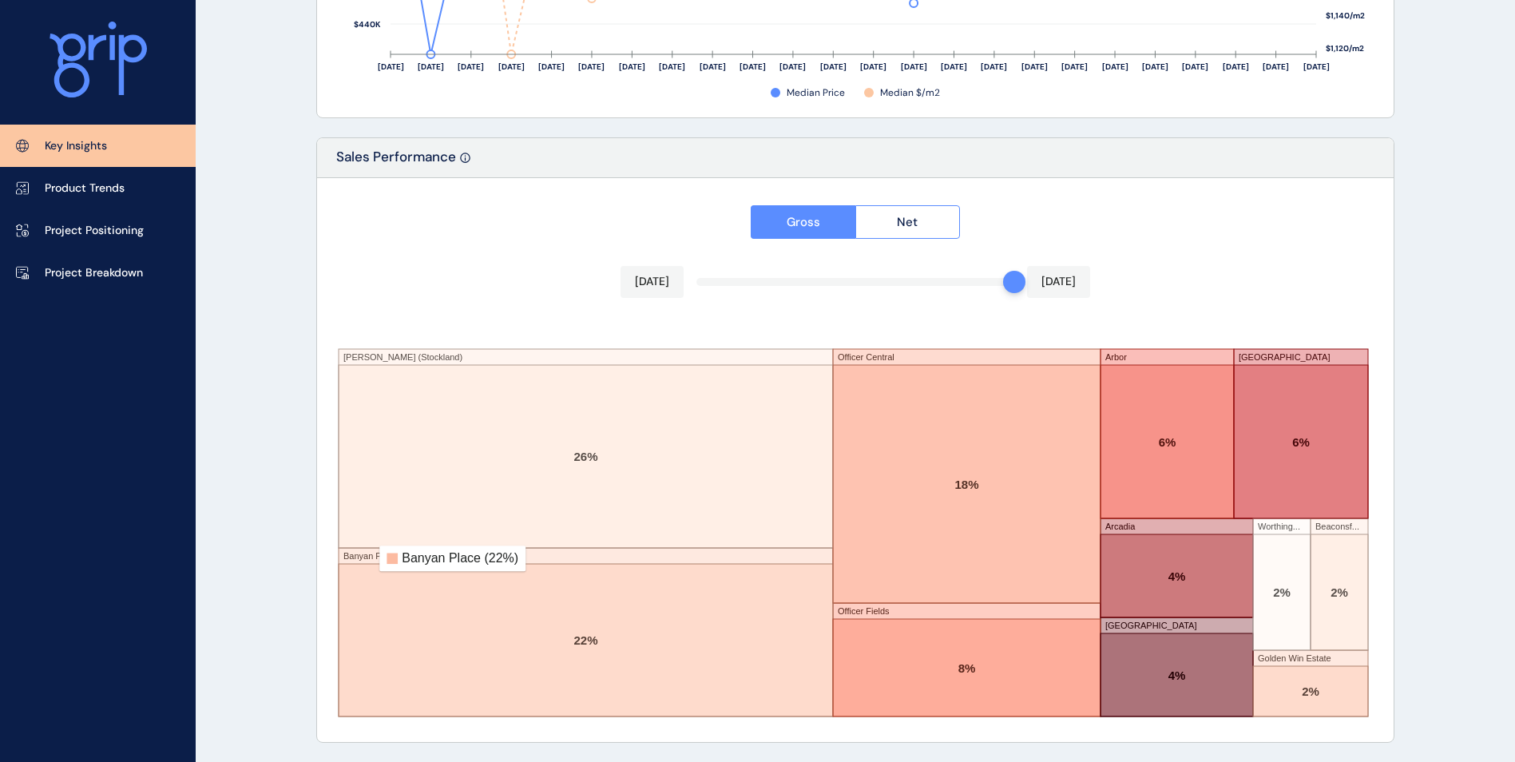
click at [370, 555] on rect at bounding box center [586, 632] width 495 height 169
drag, startPoint x: 370, startPoint y: 555, endPoint x: 376, endPoint y: 566, distance: 12.9
click at [376, 566] on g "[PERSON_NAME] (Stockland) Banyan Place Officer Central Officer Fields [GEOGRAPH…" at bounding box center [854, 524] width 1030 height 383
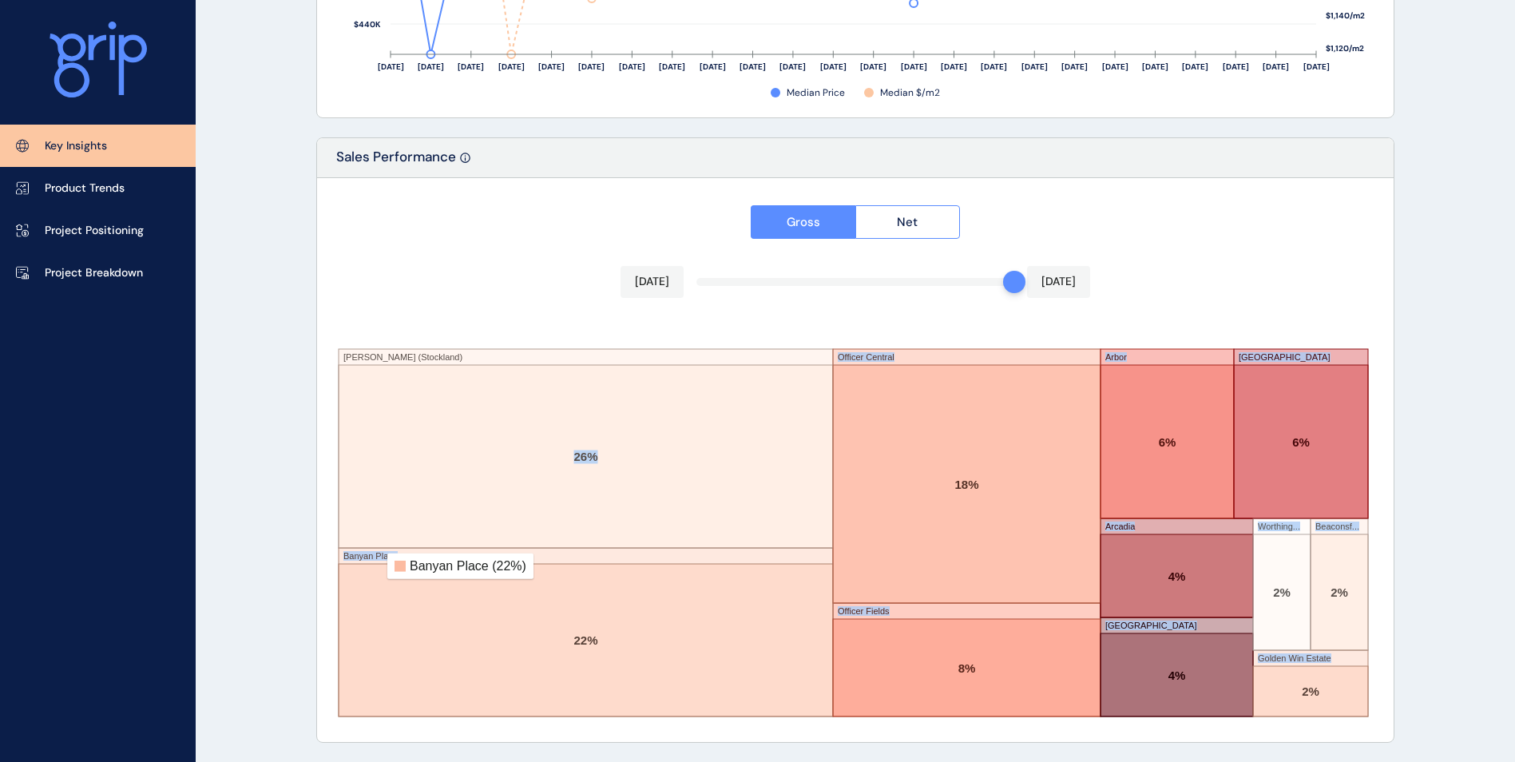
drag, startPoint x: 376, startPoint y: 566, endPoint x: 406, endPoint y: 590, distance: 38.1
click at [403, 591] on rect at bounding box center [586, 640] width 495 height 153
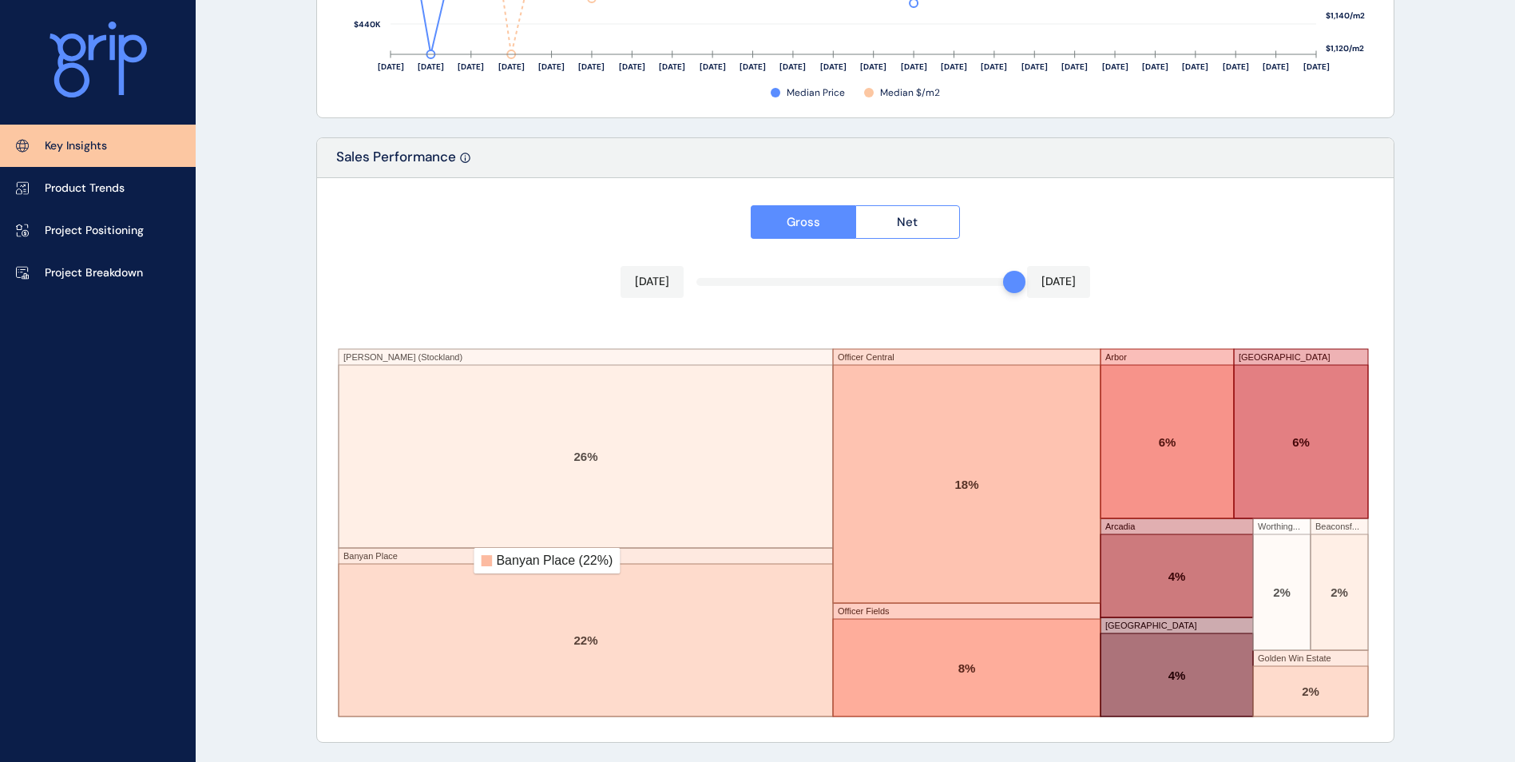
click at [463, 561] on rect at bounding box center [586, 632] width 495 height 169
drag, startPoint x: 566, startPoint y: 611, endPoint x: 572, endPoint y: 621, distance: 11.5
click at [571, 619] on rect at bounding box center [586, 640] width 495 height 153
drag, startPoint x: 590, startPoint y: 634, endPoint x: 587, endPoint y: 690, distance: 56.0
click at [590, 640] on rect at bounding box center [586, 640] width 495 height 153
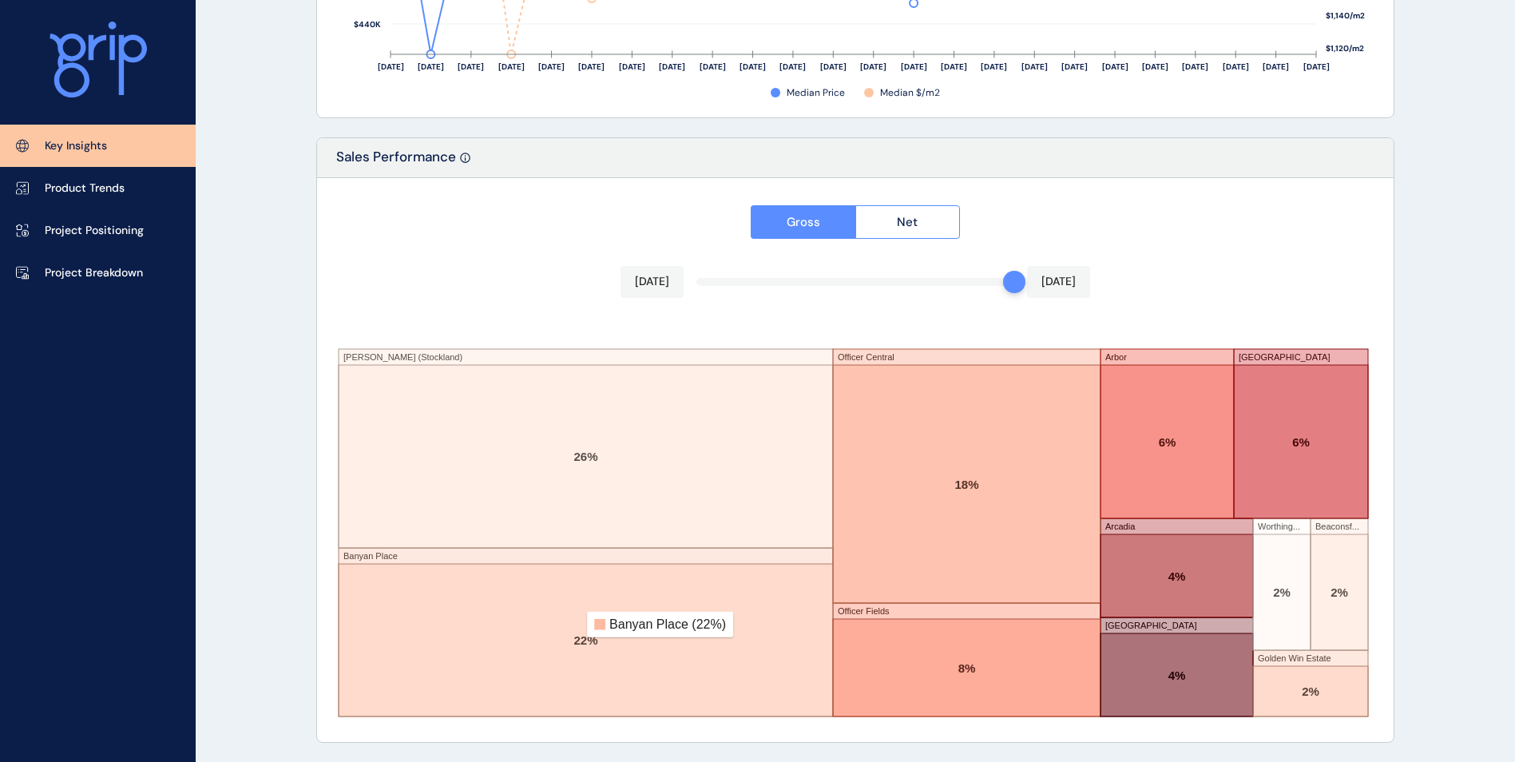
click at [588, 693] on rect at bounding box center [586, 640] width 495 height 153
click at [681, 688] on rect at bounding box center [586, 640] width 495 height 153
drag, startPoint x: 752, startPoint y: 681, endPoint x: 753, endPoint y: 690, distance: 9.6
click at [753, 690] on rect at bounding box center [586, 640] width 495 height 153
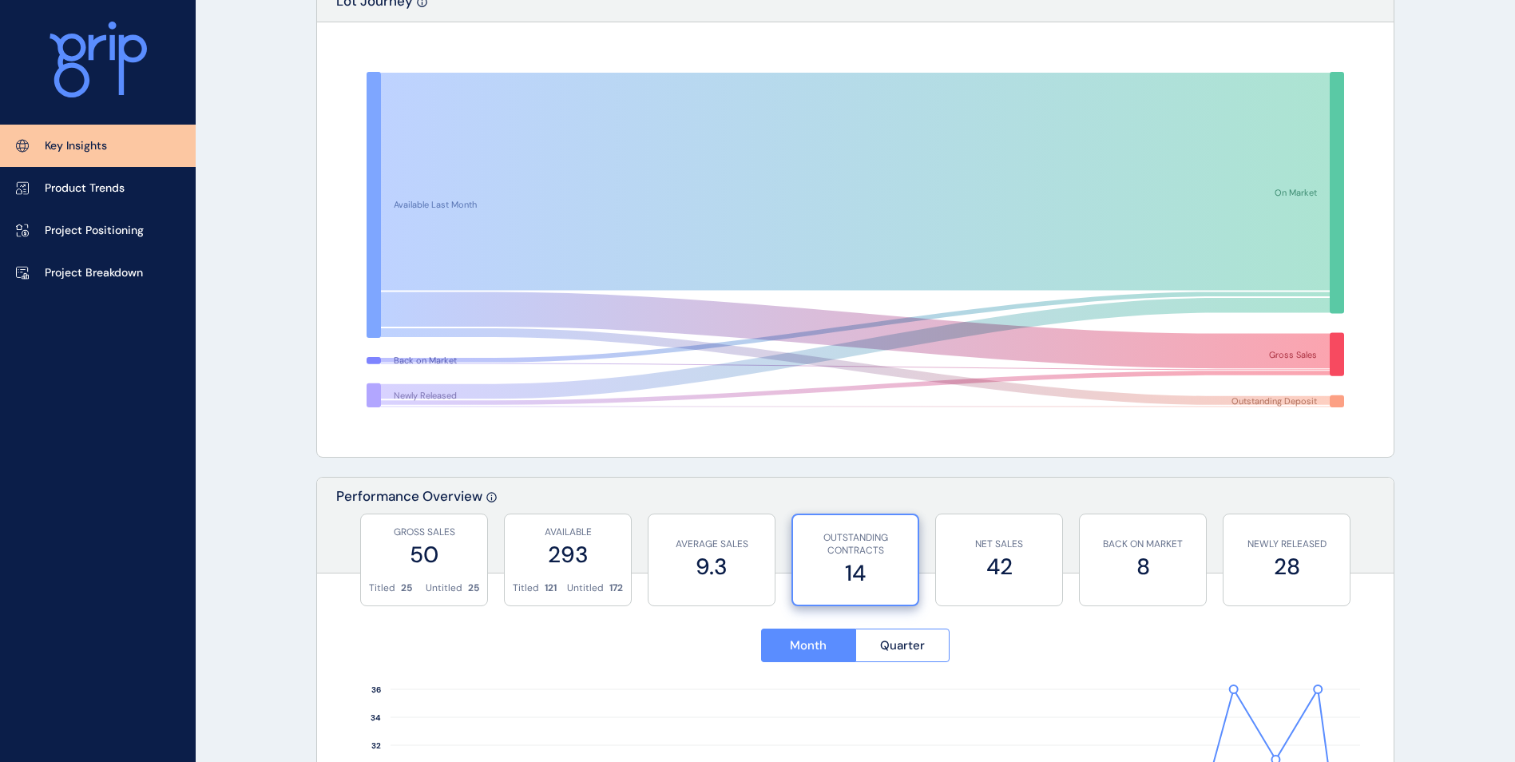
scroll to position [0, 0]
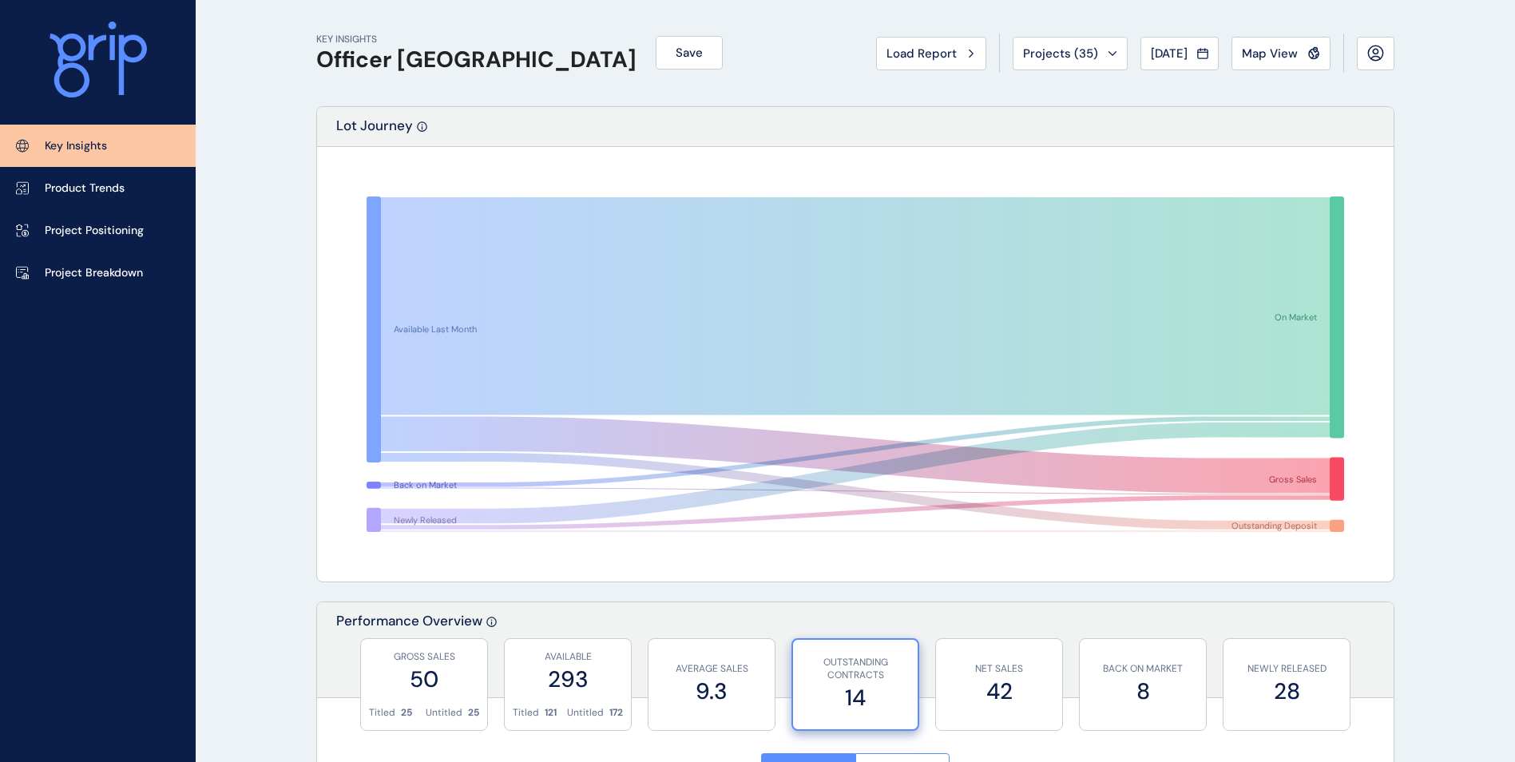
click at [415, 54] on h1 "Officer [GEOGRAPHIC_DATA]" at bounding box center [476, 59] width 320 height 27
click at [317, 16] on div "KEY INSIGHTS Officer Pakenham Save Load Report Projects ( 35 ) [DATE] 2025 < > …" at bounding box center [855, 53] width 1079 height 106
click at [68, 141] on p "Key Insights" at bounding box center [76, 146] width 62 height 16
click at [1051, 54] on span "Projects ( 35 )" at bounding box center [1060, 54] width 75 height 16
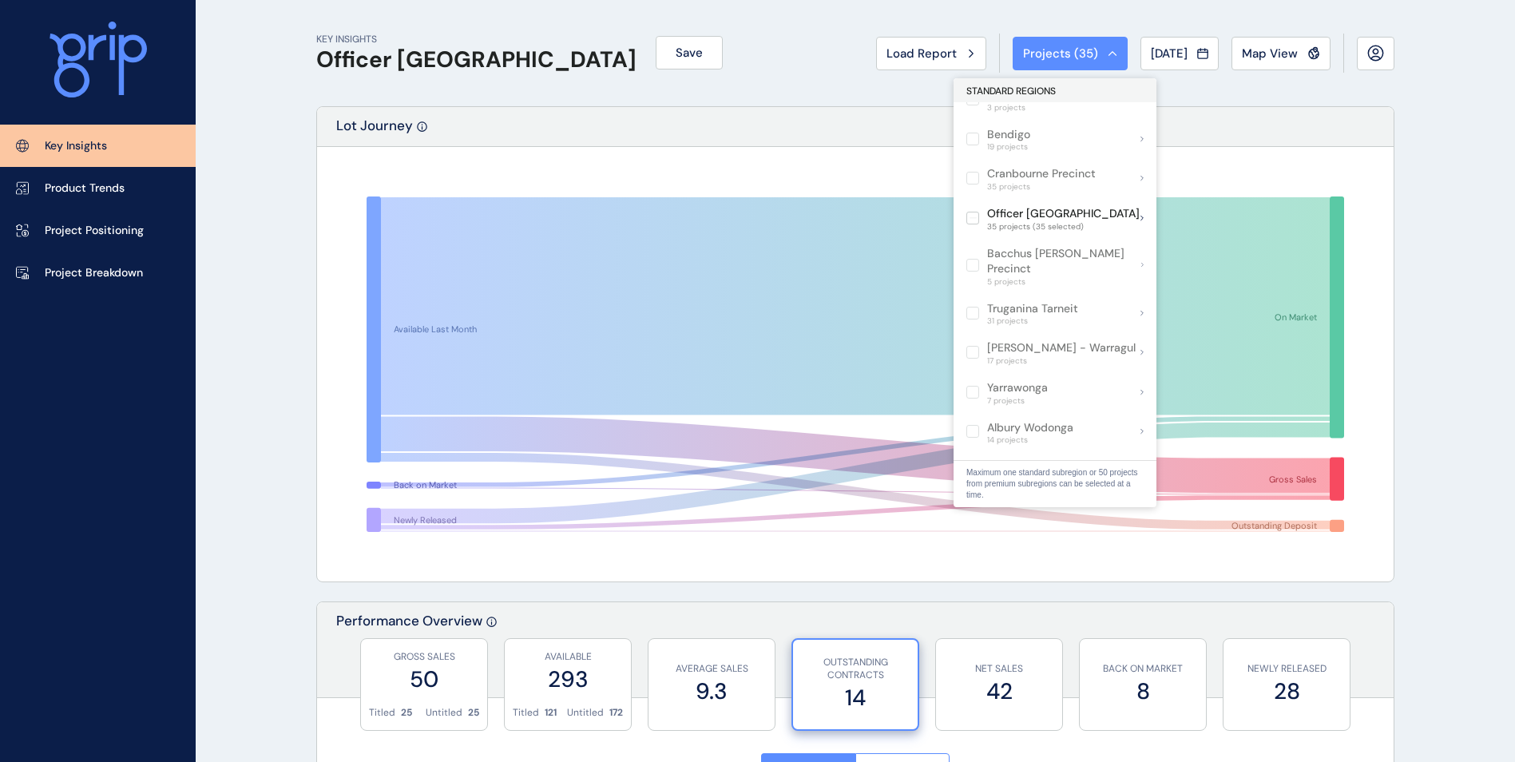
scroll to position [799, 0]
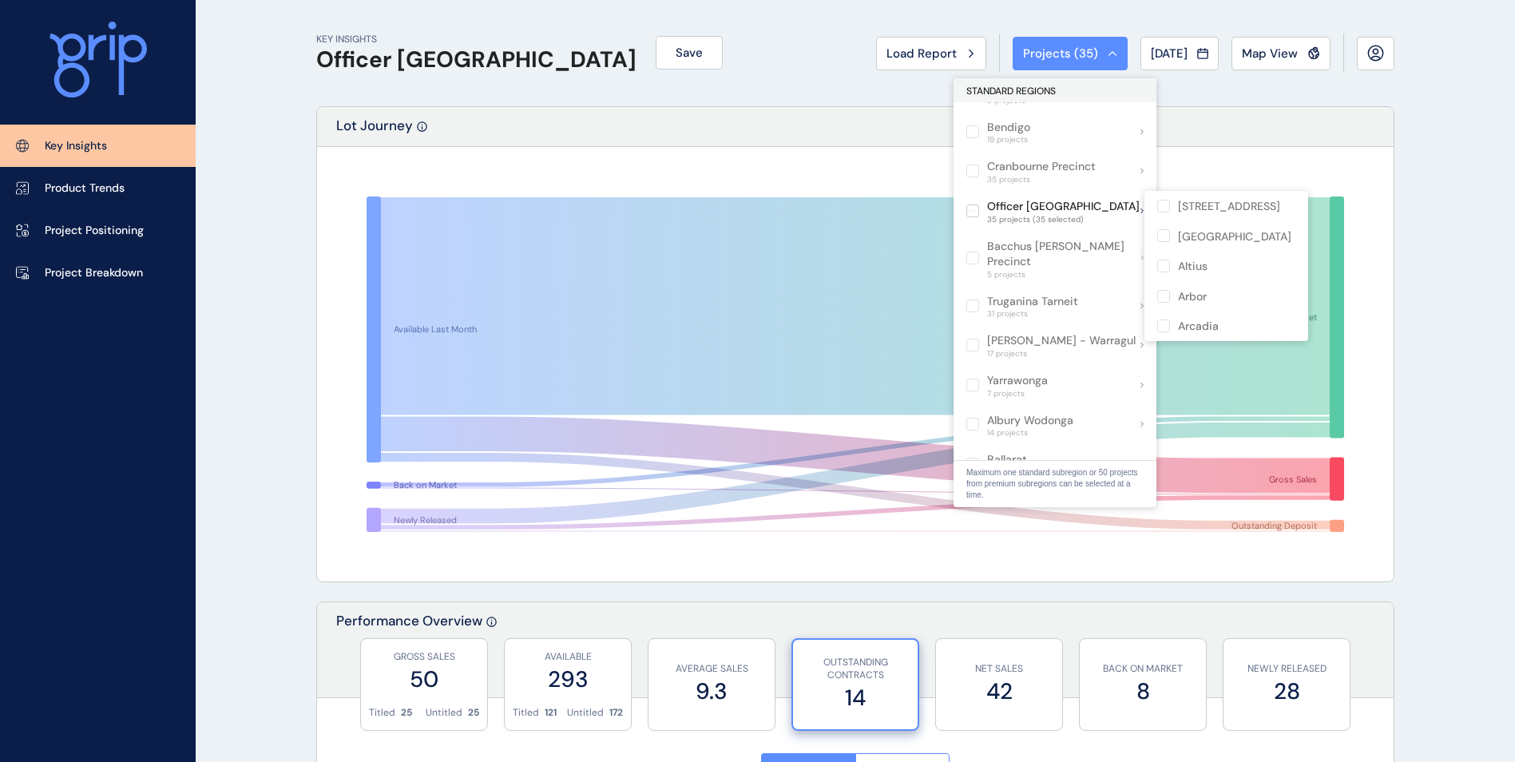
click at [1072, 203] on p "Officer [GEOGRAPHIC_DATA]" at bounding box center [1063, 207] width 153 height 16
drag, startPoint x: 1095, startPoint y: 232, endPoint x: 1157, endPoint y: 197, distance: 70.8
click at [1072, 203] on p "Officer [GEOGRAPHIC_DATA]" at bounding box center [1063, 207] width 153 height 16
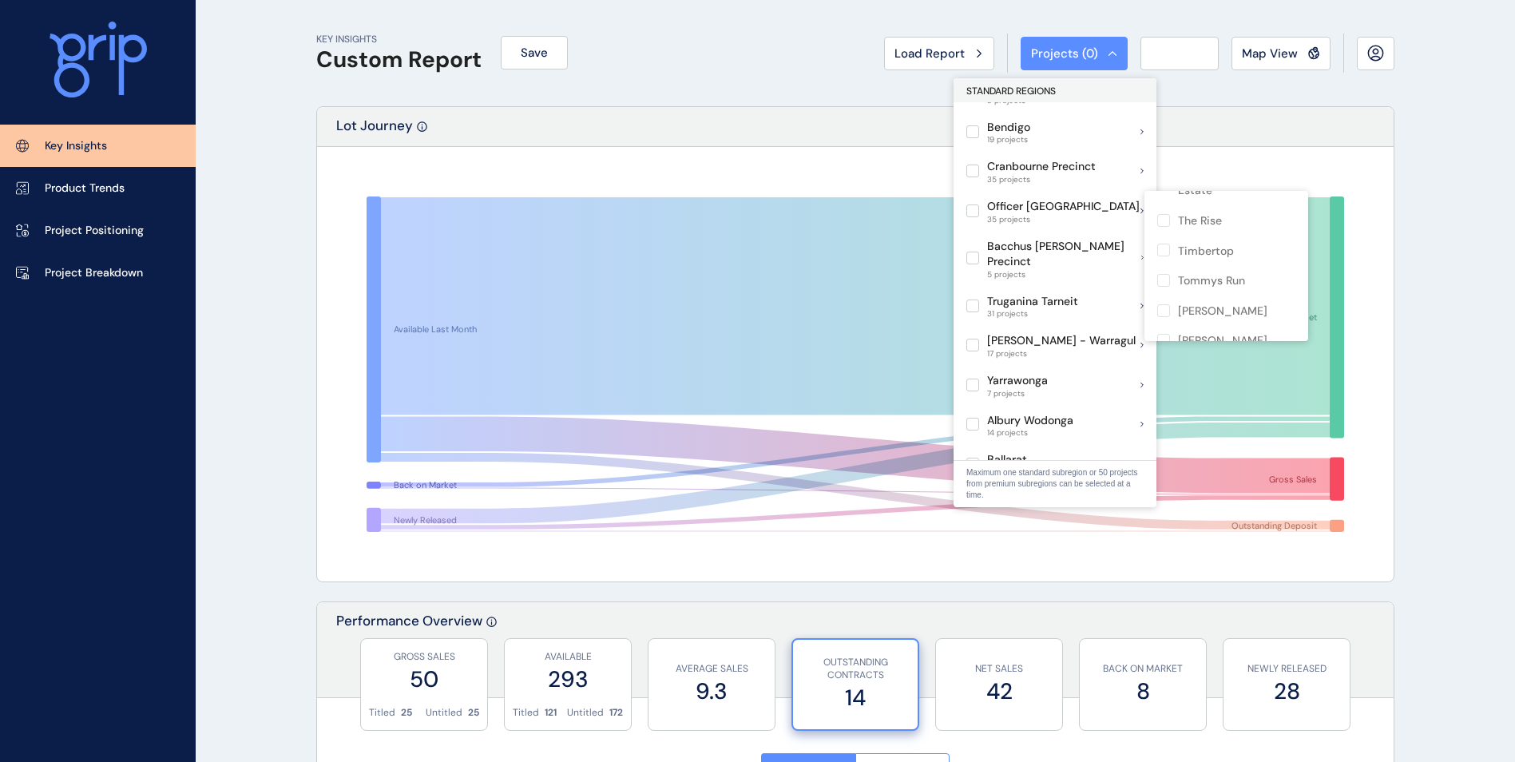
scroll to position [916, 0]
click at [995, 211] on p "Officer [GEOGRAPHIC_DATA]" at bounding box center [1063, 207] width 153 height 16
